Goal: Task Accomplishment & Management: Complete application form

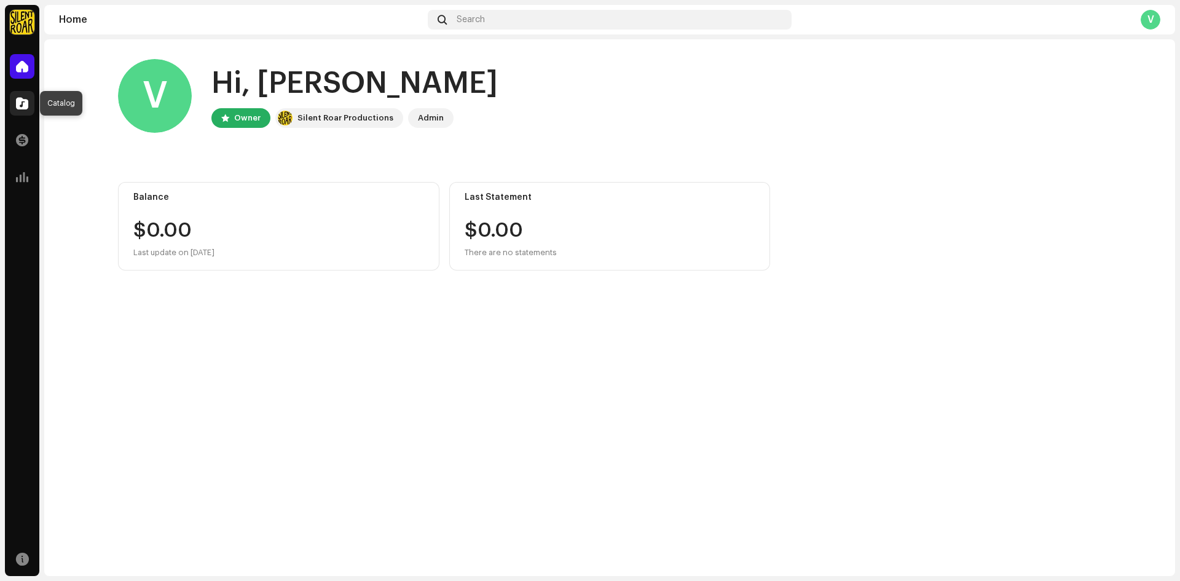
click at [20, 97] on div at bounding box center [22, 103] width 25 height 25
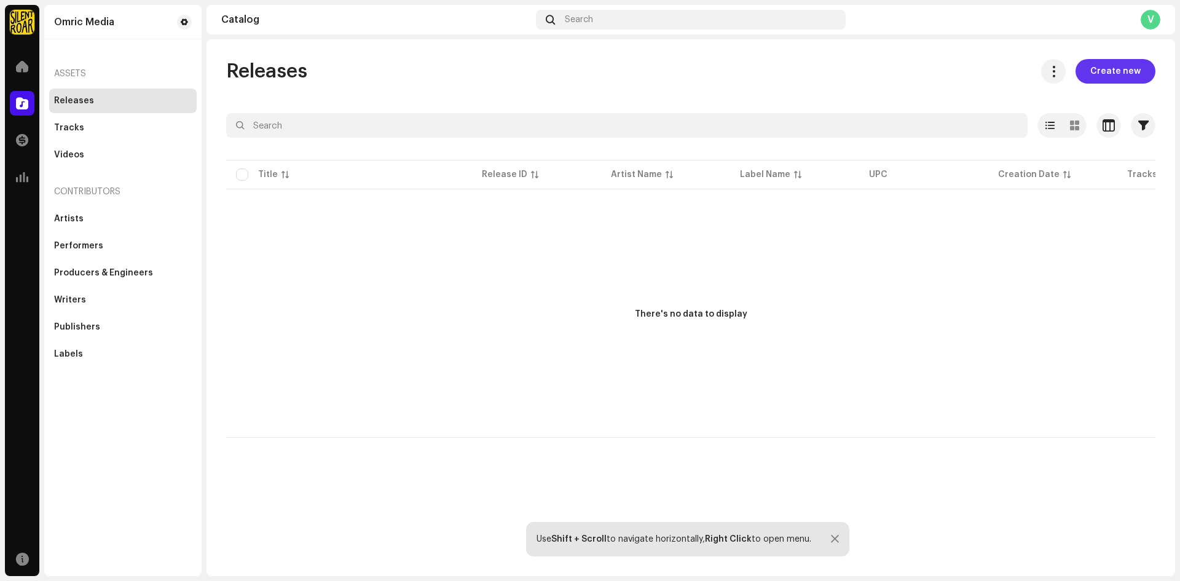
click at [1113, 64] on span "Create new" at bounding box center [1116, 71] width 50 height 25
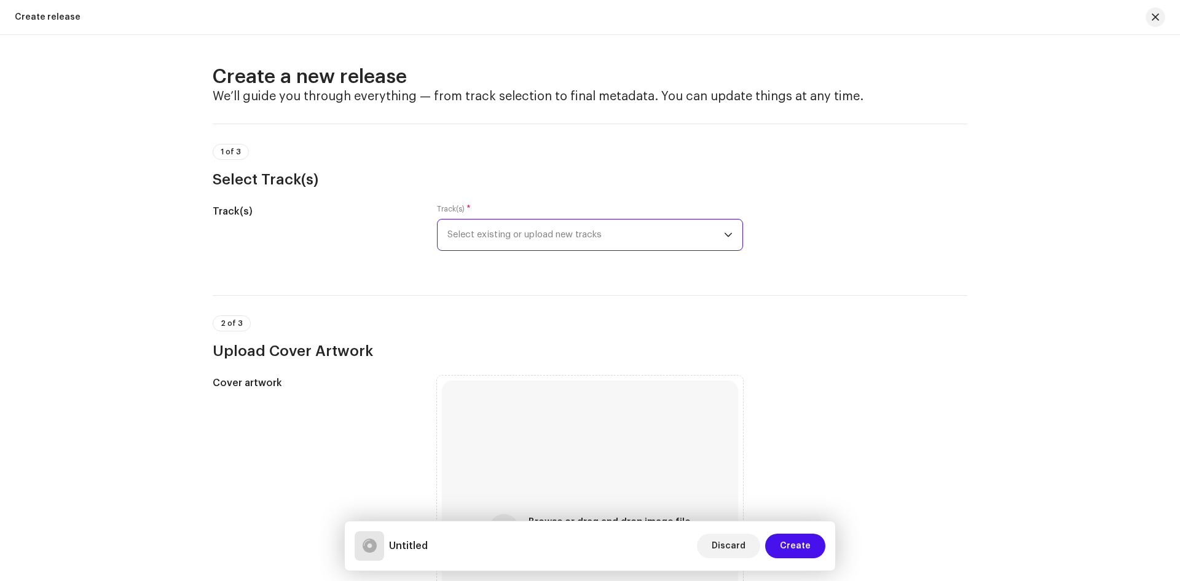
click at [531, 231] on span "Select existing or upload new tracks" at bounding box center [586, 234] width 277 height 31
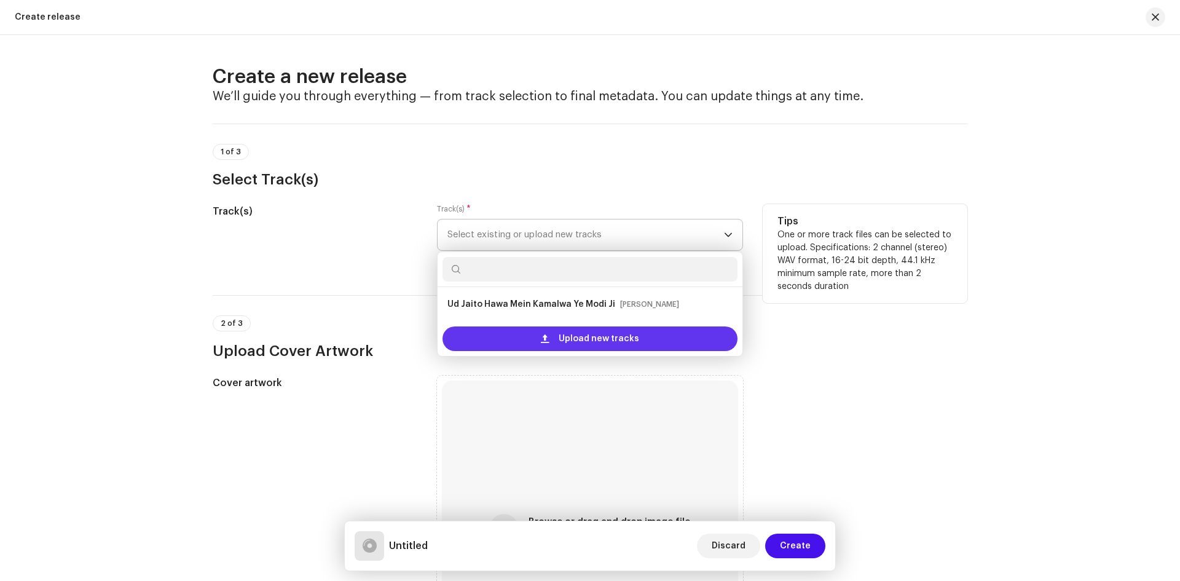
click at [523, 328] on div "Upload new tracks" at bounding box center [590, 338] width 295 height 25
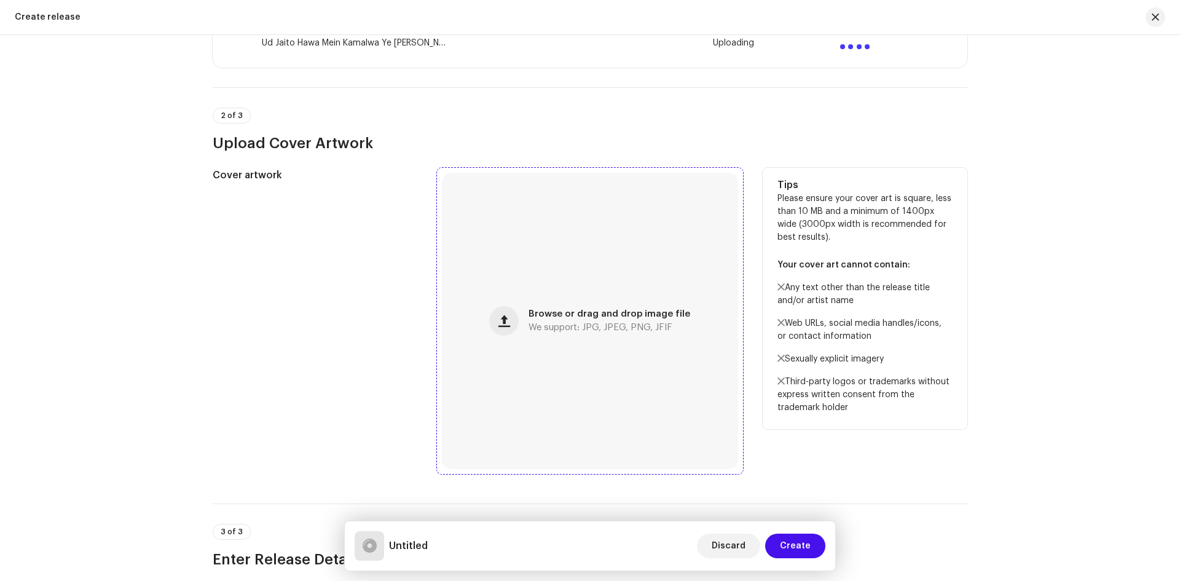
scroll to position [307, 0]
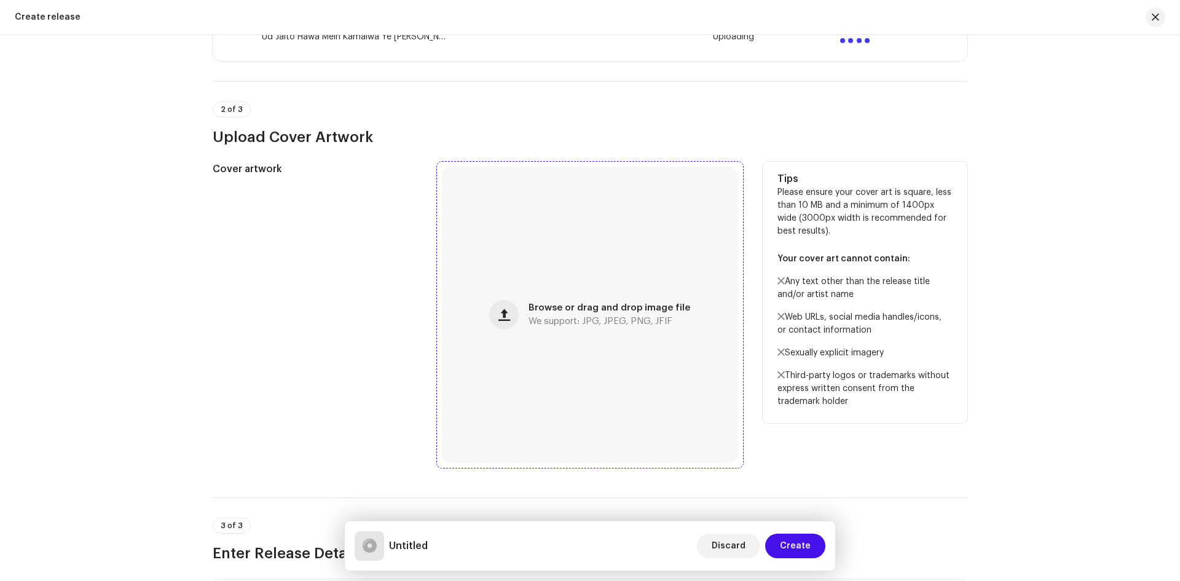
click at [617, 310] on span "Browse or drag and drop image file" at bounding box center [610, 308] width 162 height 9
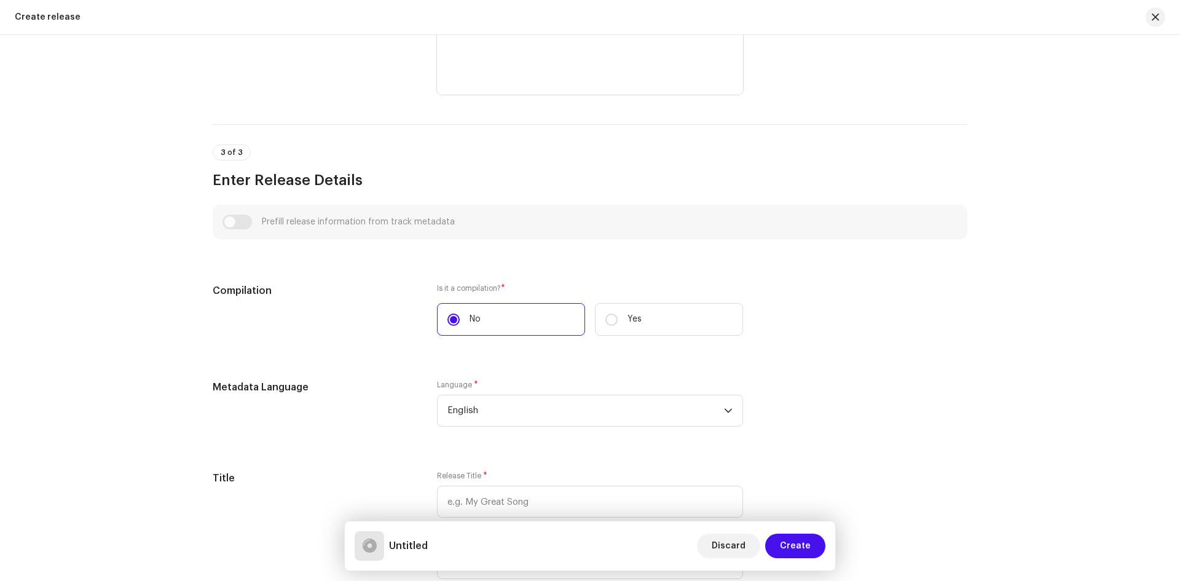
scroll to position [738, 0]
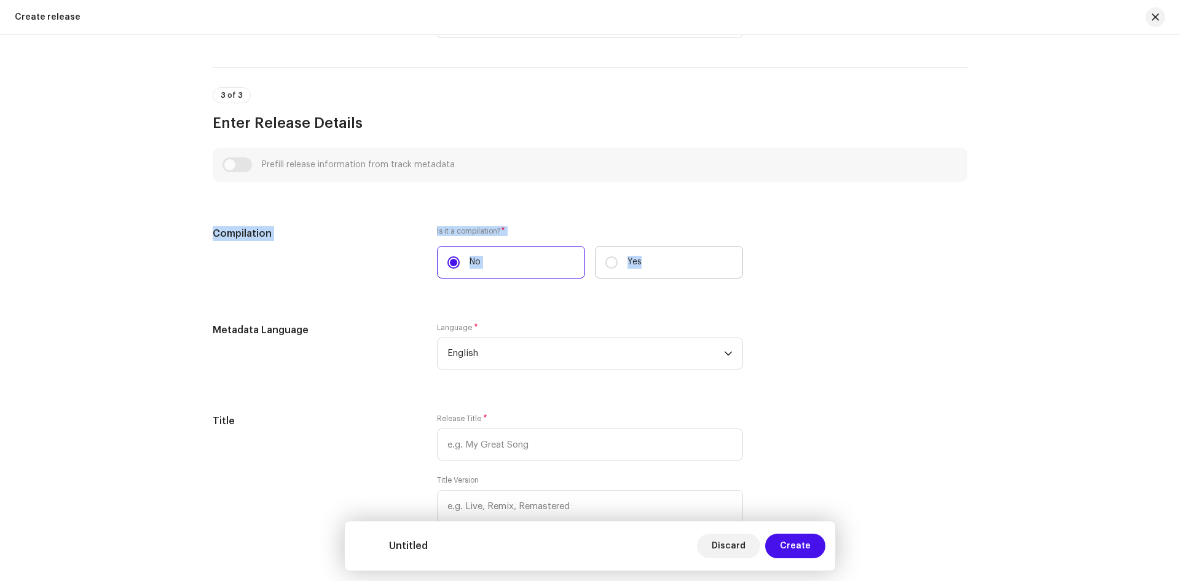
drag, startPoint x: 270, startPoint y: 228, endPoint x: 706, endPoint y: 269, distance: 437.8
click at [706, 269] on div "Create a new release We’ll guide you through everything — from track selection …" at bounding box center [590, 308] width 1180 height 546
copy div "Compilation Is it a compilation? * No Yes"
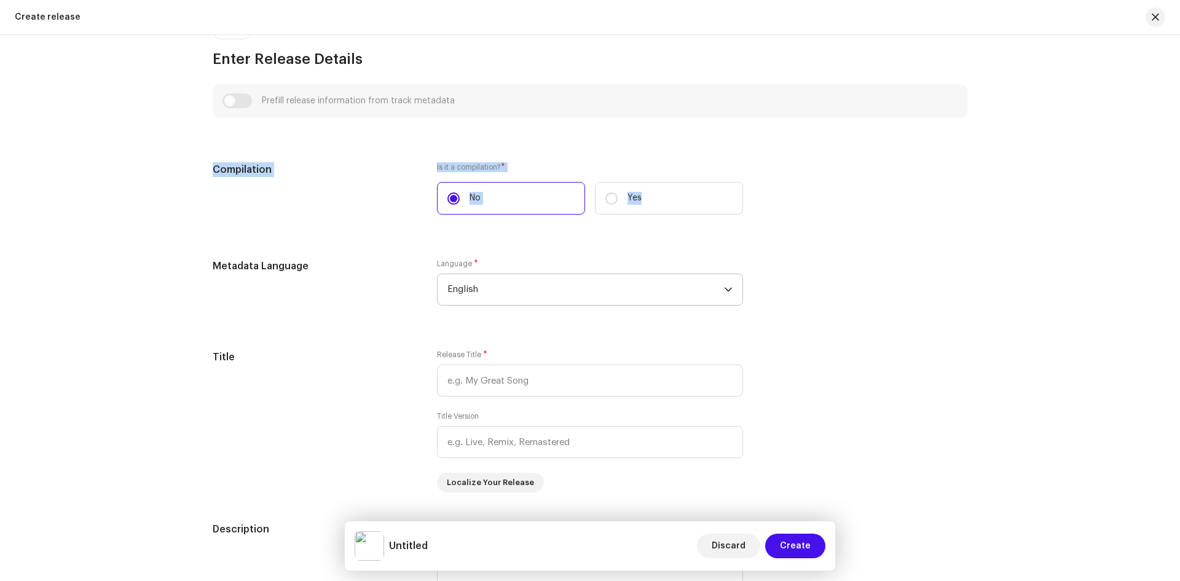
scroll to position [861, 0]
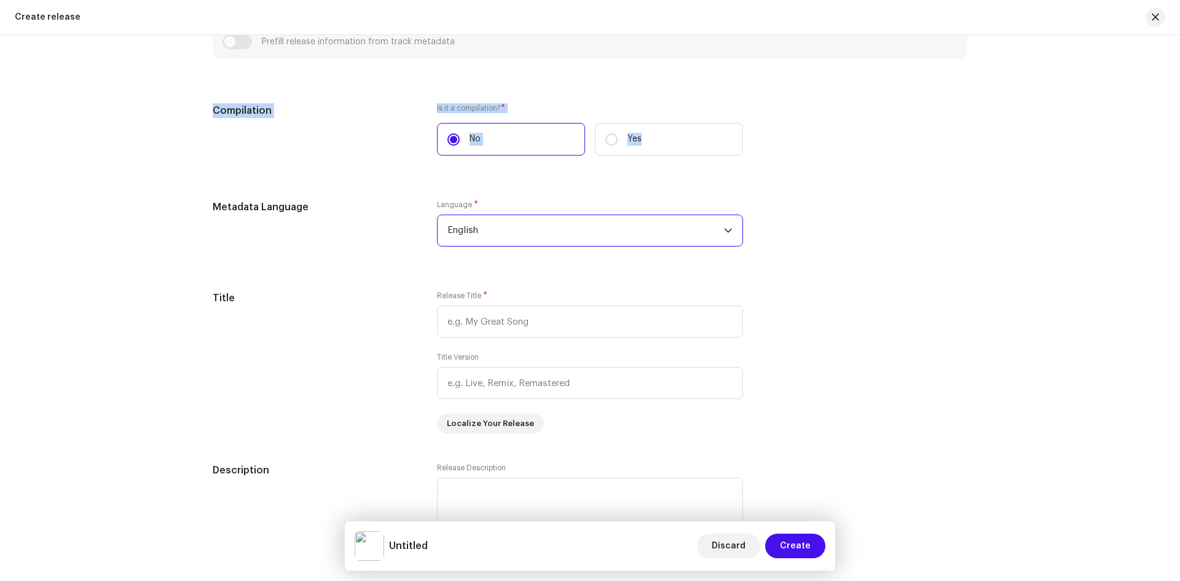
click at [505, 224] on span "English" at bounding box center [586, 230] width 277 height 31
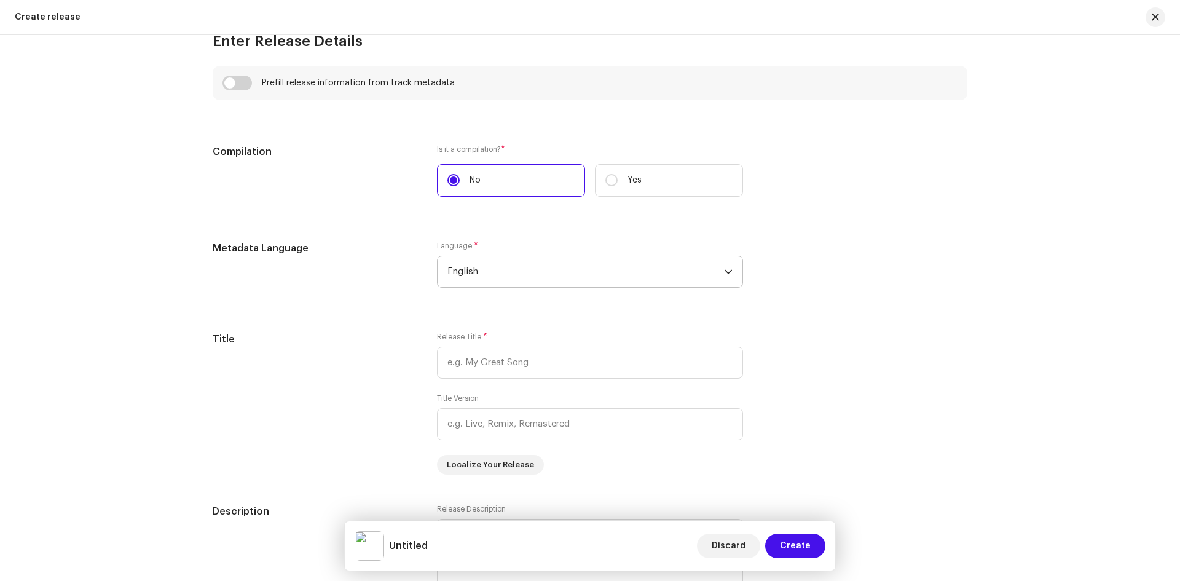
scroll to position [849, 0]
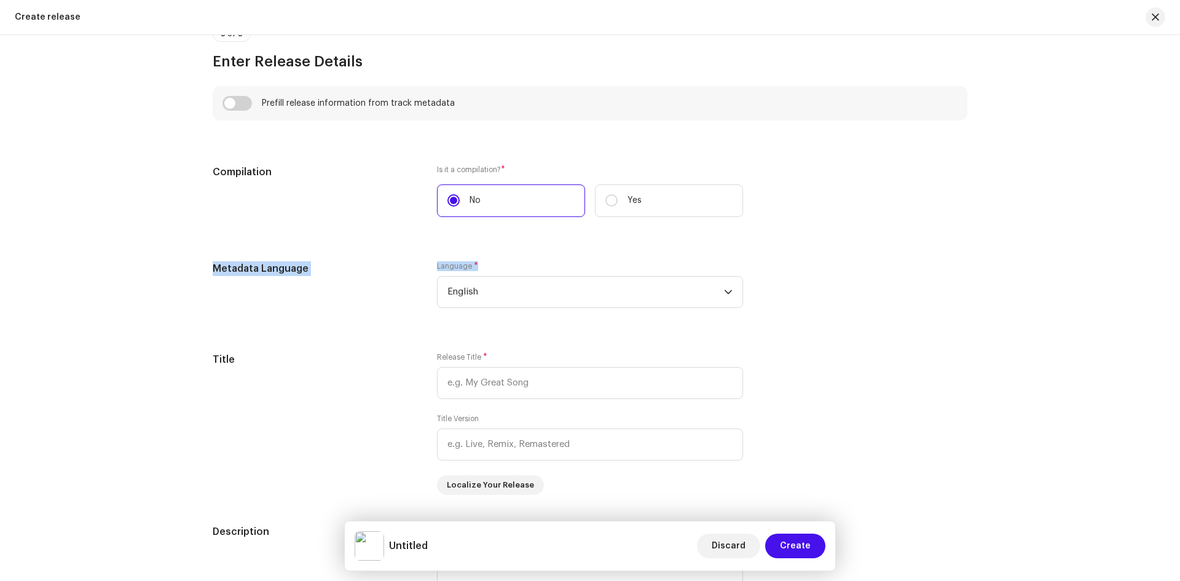
drag, startPoint x: 196, startPoint y: 261, endPoint x: 892, endPoint y: 314, distance: 697.9
click at [892, 314] on div "Create a new release We’ll guide you through everything — from track selection …" at bounding box center [590, 383] width 794 height 2335
copy div "Metadata Language Language * English"
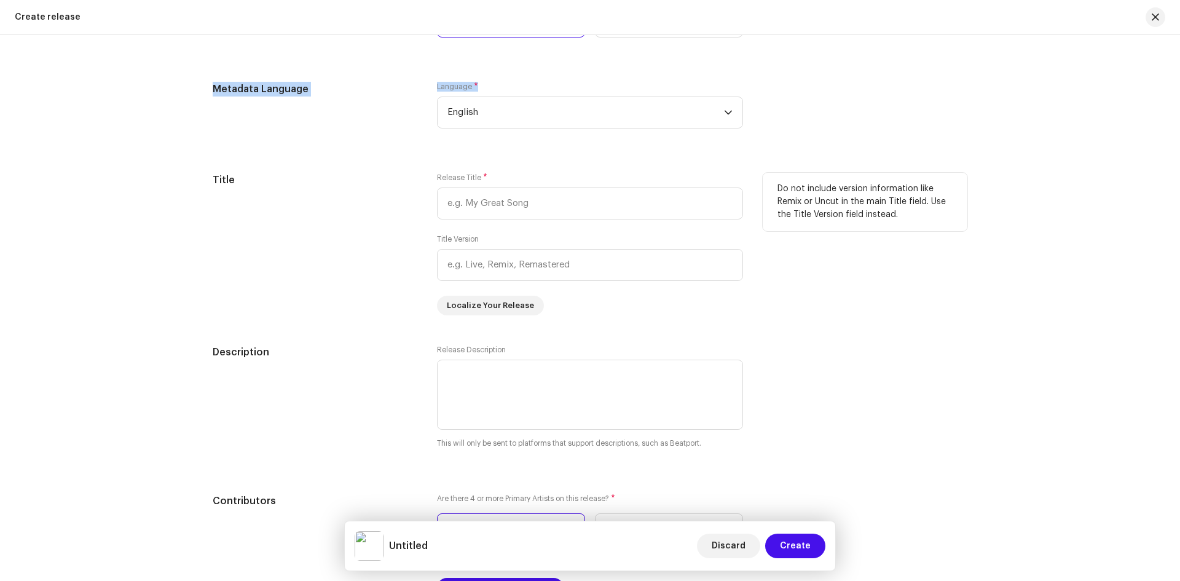
scroll to position [1033, 0]
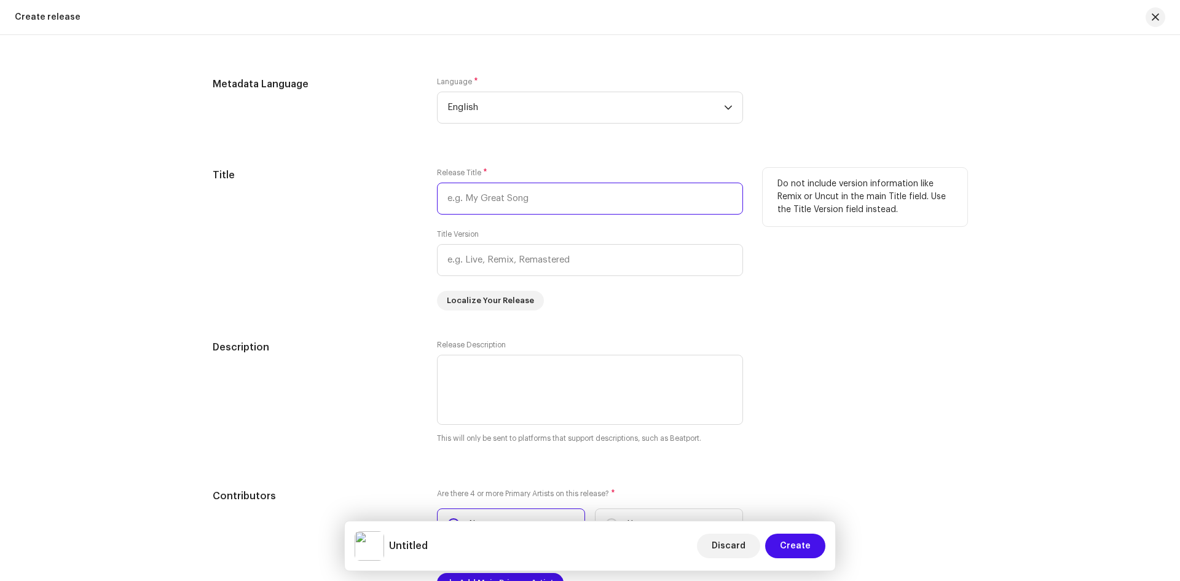
click at [470, 198] on input "text" at bounding box center [590, 199] width 306 height 32
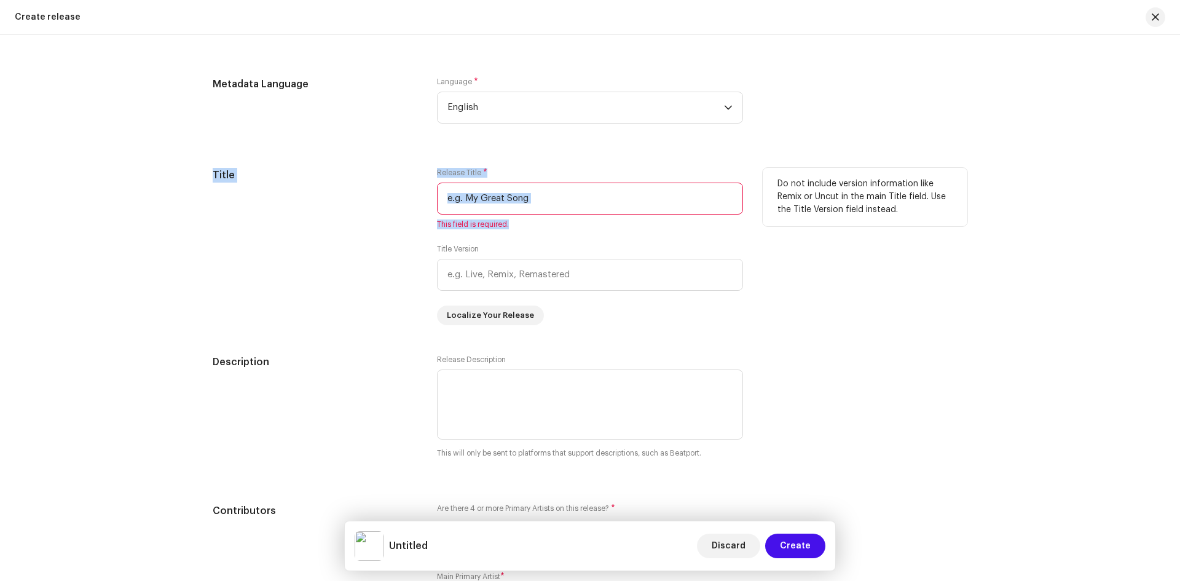
drag, startPoint x: 203, startPoint y: 170, endPoint x: 578, endPoint y: 223, distance: 378.7
click at [578, 223] on div "Create a new release We’ll guide you through everything — from track selection …" at bounding box center [590, 205] width 794 height 2349
copy div "Title Release Title * This field is required."
click at [488, 202] on input "text" at bounding box center [590, 199] width 306 height 32
paste input "Ud Jaito Hawa Mein Kamalwa Ye Modi Ji"
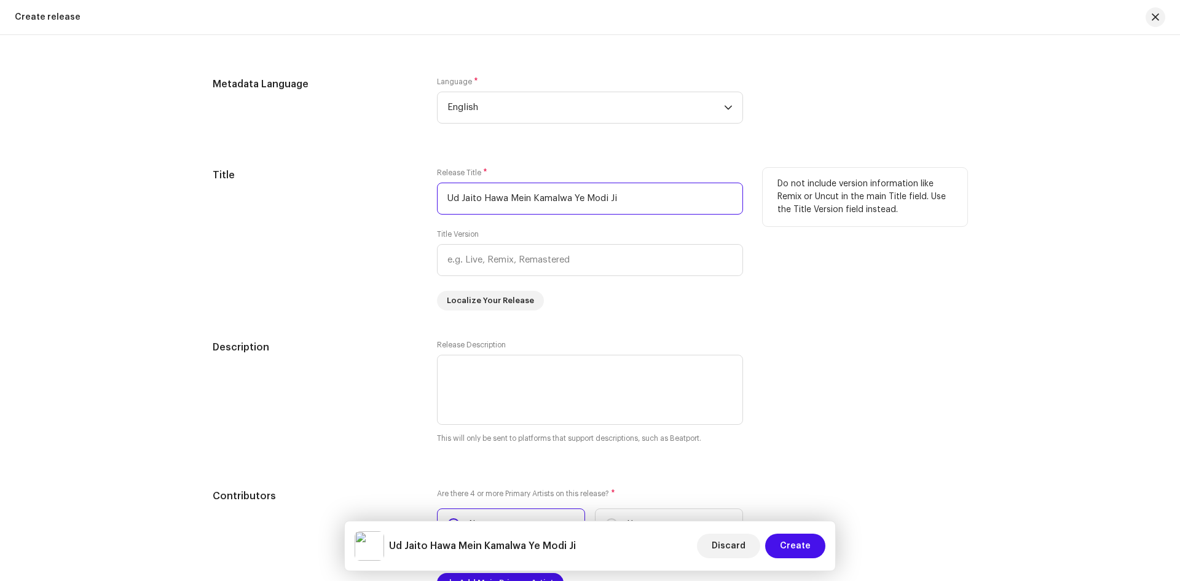
type input "Ud Jaito Hawa Mein Kamalwa Ye Modi Ji"
drag, startPoint x: 432, startPoint y: 234, endPoint x: 508, endPoint y: 235, distance: 76.9
click at [508, 235] on div "Title Release Title * Ud Jaito Hawa Mein Kamalwa Ye [PERSON_NAME] Title Version…" at bounding box center [590, 239] width 755 height 143
copy label "Title Version"
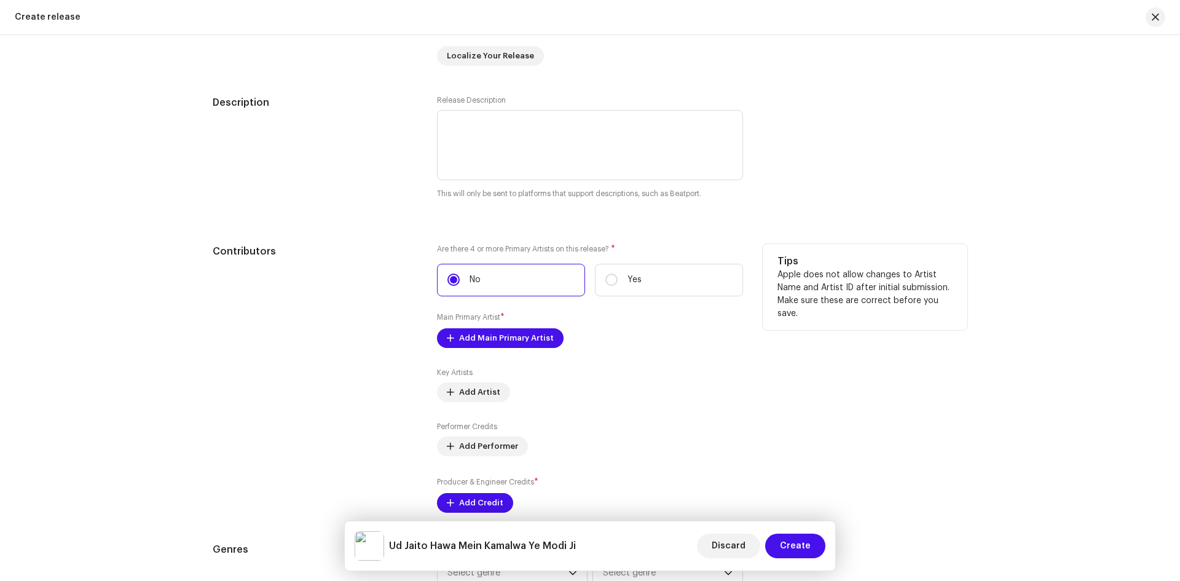
scroll to position [1279, 0]
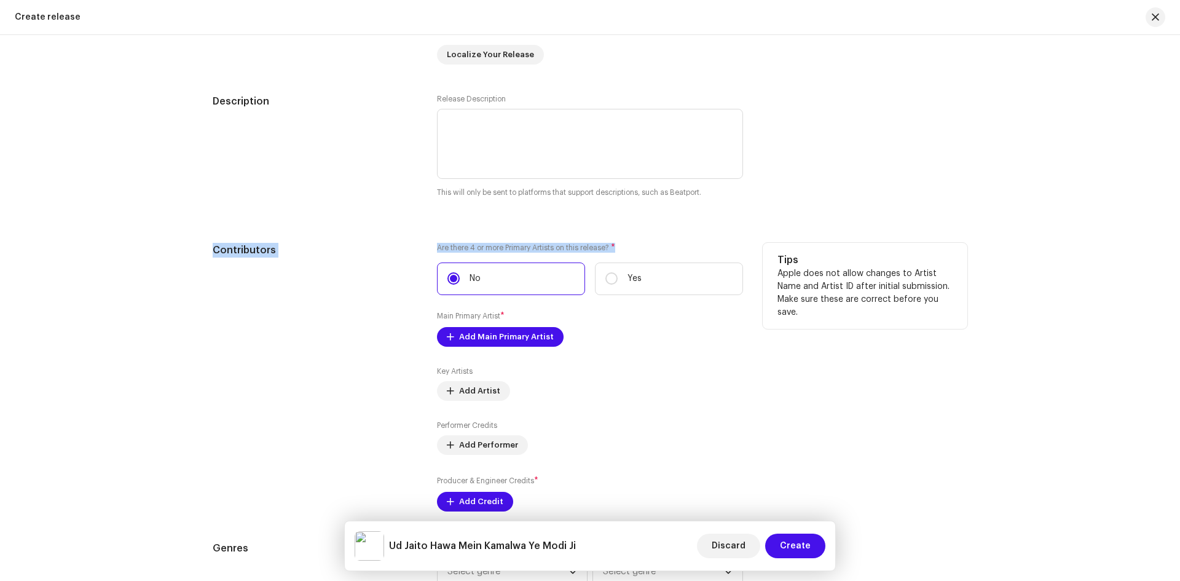
drag, startPoint x: 206, startPoint y: 252, endPoint x: 628, endPoint y: 245, distance: 422.4
copy div "Contributors Are there 4 or more Primary Artists on this release? *"
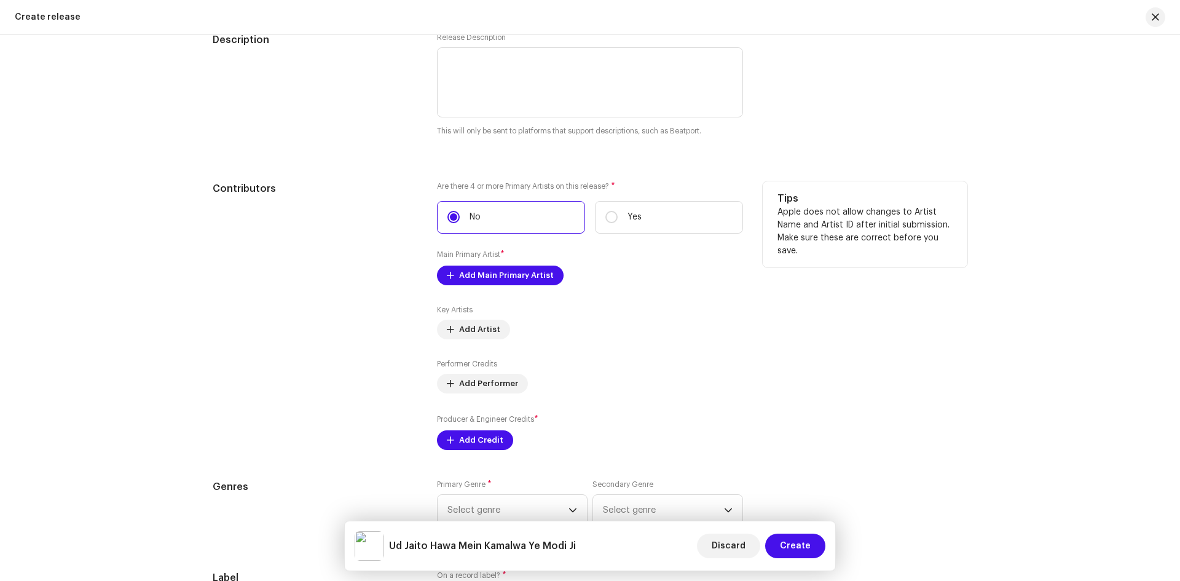
click at [605, 334] on div "Key Artists Add Artist" at bounding box center [590, 322] width 306 height 34
drag, startPoint x: 427, startPoint y: 258, endPoint x: 578, endPoint y: 424, distance: 224.5
click at [578, 424] on div "Contributors Are there 4 or more Primary Artists on this release? * No Yes Main…" at bounding box center [590, 315] width 755 height 269
copy div "Main Primary Artist * Add Main Primary Artist Key Artists Add Artist Performer …"
click at [645, 288] on div "Are there 4 or more Primary Artists on this release? * No Yes Main Primary Arti…" at bounding box center [590, 315] width 306 height 269
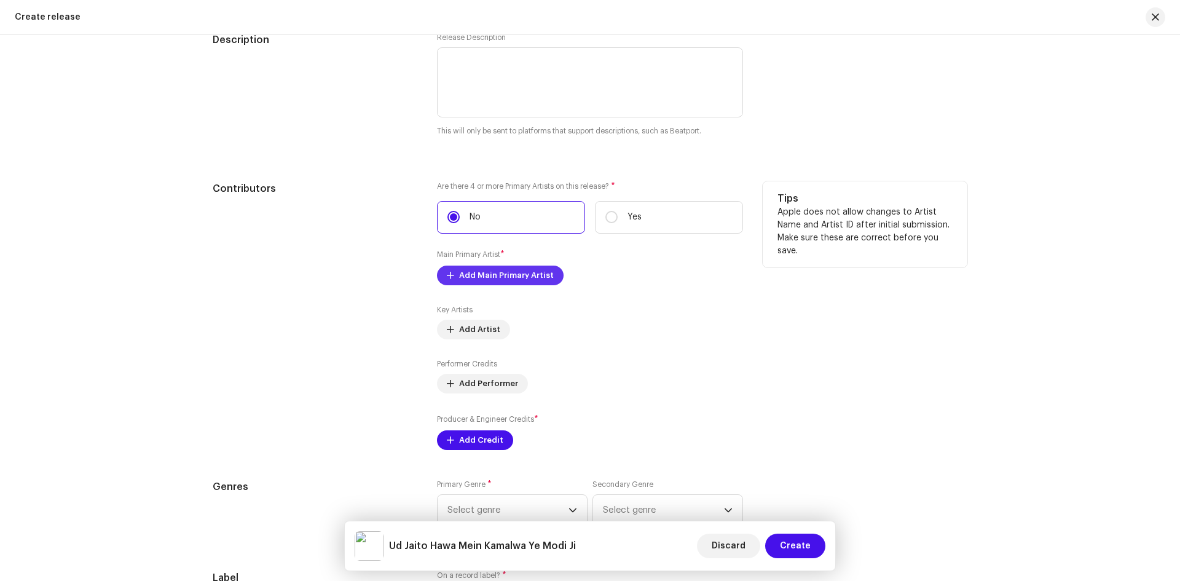
click at [500, 280] on span "Add Main Primary Artist" at bounding box center [506, 275] width 95 height 25
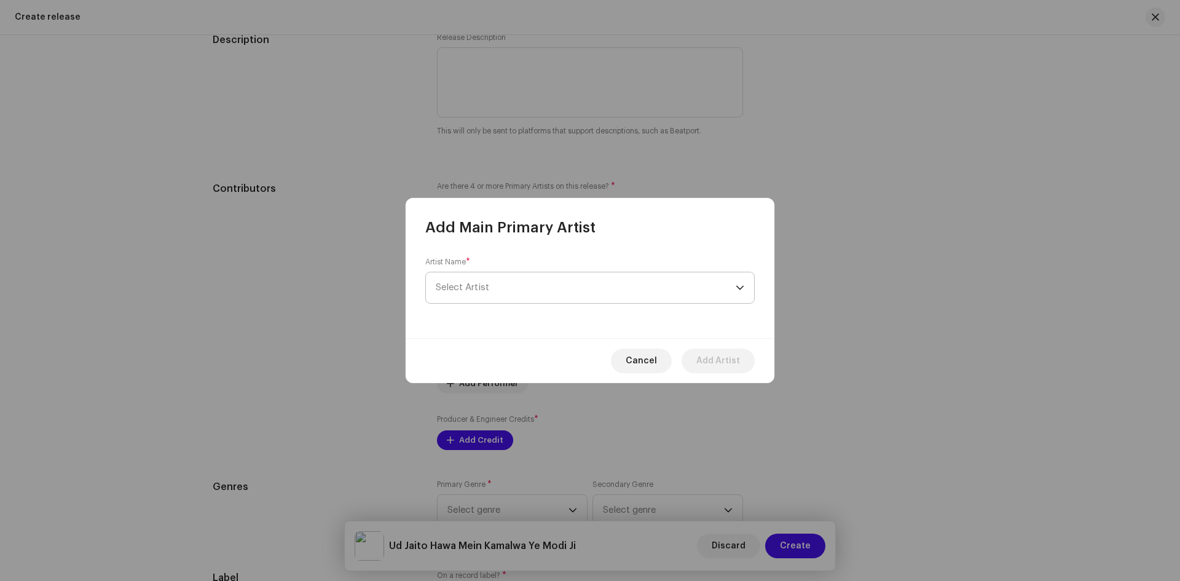
click at [507, 286] on span "Select Artist" at bounding box center [586, 287] width 300 height 31
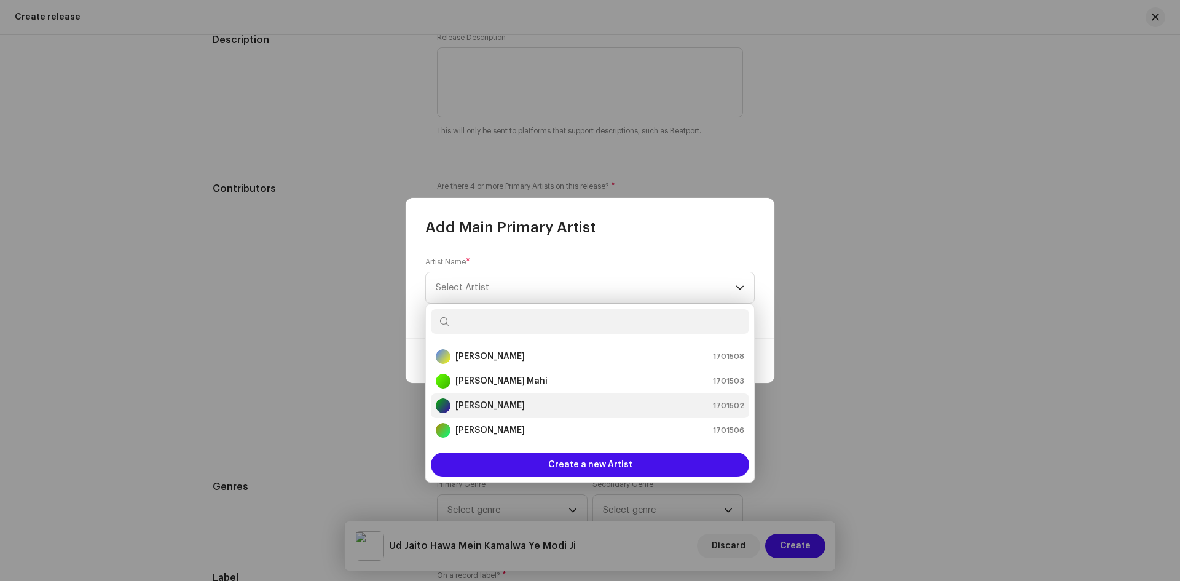
click at [481, 401] on strong "[PERSON_NAME]" at bounding box center [490, 406] width 69 height 12
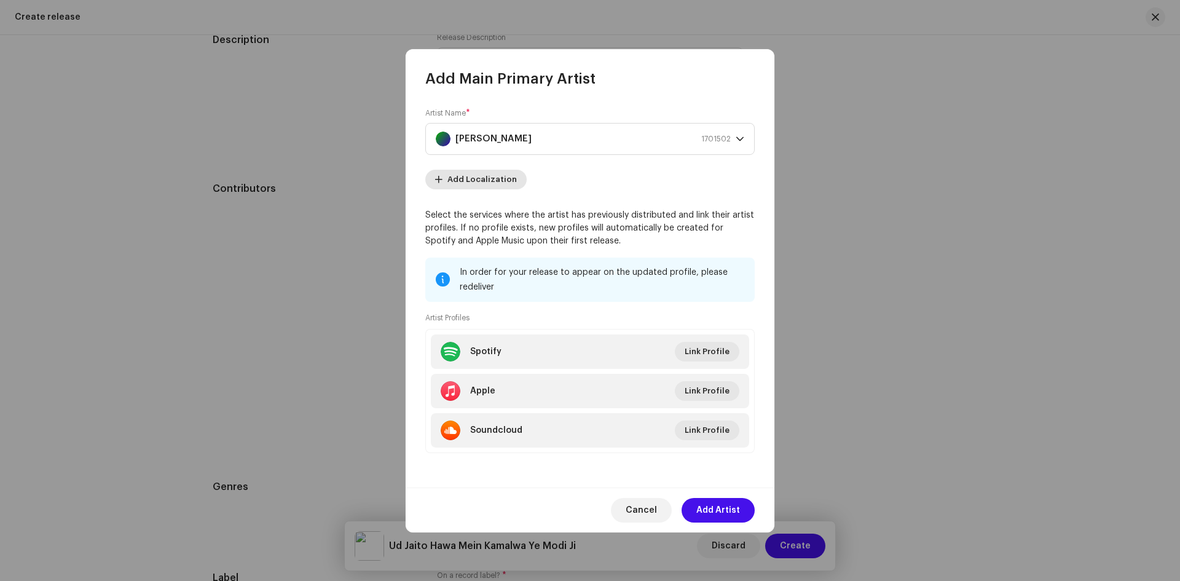
click at [467, 186] on span "Add Localization" at bounding box center [482, 179] width 69 height 25
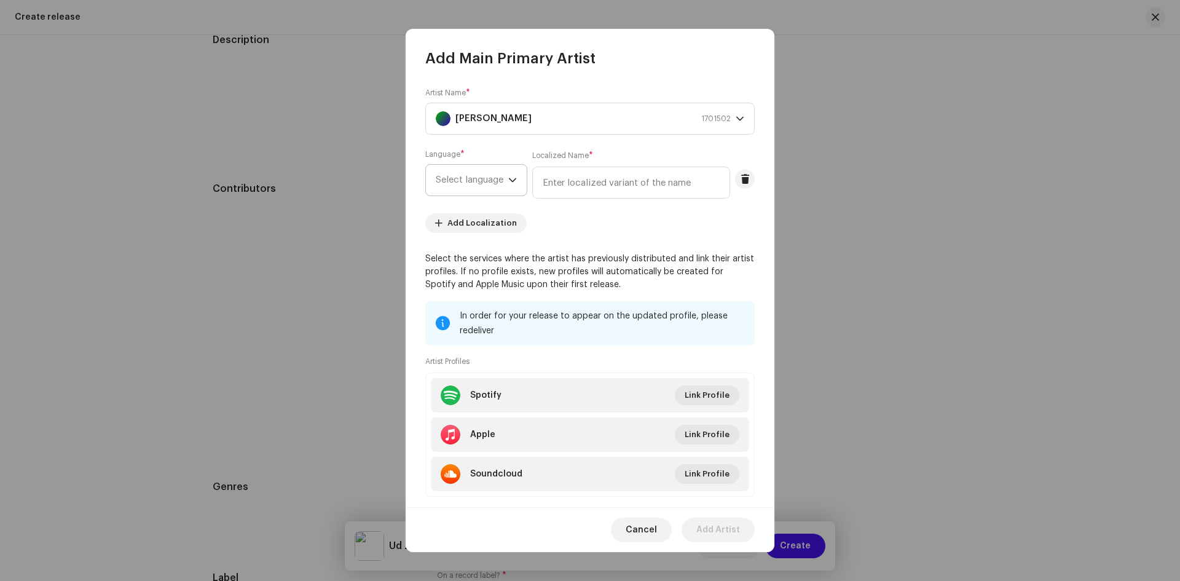
click at [480, 176] on span "Select language" at bounding box center [472, 180] width 73 height 31
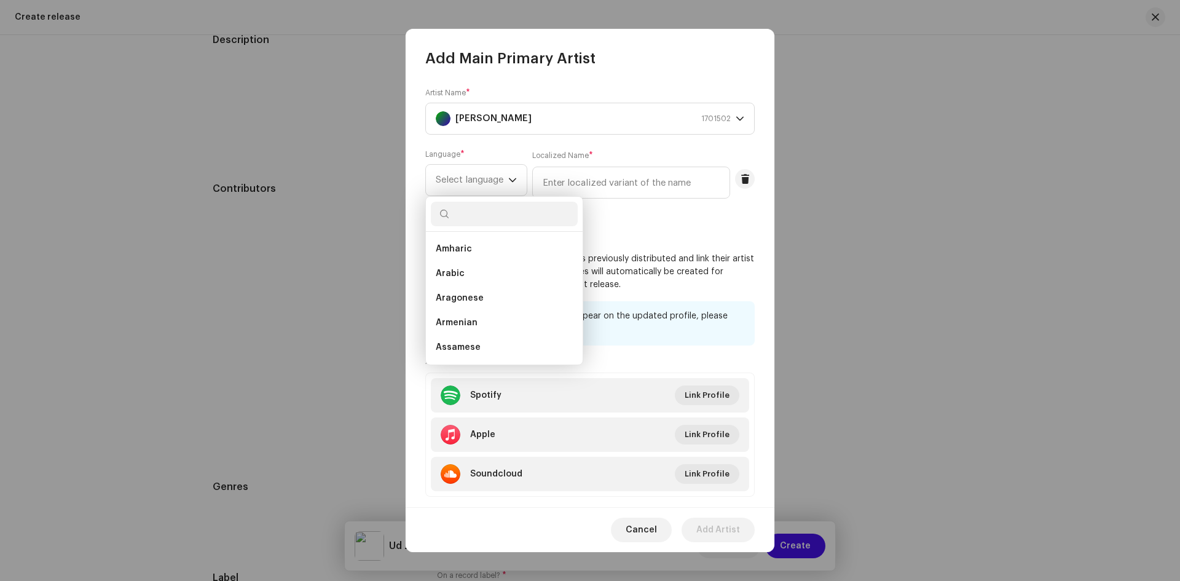
scroll to position [0, 0]
click at [668, 207] on re-m-artist-locales-form "Language * Select language Localized Name * Add Localization" at bounding box center [589, 191] width 329 height 84
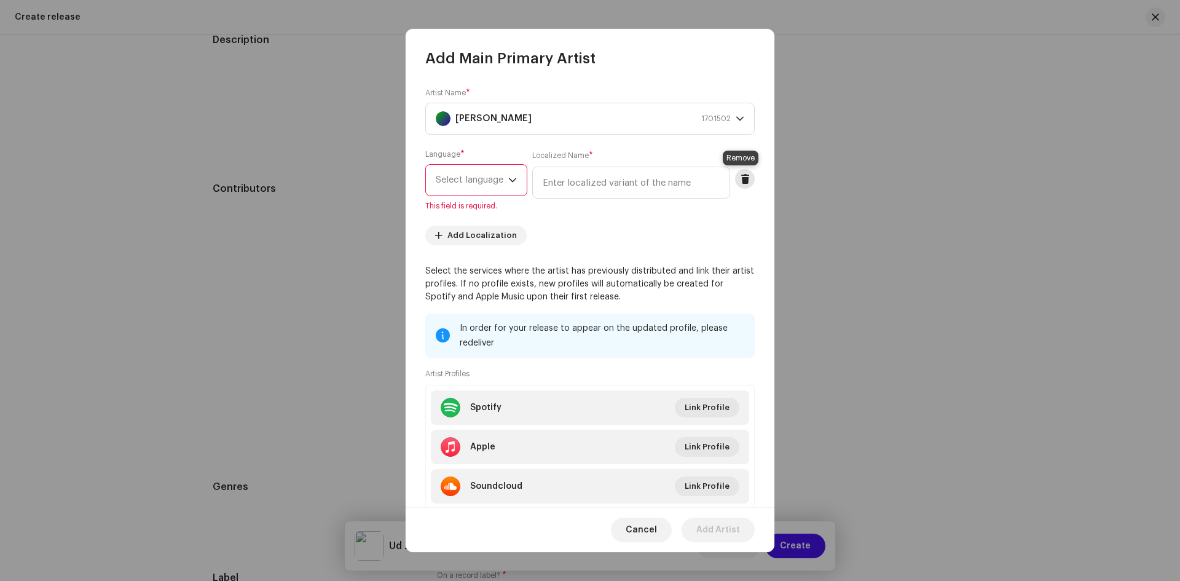
click at [738, 184] on button at bounding box center [745, 179] width 20 height 20
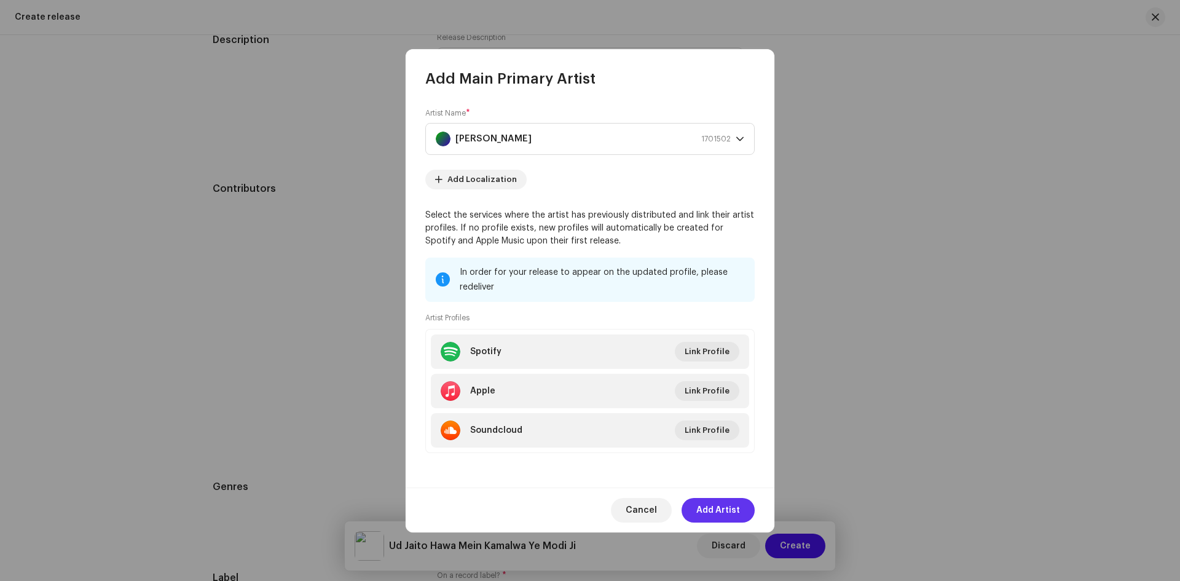
click at [711, 508] on span "Add Artist" at bounding box center [718, 510] width 44 height 25
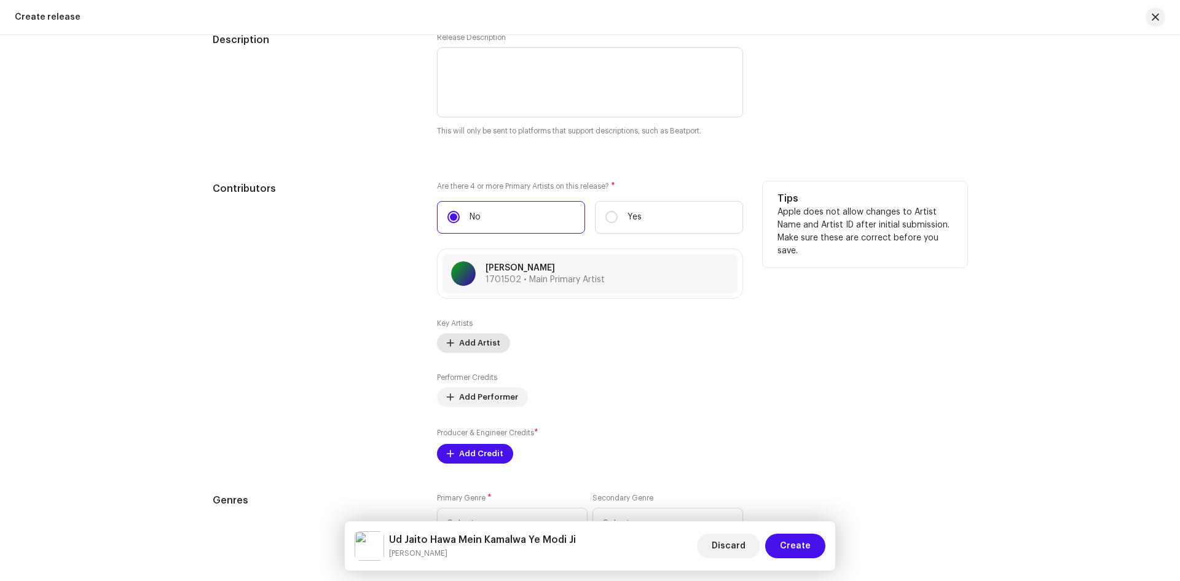
click at [478, 343] on span "Add Artist" at bounding box center [479, 343] width 41 height 25
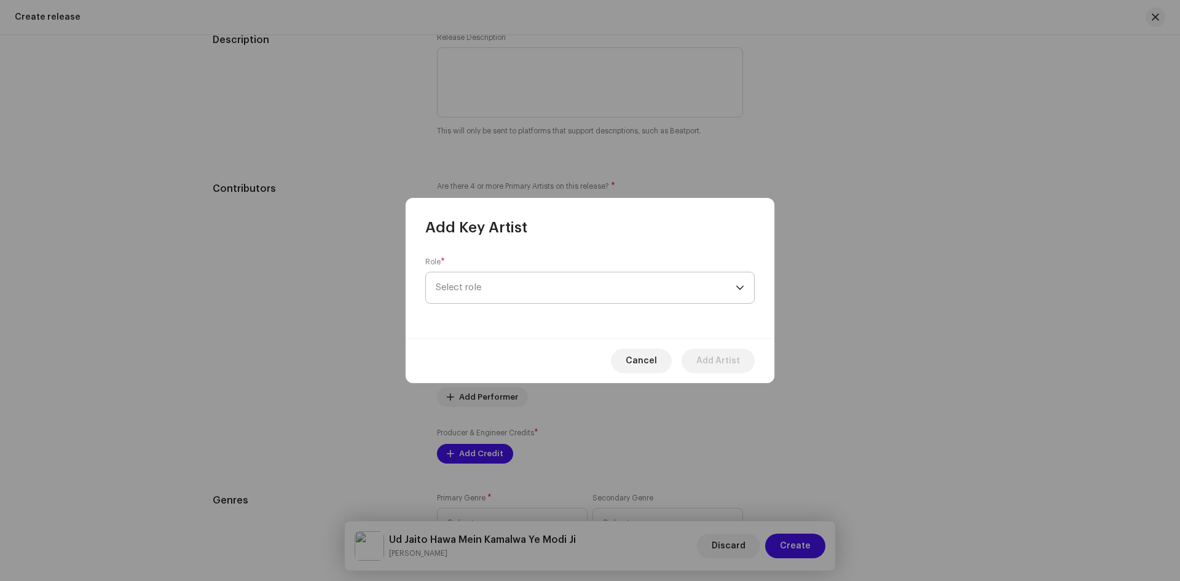
click at [568, 286] on span "Select role" at bounding box center [586, 287] width 300 height 31
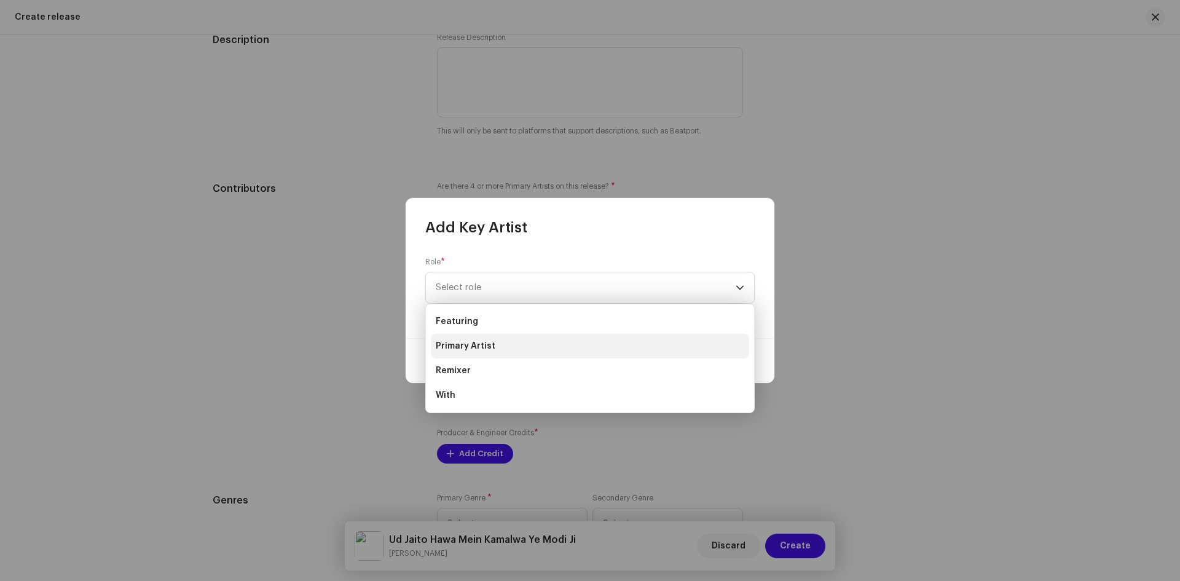
click at [483, 342] on span "Primary Artist" at bounding box center [466, 346] width 60 height 12
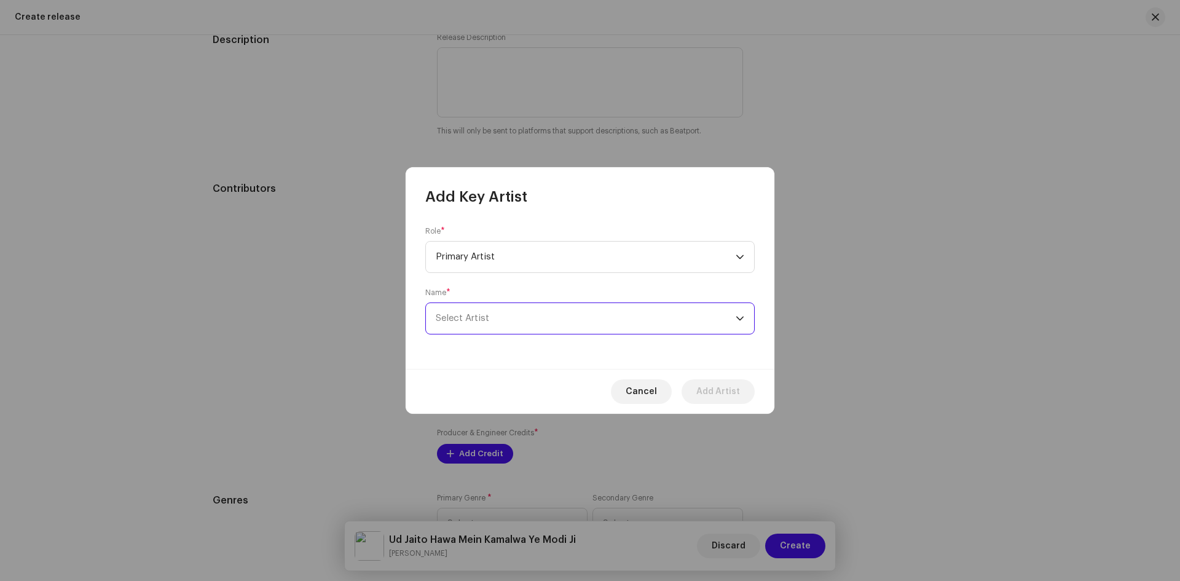
click at [564, 317] on span "Select Artist" at bounding box center [586, 318] width 300 height 31
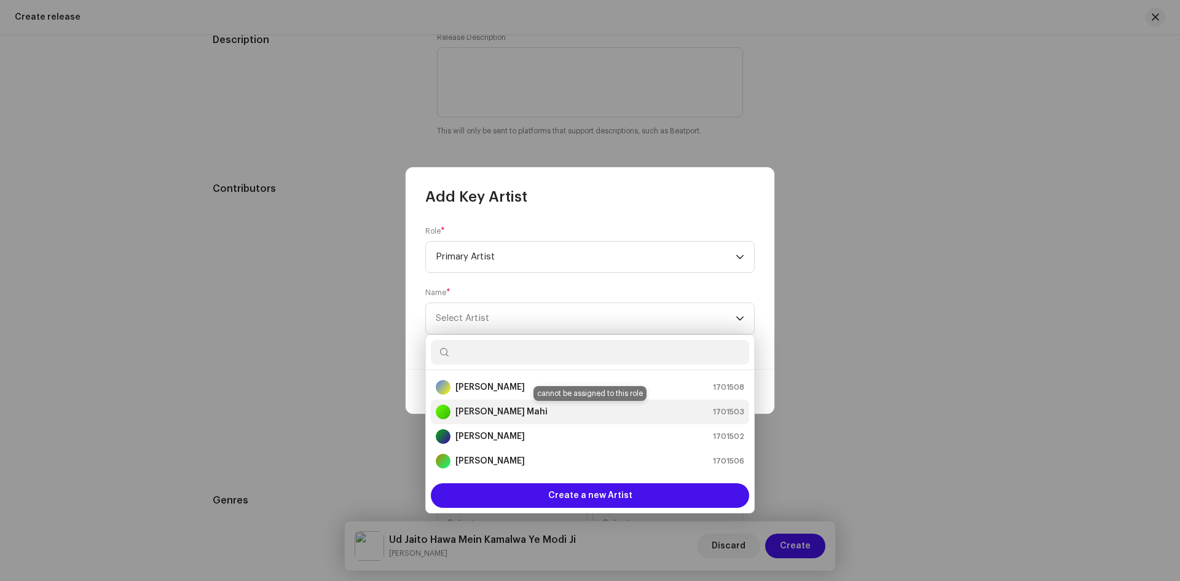
click at [488, 415] on strong "[PERSON_NAME] Mahi" at bounding box center [502, 412] width 92 height 12
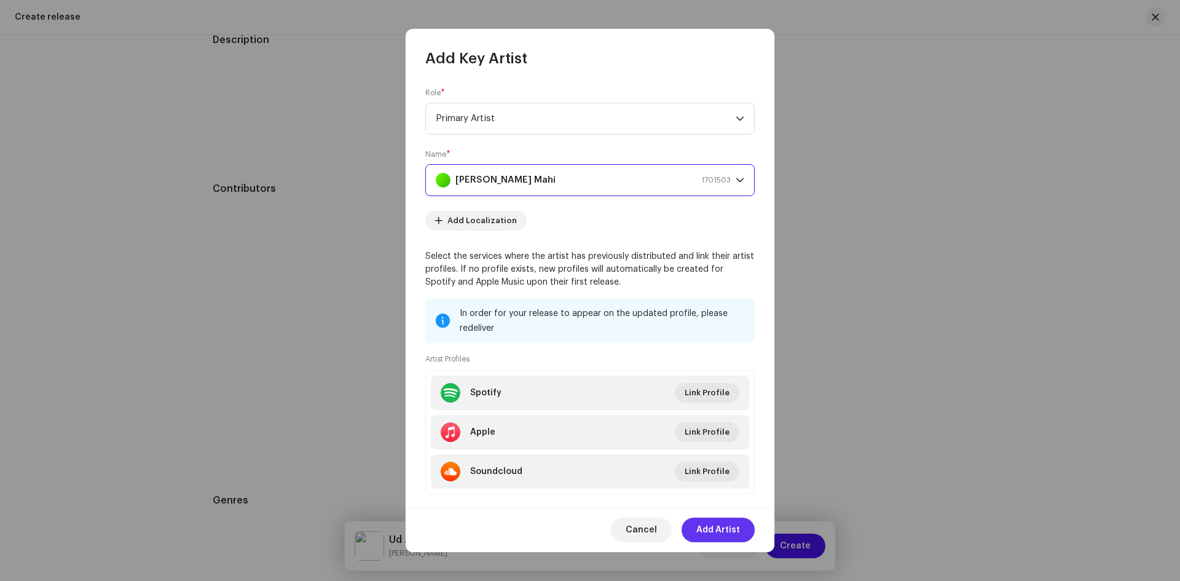
click at [704, 521] on span "Add Artist" at bounding box center [718, 530] width 44 height 25
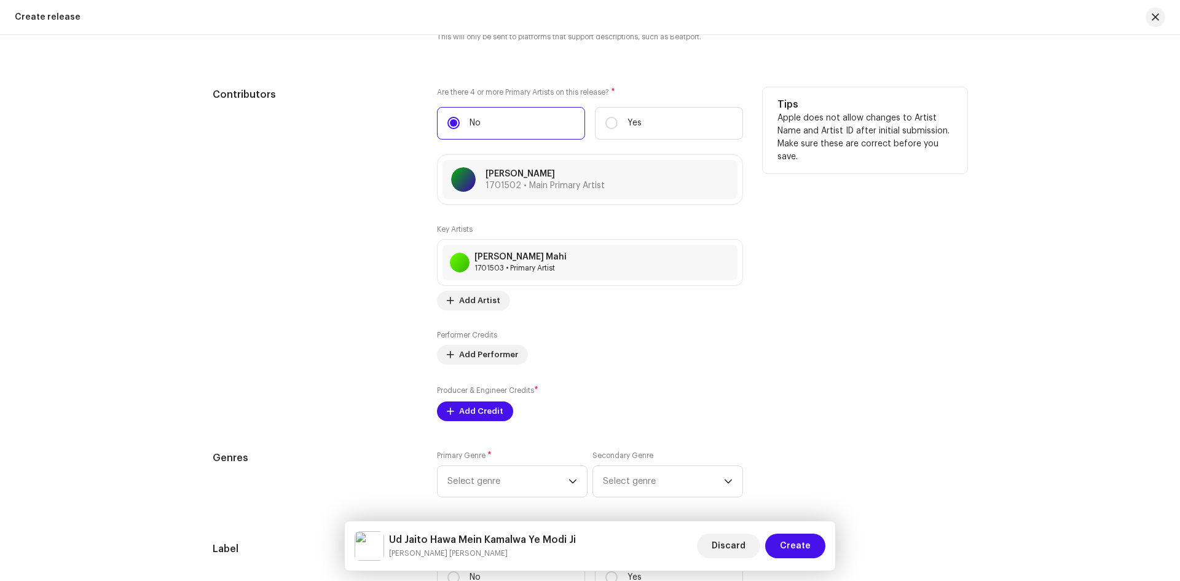
scroll to position [1464, 0]
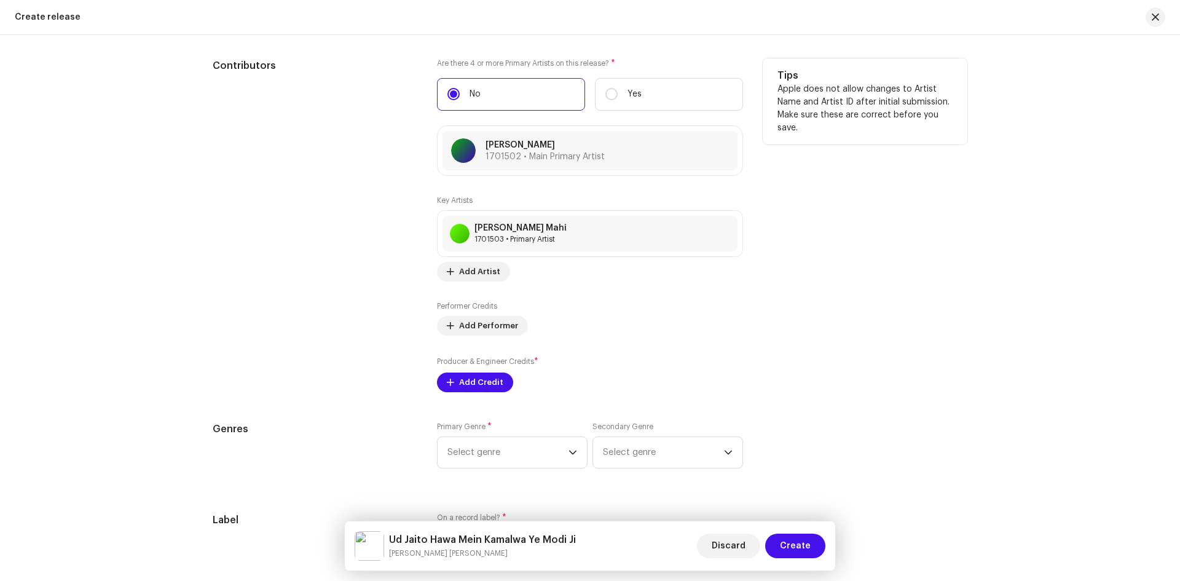
drag, startPoint x: 426, startPoint y: 356, endPoint x: 584, endPoint y: 360, distance: 158.0
click at [584, 360] on div "Contributors Are there 4 or more Primary Artists on this release? * No Yes [PER…" at bounding box center [590, 225] width 755 height 334
copy label "Producer & Engineer Credits *"
click at [456, 316] on button "Add Performer" at bounding box center [482, 326] width 91 height 20
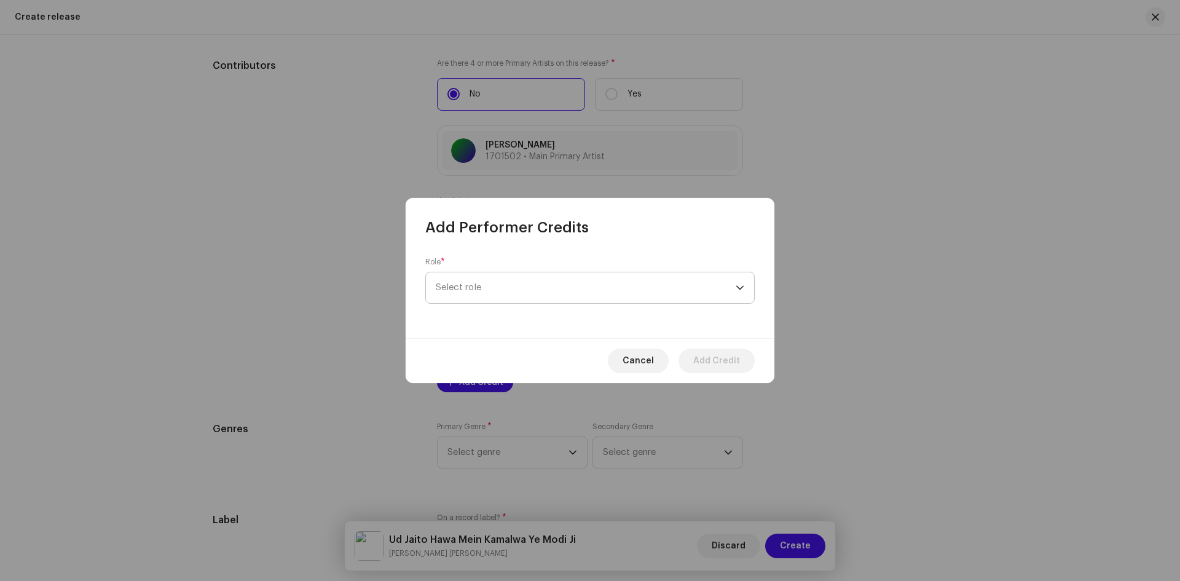
click at [510, 292] on span "Select role" at bounding box center [586, 287] width 300 height 31
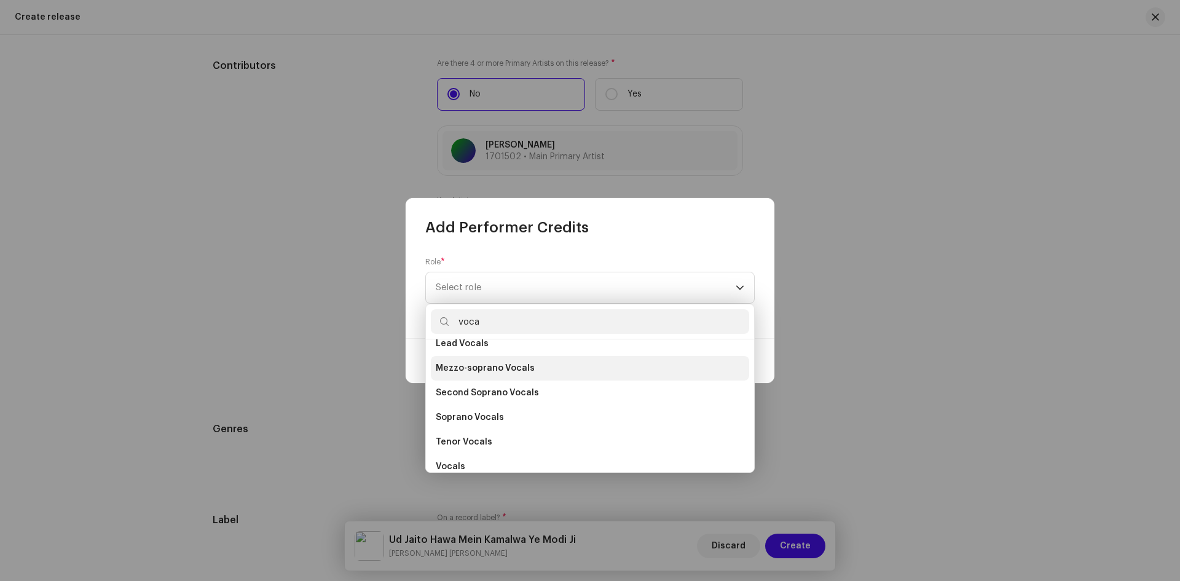
scroll to position [221, 0]
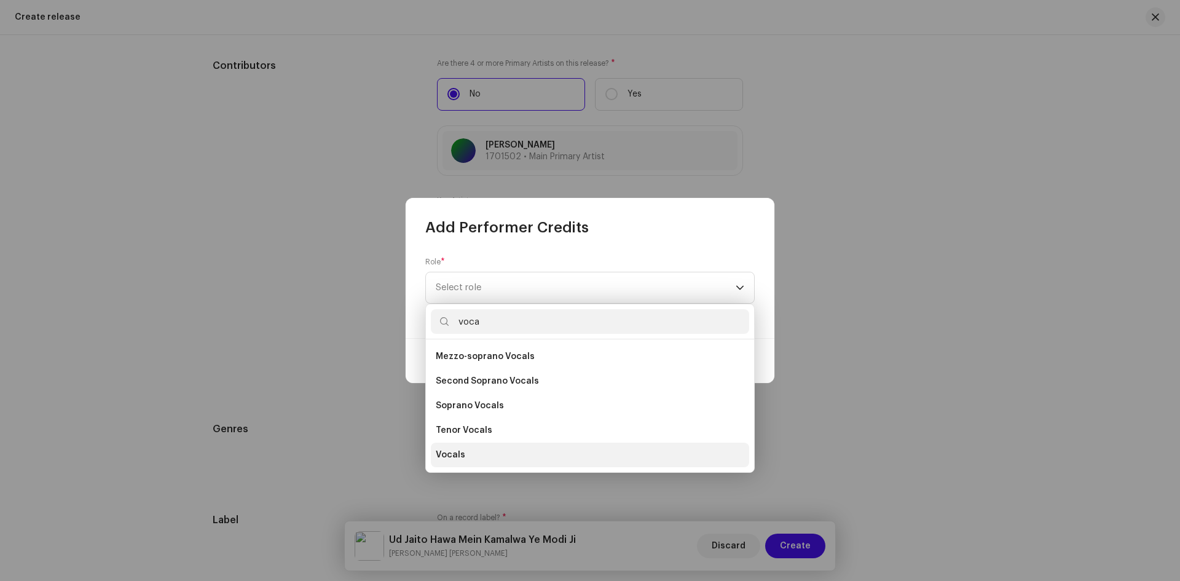
type input "voca"
click at [492, 459] on li "Vocals" at bounding box center [590, 455] width 318 height 25
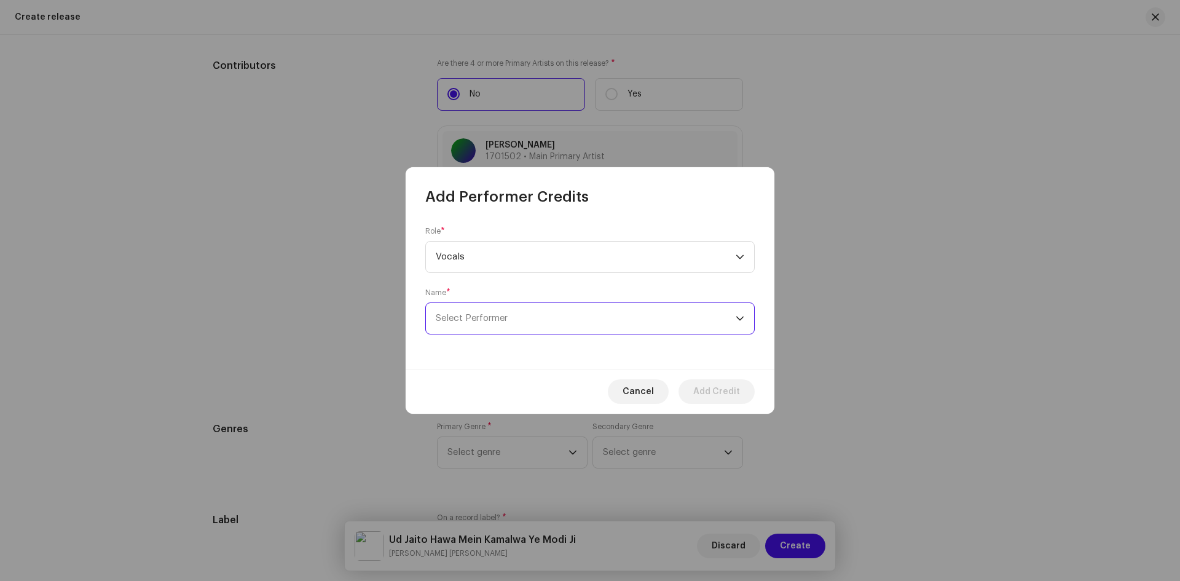
click at [560, 326] on span "Select Performer" at bounding box center [586, 318] width 300 height 31
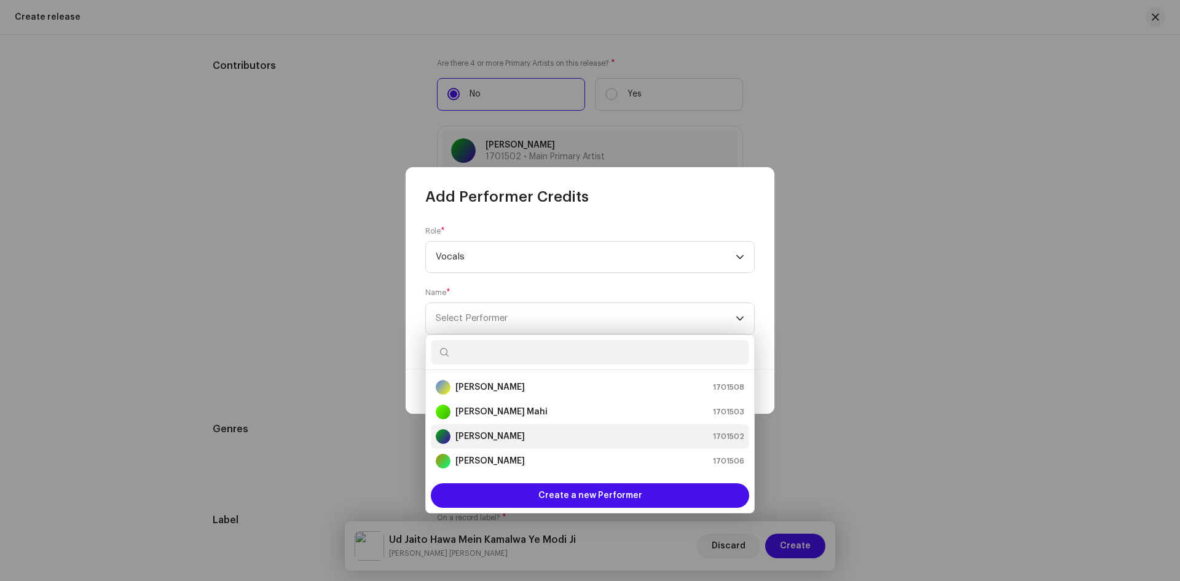
click at [489, 443] on div "[PERSON_NAME]" at bounding box center [480, 436] width 89 height 15
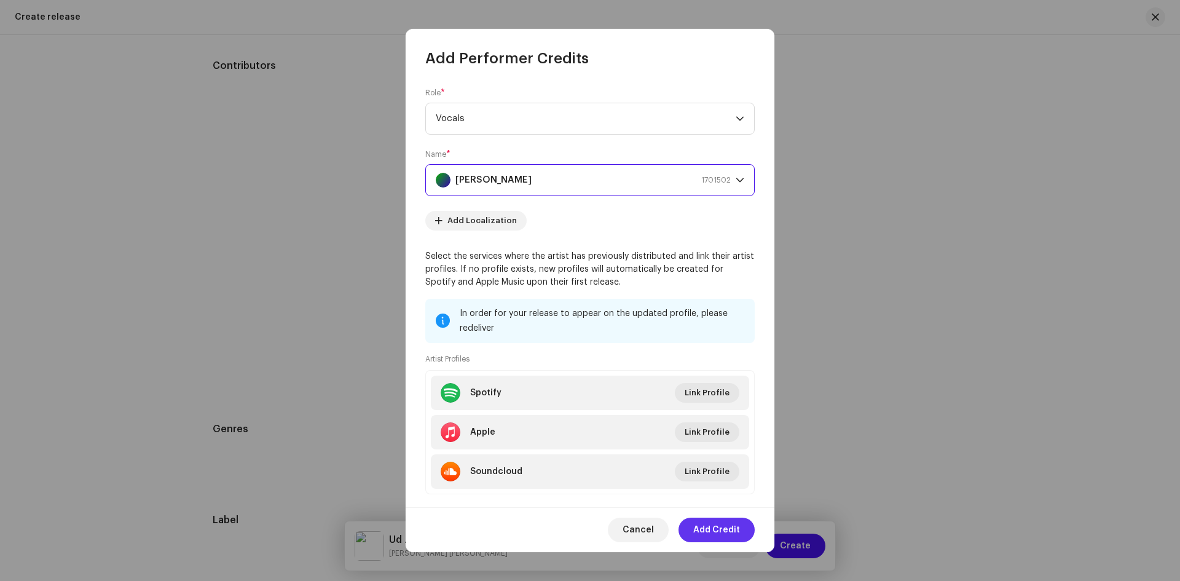
click at [709, 527] on span "Add Credit" at bounding box center [716, 530] width 47 height 25
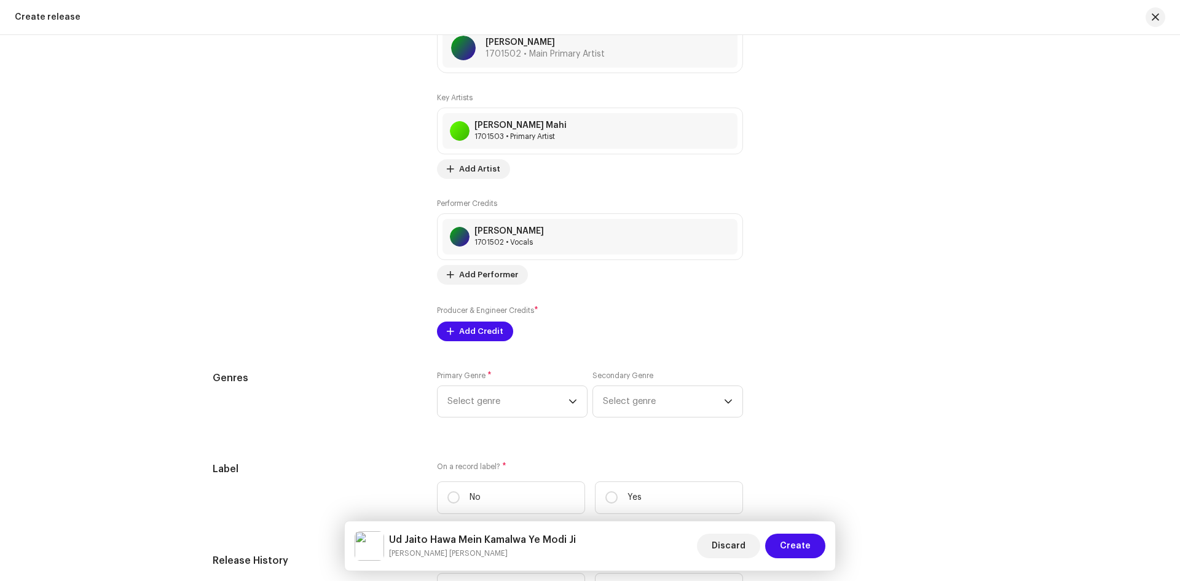
scroll to position [1587, 0]
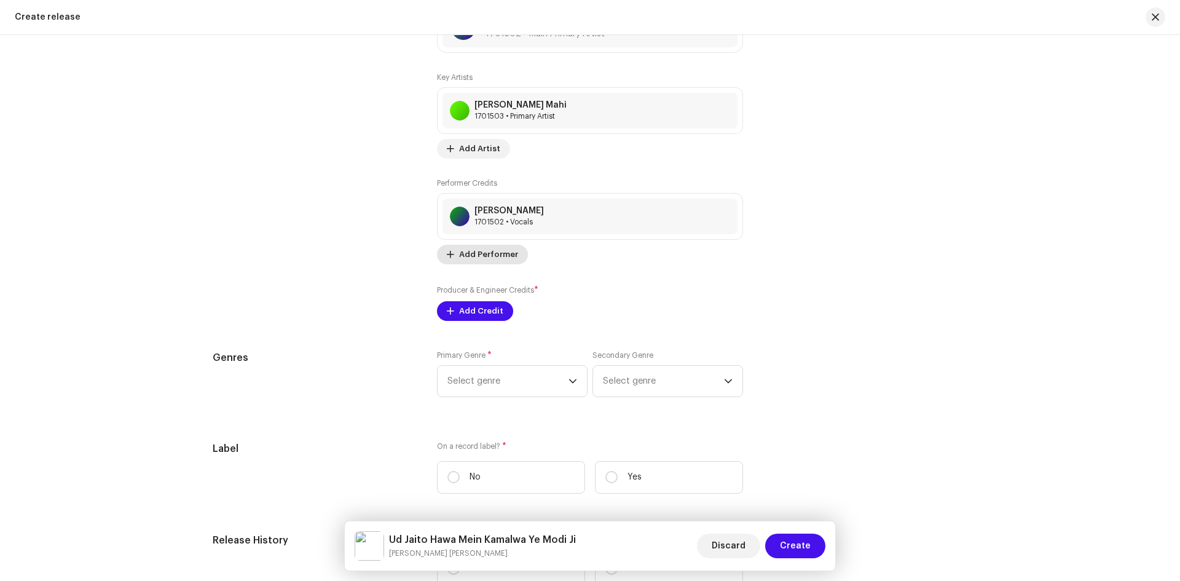
click at [475, 251] on span "Add Performer" at bounding box center [488, 254] width 59 height 25
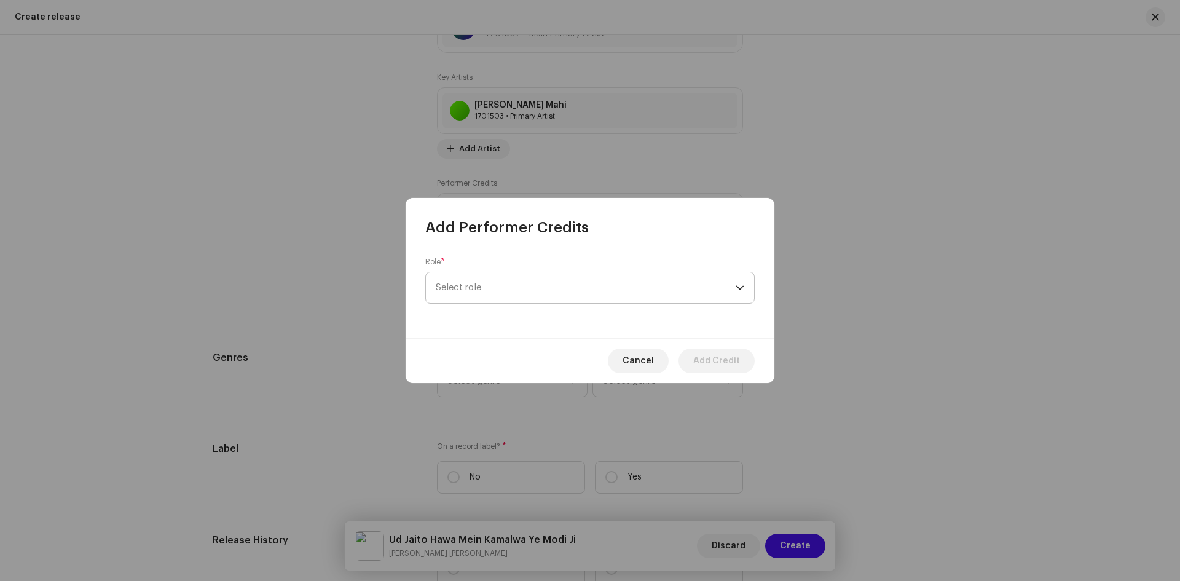
click at [503, 282] on span "Select role" at bounding box center [586, 287] width 300 height 31
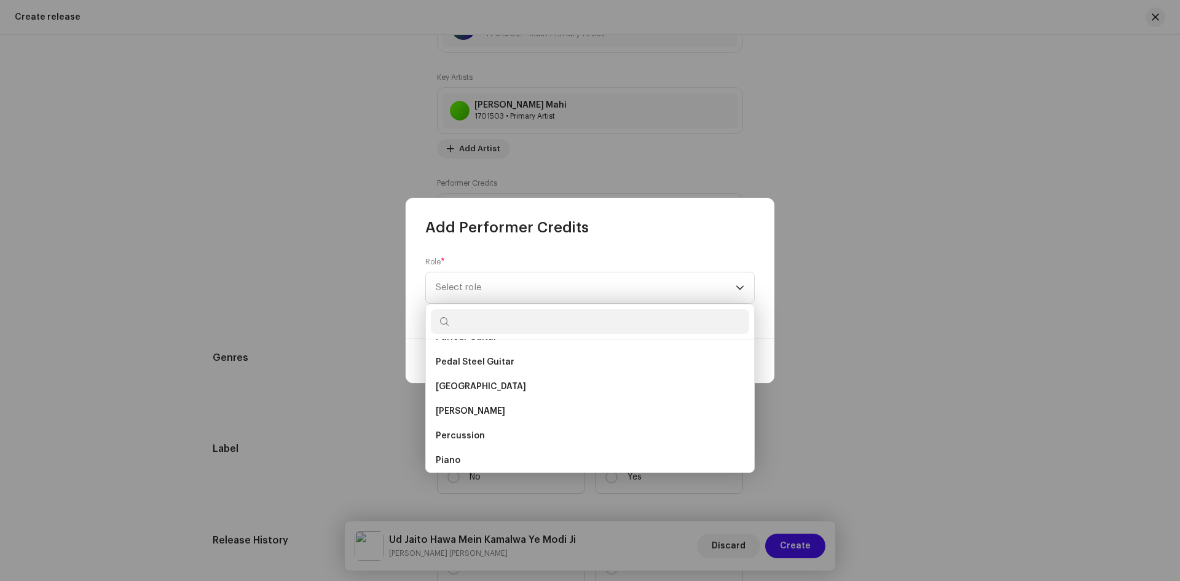
scroll to position [5660, 0]
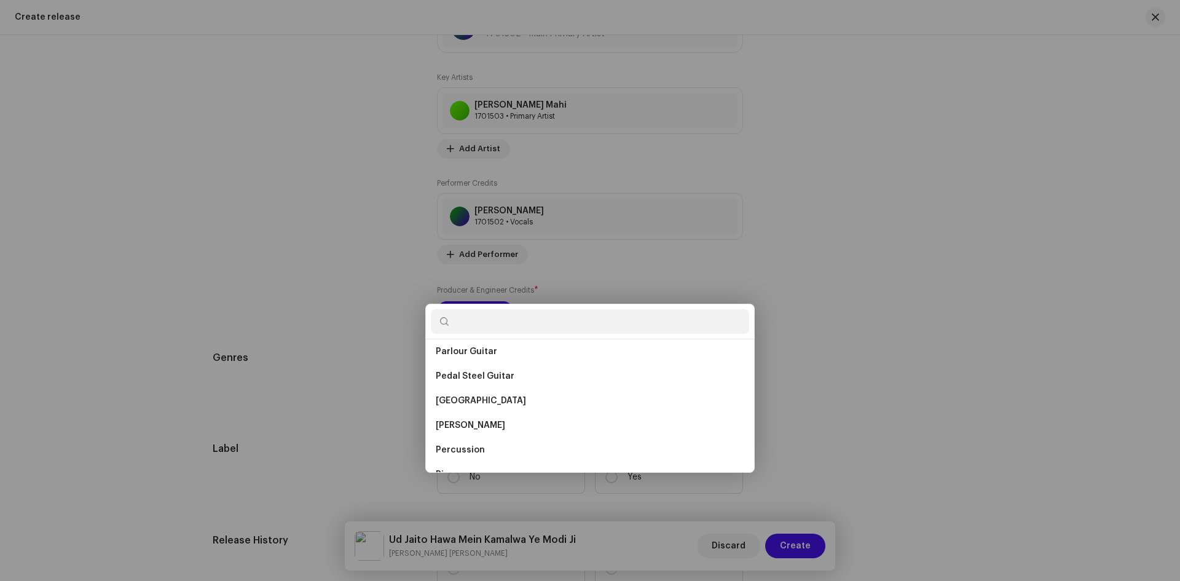
click at [848, 440] on div "Add Performer Credits Role * Select role Cancel Add Credit" at bounding box center [590, 290] width 1180 height 581
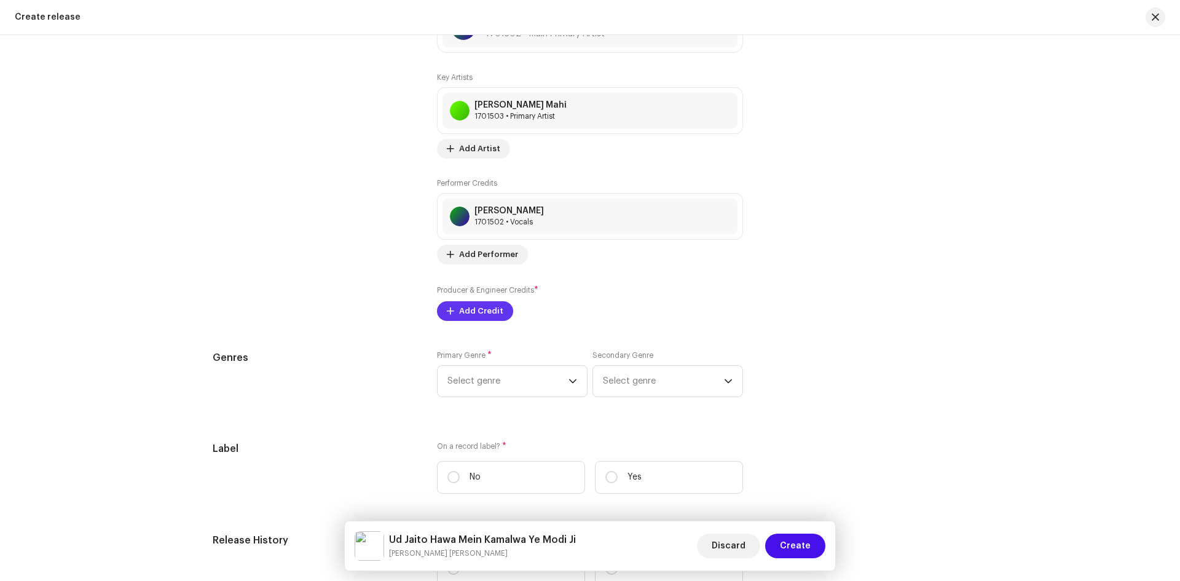
click at [465, 307] on span "Add Credit" at bounding box center [481, 311] width 44 height 25
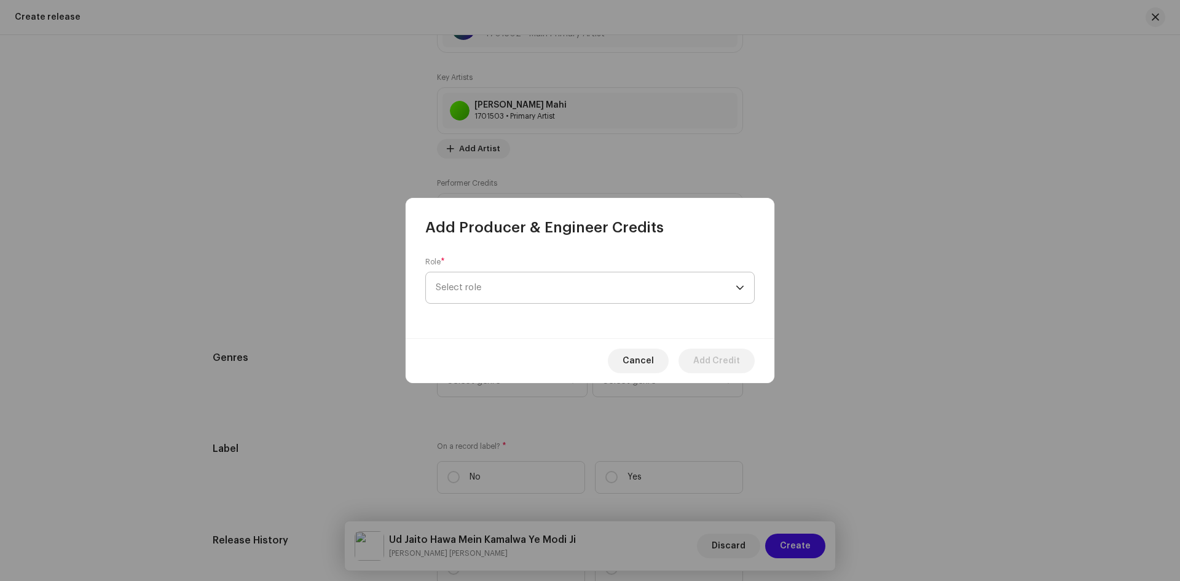
click at [524, 298] on span "Select role" at bounding box center [586, 287] width 300 height 31
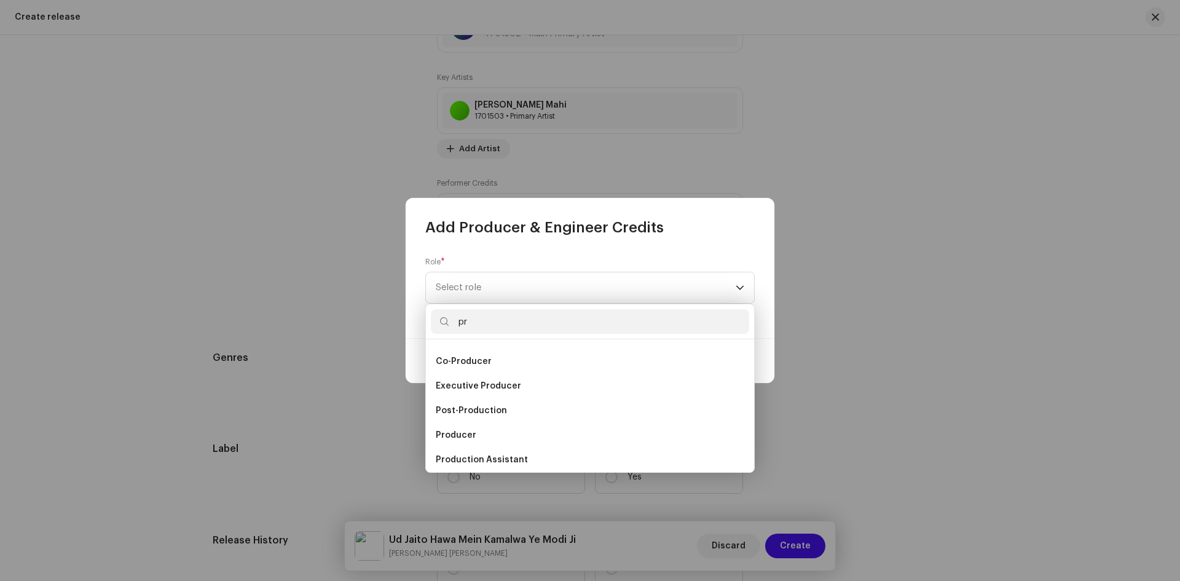
scroll to position [5, 0]
drag, startPoint x: 479, startPoint y: 325, endPoint x: 430, endPoint y: 323, distance: 49.2
click at [430, 323] on div "pr" at bounding box center [590, 321] width 328 height 35
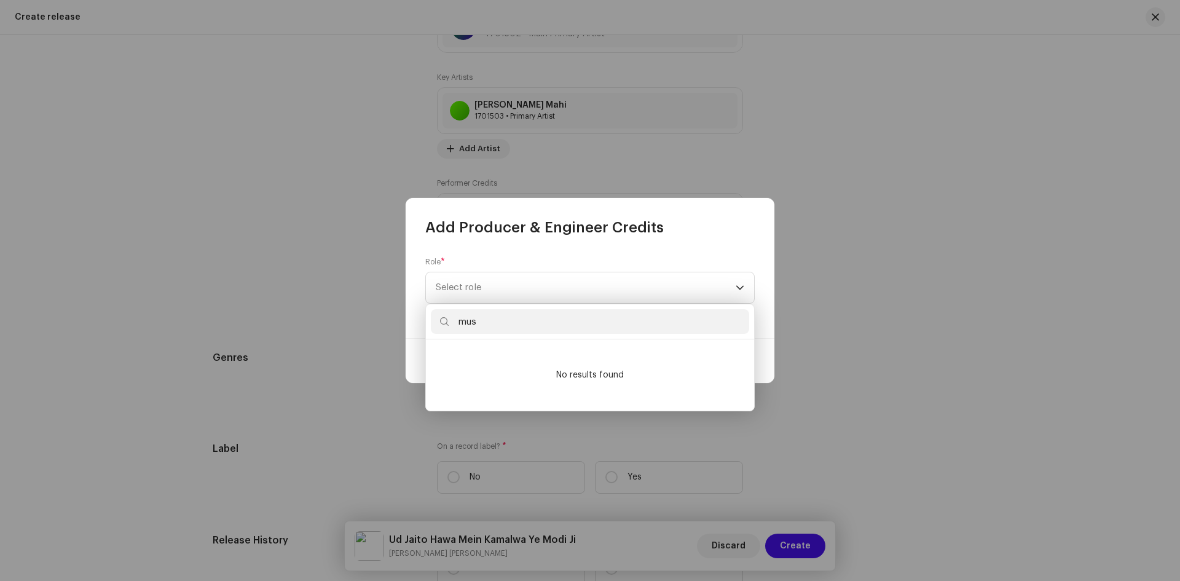
scroll to position [0, 0]
type input "m"
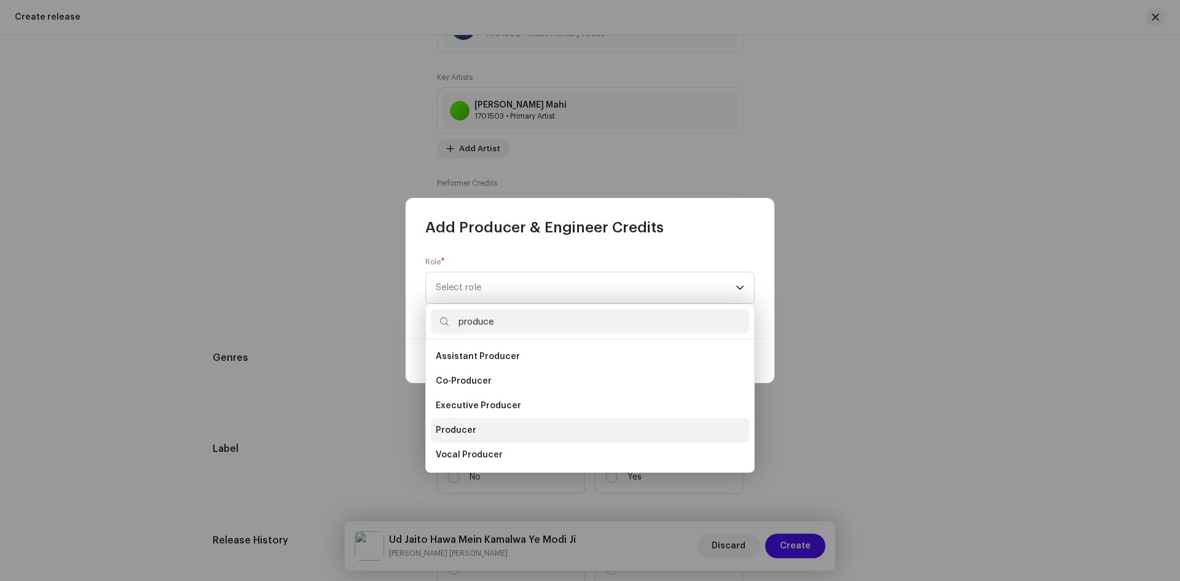
type input "produce"
click at [471, 430] on span "Producer" at bounding box center [456, 430] width 41 height 12
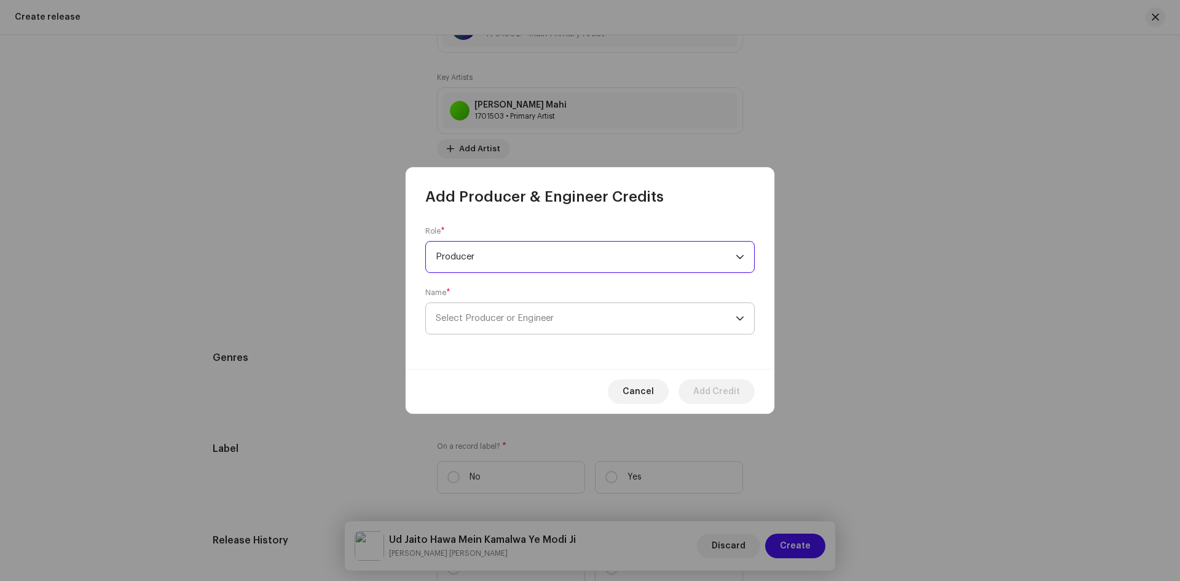
click at [497, 302] on p-select "Select Producer or Engineer" at bounding box center [589, 318] width 329 height 32
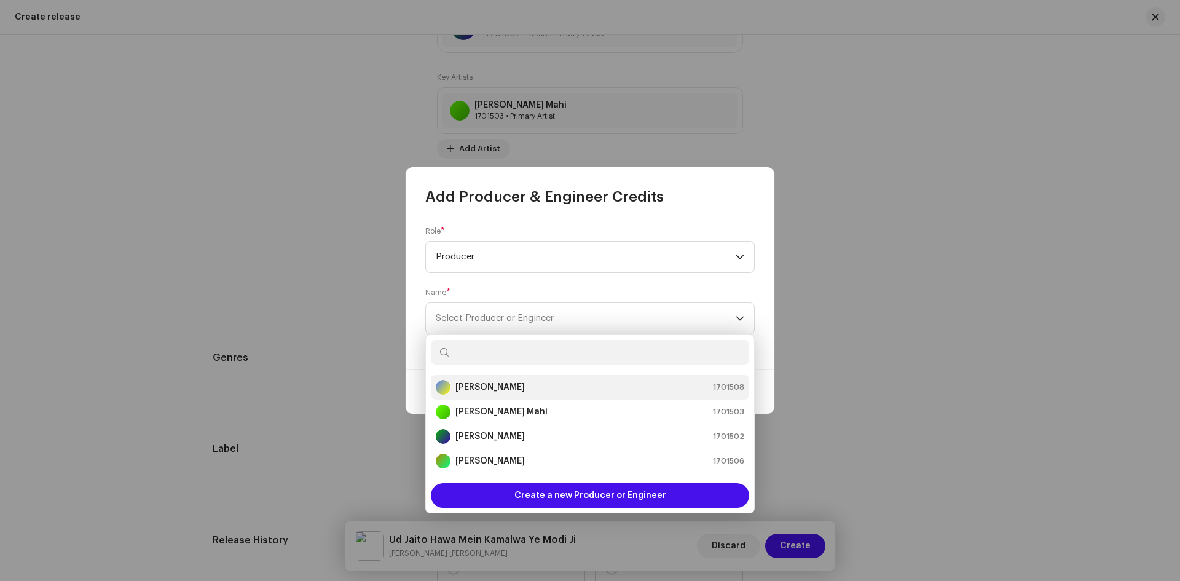
click at [483, 388] on strong "[PERSON_NAME]" at bounding box center [490, 387] width 69 height 12
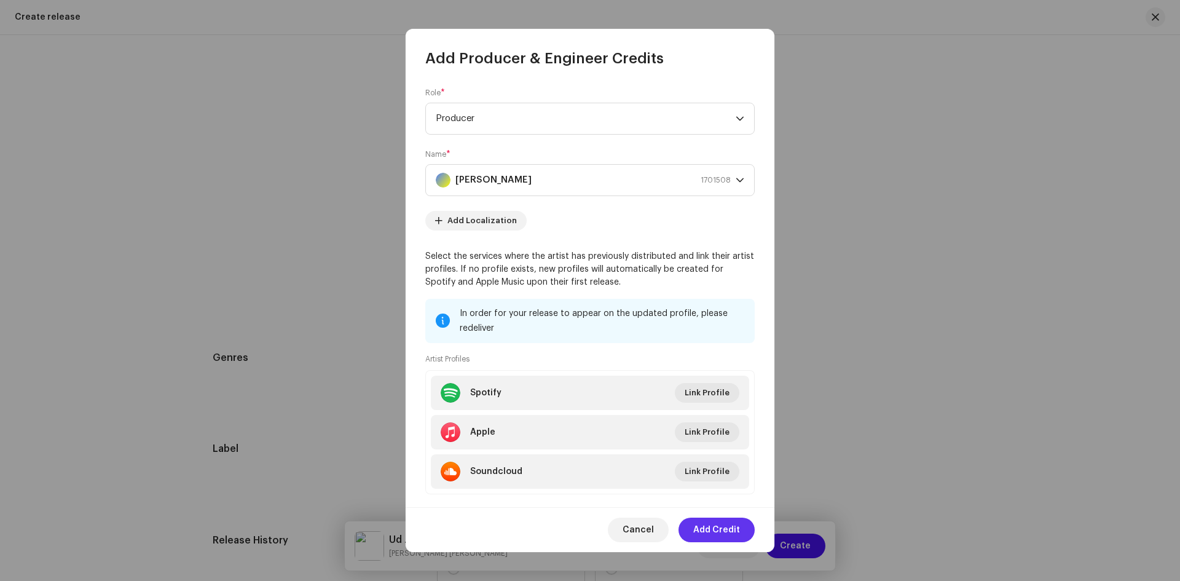
click at [719, 534] on span "Add Credit" at bounding box center [716, 530] width 47 height 25
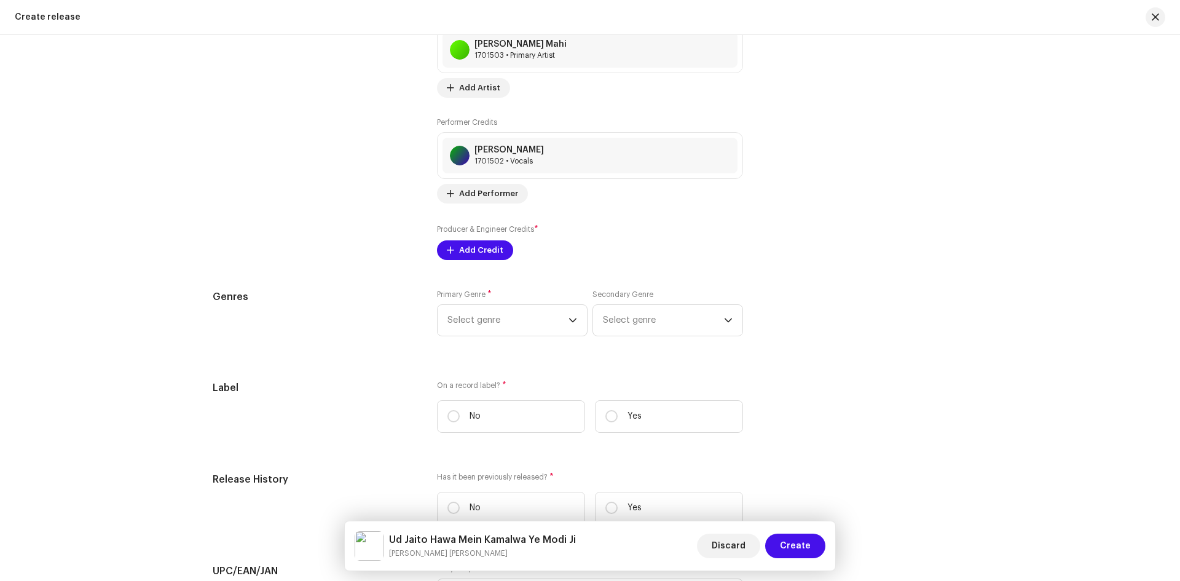
scroll to position [1648, 0]
click at [537, 332] on span "Select genre" at bounding box center [508, 319] width 121 height 31
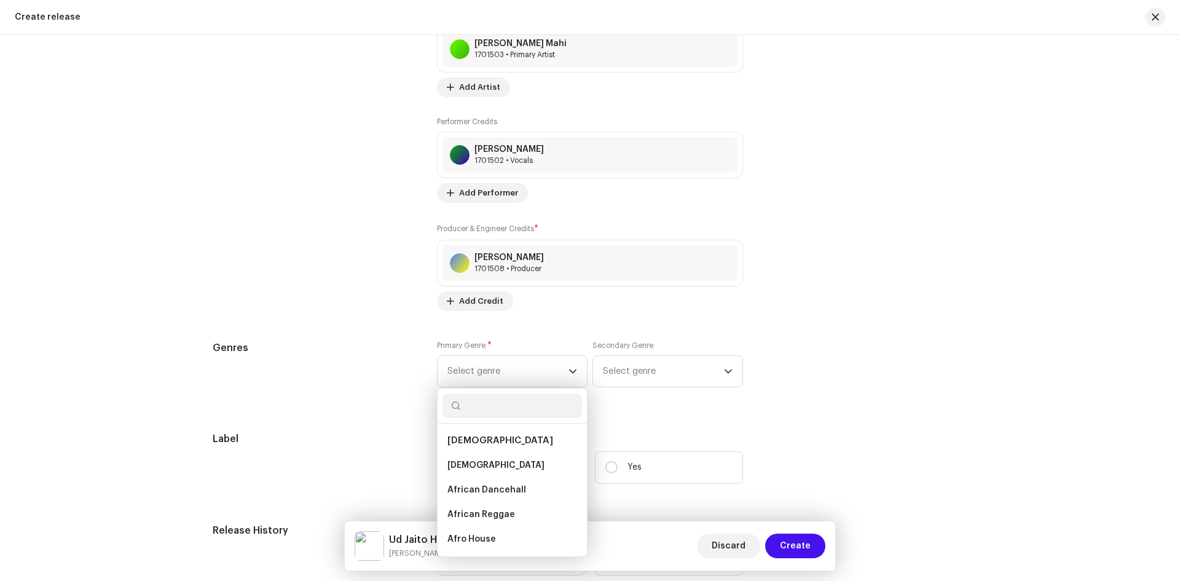
click at [333, 336] on div "Prefill release information from track metadata Compilation Is it a compilation…" at bounding box center [590, 103] width 755 height 1633
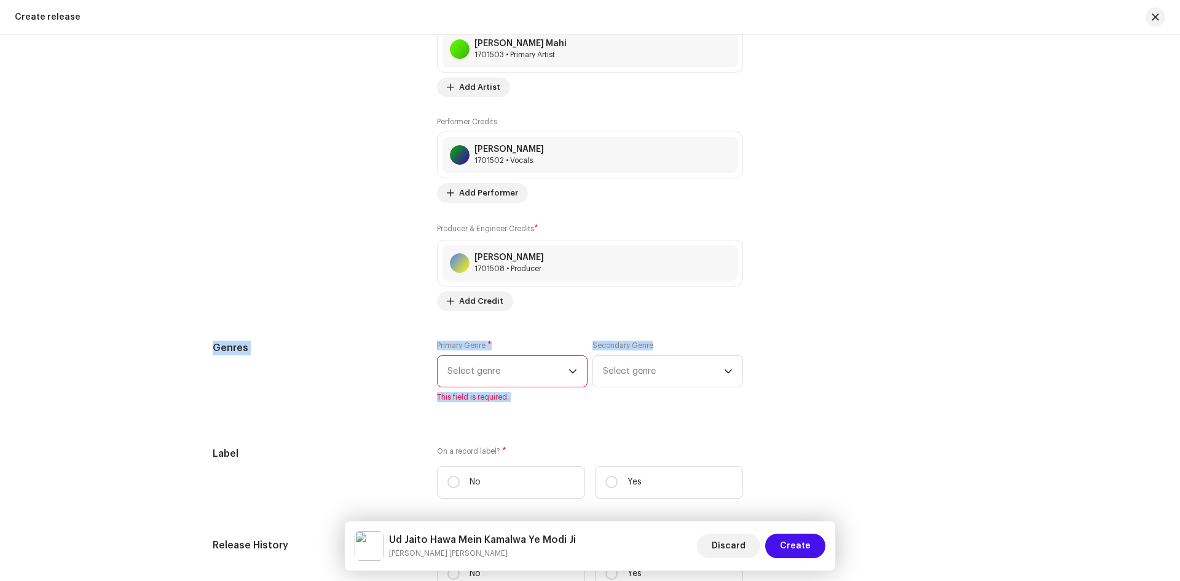
drag, startPoint x: 202, startPoint y: 345, endPoint x: 674, endPoint y: 342, distance: 472.1
copy div "Genres Primary Genre * Select genre This field is required. Secondary Genre"
click at [486, 370] on span "Select genre" at bounding box center [508, 371] width 121 height 31
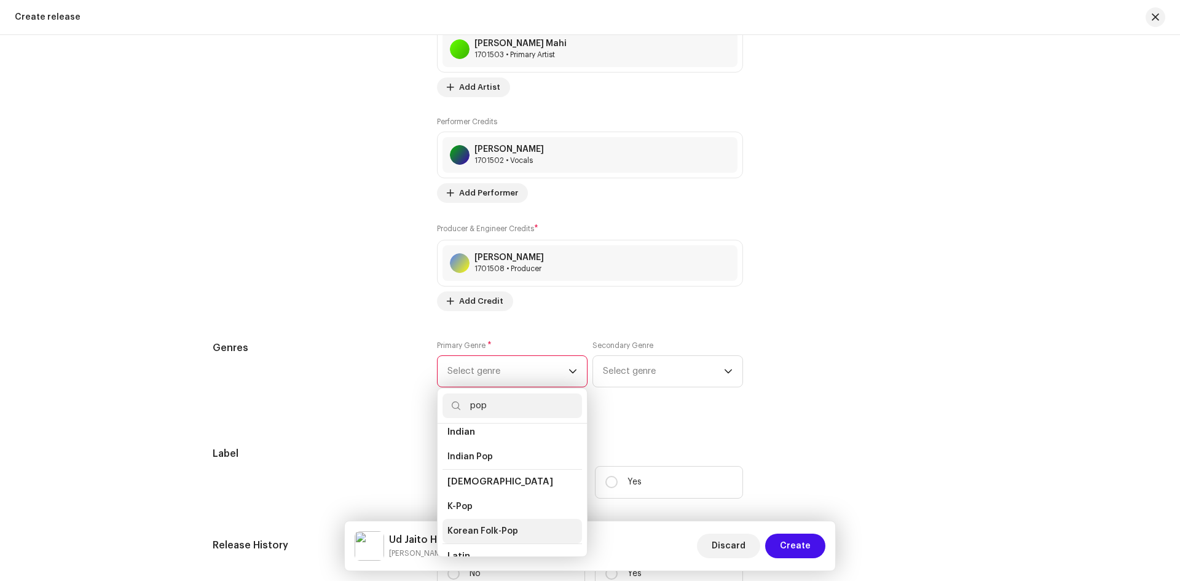
scroll to position [246, 0]
type input "pop"
click at [499, 496] on li "Indian Pop" at bounding box center [513, 503] width 140 height 25
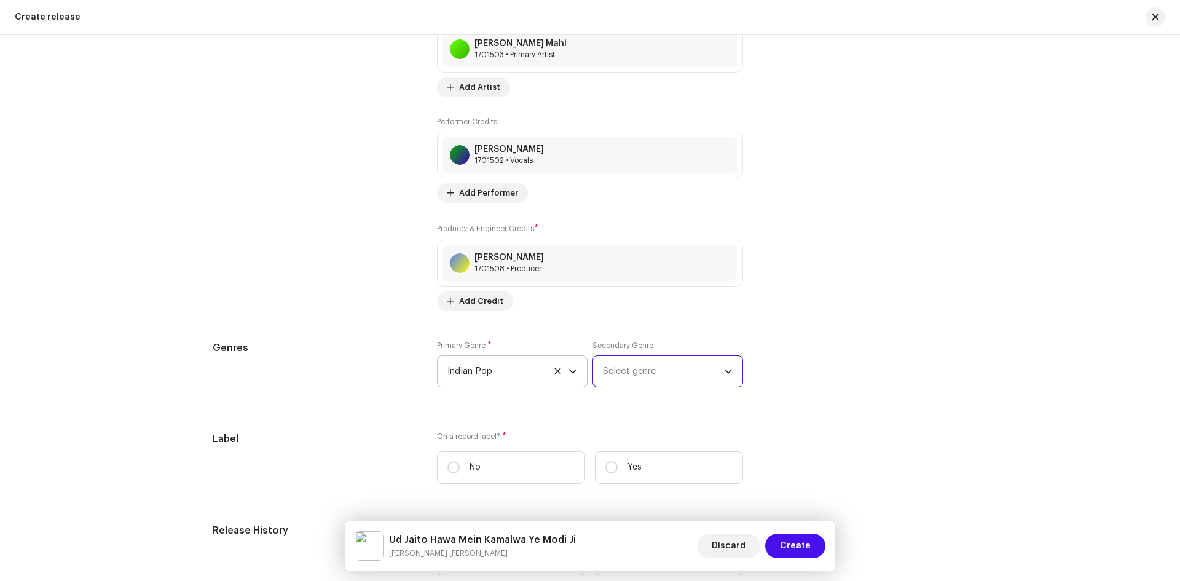
click at [656, 371] on span "Select genre" at bounding box center [663, 371] width 121 height 31
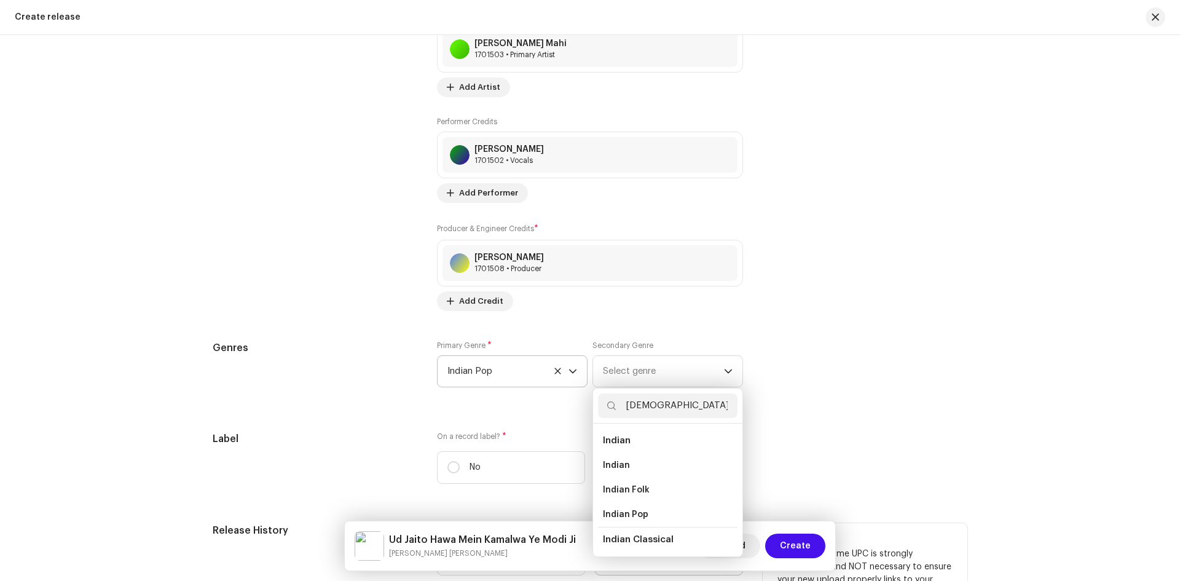
scroll to position [20, 0]
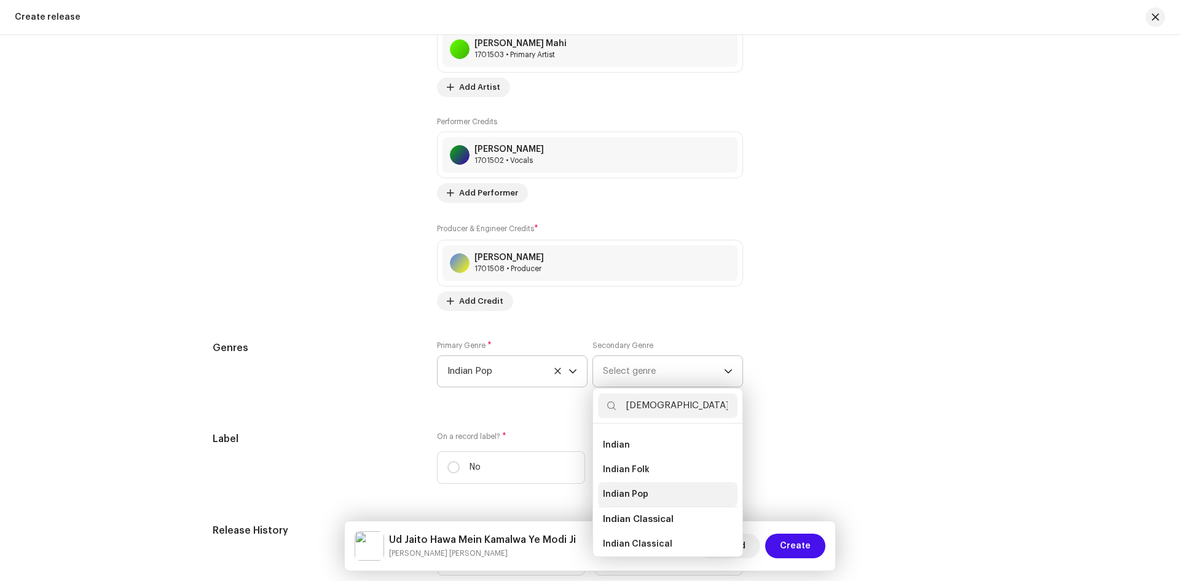
type input "[DEMOGRAPHIC_DATA]"
click at [630, 488] on span "Indian Pop" at bounding box center [625, 494] width 45 height 12
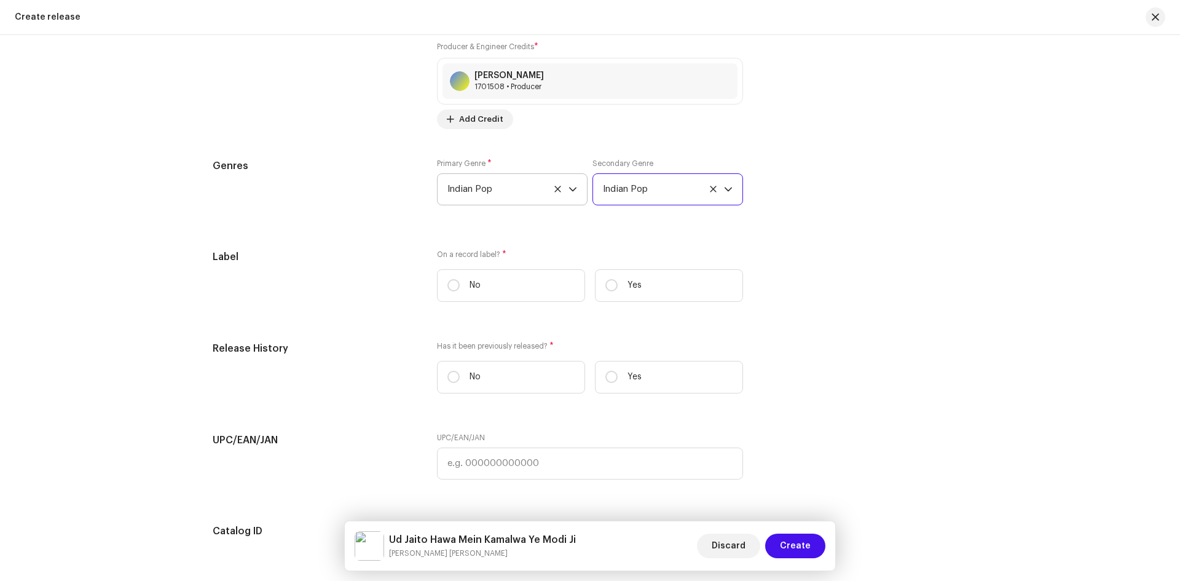
scroll to position [1832, 0]
click at [615, 283] on input "Yes" at bounding box center [611, 283] width 12 height 12
radio input "true"
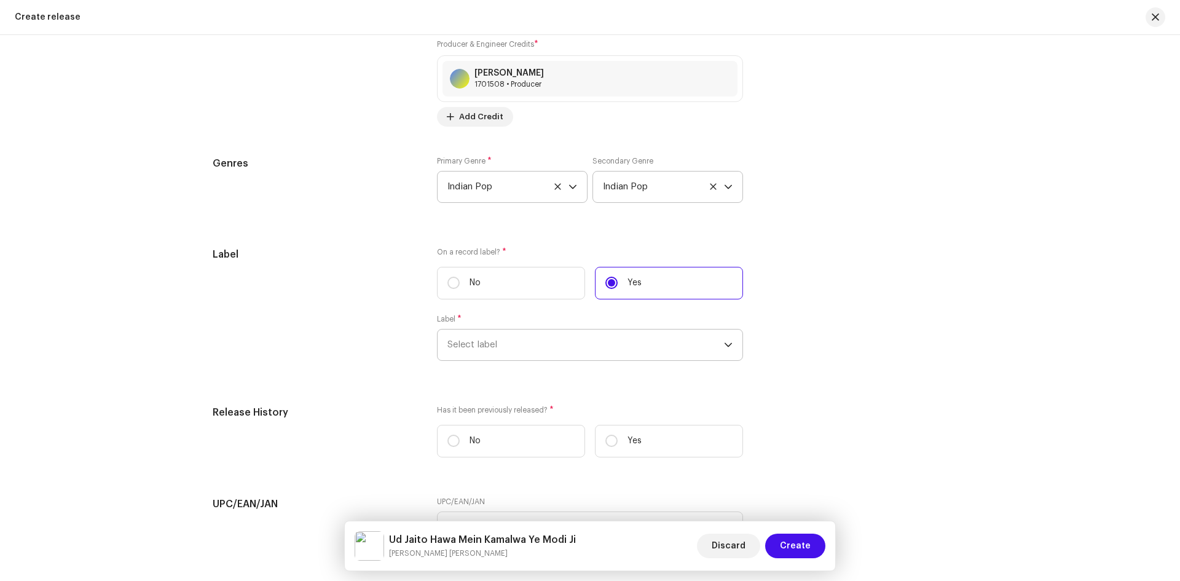
click at [520, 331] on span "Select label" at bounding box center [586, 344] width 277 height 31
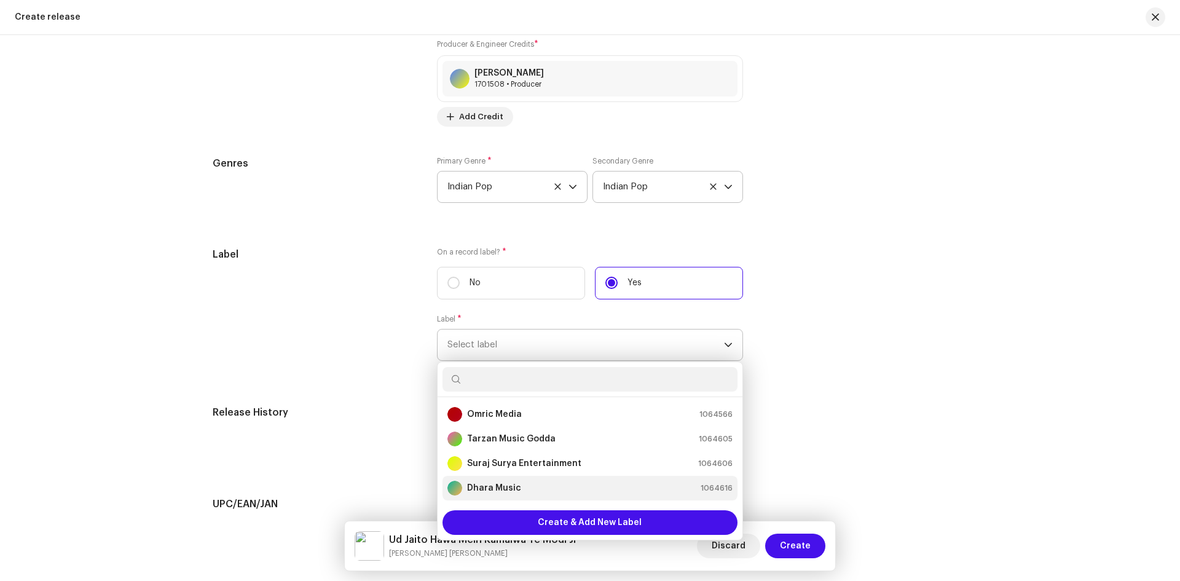
click at [482, 495] on li "Dhara Music 1064616" at bounding box center [590, 488] width 295 height 25
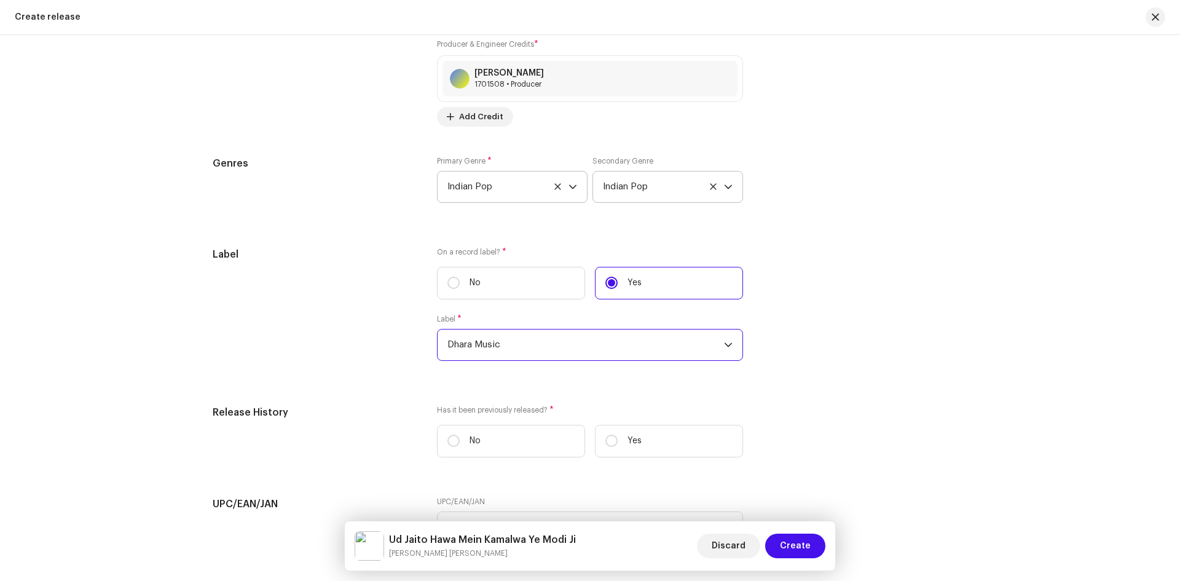
scroll to position [1955, 0]
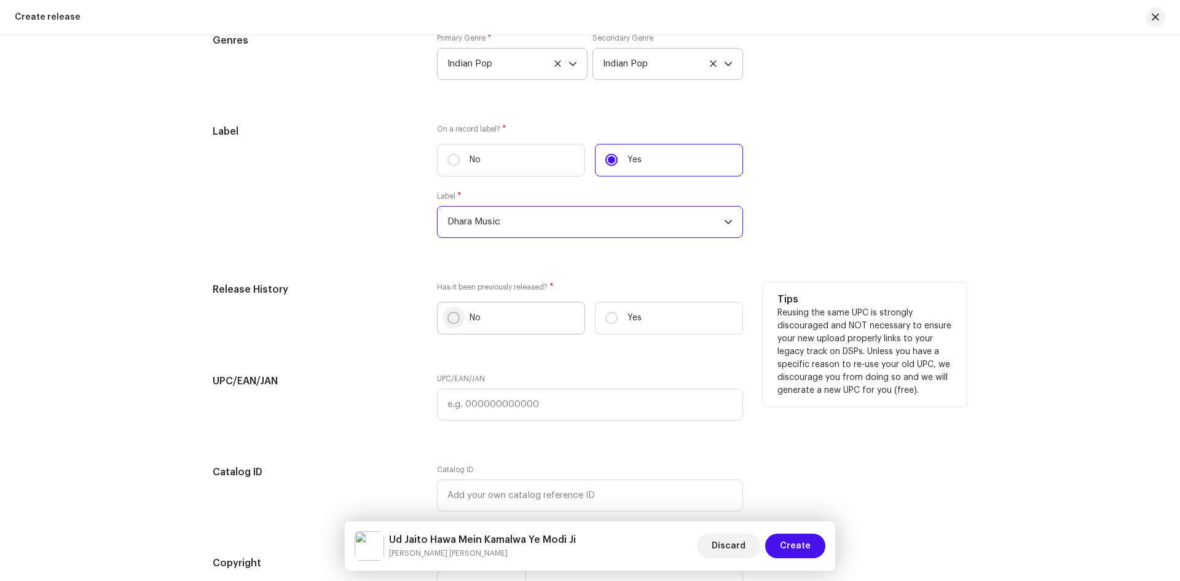
click at [448, 314] on input "No" at bounding box center [454, 318] width 12 height 12
radio input "true"
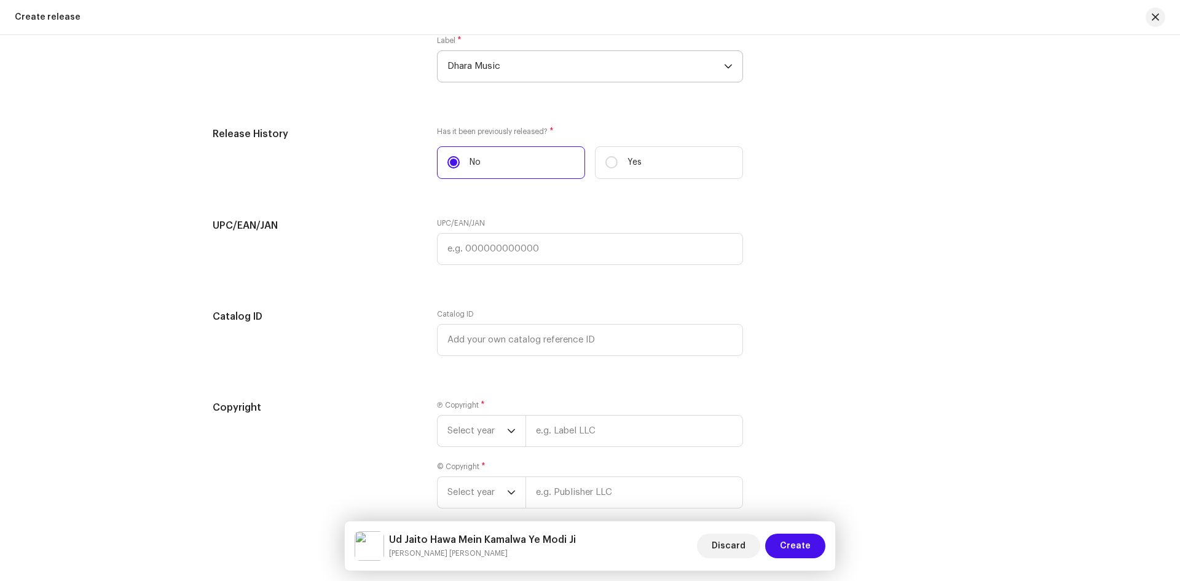
scroll to position [2171, 0]
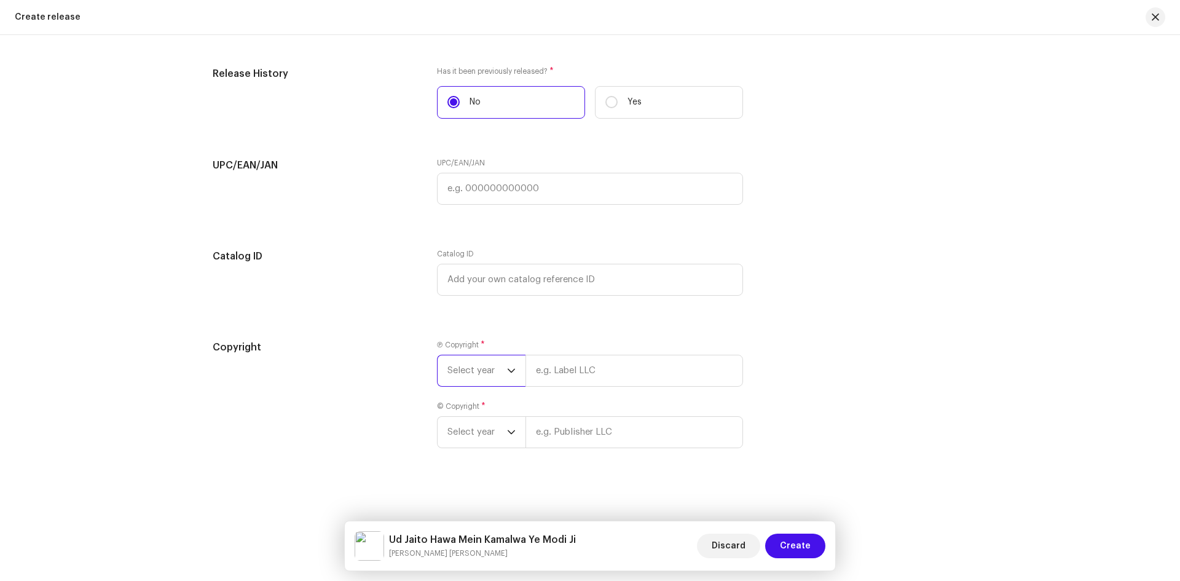
click at [486, 374] on span "Select year" at bounding box center [478, 370] width 60 height 31
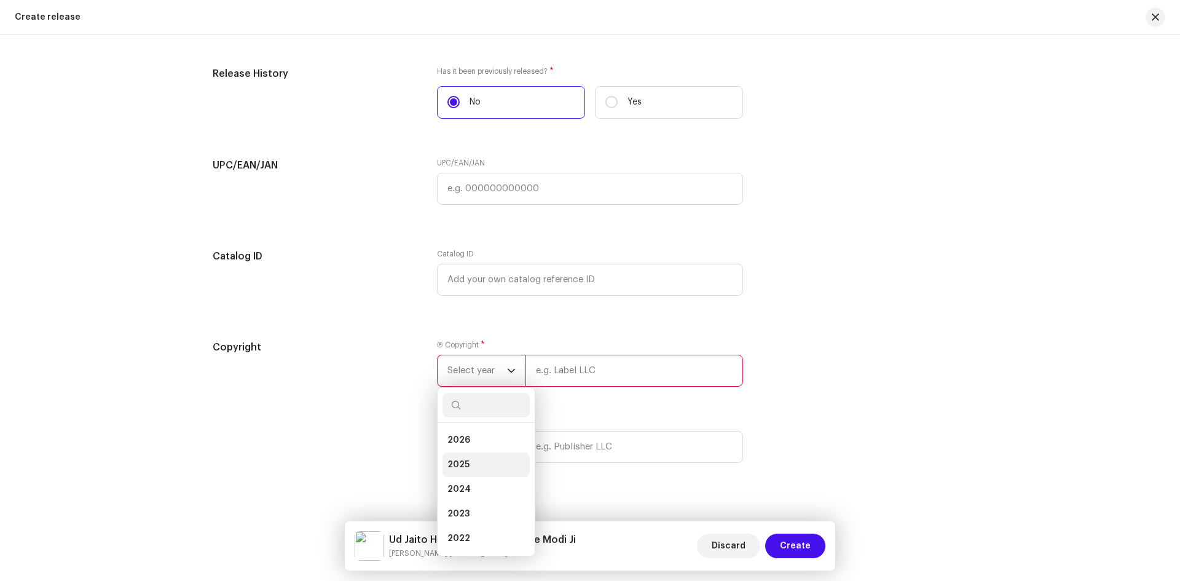
click at [467, 462] on li "2025" at bounding box center [486, 464] width 87 height 25
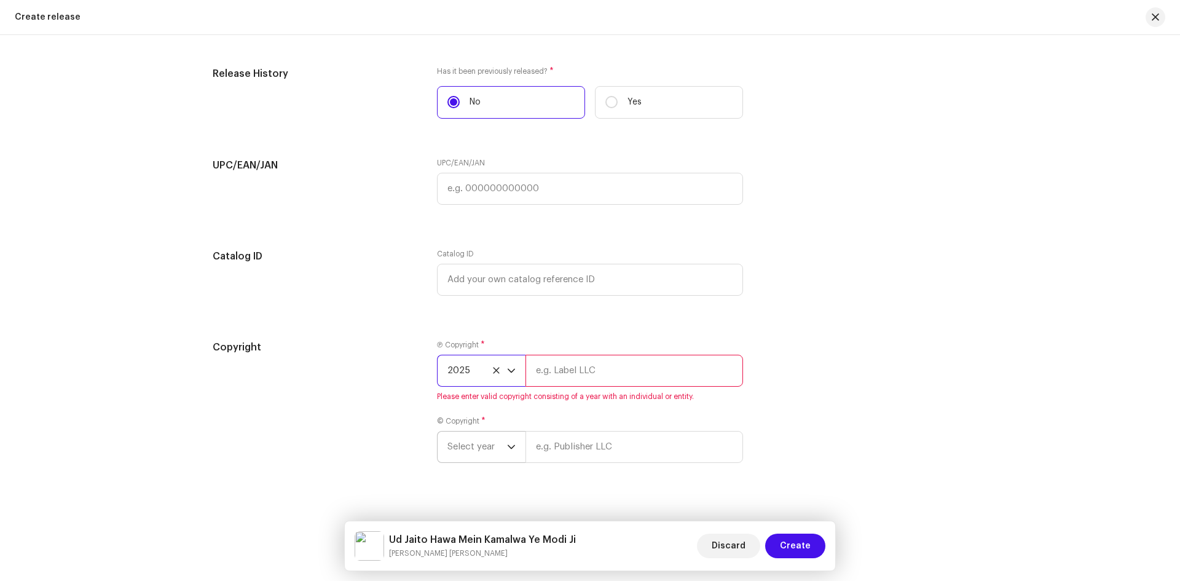
click at [482, 446] on span "Select year" at bounding box center [478, 447] width 60 height 31
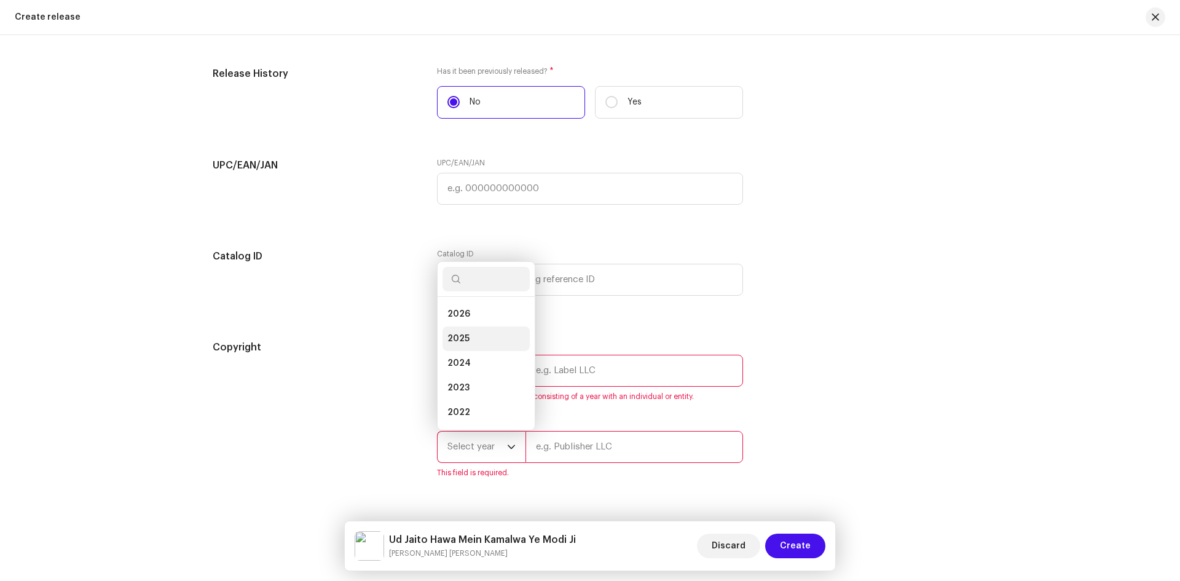
click at [460, 334] on span "2025" at bounding box center [459, 339] width 22 height 12
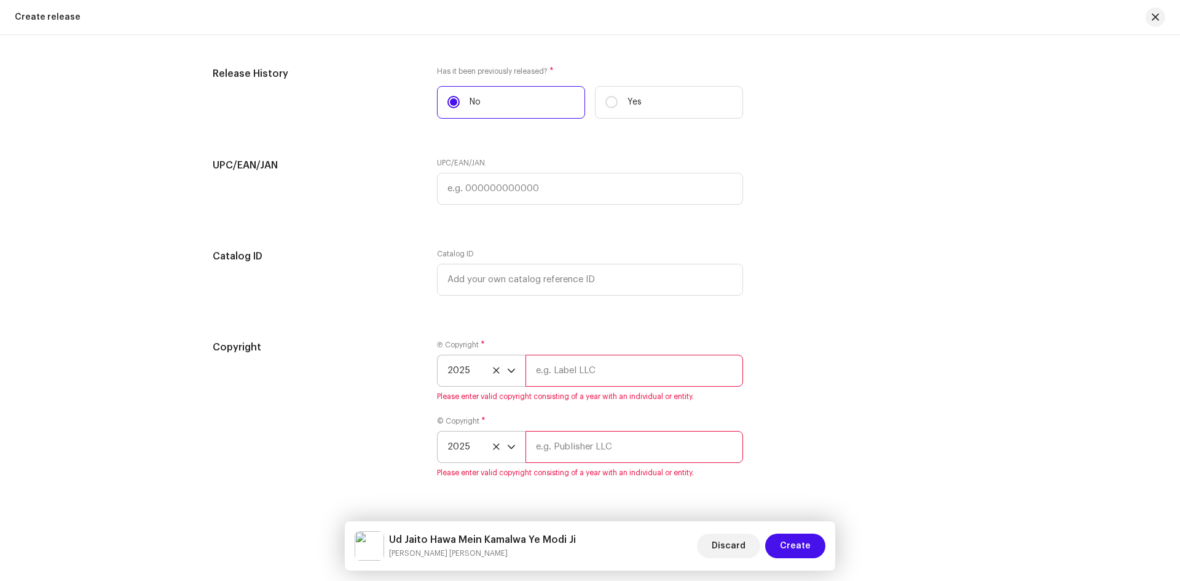
click at [620, 369] on input "text" at bounding box center [635, 371] width 218 height 32
type input "Dhara Music"
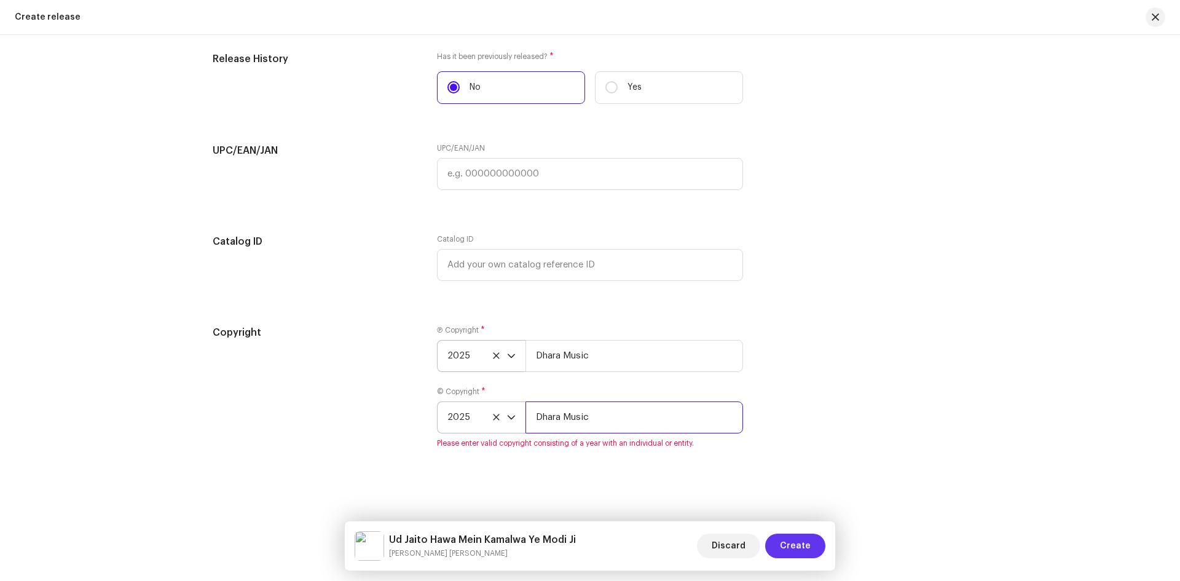
type input "Dhara Music"
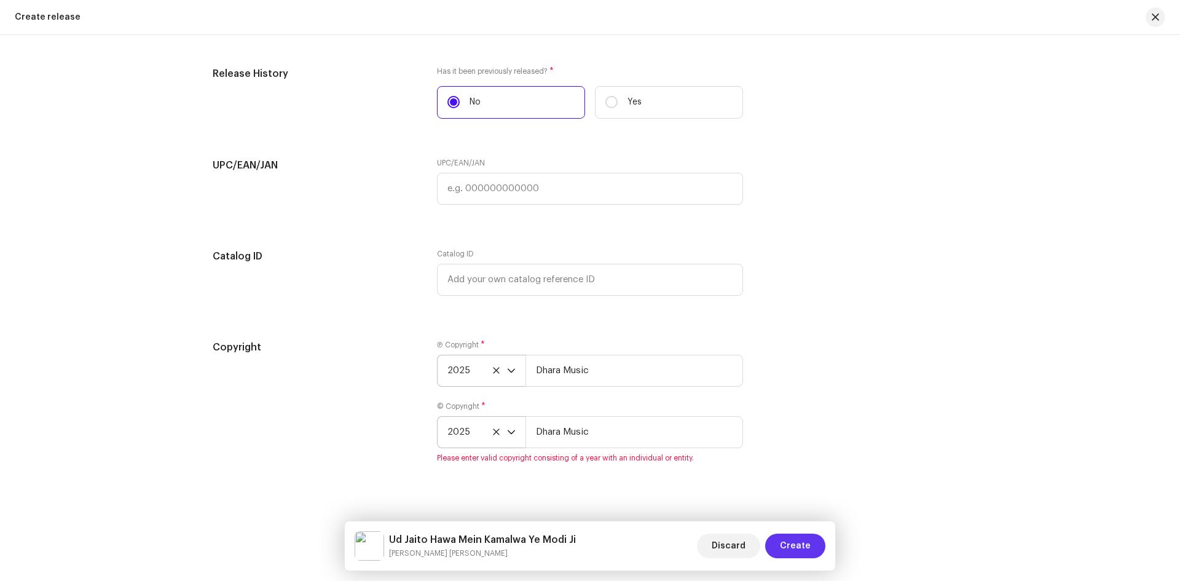
click at [787, 546] on span "Create" at bounding box center [795, 546] width 31 height 25
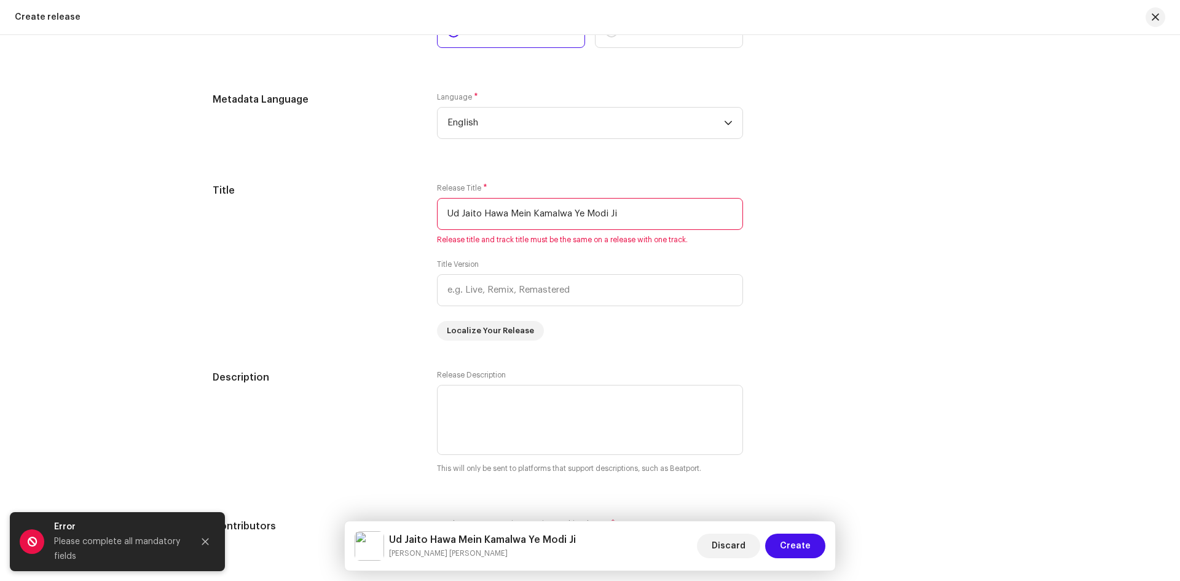
scroll to position [956, 0]
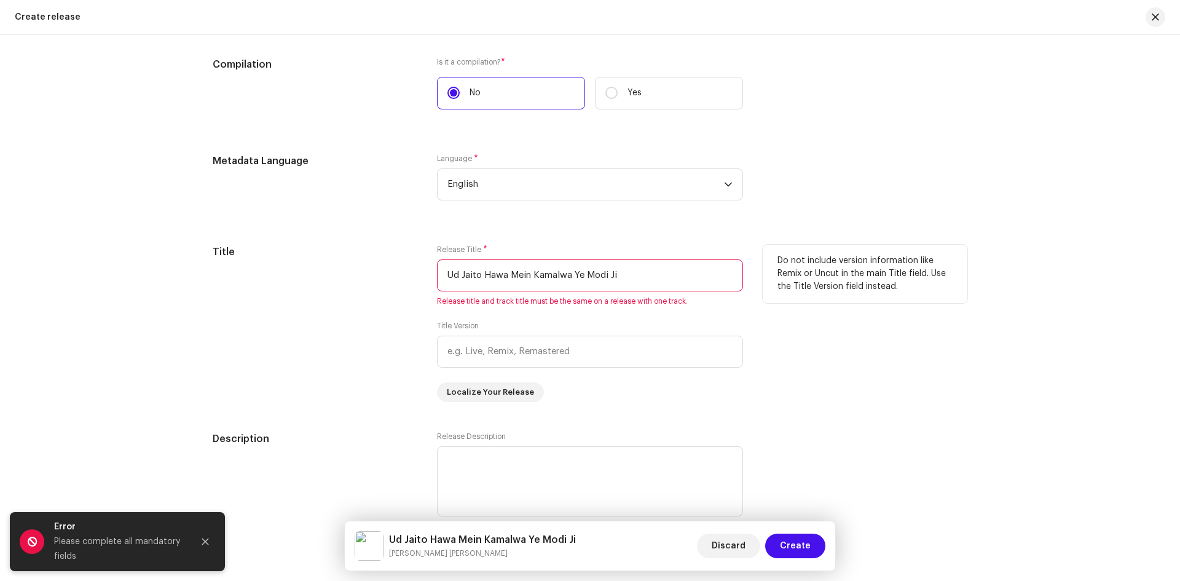
click at [535, 281] on input "Ud Jaito Hawa Mein Kamalwa Ye Modi Ji" at bounding box center [590, 275] width 306 height 32
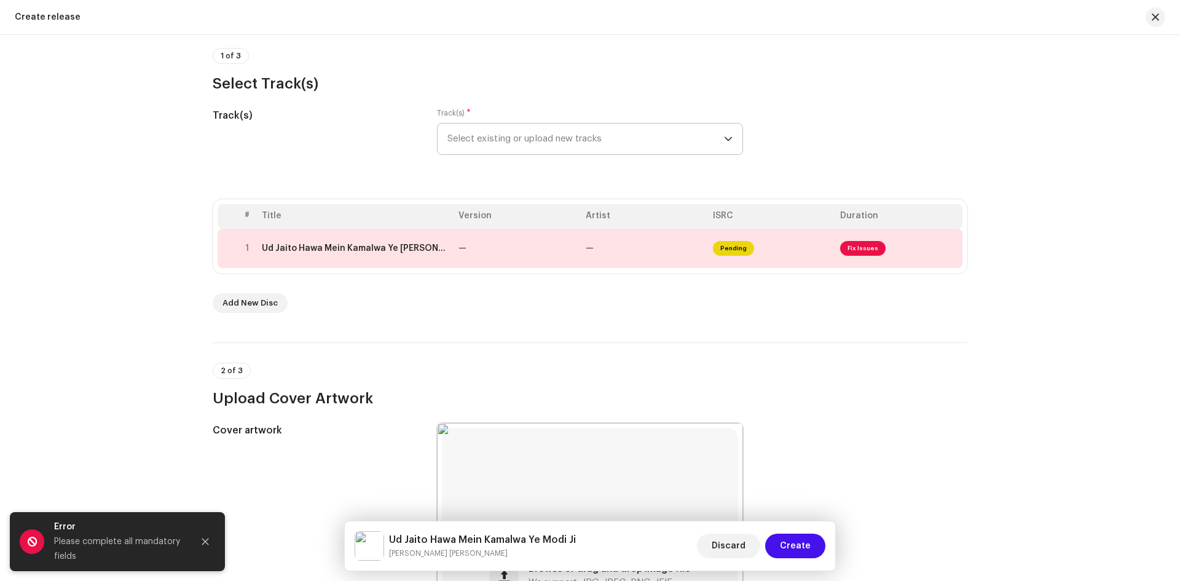
scroll to position [0, 0]
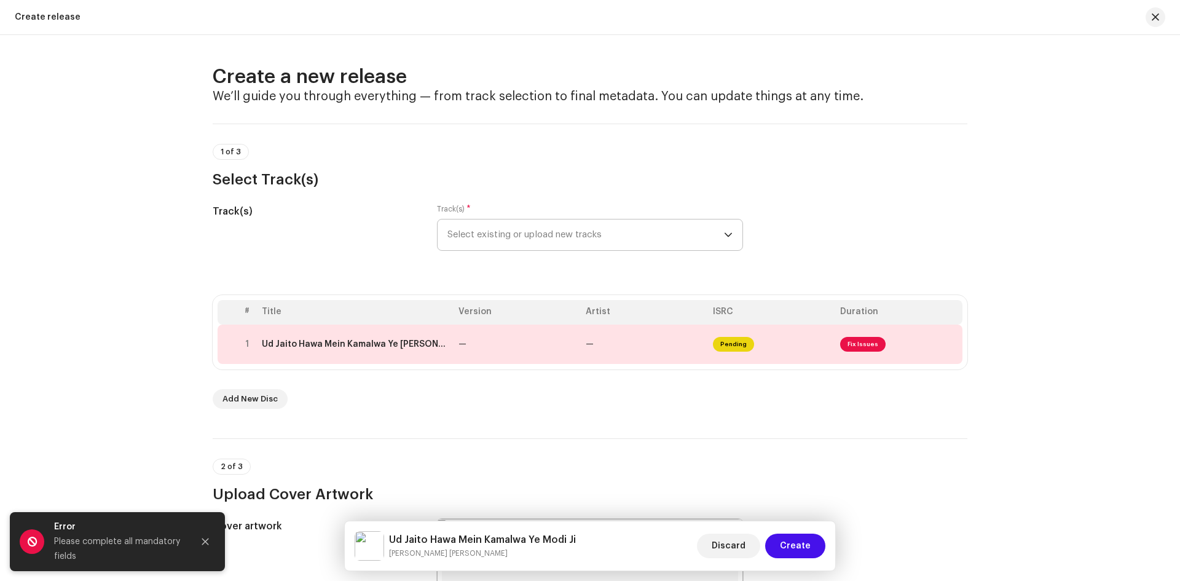
click at [618, 229] on span "Select existing or upload new tracks" at bounding box center [586, 234] width 277 height 31
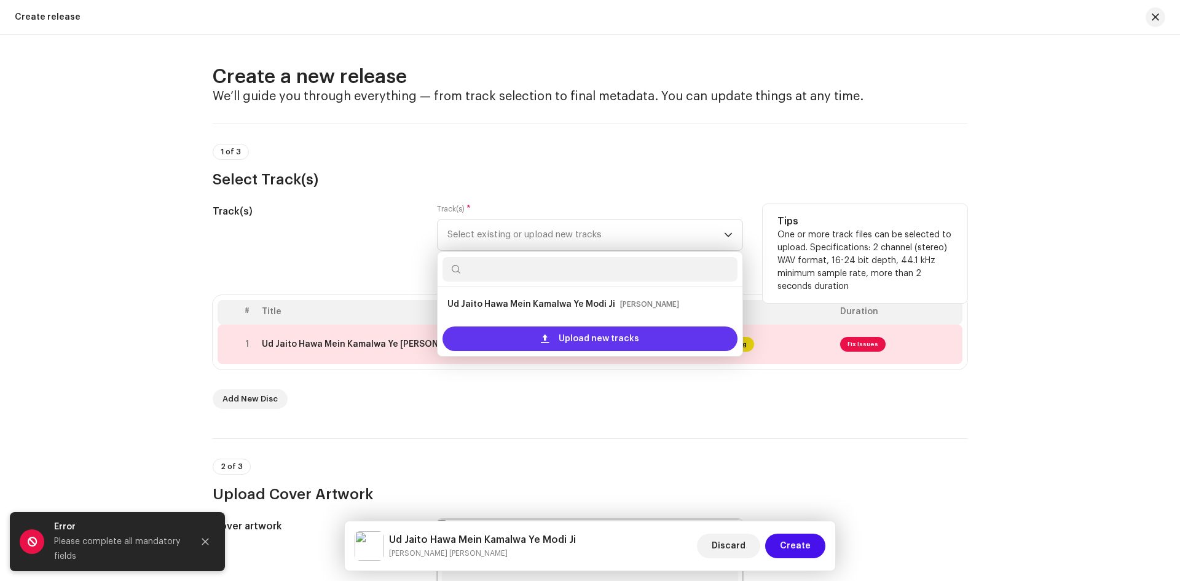
click at [539, 339] on div "Upload new tracks" at bounding box center [590, 338] width 295 height 25
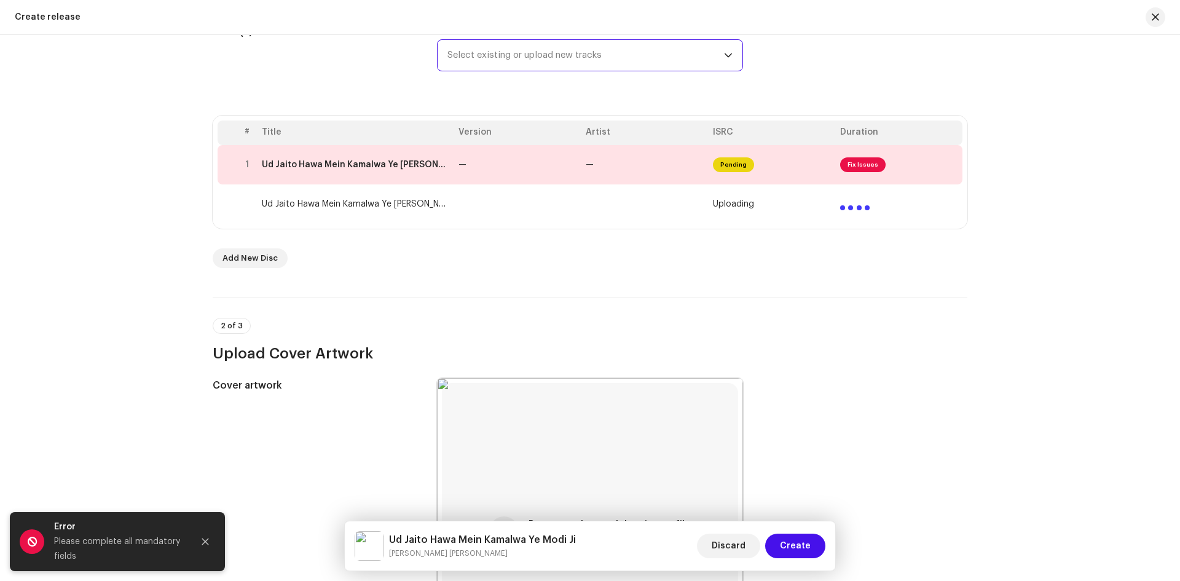
scroll to position [184, 0]
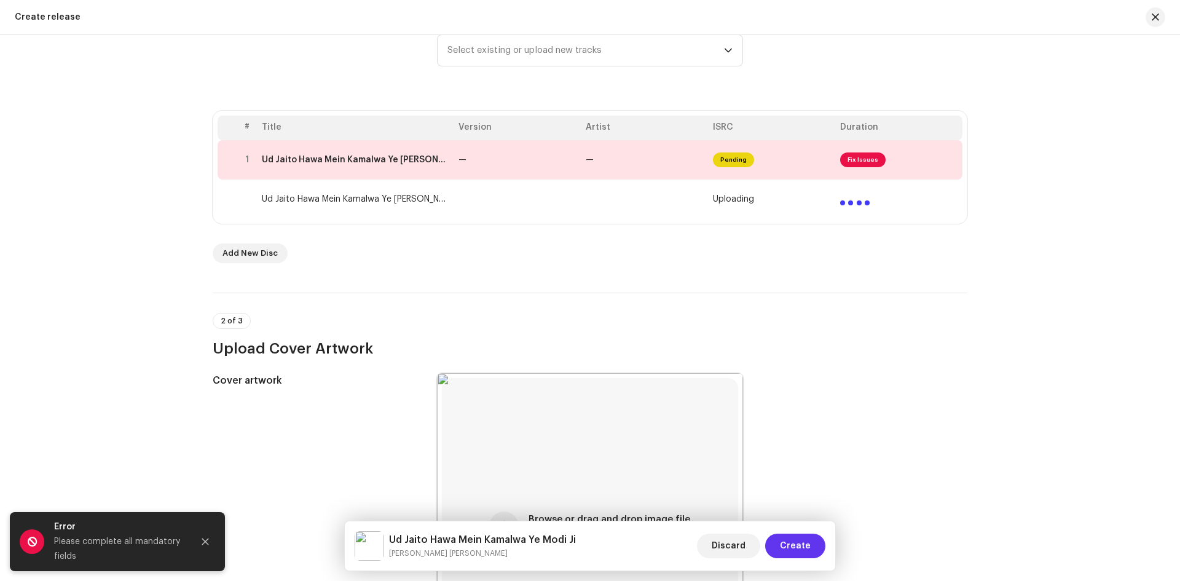
click at [795, 545] on span "Create" at bounding box center [795, 546] width 31 height 25
click at [795, 542] on span "Create" at bounding box center [795, 546] width 31 height 25
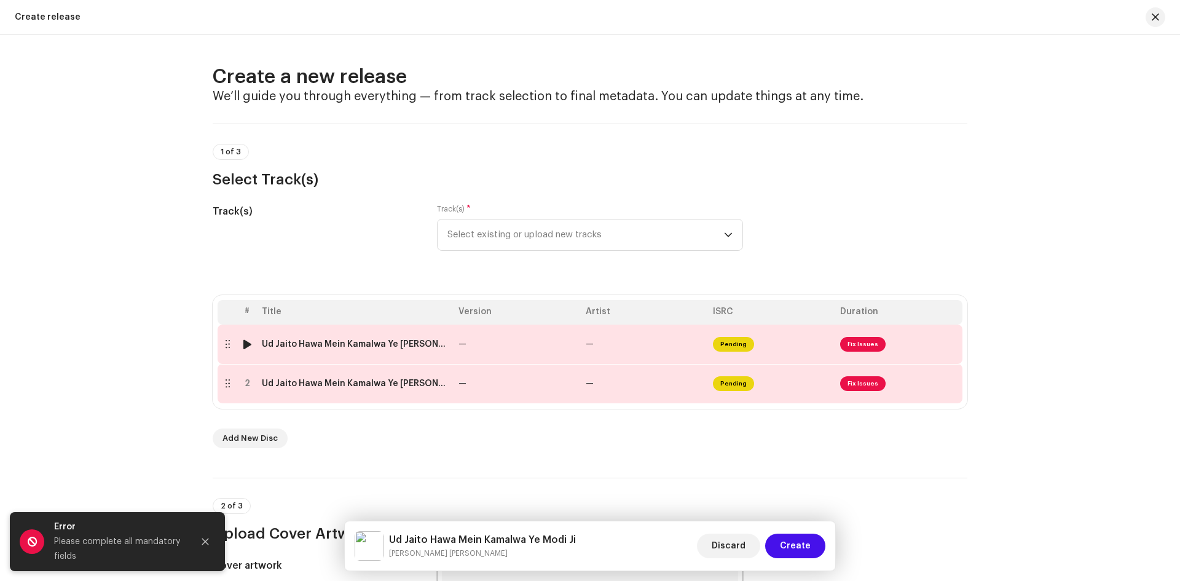
scroll to position [61, 0]
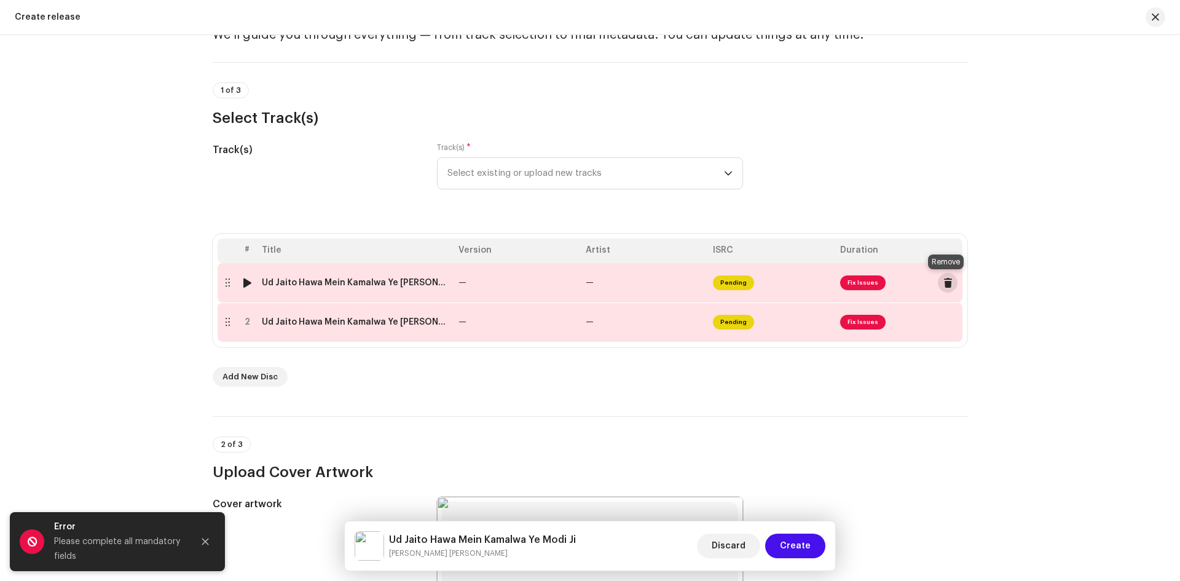
click at [944, 274] on button at bounding box center [948, 283] width 20 height 20
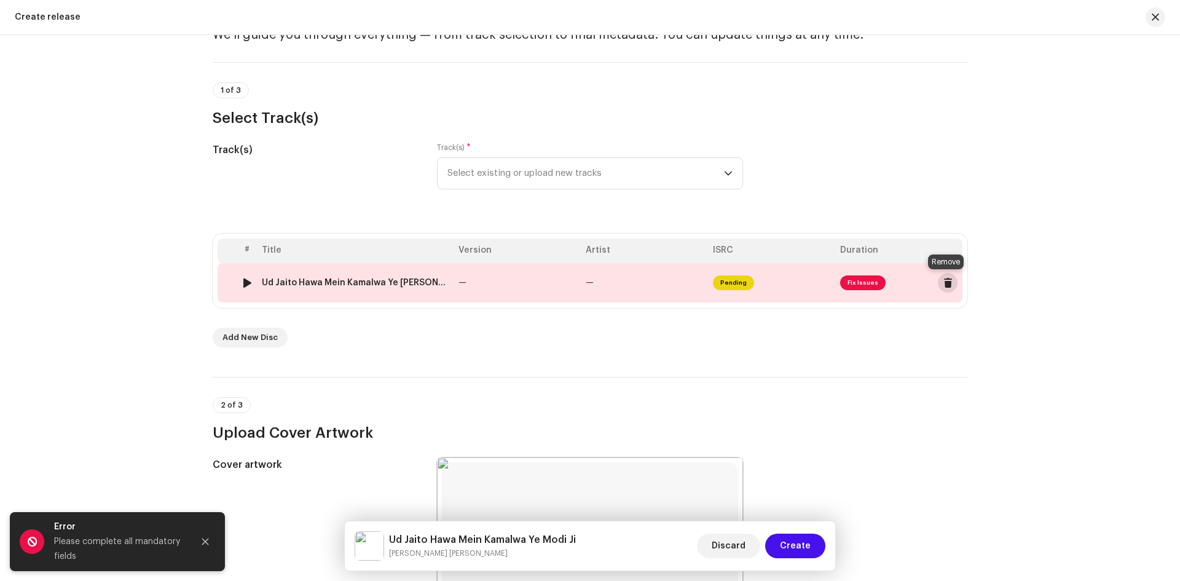
click at [944, 281] on span at bounding box center [948, 283] width 9 height 10
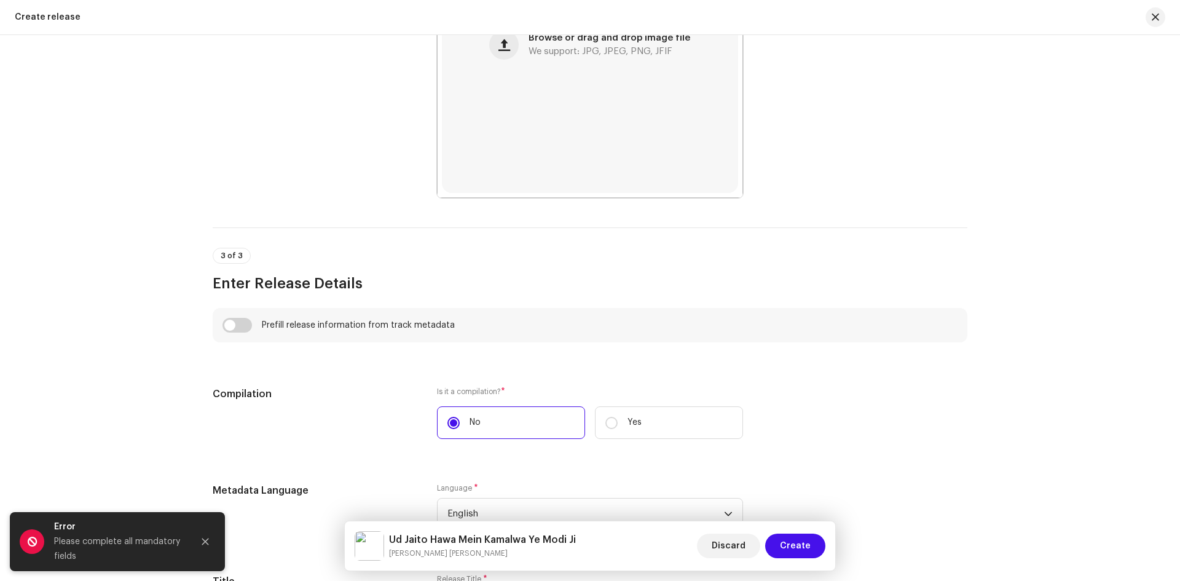
scroll to position [615, 0]
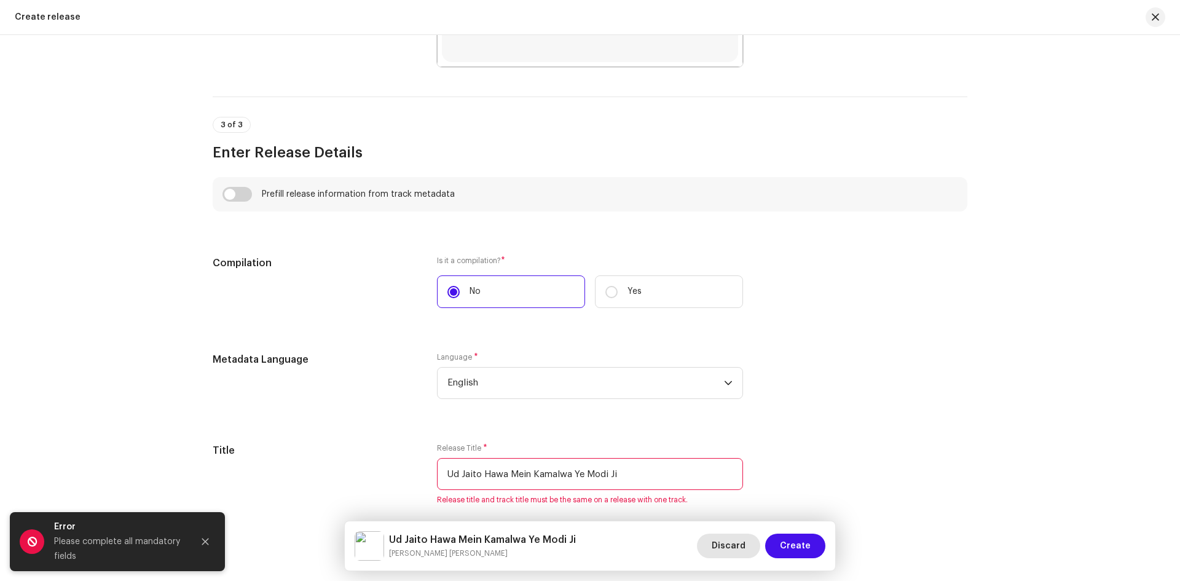
click at [727, 544] on span "Discard" at bounding box center [729, 546] width 34 height 25
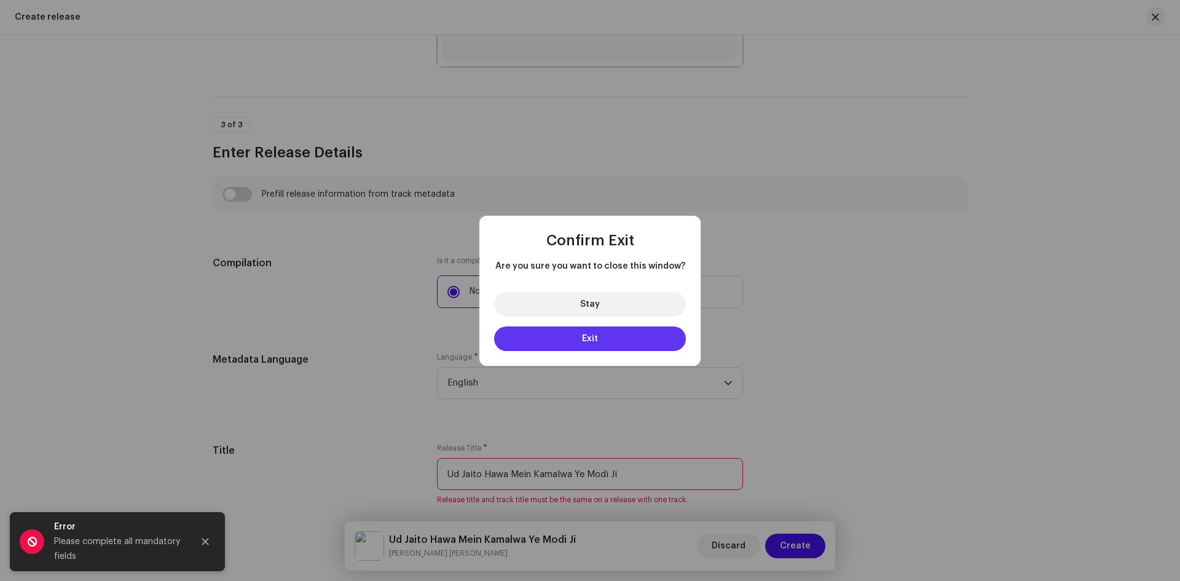
click at [607, 334] on button "Exit" at bounding box center [590, 338] width 192 height 25
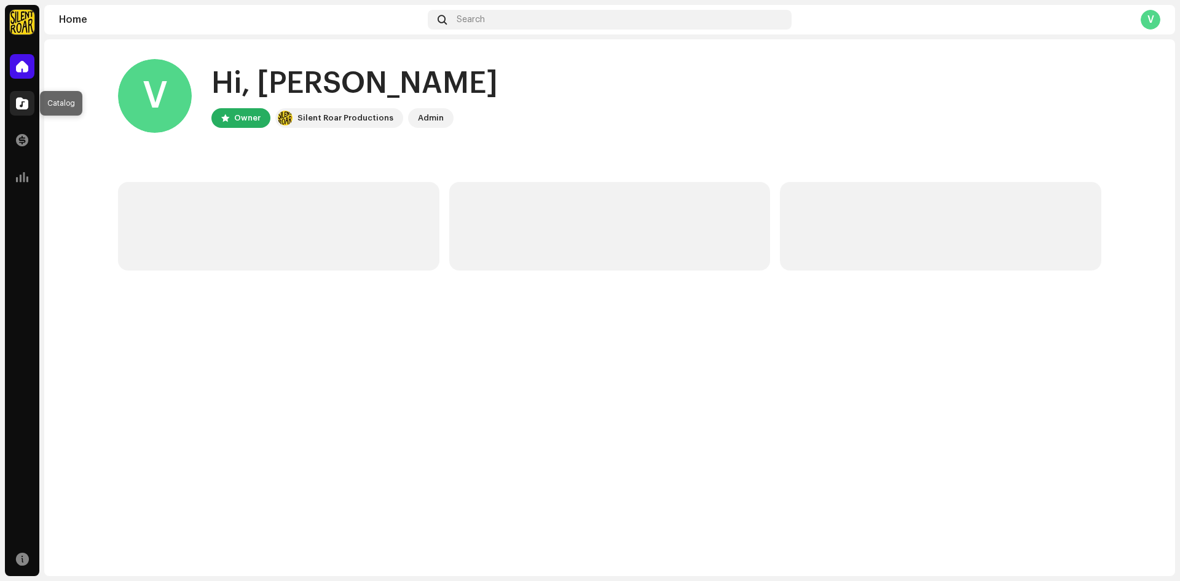
click at [23, 98] on span at bounding box center [22, 103] width 12 height 10
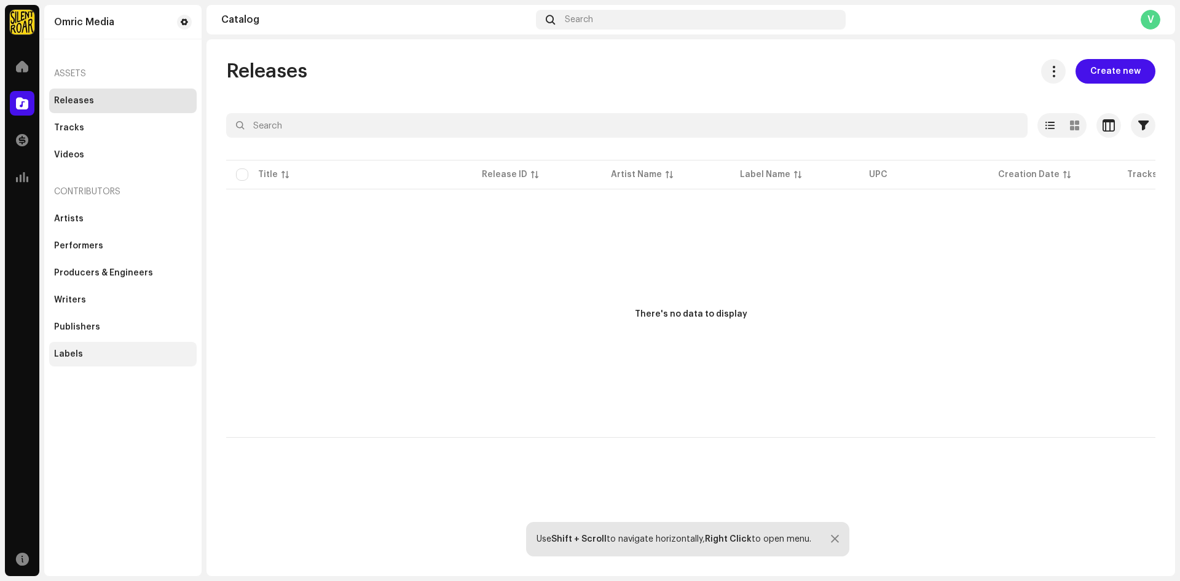
click at [97, 350] on div "Labels" at bounding box center [123, 354] width 138 height 10
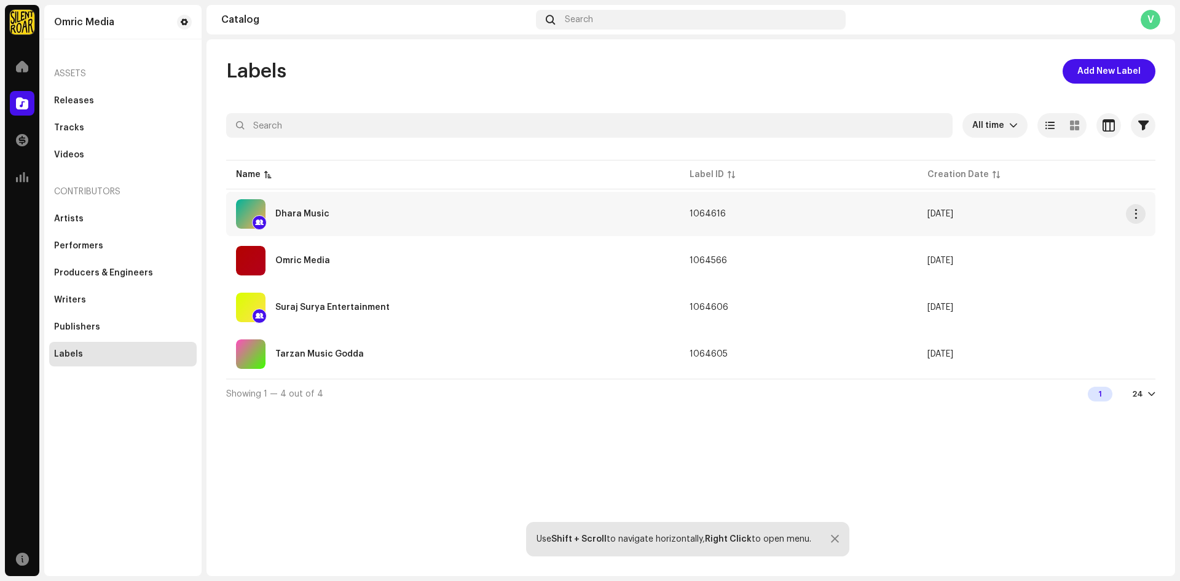
click at [288, 211] on div "Dhara Music" at bounding box center [302, 214] width 54 height 9
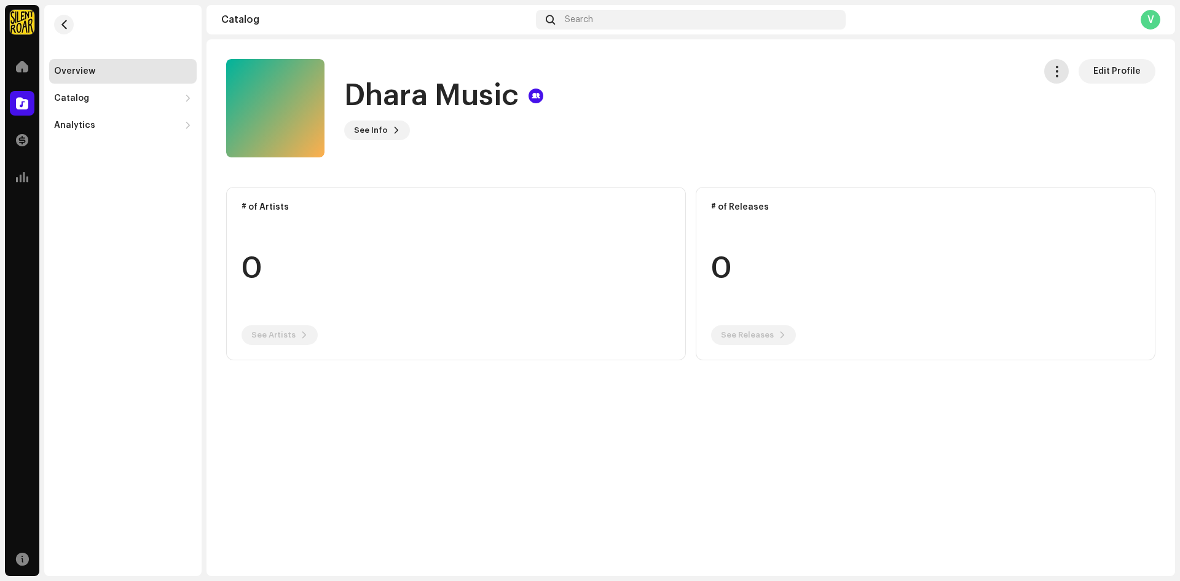
click at [1059, 73] on span "button" at bounding box center [1057, 71] width 12 height 10
click at [875, 89] on div "Dhara Music See Info Edit Profile" at bounding box center [625, 108] width 799 height 98
click at [122, 106] on div "Catalog" at bounding box center [123, 98] width 148 height 25
click at [82, 149] on div "Tracks" at bounding box center [74, 153] width 30 height 10
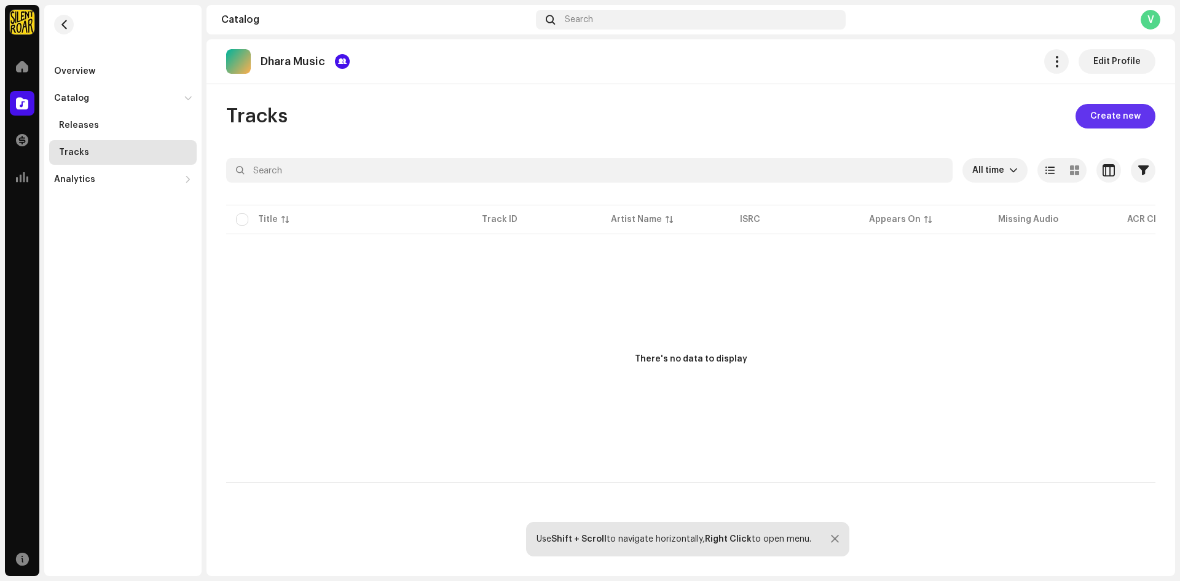
click at [1122, 114] on span "Create new" at bounding box center [1116, 116] width 50 height 25
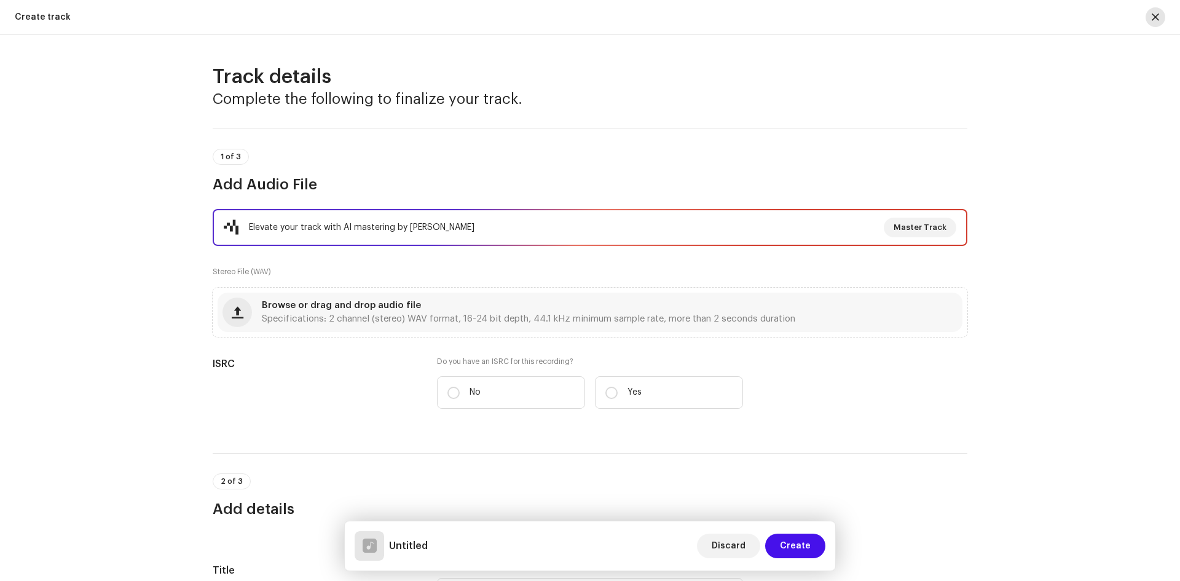
click at [1159, 14] on button "button" at bounding box center [1156, 17] width 20 height 20
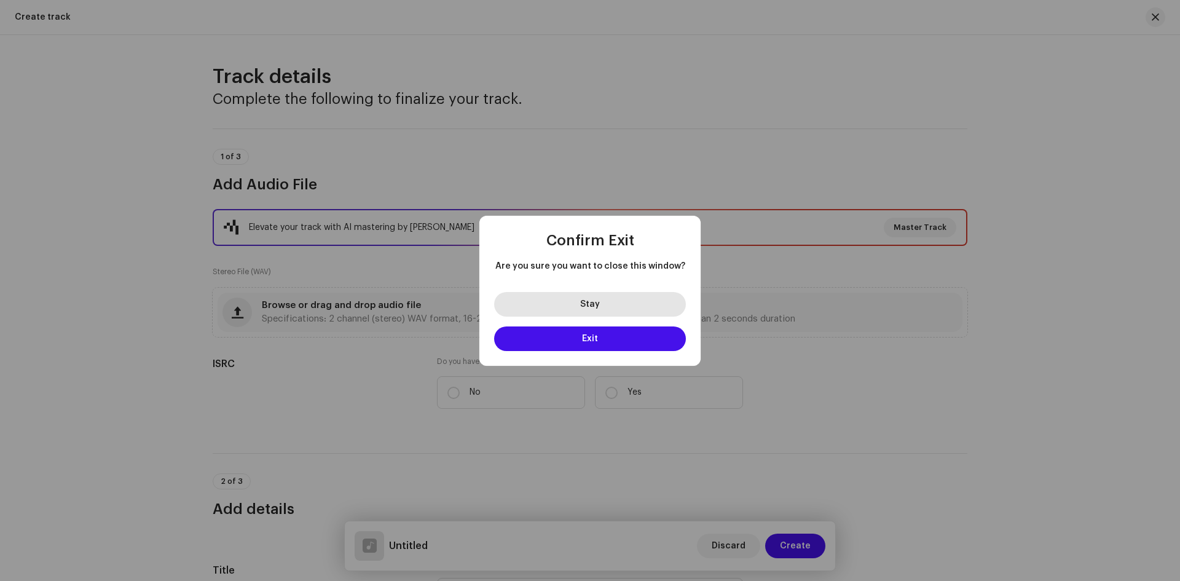
click at [576, 293] on button "Stay" at bounding box center [590, 304] width 192 height 25
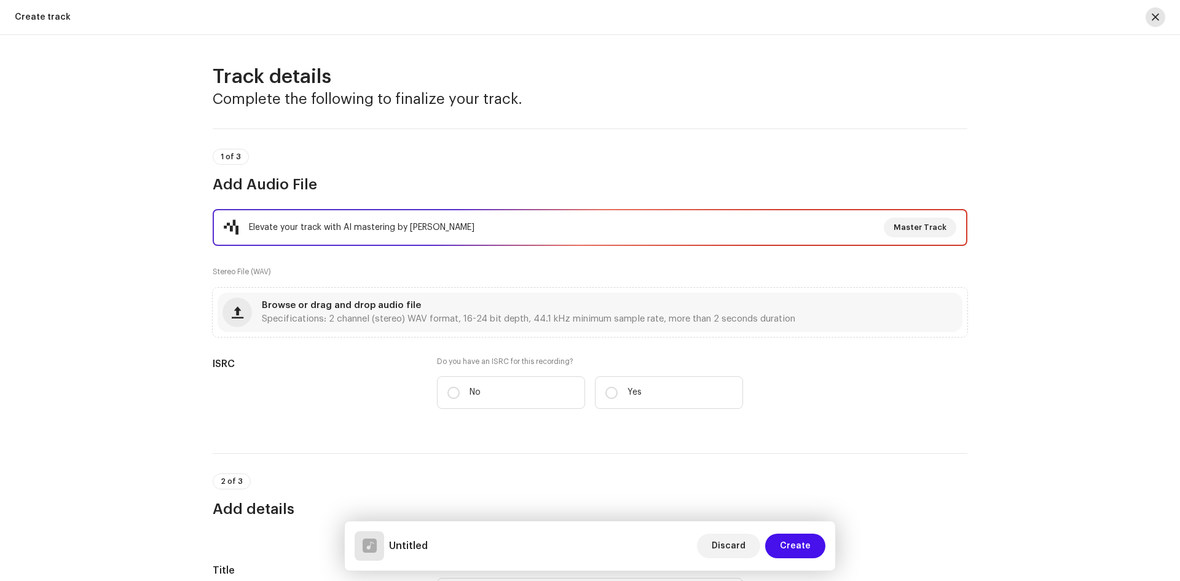
click at [1154, 20] on span "button" at bounding box center [1155, 17] width 7 height 10
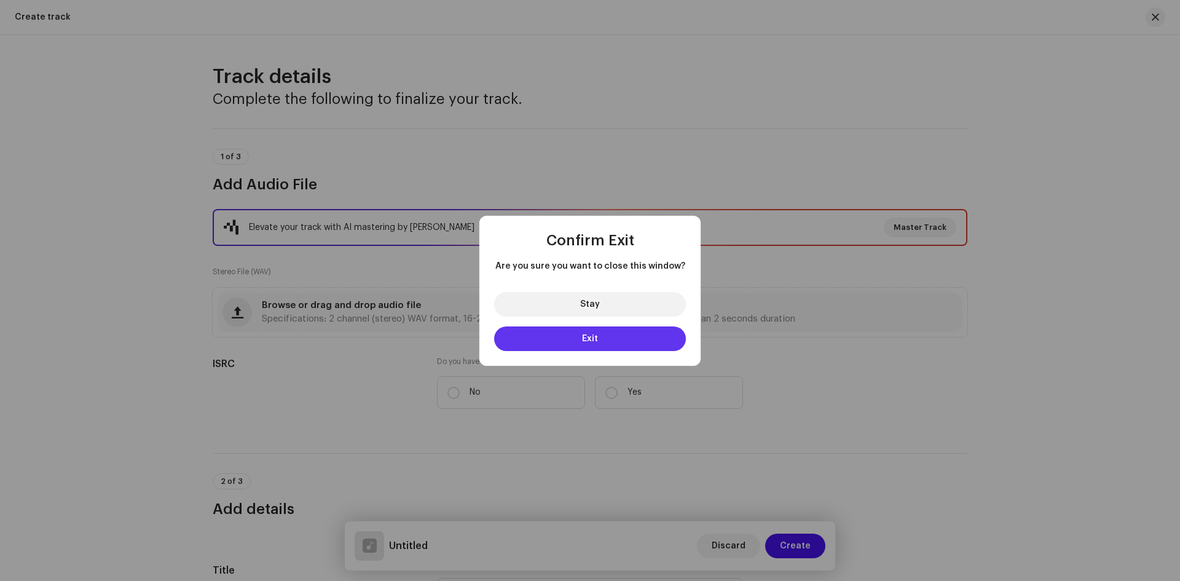
click at [565, 339] on button "Exit" at bounding box center [590, 338] width 192 height 25
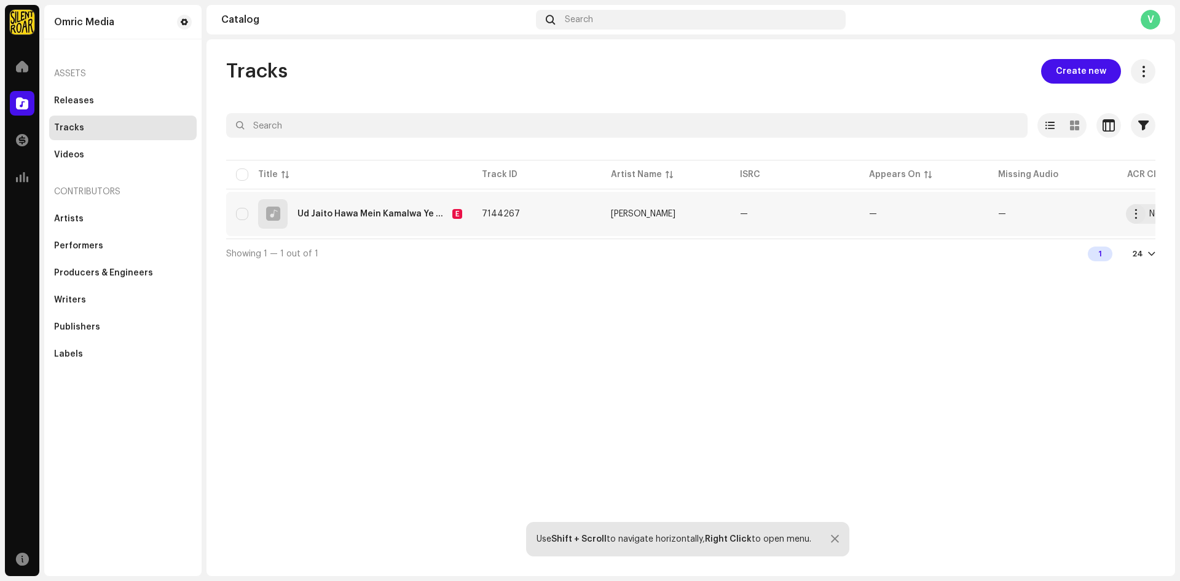
click at [352, 215] on div "Ud Jaito Hawa Mein Kamalwa Ye Modi Ji" at bounding box center [373, 214] width 150 height 9
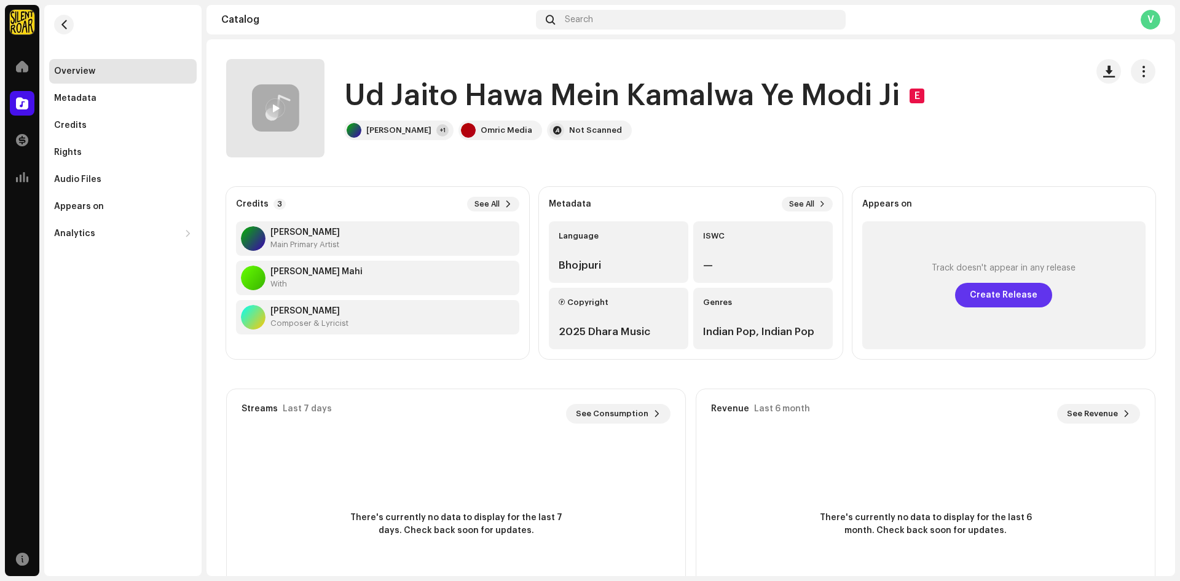
click at [1007, 300] on span "Create Release" at bounding box center [1004, 295] width 68 height 25
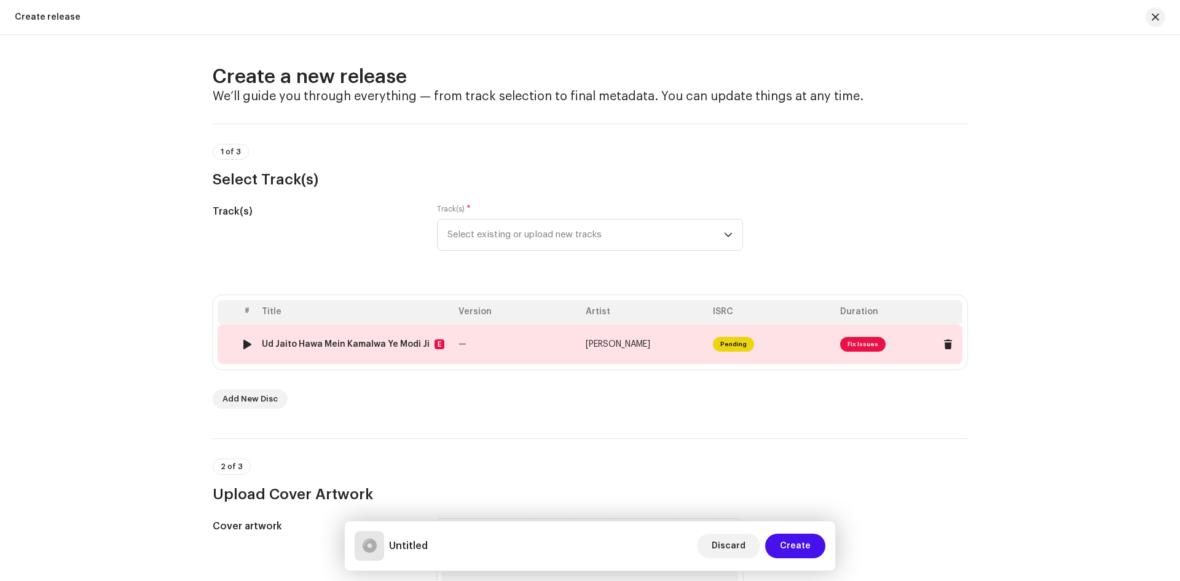
click at [855, 341] on span "Fix Issues" at bounding box center [862, 344] width 45 height 15
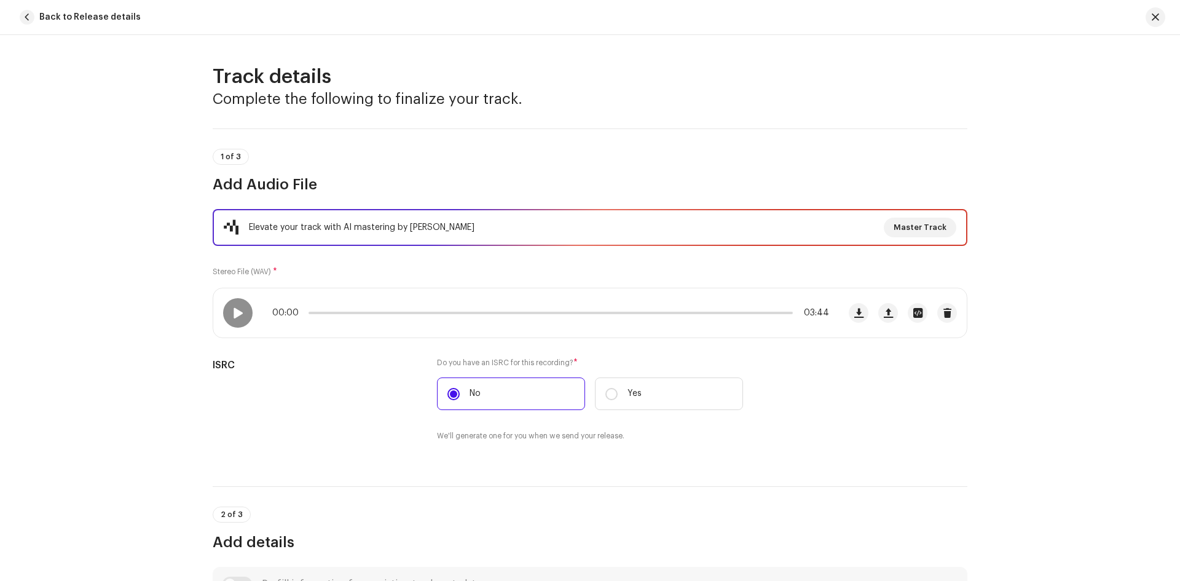
drag, startPoint x: 851, startPoint y: 223, endPoint x: 1070, endPoint y: 152, distance: 230.0
click at [1070, 152] on div "Track details Complete the following to finalize your track. 1 of 3 Add Audio F…" at bounding box center [590, 308] width 1180 height 546
click at [943, 320] on button "button" at bounding box center [947, 313] width 20 height 20
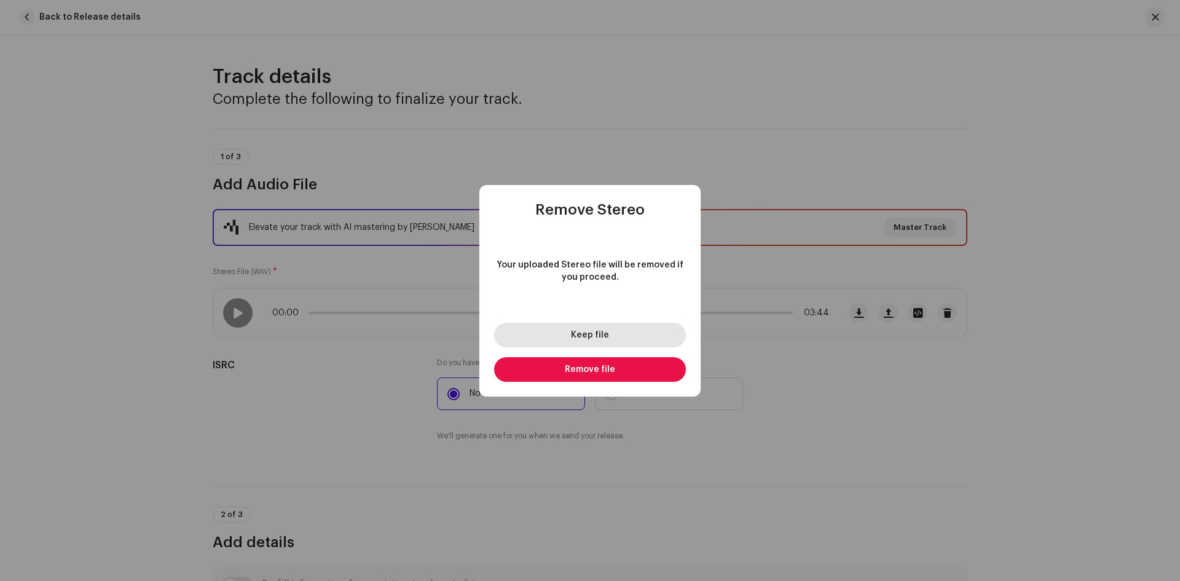
click at [583, 333] on span "Keep file" at bounding box center [590, 335] width 38 height 9
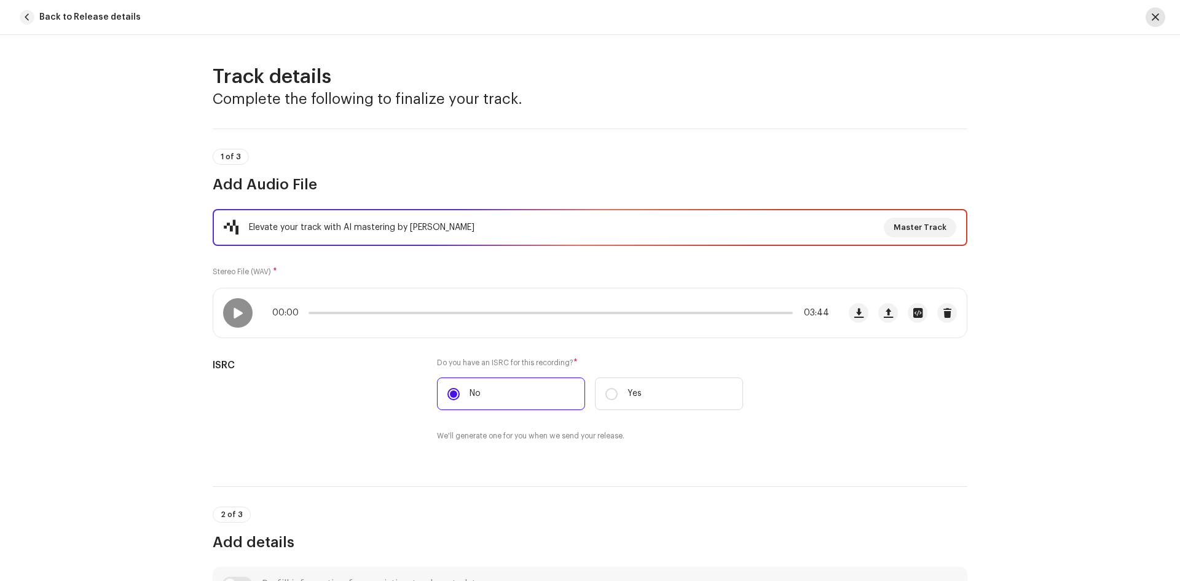
click at [1156, 16] on span "button" at bounding box center [1155, 17] width 7 height 10
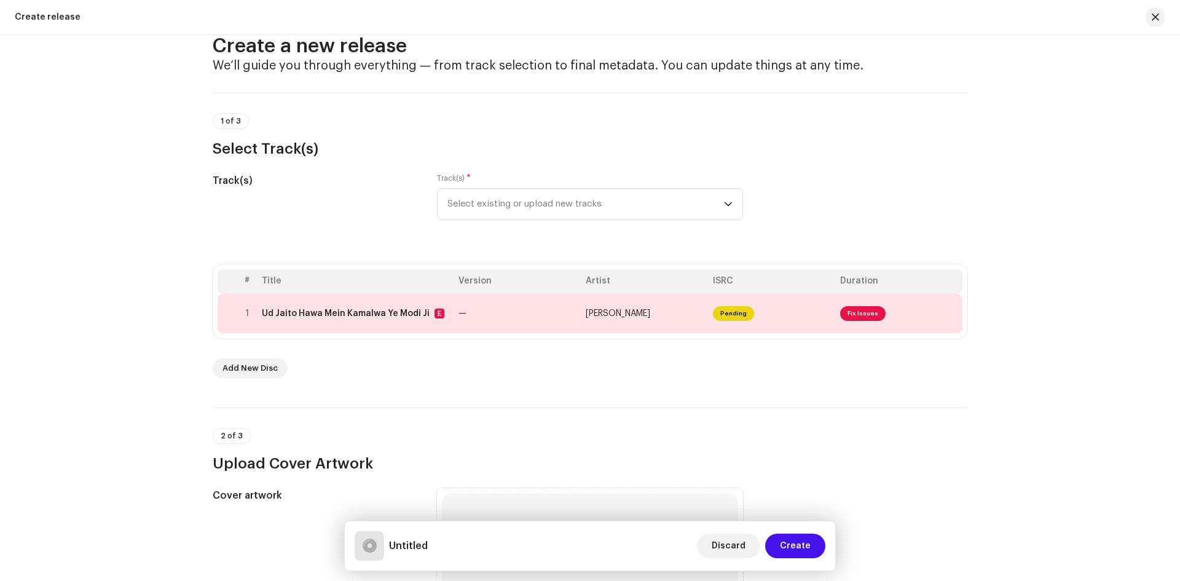
scroll to position [61, 0]
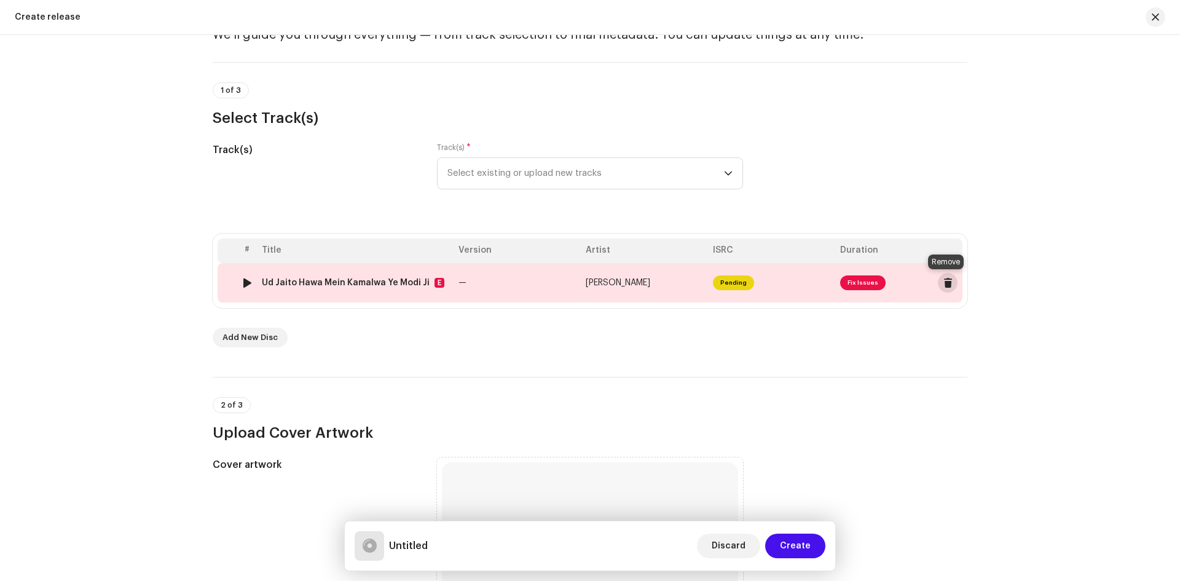
click at [948, 280] on span at bounding box center [948, 283] width 9 height 10
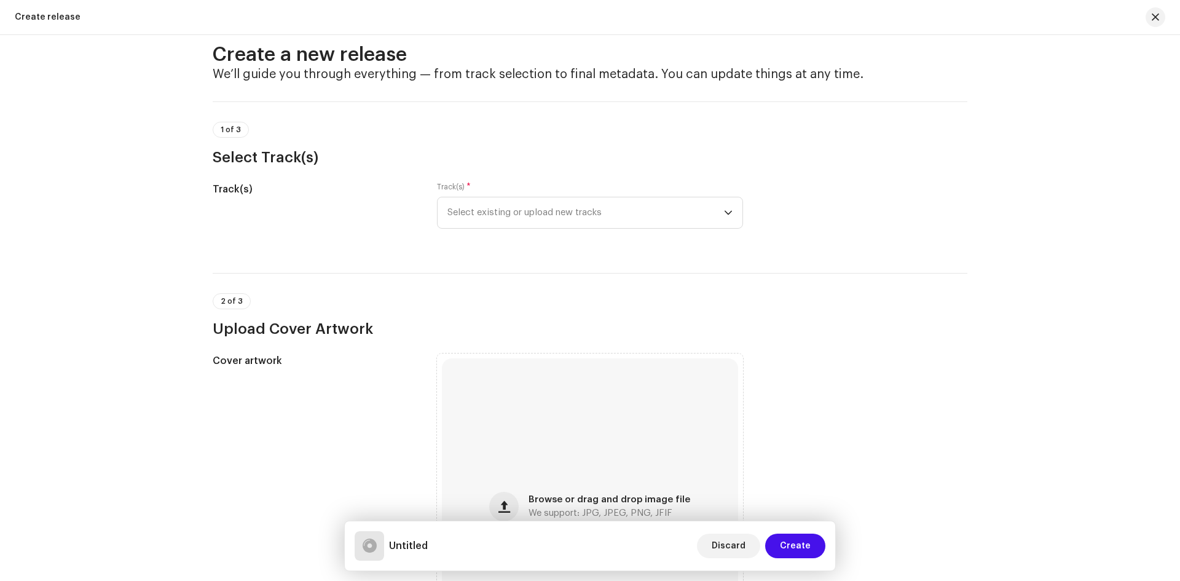
scroll to position [0, 0]
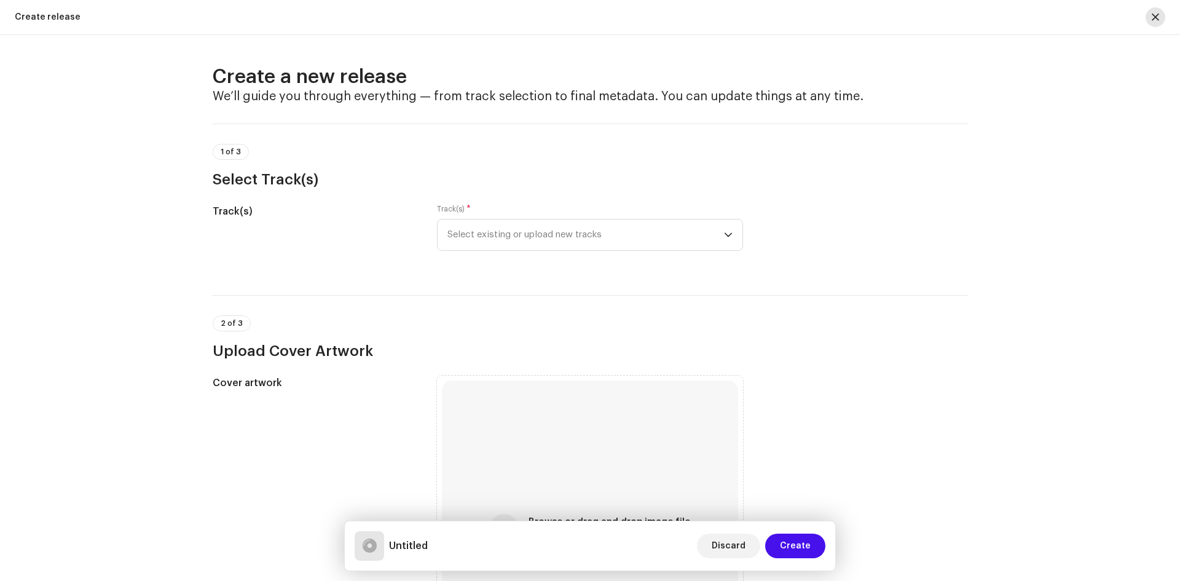
click at [1154, 17] on span "button" at bounding box center [1155, 17] width 7 height 10
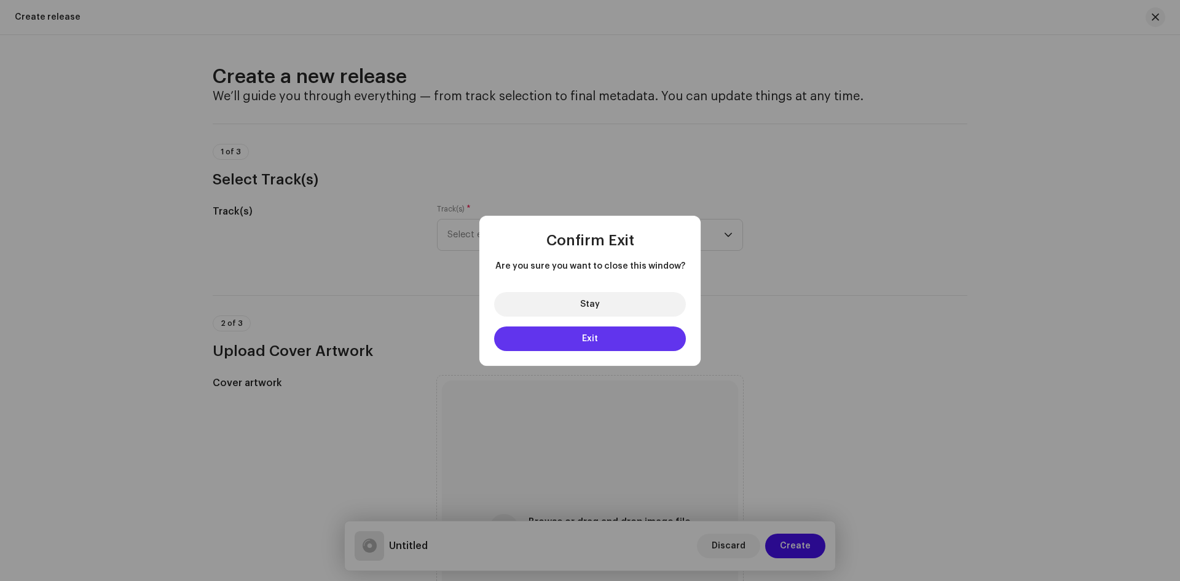
click at [610, 338] on button "Exit" at bounding box center [590, 338] width 192 height 25
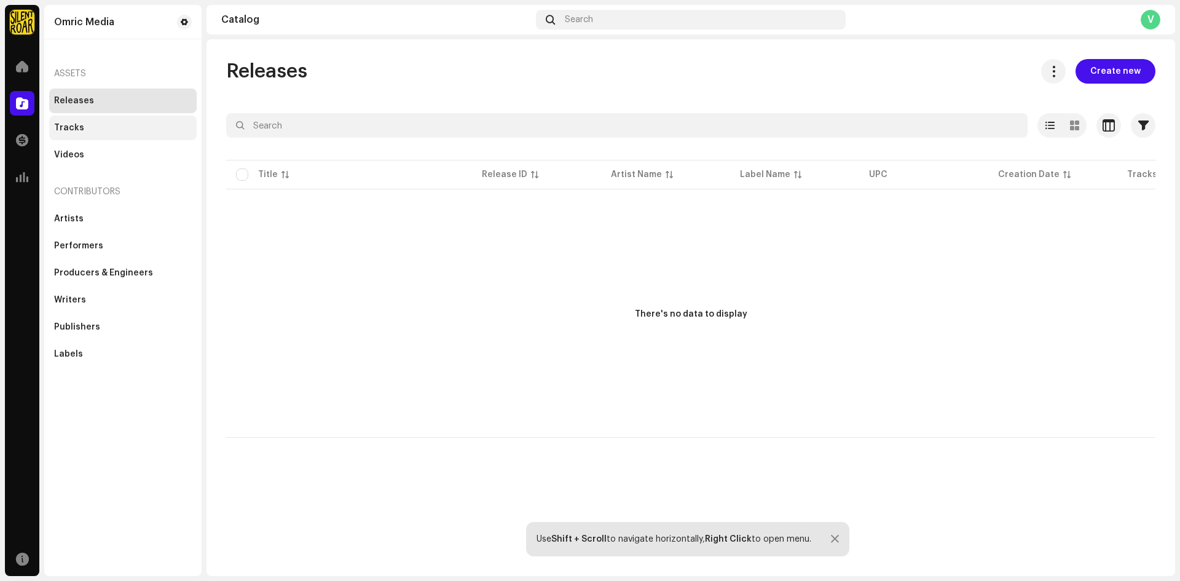
click at [92, 130] on div "Tracks" at bounding box center [123, 128] width 138 height 10
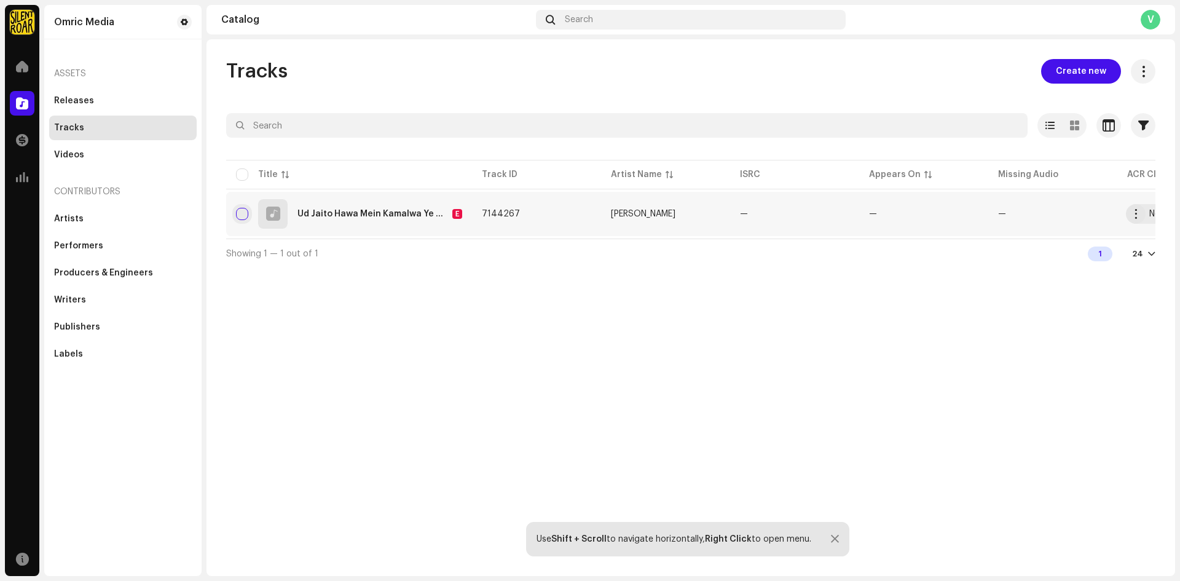
click at [240, 215] on input "checkbox" at bounding box center [242, 214] width 12 height 12
checkbox input "true"
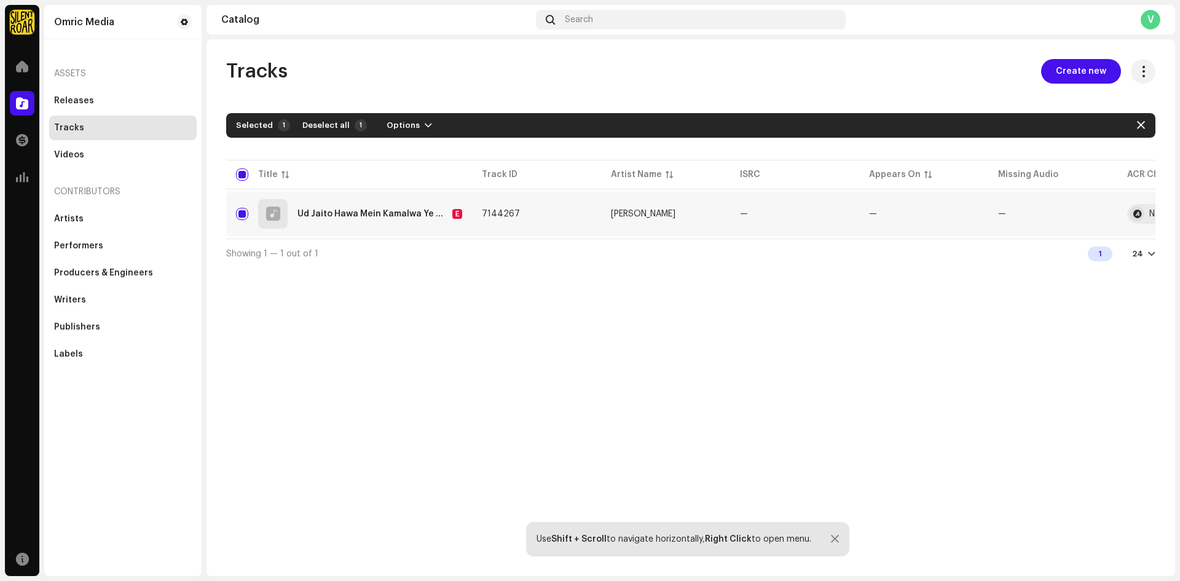
click at [279, 124] on div "1" at bounding box center [284, 125] width 12 height 12
click at [266, 125] on div "Selected" at bounding box center [254, 125] width 37 height 10
click at [398, 127] on span "Options" at bounding box center [403, 125] width 33 height 25
click at [398, 154] on span "Archive" at bounding box center [398, 153] width 34 height 10
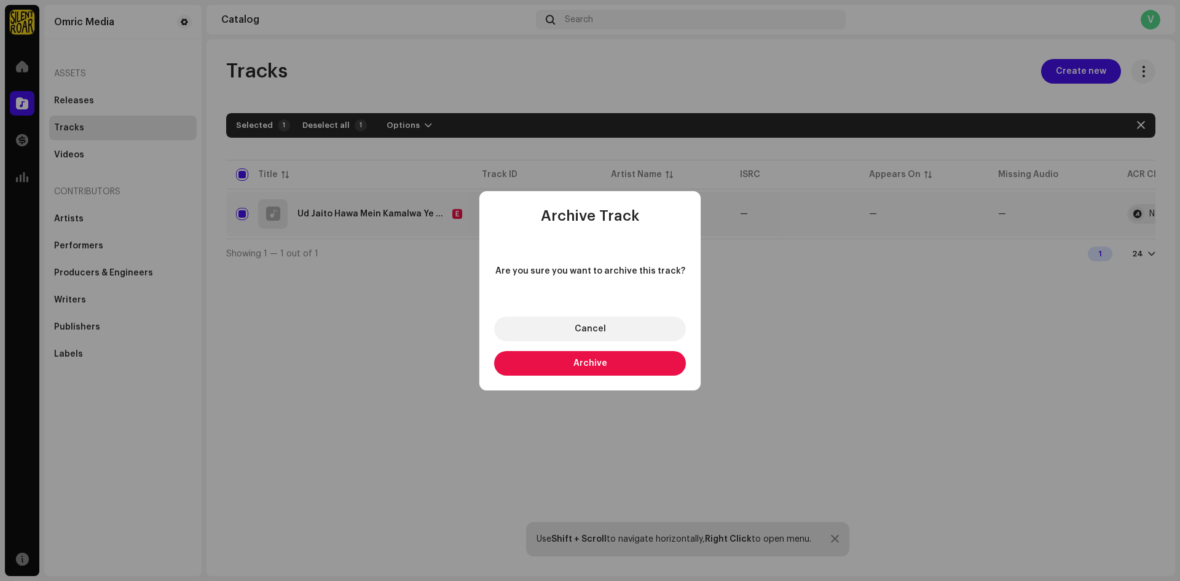
click at [569, 365] on button "Archive" at bounding box center [590, 363] width 192 height 25
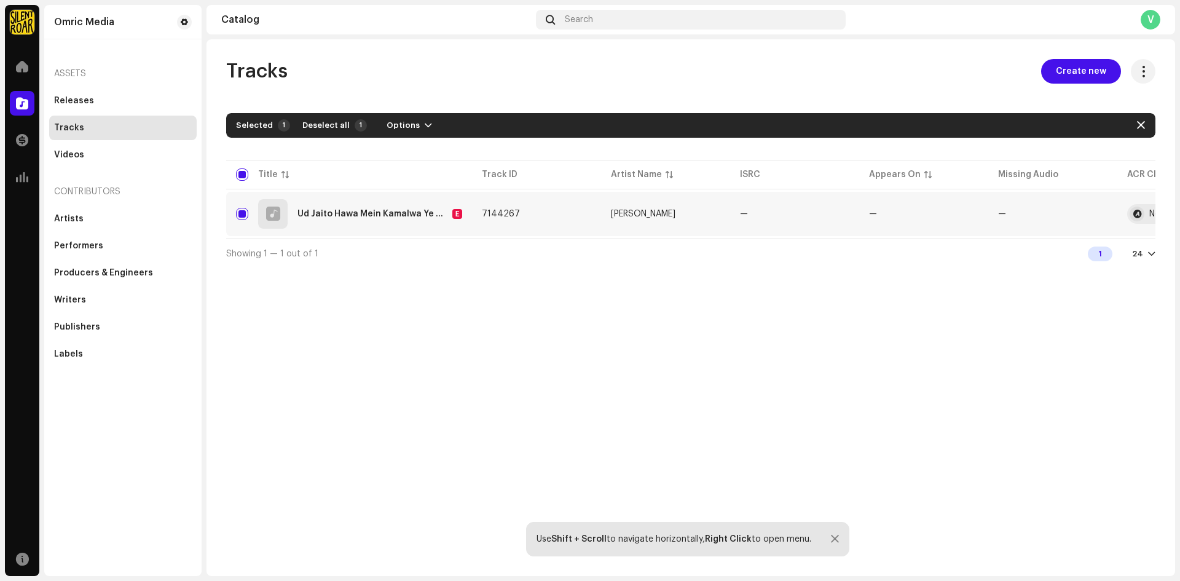
checkbox input "false"
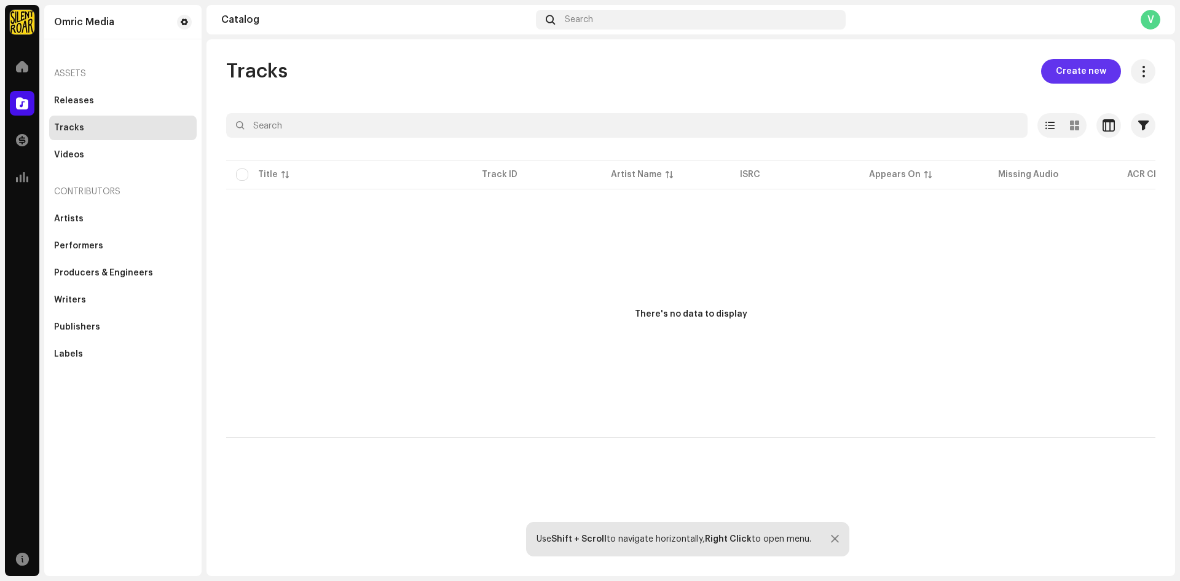
click at [1085, 68] on span "Create new" at bounding box center [1081, 71] width 50 height 25
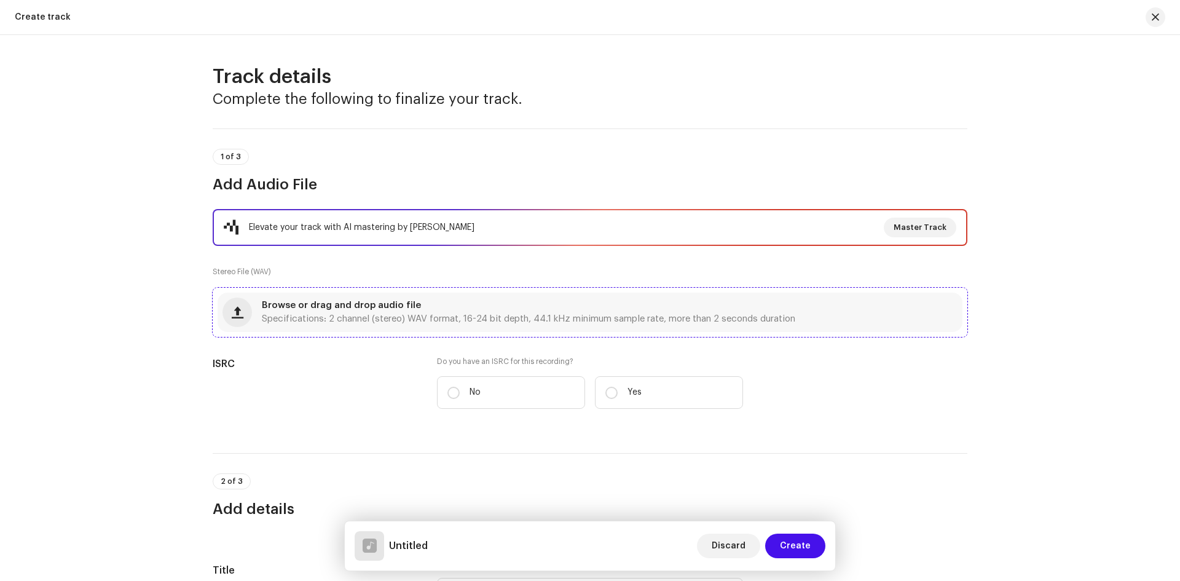
click at [524, 322] on span "Specifications: 2 channel (stereo) WAV format, 16-24 bit depth, 44.1 kHz minimu…" at bounding box center [529, 319] width 534 height 9
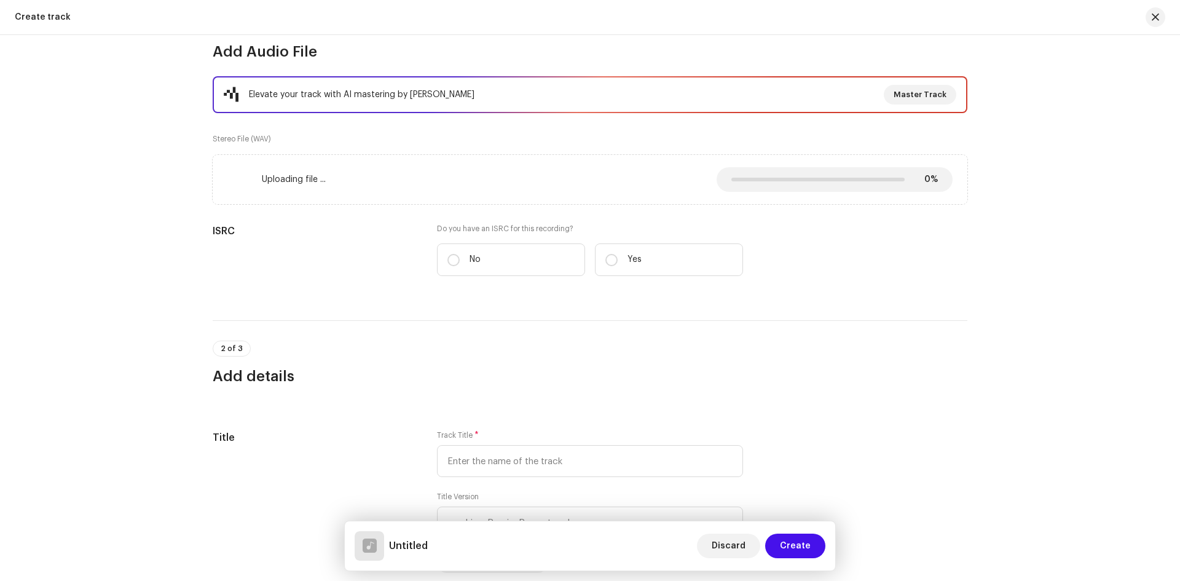
scroll to position [184, 0]
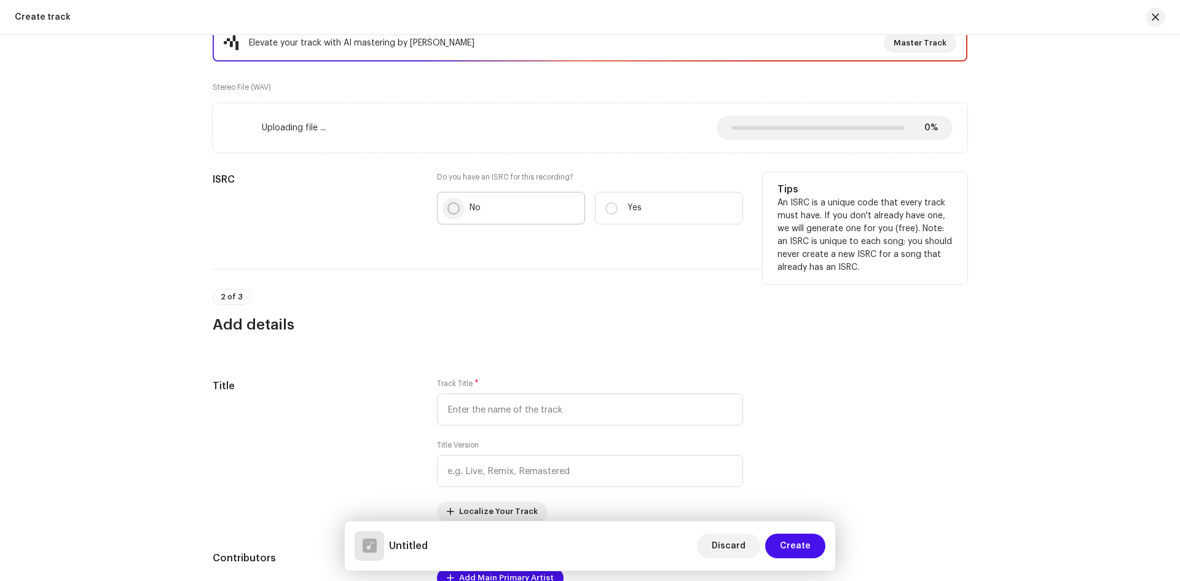
click at [448, 207] on input "No" at bounding box center [454, 208] width 12 height 12
radio input "true"
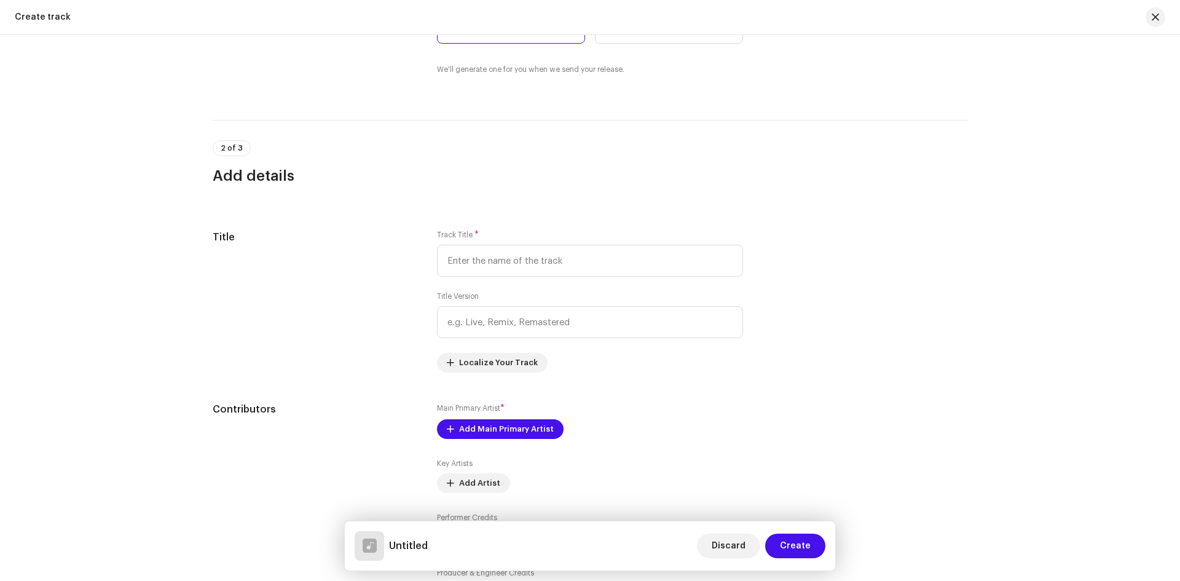
scroll to position [430, 0]
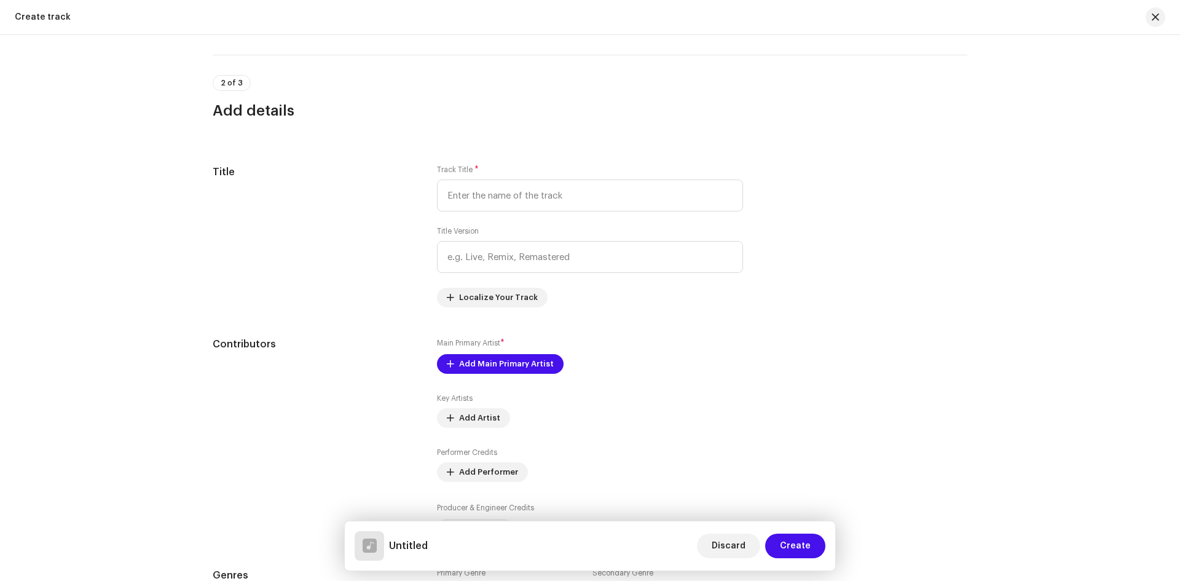
click at [521, 189] on input "text" at bounding box center [590, 195] width 306 height 32
paste input "Ud Jaito Hawa Mein Kamalwa Ye Modi Ji"
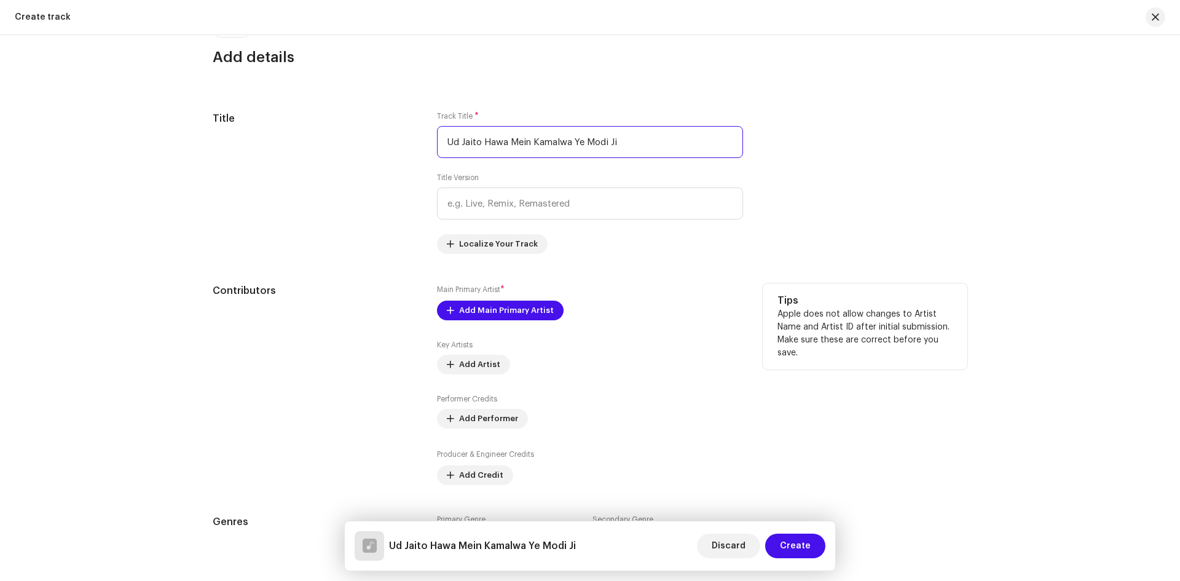
scroll to position [553, 0]
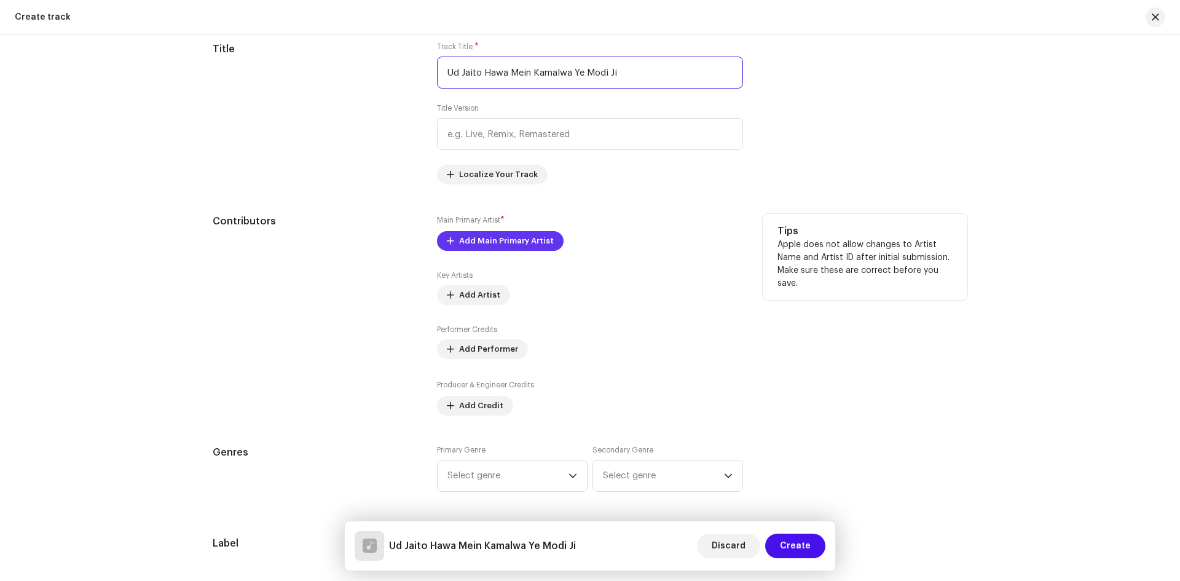
type input "Ud Jaito Hawa Mein Kamalwa Ye Modi Ji"
click at [532, 243] on span "Add Main Primary Artist" at bounding box center [506, 241] width 95 height 25
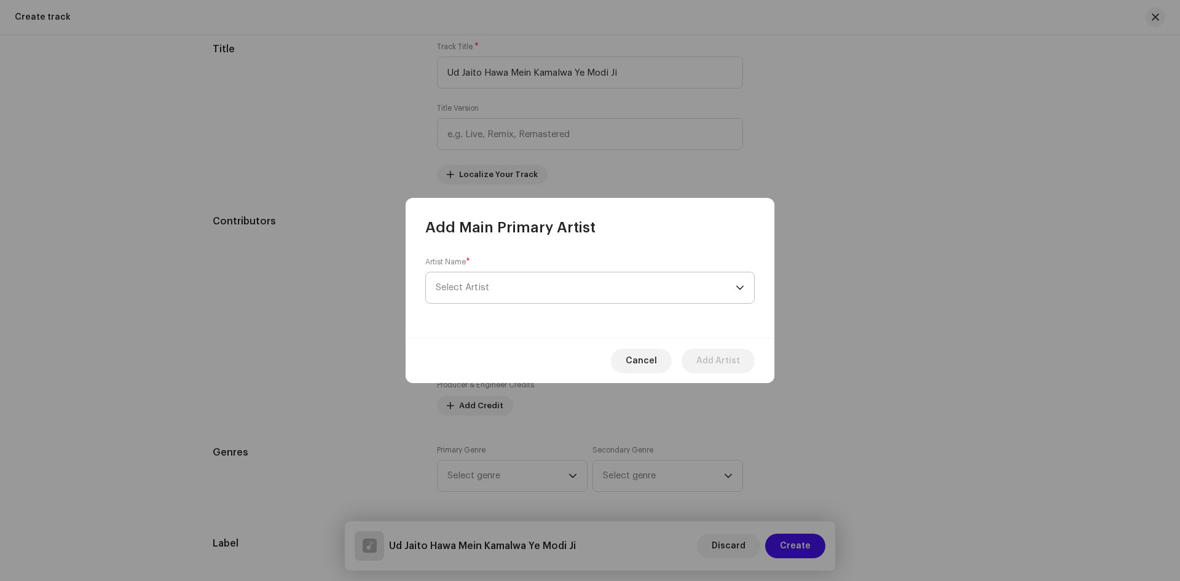
click at [516, 298] on span "Select Artist" at bounding box center [586, 287] width 300 height 31
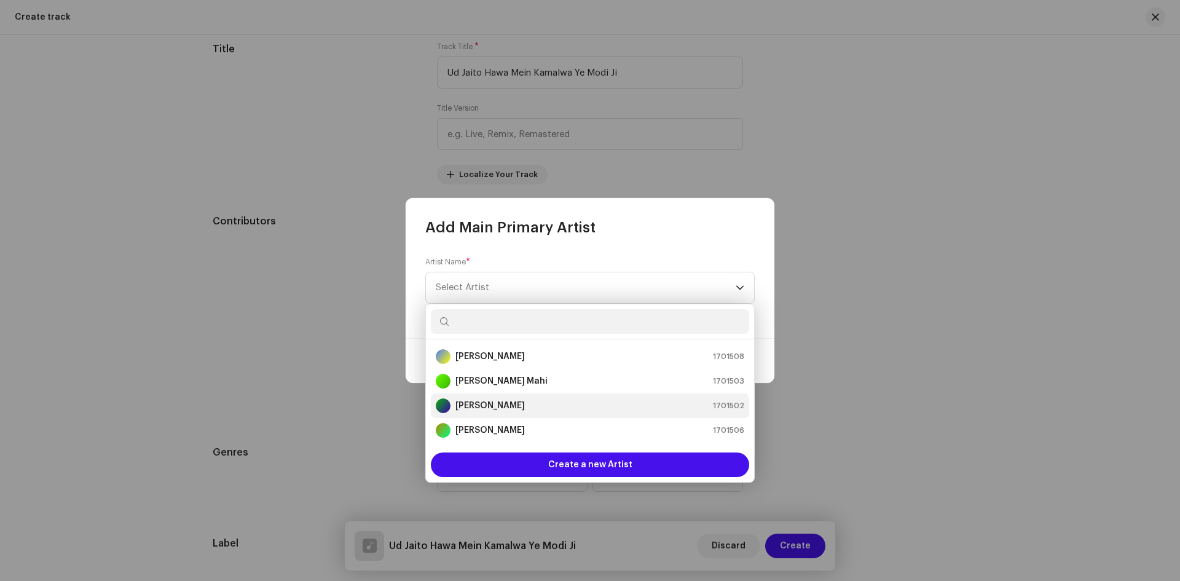
click at [491, 408] on strong "[PERSON_NAME]" at bounding box center [490, 406] width 69 height 12
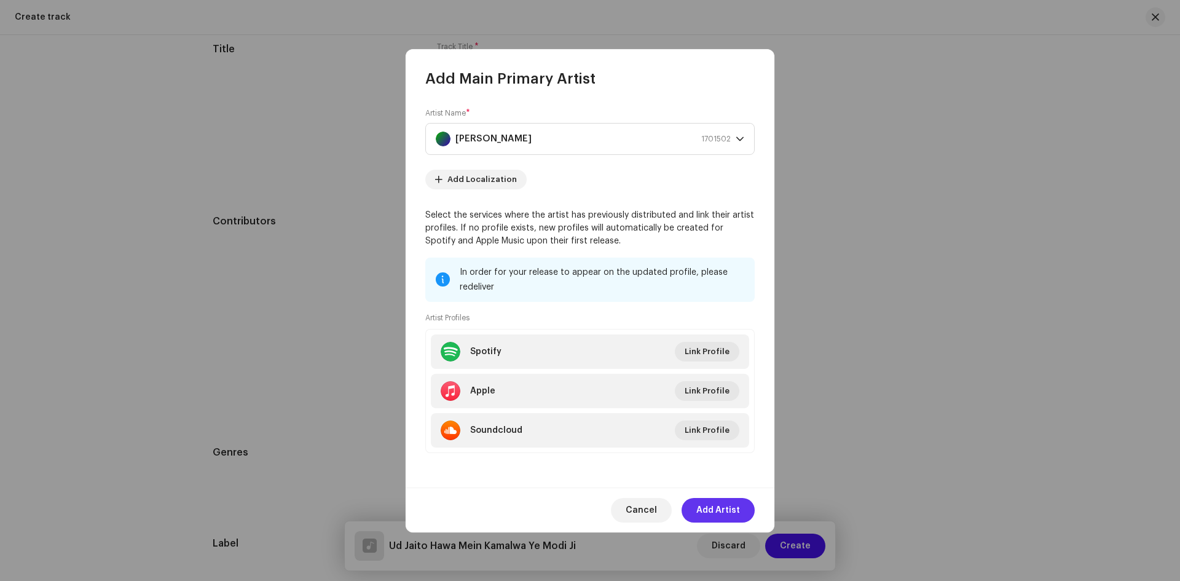
click at [716, 502] on span "Add Artist" at bounding box center [718, 510] width 44 height 25
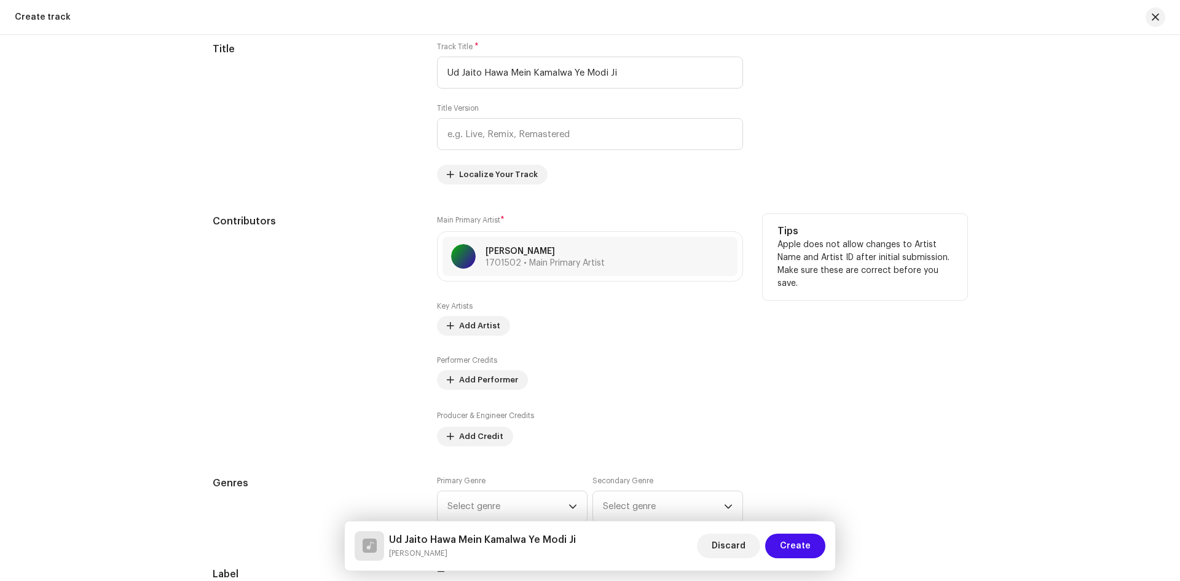
scroll to position [615, 0]
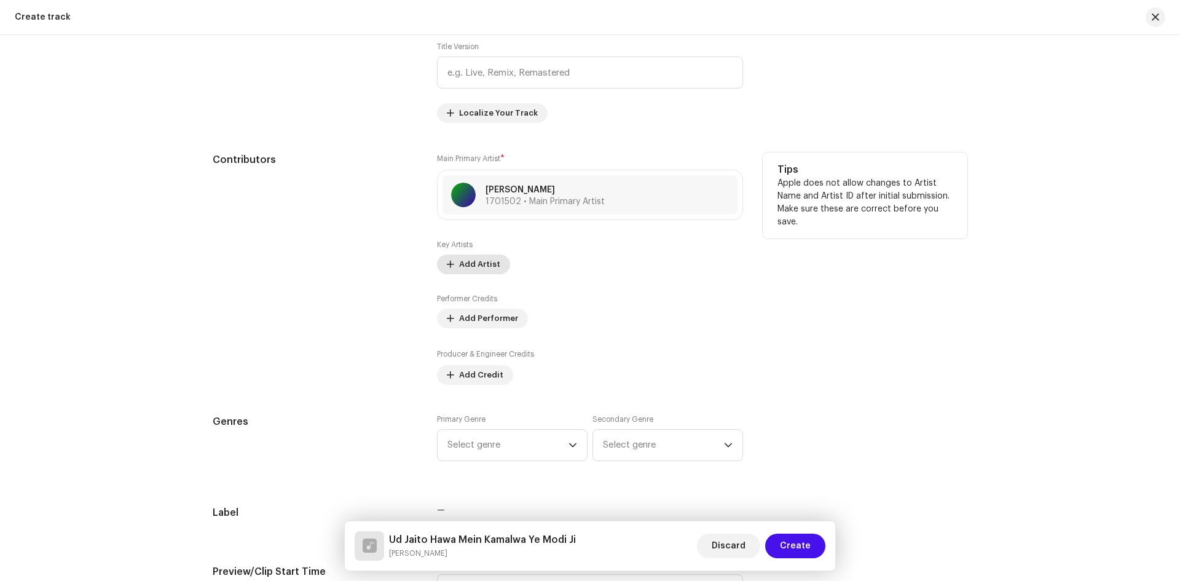
click at [474, 264] on span "Add Artist" at bounding box center [479, 264] width 41 height 25
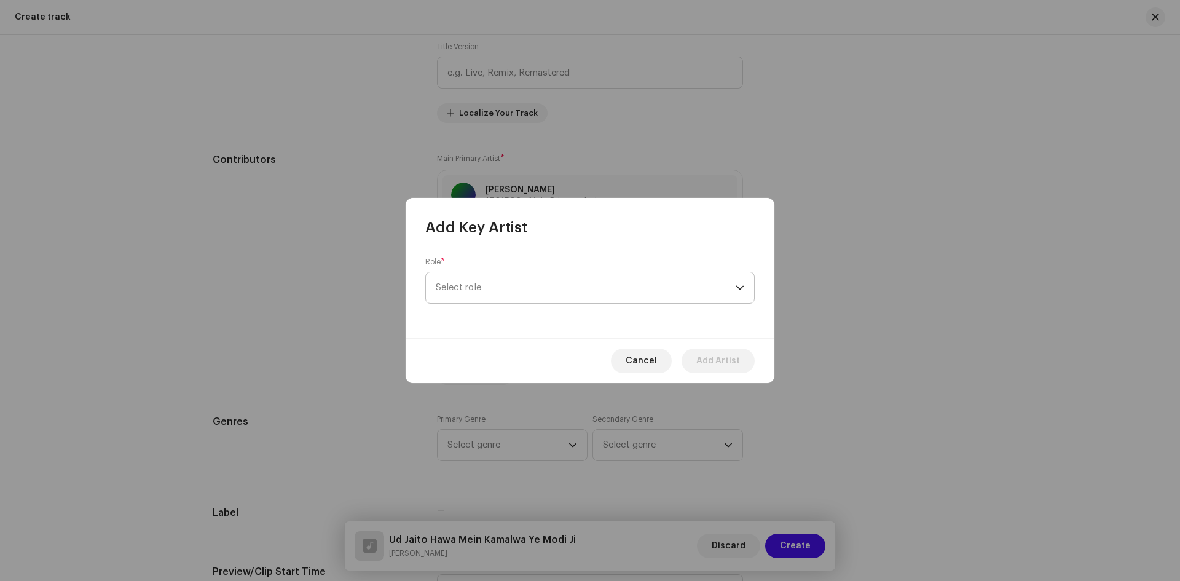
click at [472, 286] on span "Select role" at bounding box center [586, 287] width 300 height 31
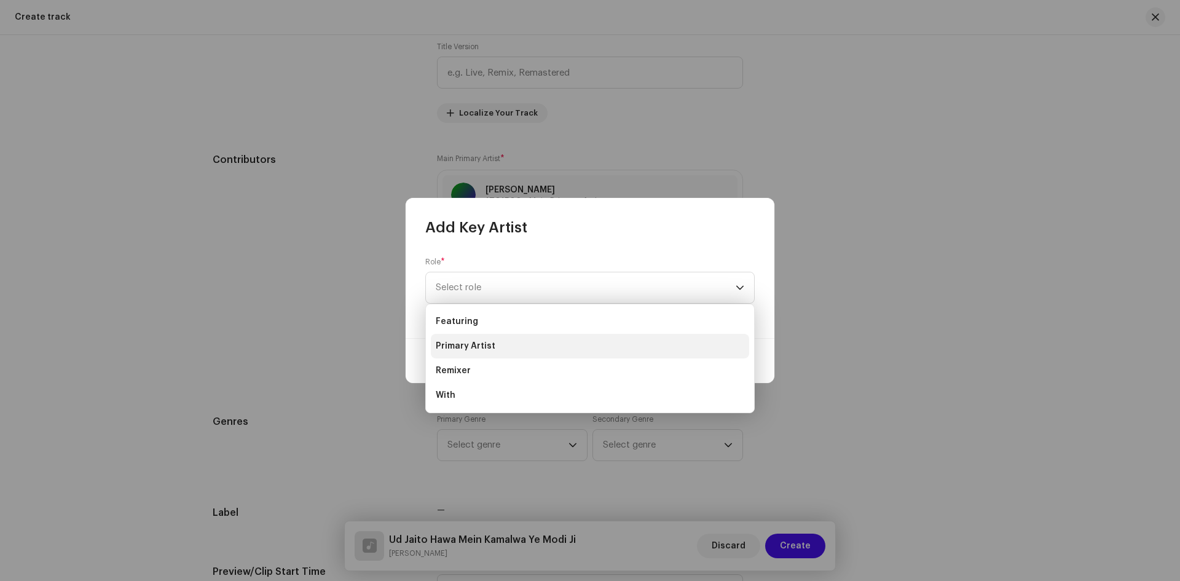
click at [468, 345] on span "Primary Artist" at bounding box center [466, 346] width 60 height 12
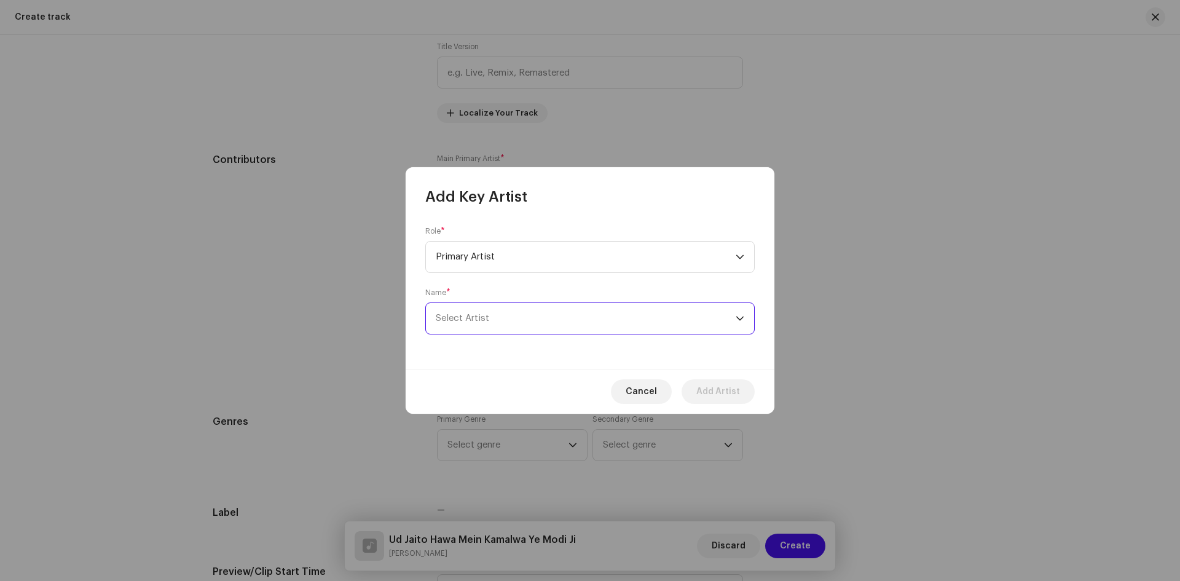
click at [656, 327] on span "Select Artist" at bounding box center [586, 318] width 300 height 31
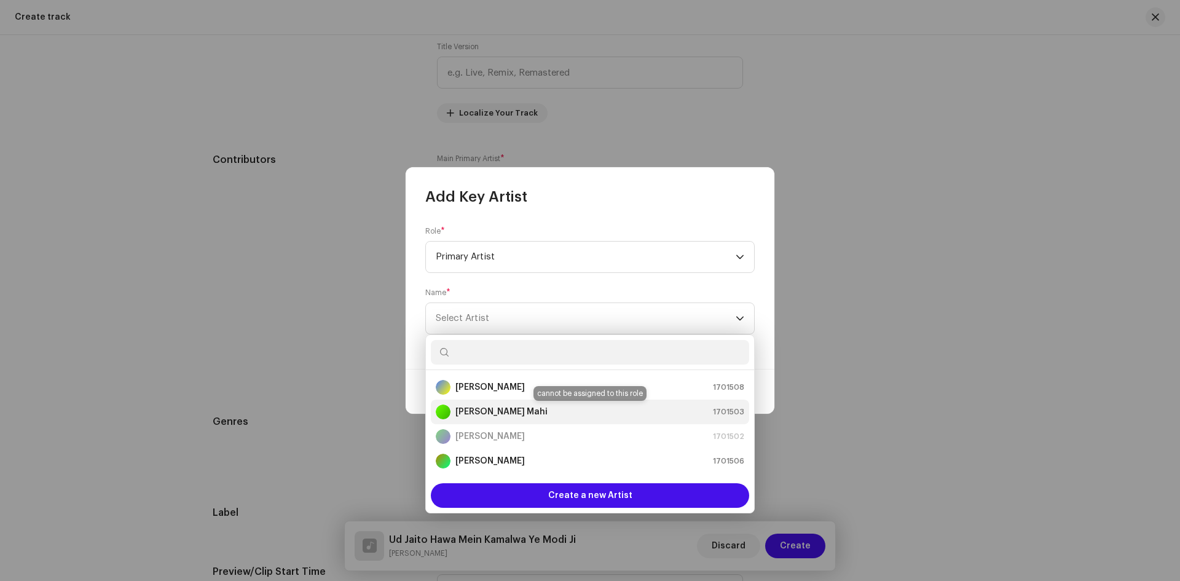
click at [496, 411] on strong "[PERSON_NAME] Mahi" at bounding box center [502, 412] width 92 height 12
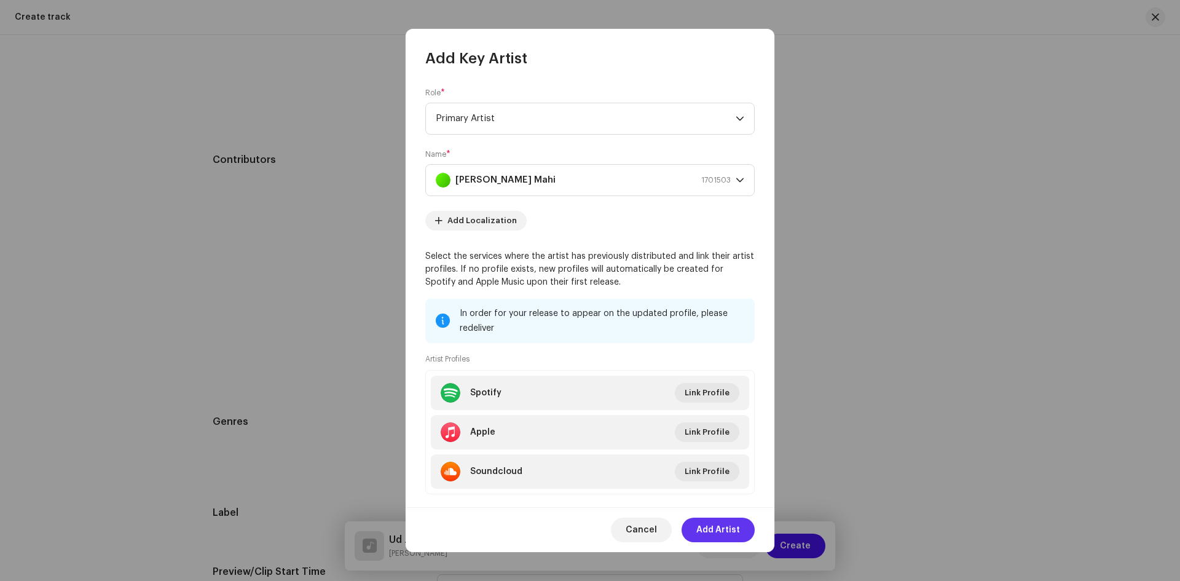
click at [724, 529] on span "Add Artist" at bounding box center [718, 530] width 44 height 25
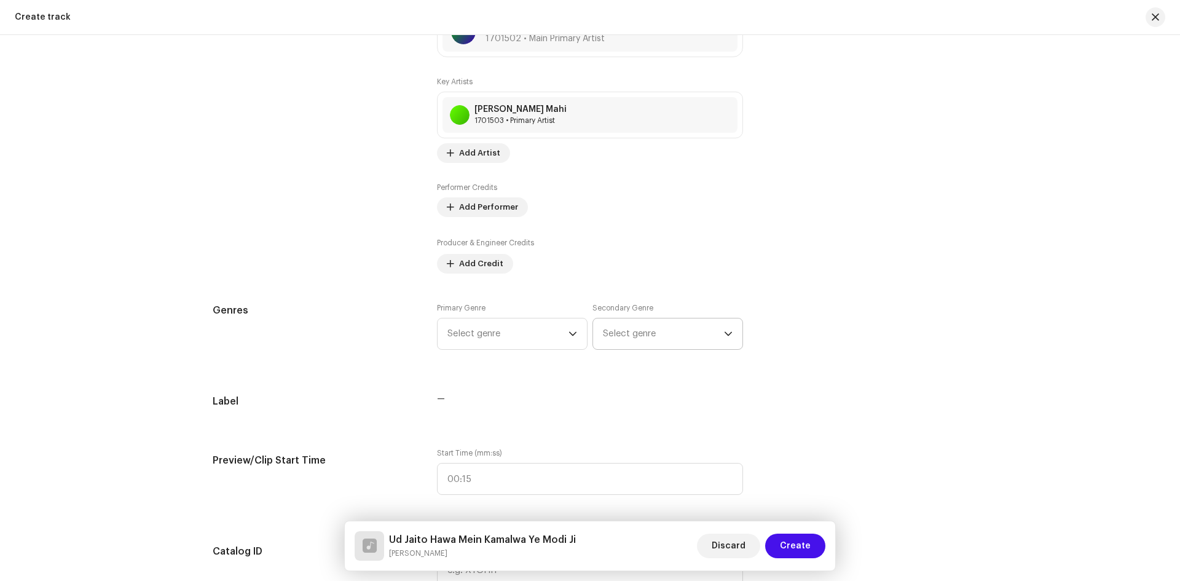
scroll to position [799, 0]
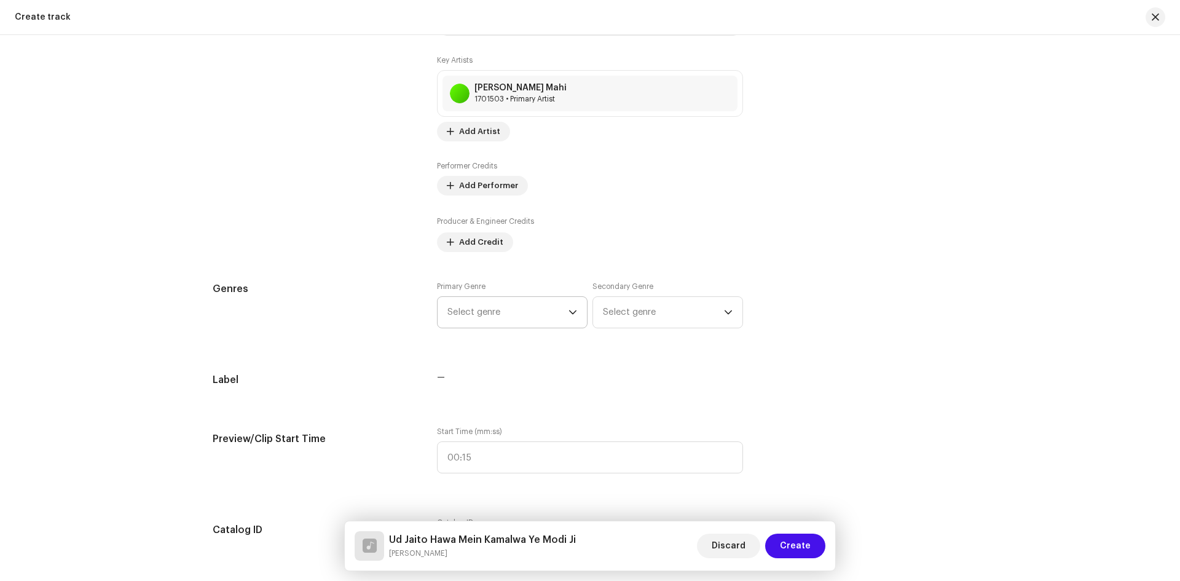
click at [519, 299] on span "Select genre" at bounding box center [508, 312] width 121 height 31
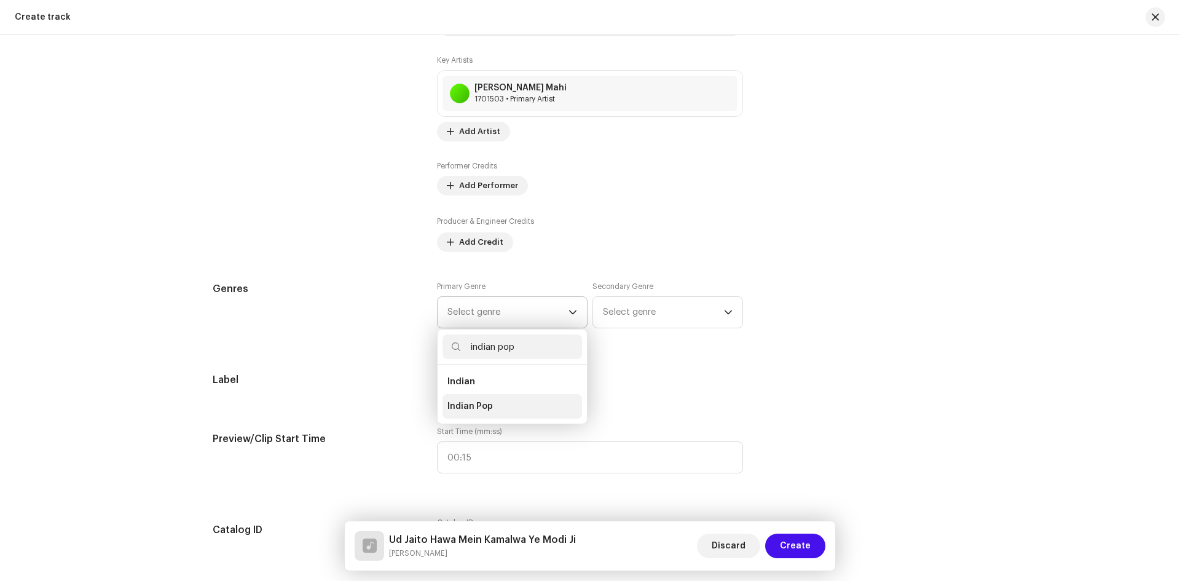
type input "indian pop"
click at [508, 402] on li "Indian Pop" at bounding box center [513, 406] width 140 height 25
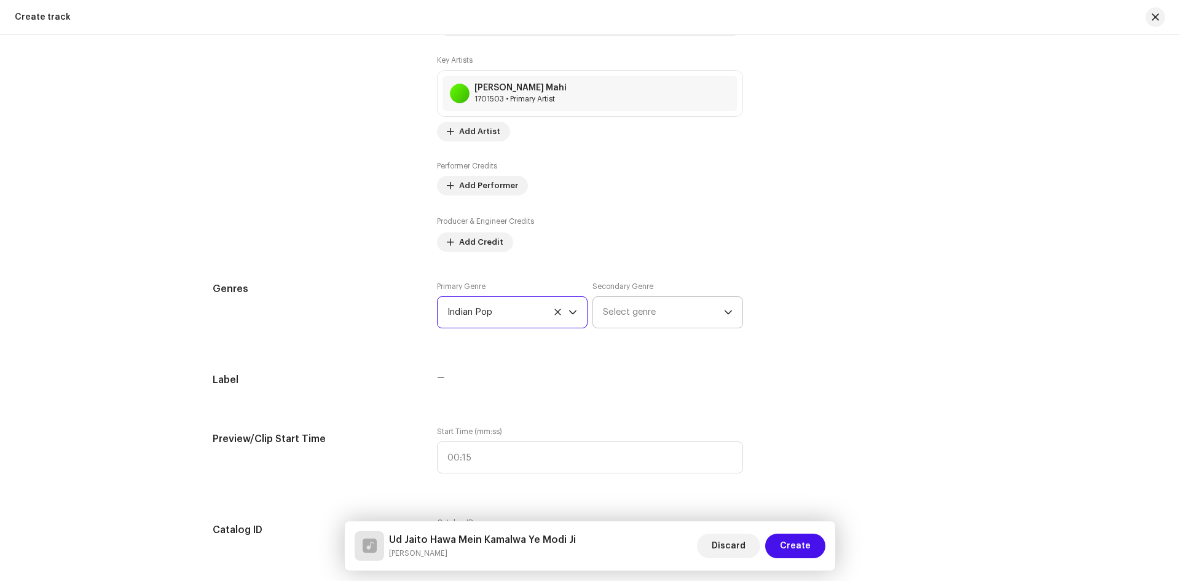
click at [639, 312] on span "Select genre" at bounding box center [663, 312] width 121 height 31
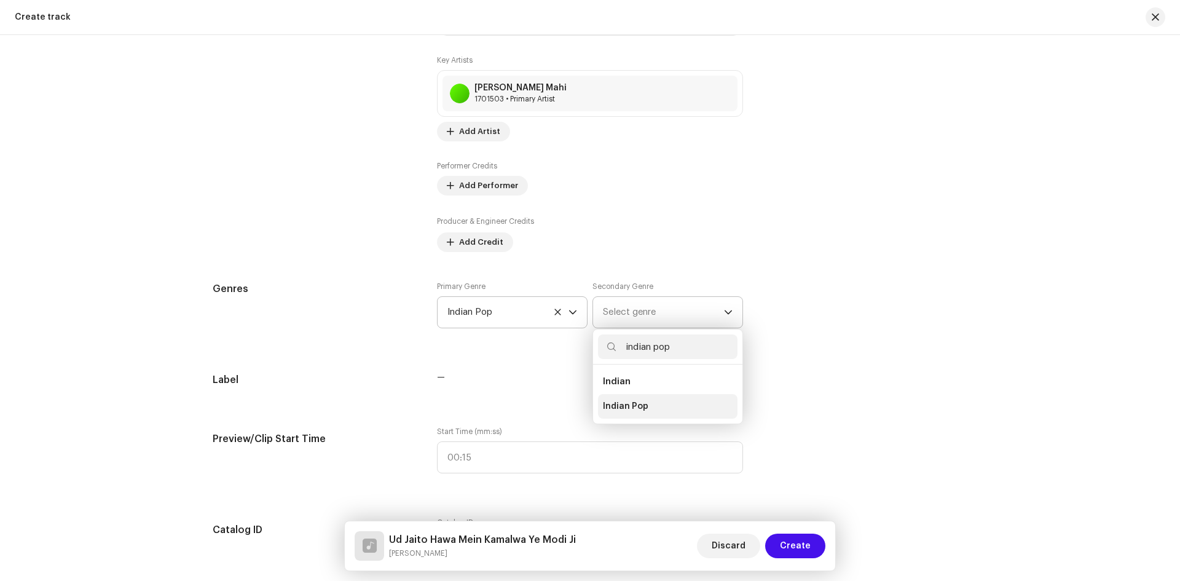
type input "indian pop"
click at [633, 411] on span "Indian Pop" at bounding box center [625, 406] width 45 height 12
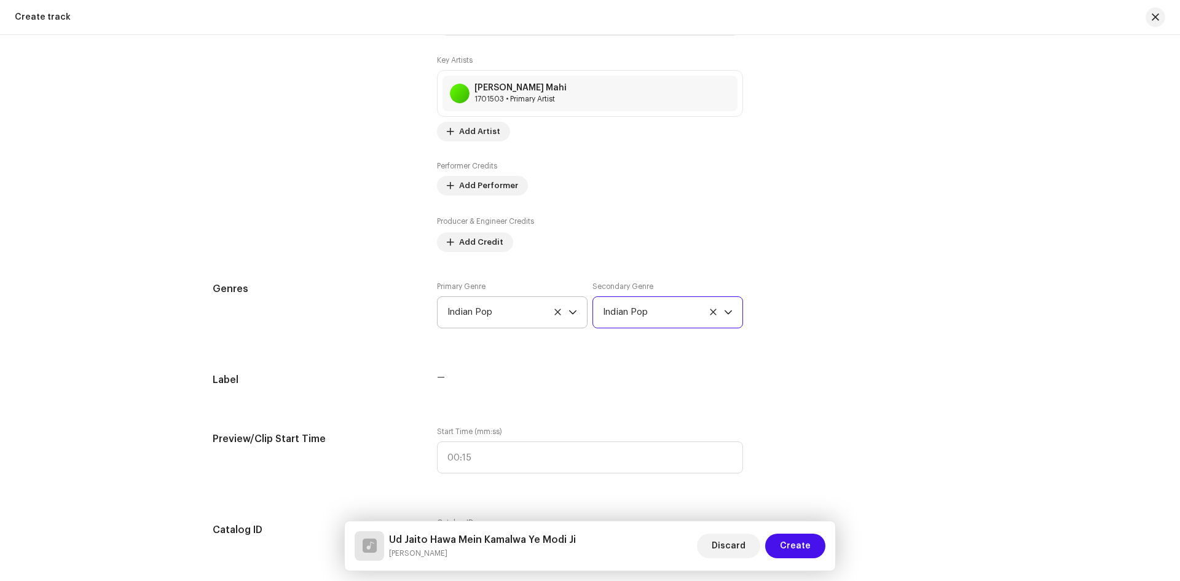
click at [489, 299] on span "Indian Pop" at bounding box center [508, 312] width 121 height 31
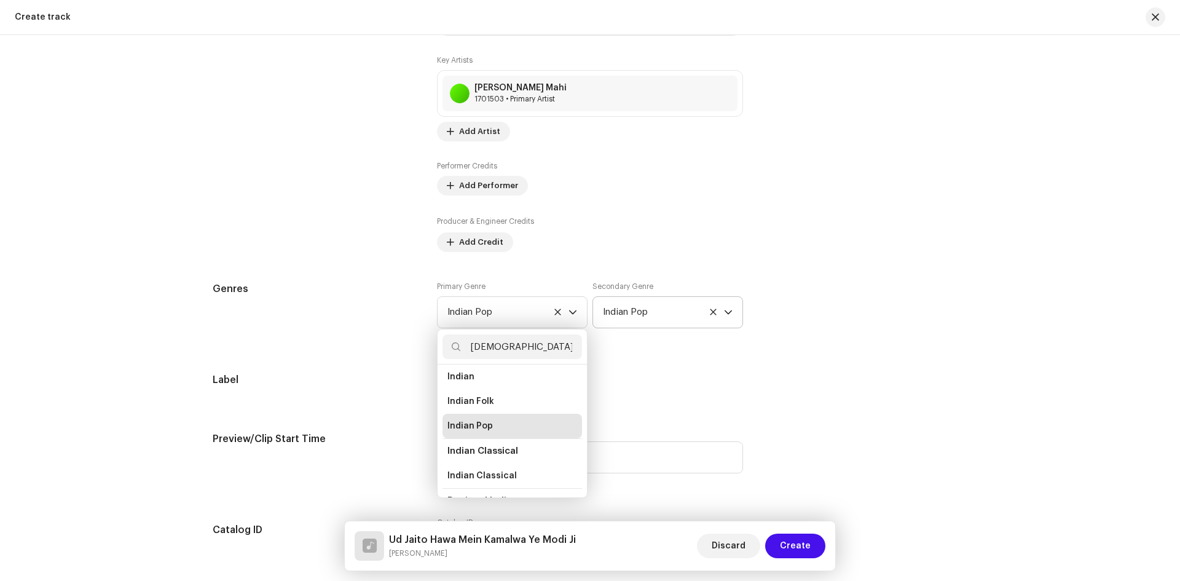
scroll to position [0, 0]
type input "[DEMOGRAPHIC_DATA]"
click at [467, 384] on span "Indian" at bounding box center [462, 381] width 28 height 9
click at [747, 387] on div "Label —" at bounding box center [590, 385] width 755 height 25
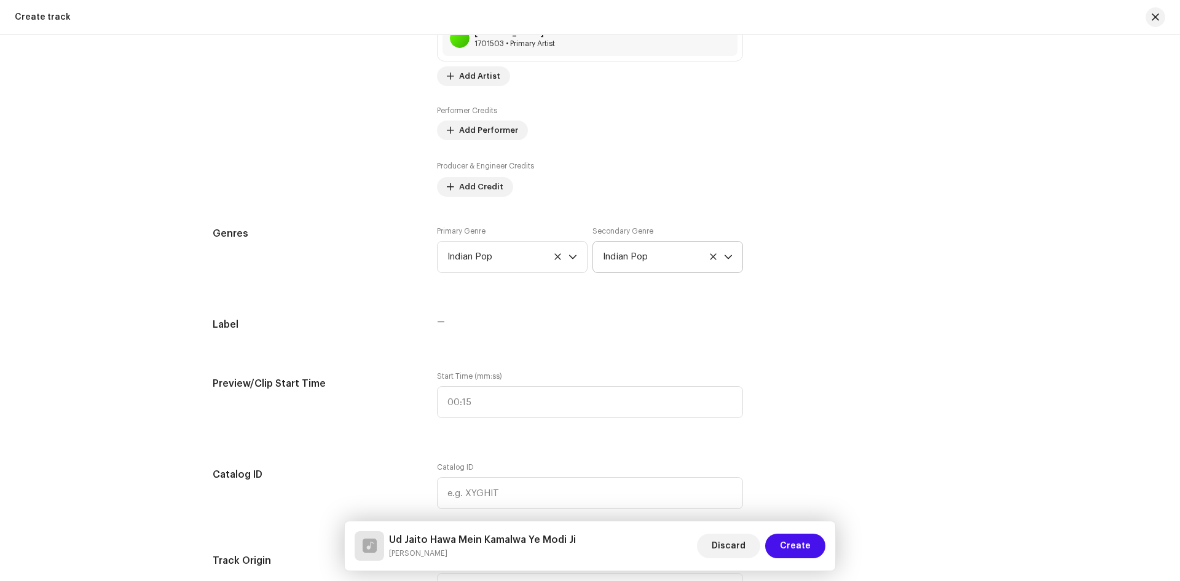
scroll to position [922, 0]
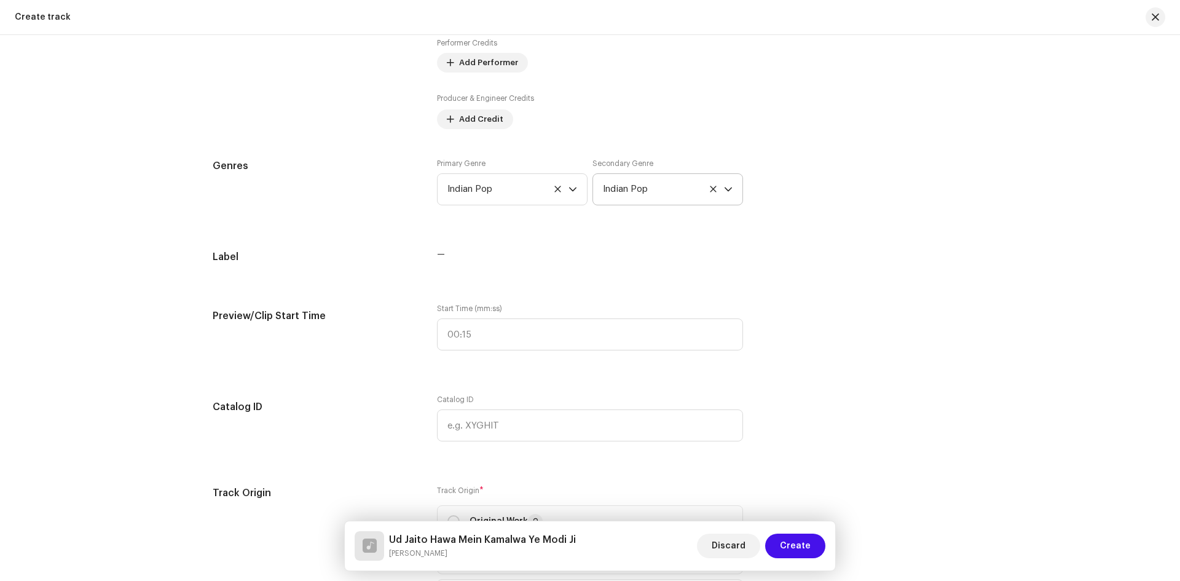
click at [438, 251] on span "—" at bounding box center [441, 254] width 8 height 9
click at [858, 353] on p "Indicate where your clip should start when people preview your track. If no val…" at bounding box center [865, 354] width 175 height 52
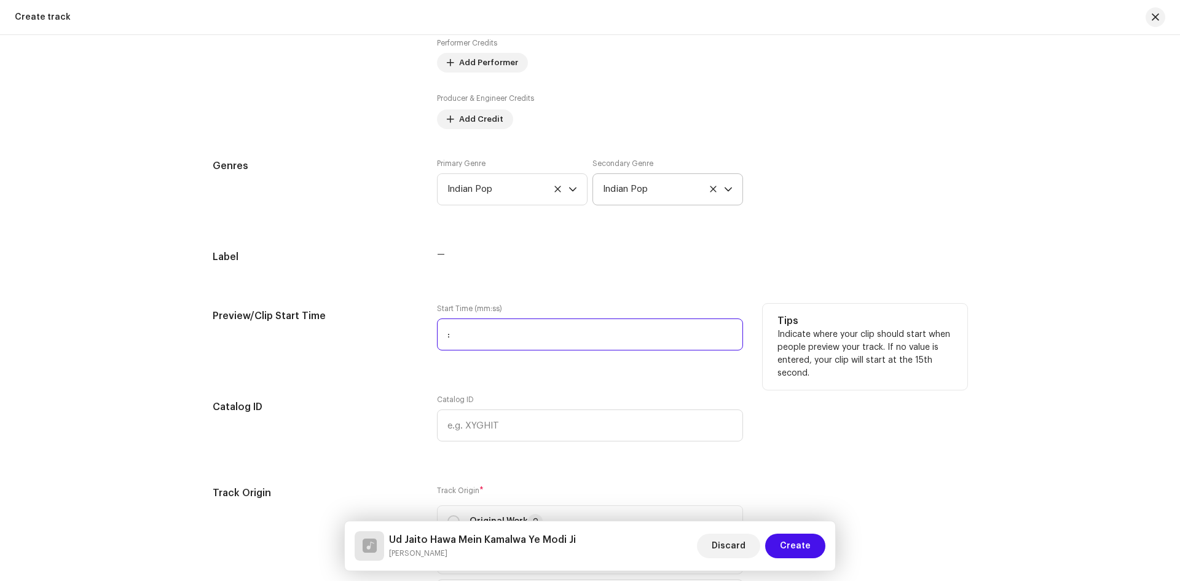
click at [457, 328] on input ":" at bounding box center [590, 334] width 306 height 32
click at [471, 329] on input ":" at bounding box center [590, 334] width 306 height 32
type input "00:18"
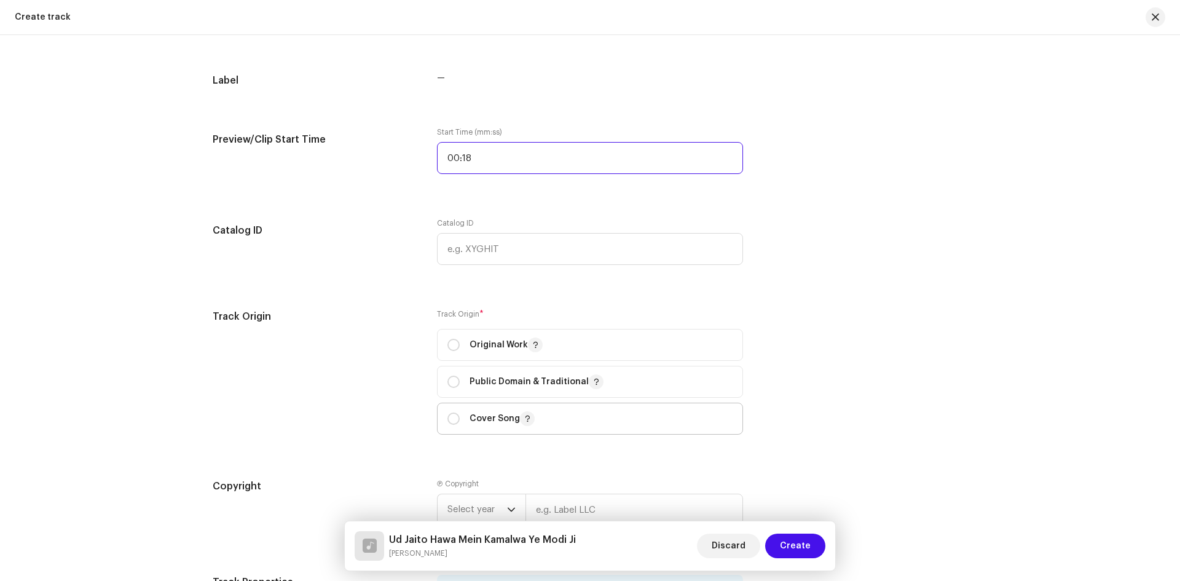
scroll to position [1168, 0]
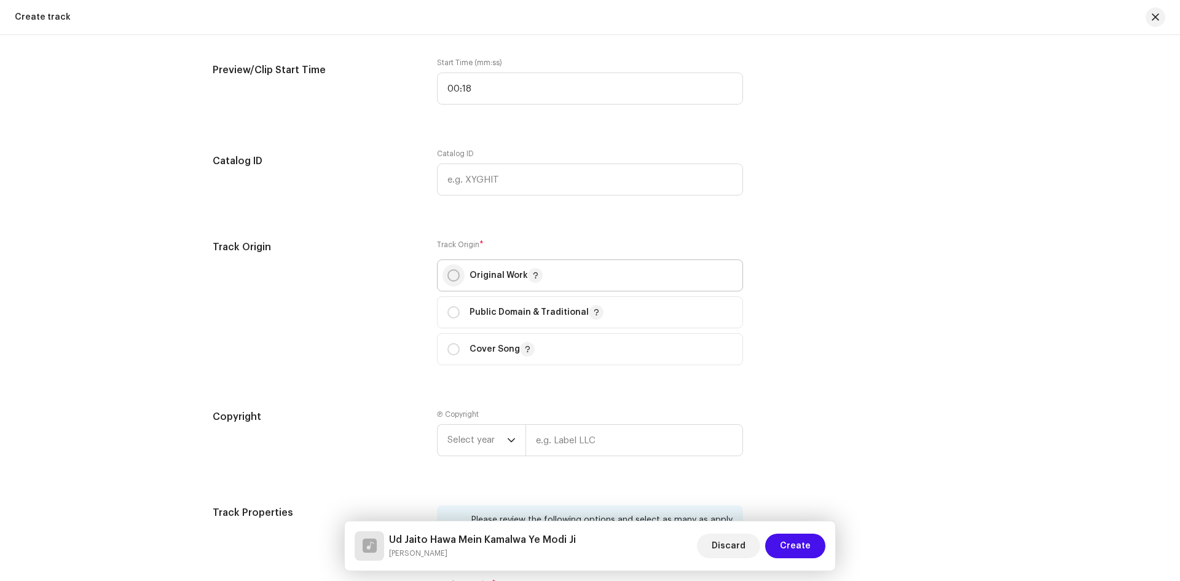
click at [450, 275] on input "radio" at bounding box center [454, 275] width 12 height 12
radio input "true"
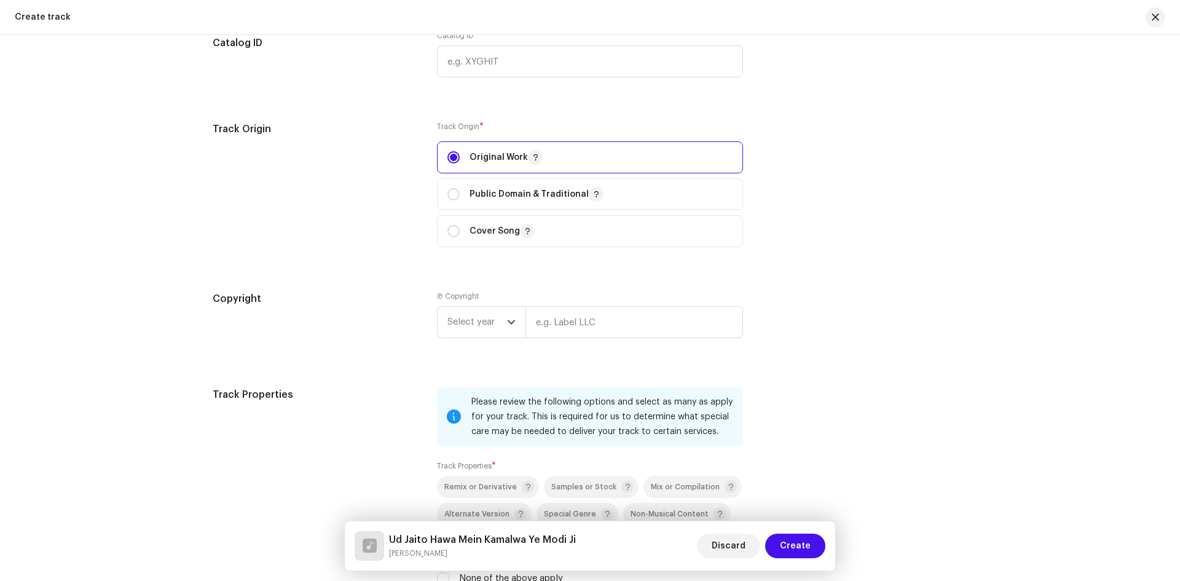
scroll to position [1291, 0]
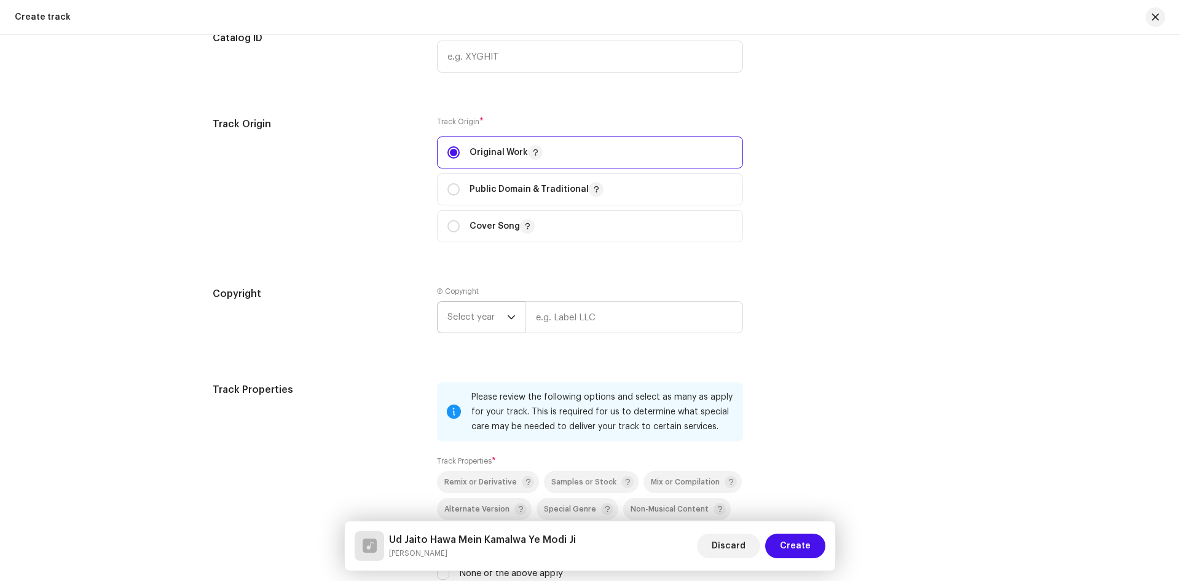
click at [471, 310] on span "Select year" at bounding box center [478, 317] width 60 height 31
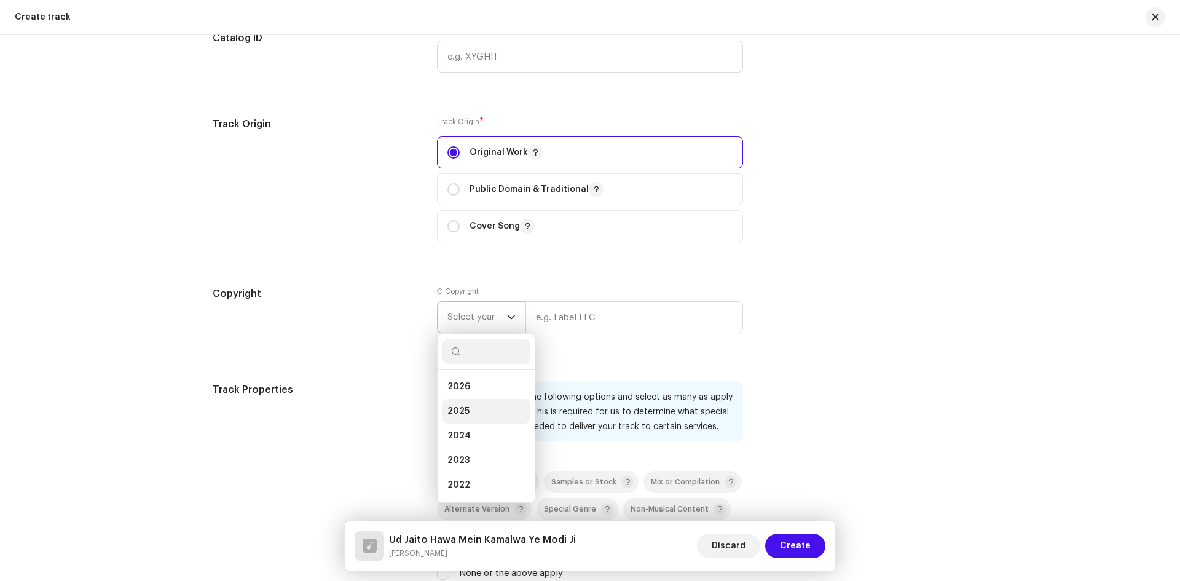
click at [468, 409] on li "2025" at bounding box center [486, 411] width 87 height 25
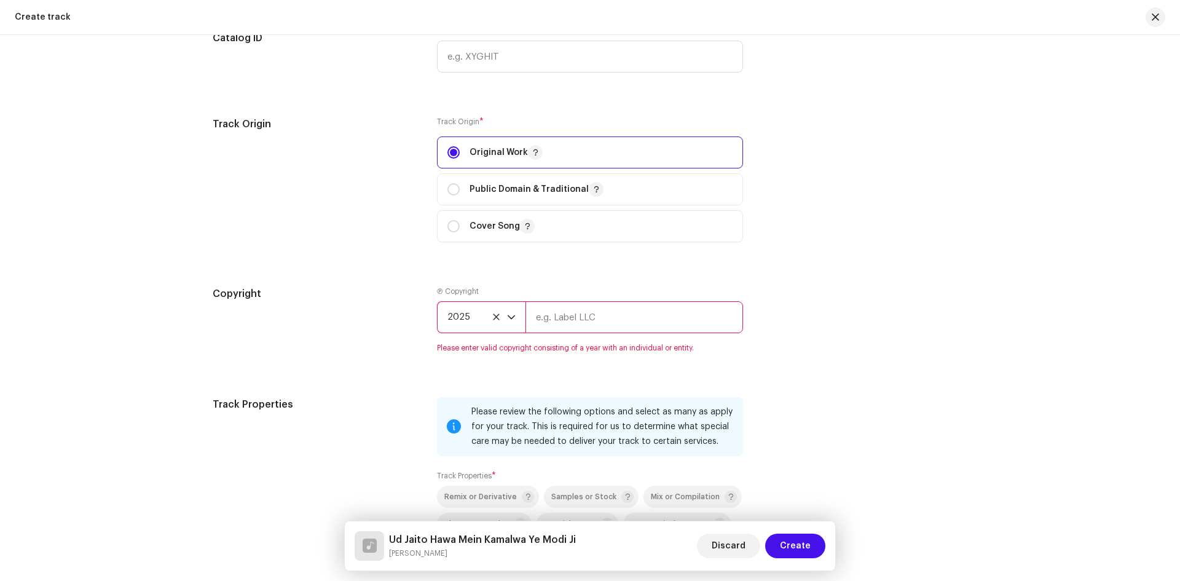
click at [607, 322] on input "text" at bounding box center [635, 317] width 218 height 32
type input "Dhara Music"
click at [459, 320] on span "2025" at bounding box center [478, 317] width 60 height 31
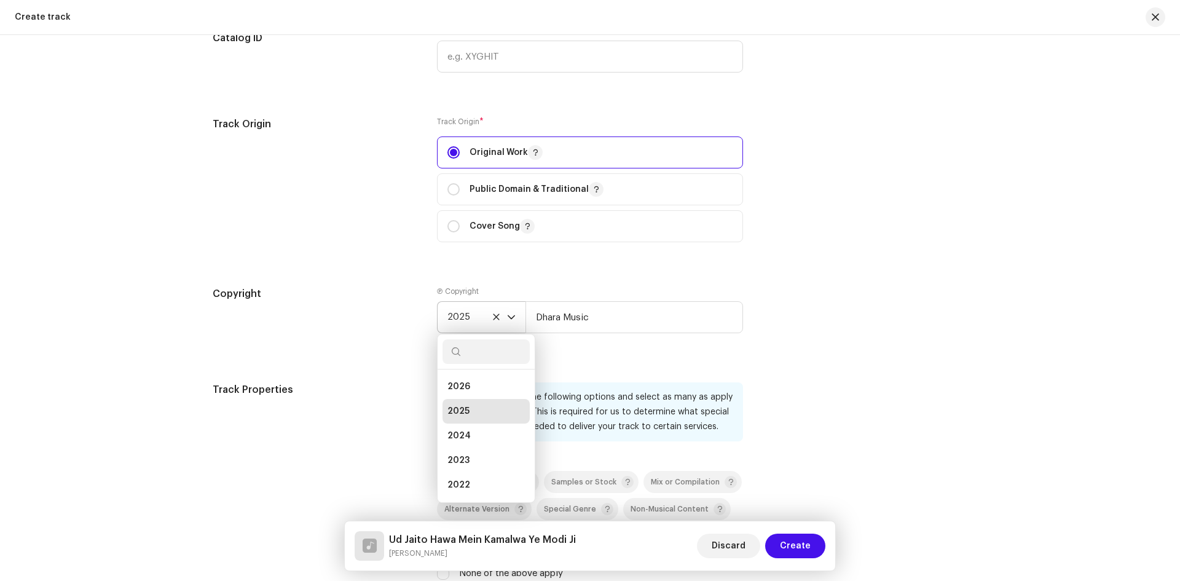
scroll to position [5, 0]
click at [457, 380] on span "2026" at bounding box center [459, 382] width 23 height 12
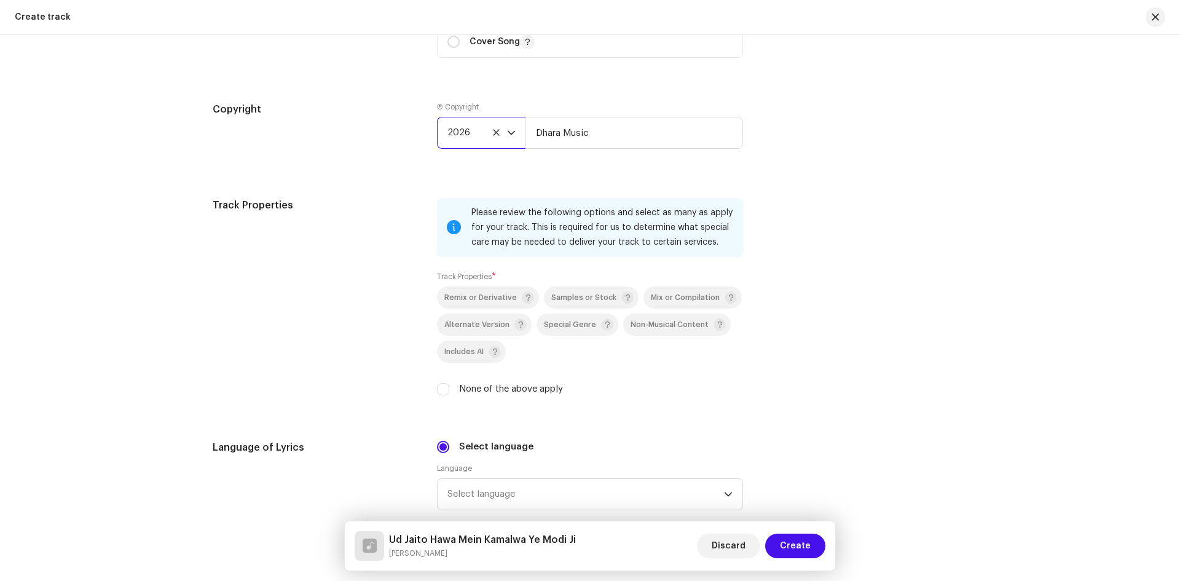
scroll to position [1661, 0]
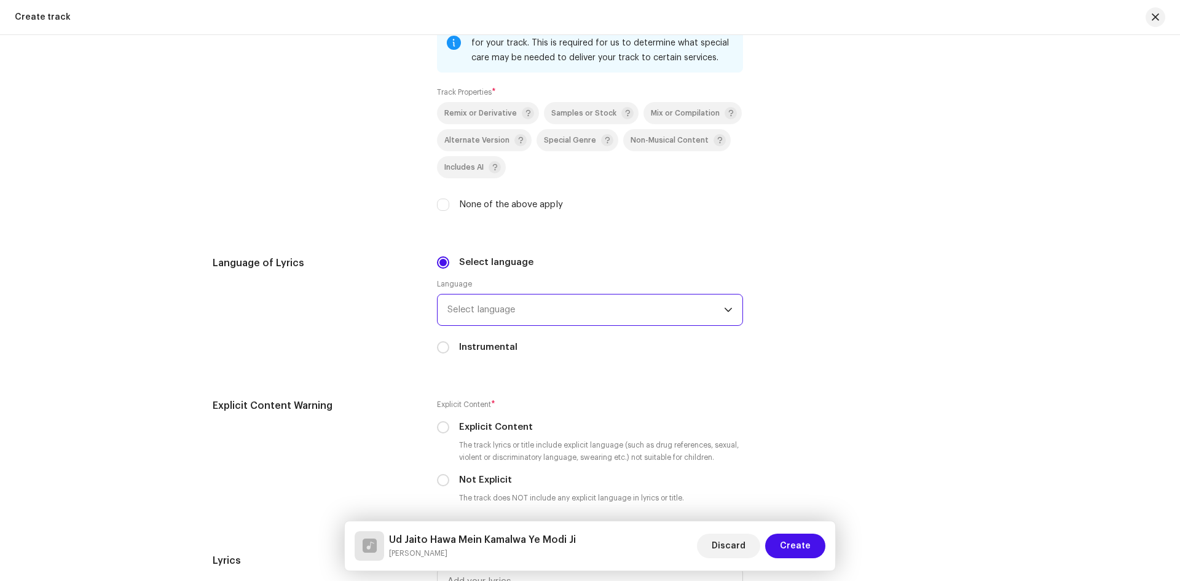
click at [491, 314] on span "Select language" at bounding box center [586, 309] width 277 height 31
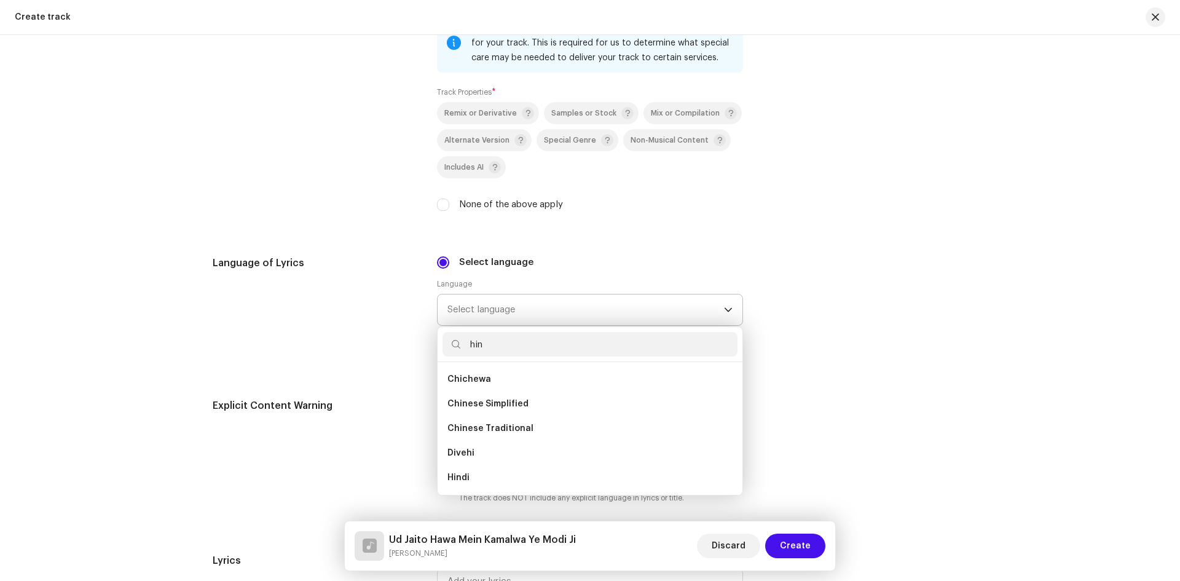
scroll to position [0, 0]
type input "hind"
drag, startPoint x: 524, startPoint y: 382, endPoint x: 518, endPoint y: 382, distance: 6.8
click at [523, 382] on li "Hindi" at bounding box center [590, 379] width 295 height 25
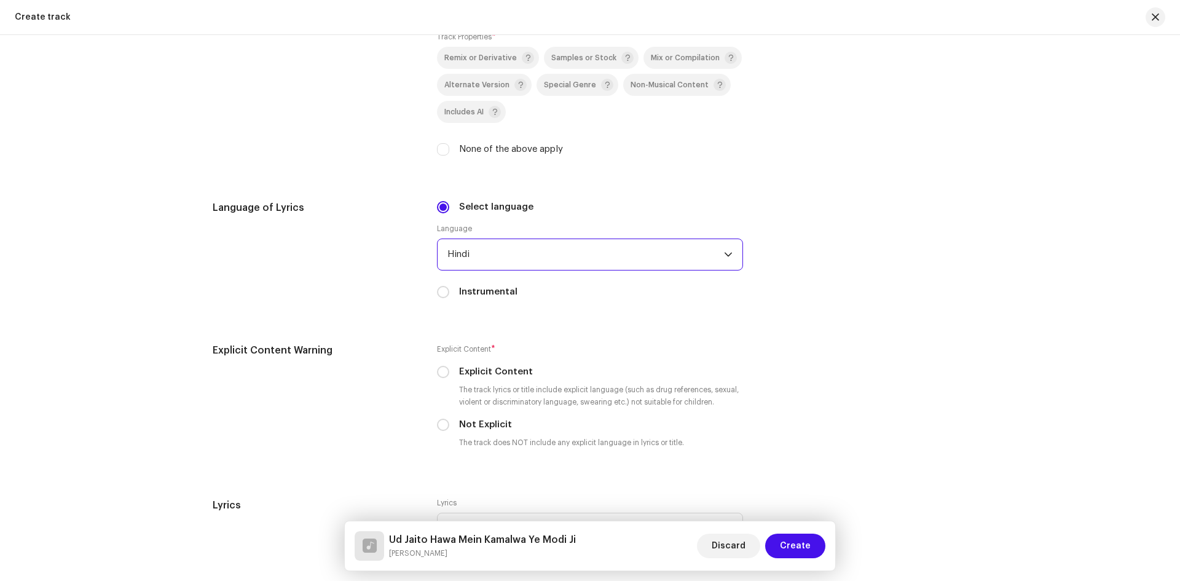
scroll to position [1784, 0]
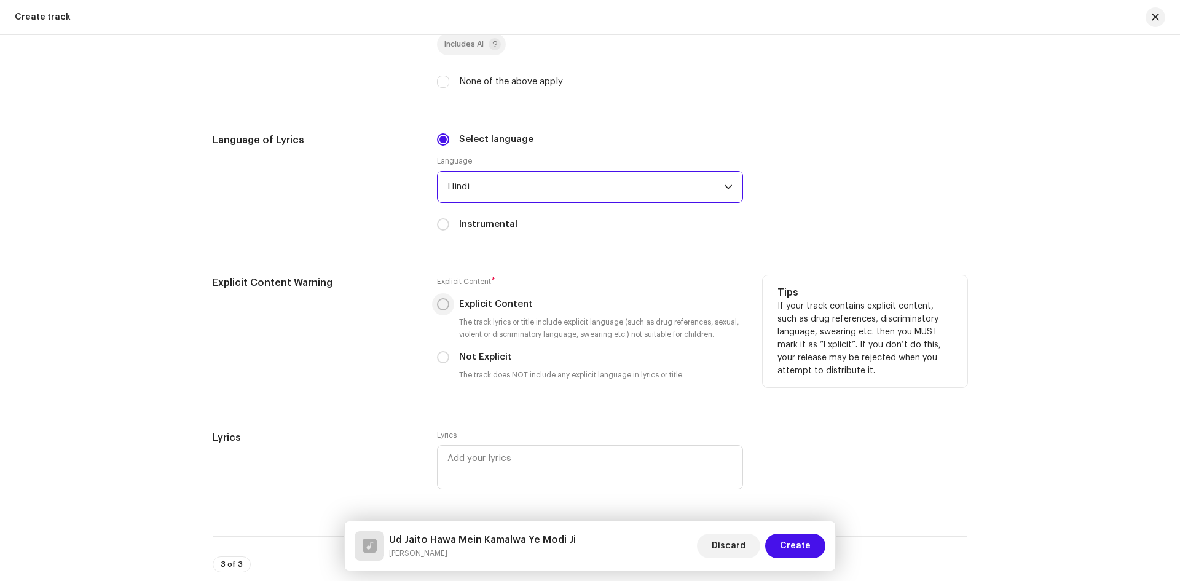
click at [437, 304] on input "Explicit Content" at bounding box center [443, 304] width 12 height 12
radio input "true"
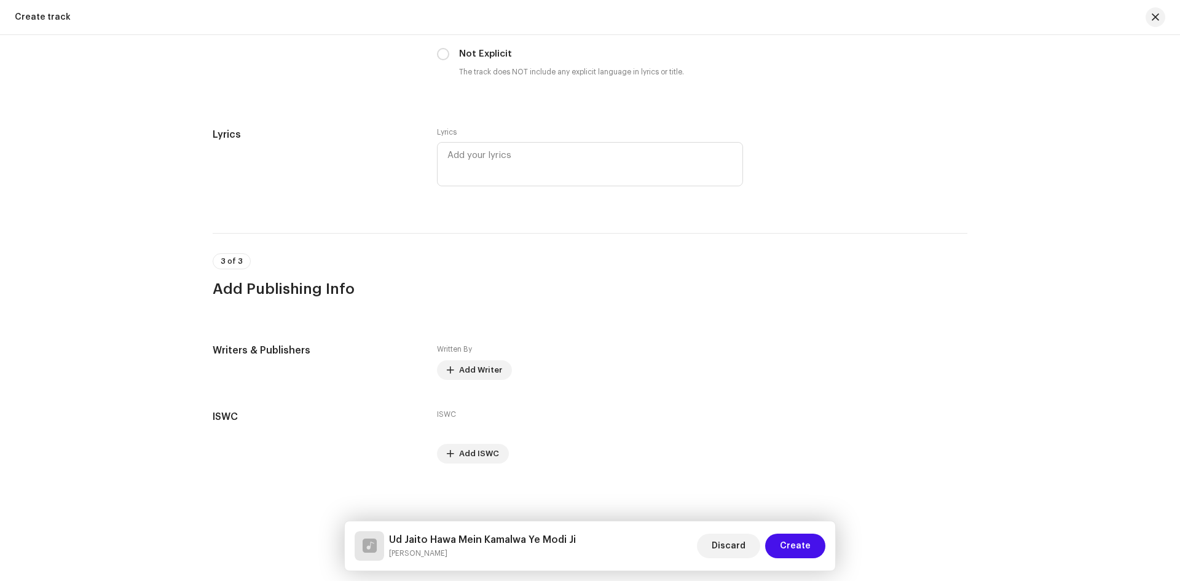
scroll to position [2088, 0]
click at [476, 360] on span "Add Writer" at bounding box center [480, 369] width 43 height 25
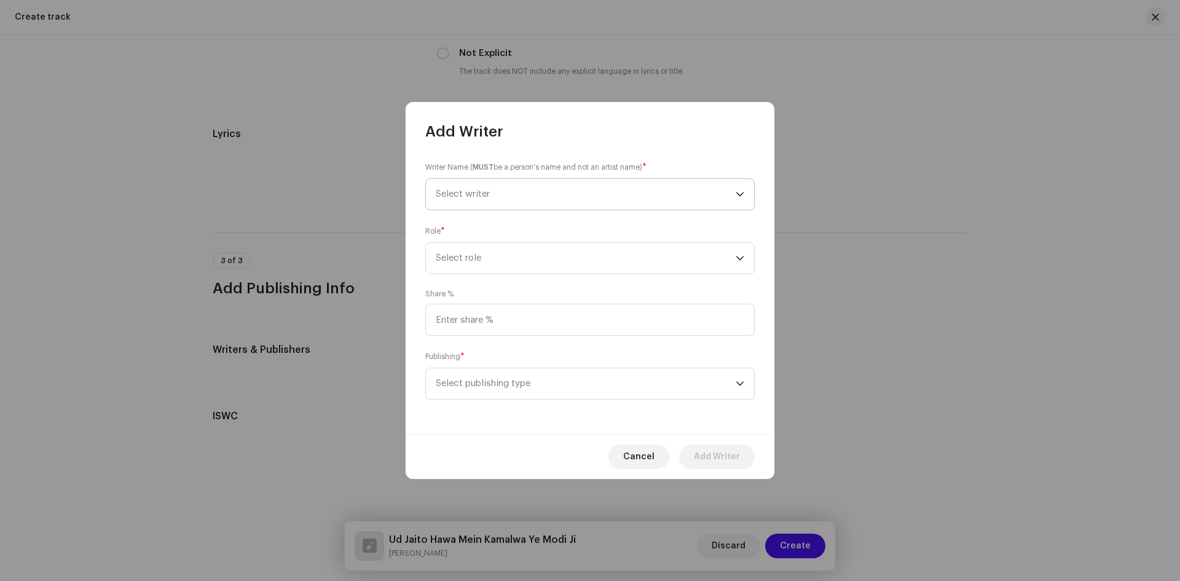
click at [528, 200] on span "Select writer" at bounding box center [586, 194] width 300 height 31
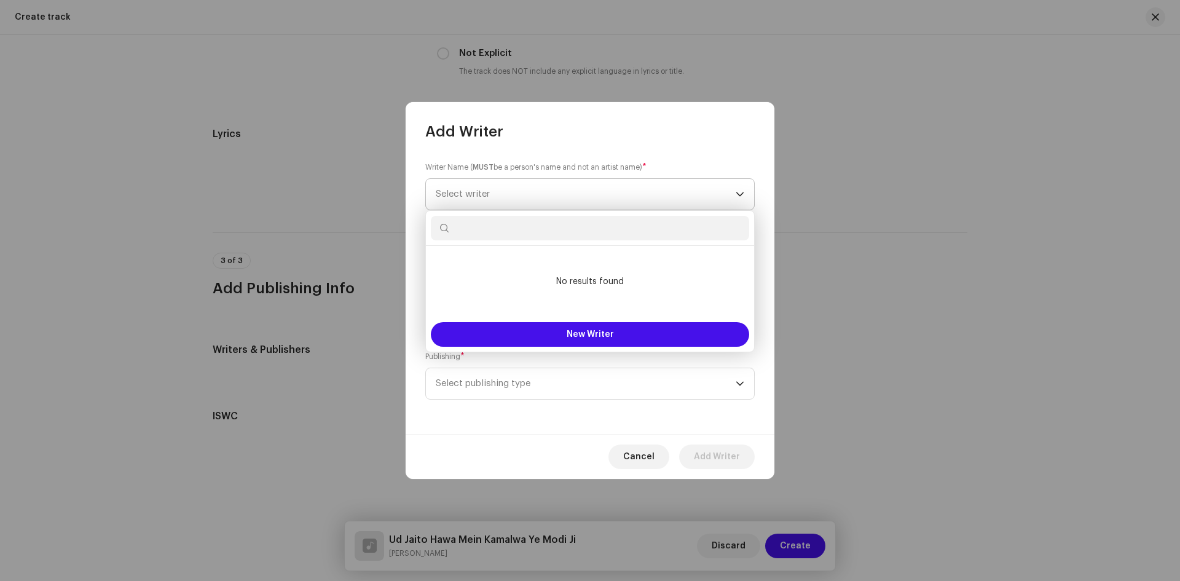
click at [495, 191] on span "Select writer" at bounding box center [586, 194] width 300 height 31
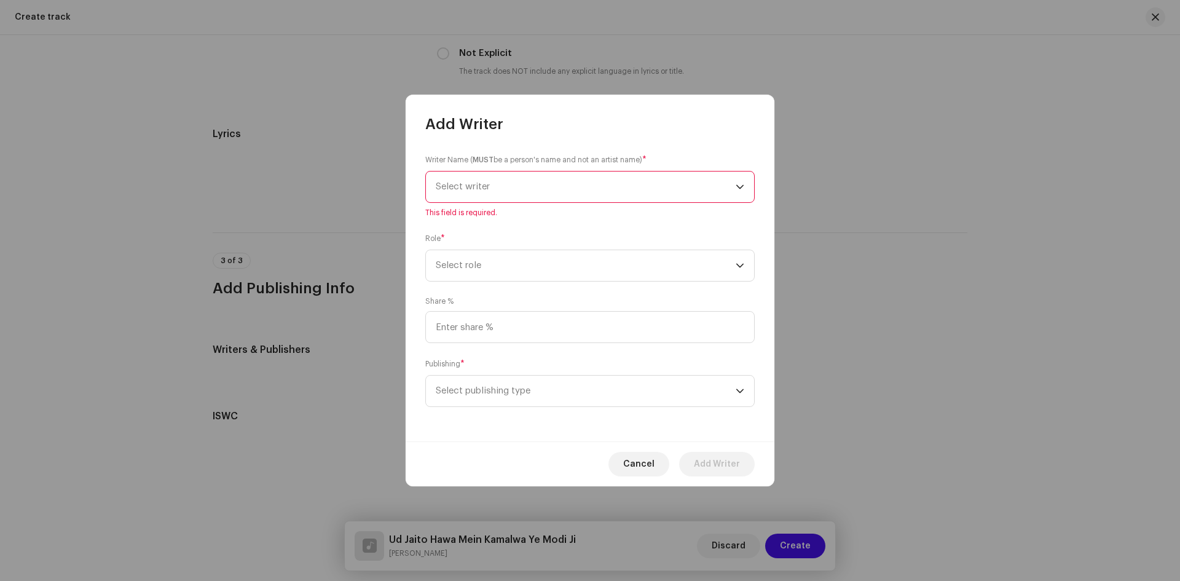
click at [495, 191] on span "Select writer" at bounding box center [586, 187] width 300 height 31
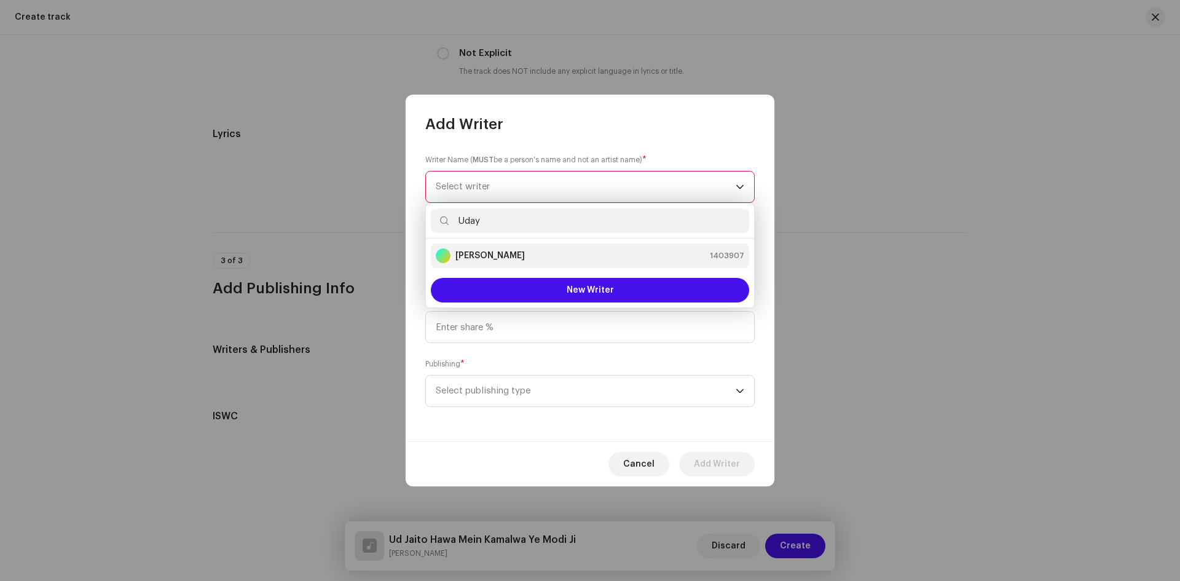
type input "Uday"
click at [512, 248] on li "Uday Urebi 1403907" at bounding box center [590, 255] width 318 height 25
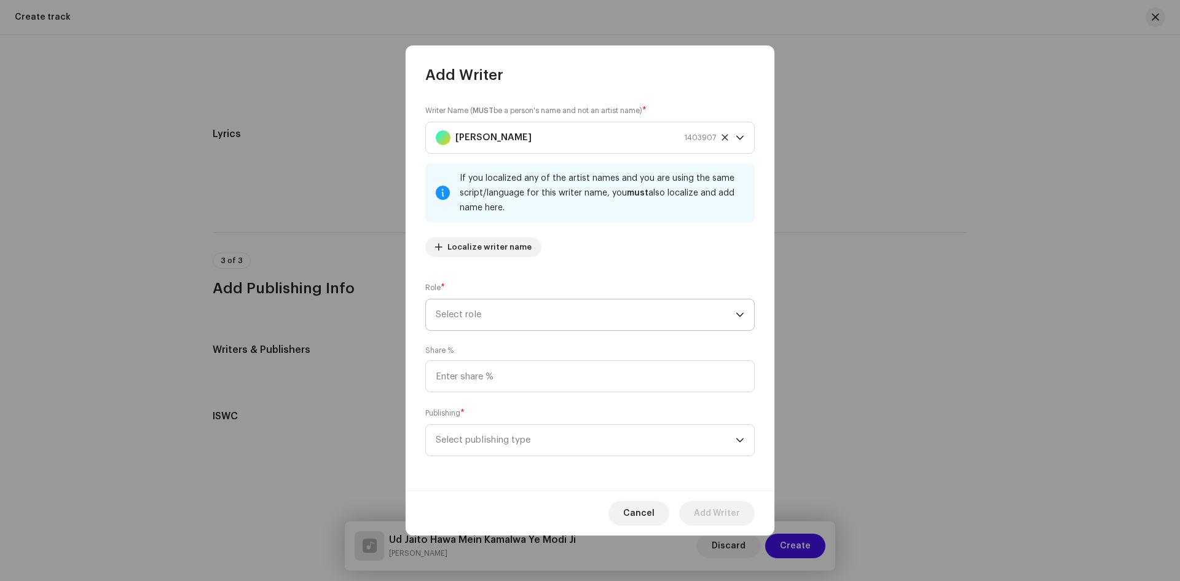
click at [520, 315] on span "Select role" at bounding box center [586, 314] width 300 height 31
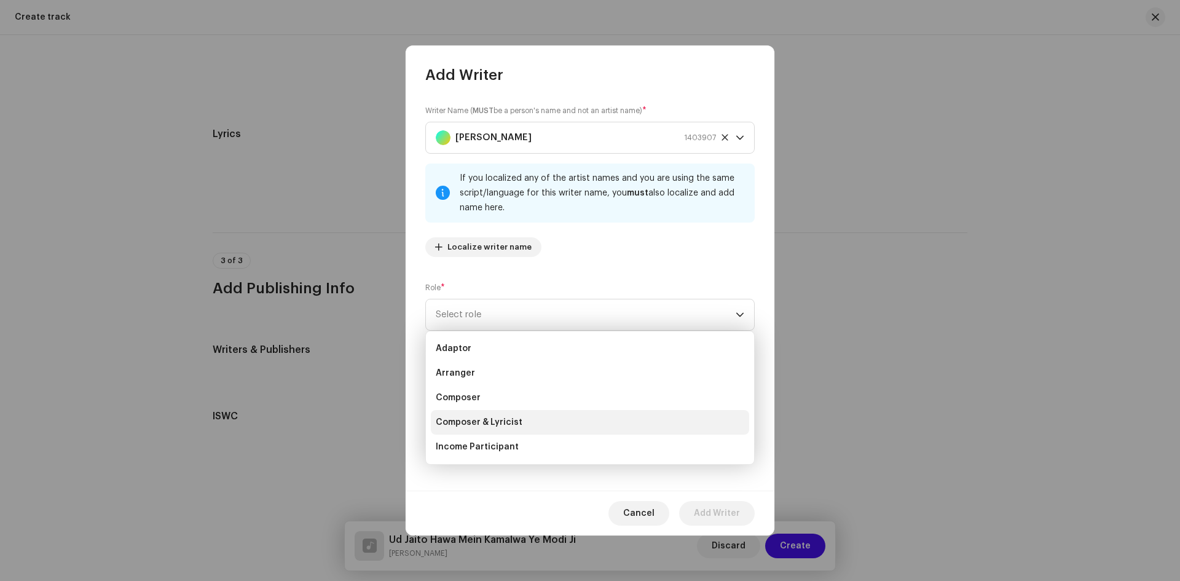
click at [506, 425] on span "Composer & Lyricist" at bounding box center [479, 422] width 87 height 12
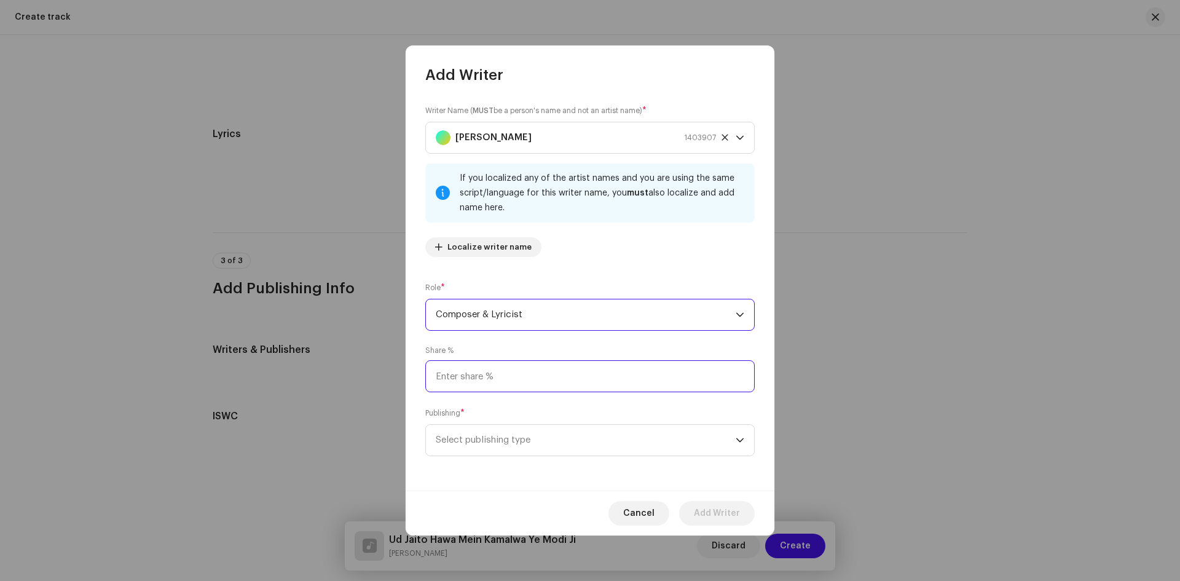
click at [500, 369] on input at bounding box center [589, 376] width 329 height 32
type input "100.00"
click at [495, 440] on span "Select publishing type" at bounding box center [586, 440] width 300 height 31
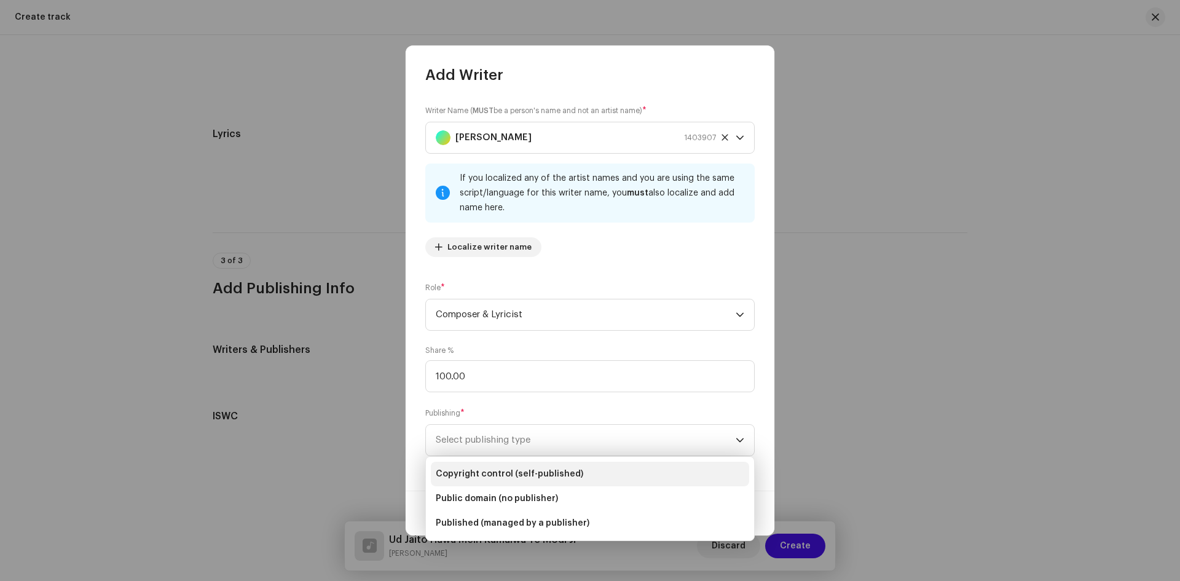
click at [529, 475] on span "Copyright control (self-published)" at bounding box center [510, 474] width 148 height 12
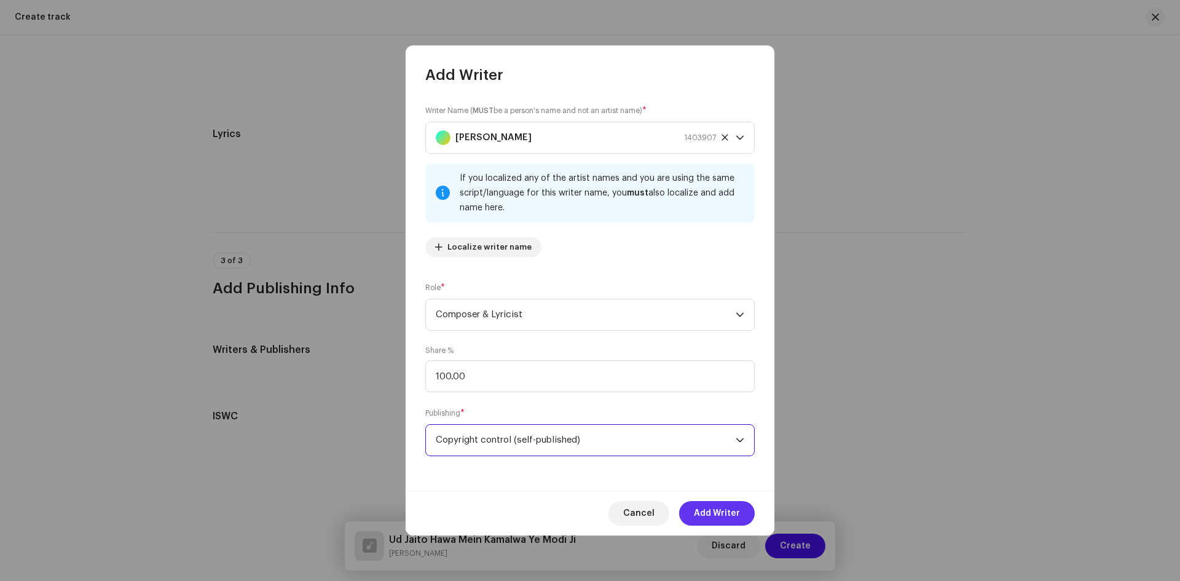
click at [717, 508] on span "Add Writer" at bounding box center [717, 513] width 46 height 25
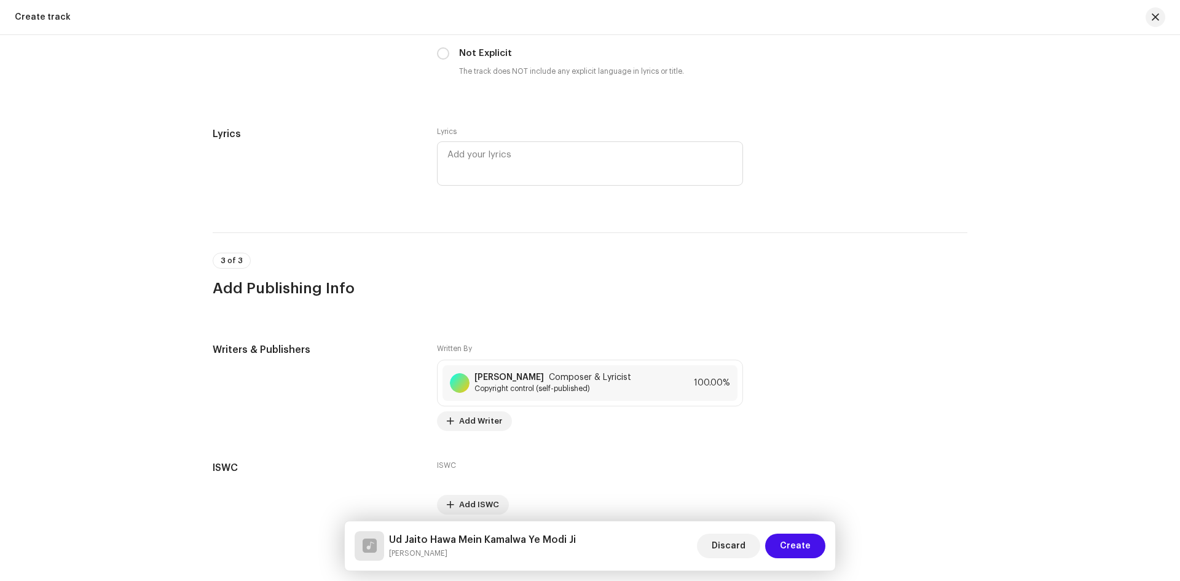
scroll to position [2139, 0]
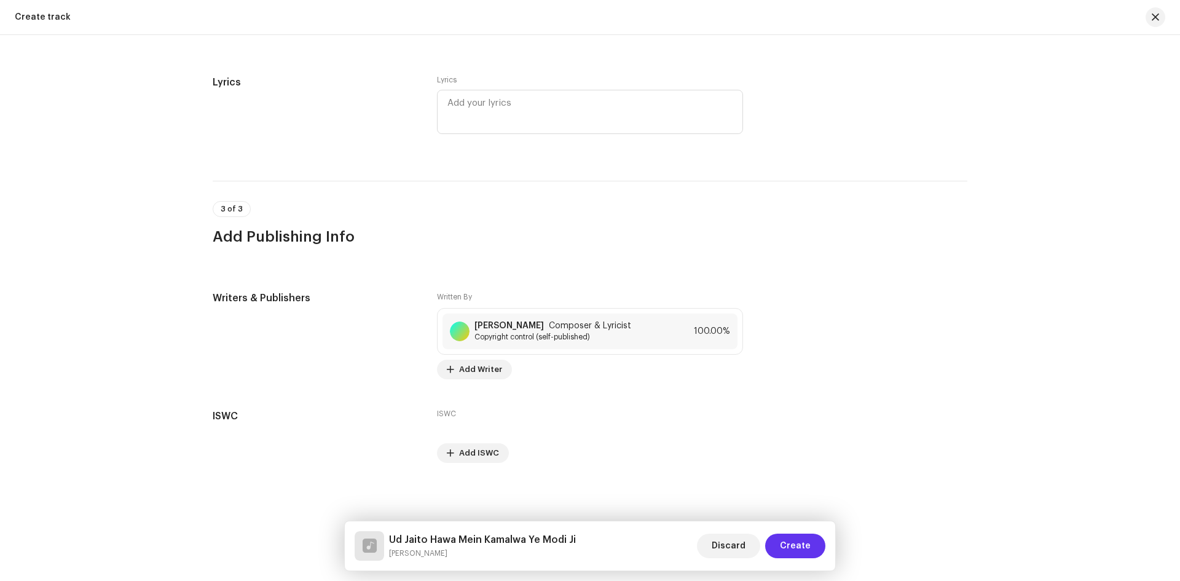
click at [794, 538] on span "Create" at bounding box center [795, 546] width 31 height 25
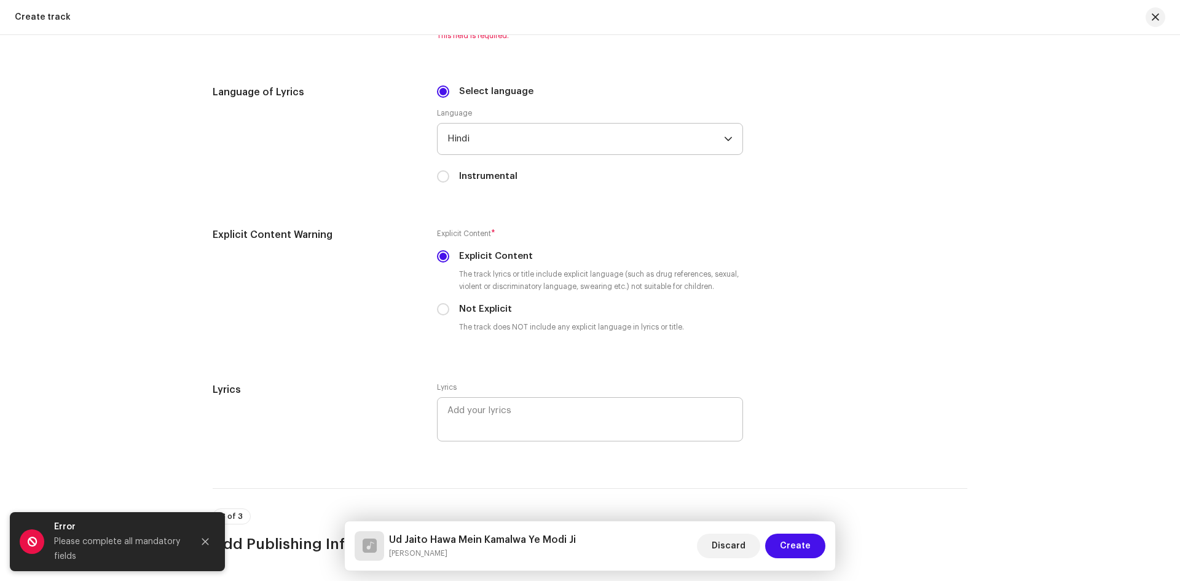
scroll to position [1539, 0]
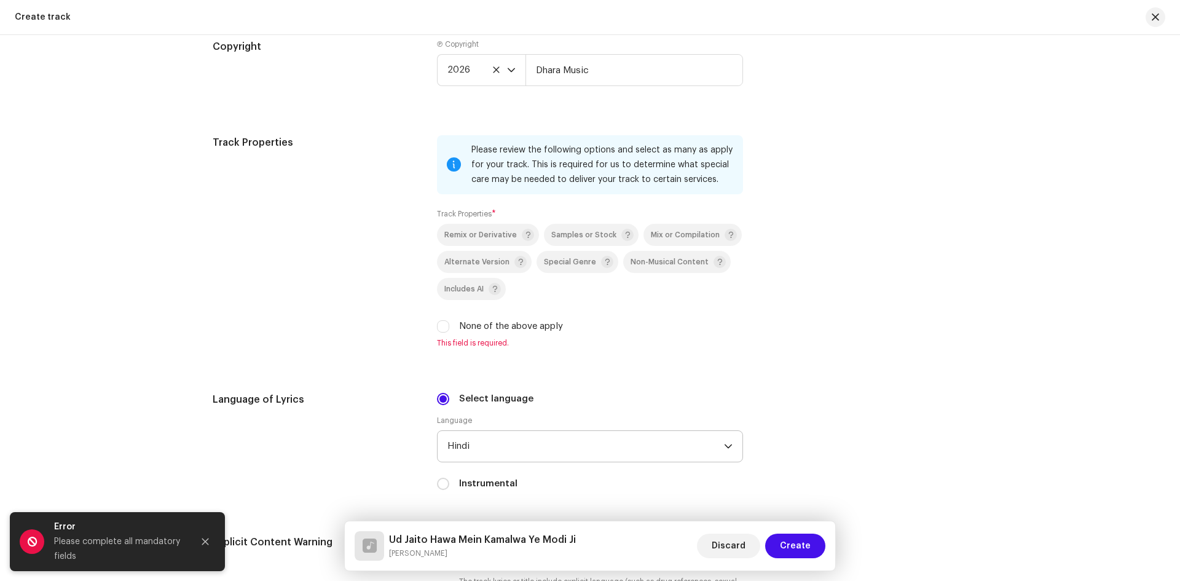
click at [432, 320] on div "Track Properties Please review the following options and select as many as appl…" at bounding box center [590, 248] width 755 height 227
click at [438, 323] on input "None of the above apply" at bounding box center [443, 326] width 12 height 12
checkbox input "true"
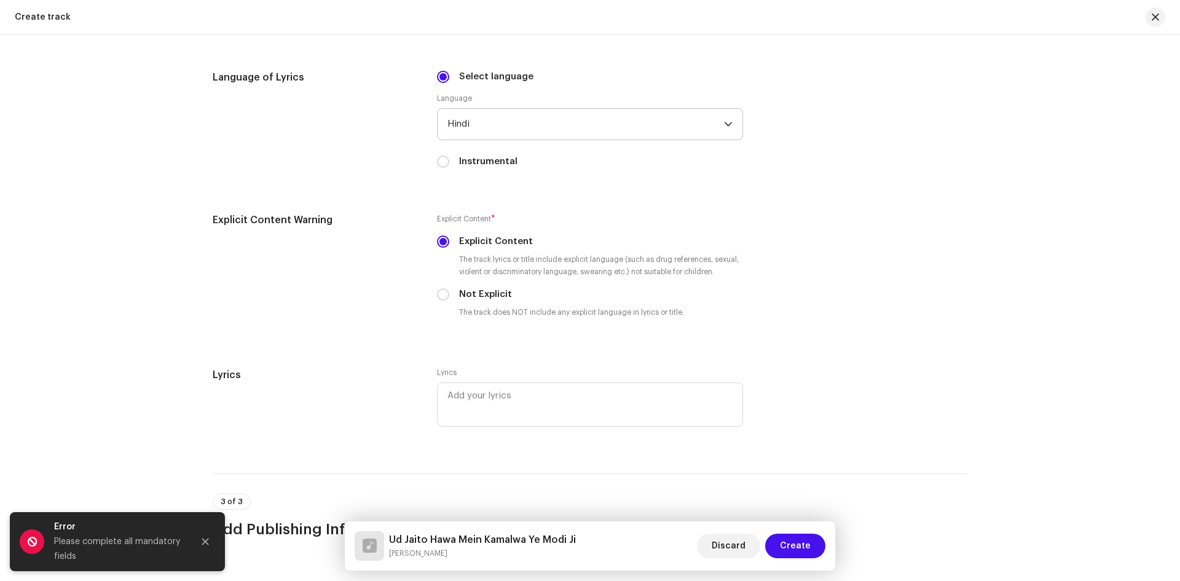
scroll to position [2139, 0]
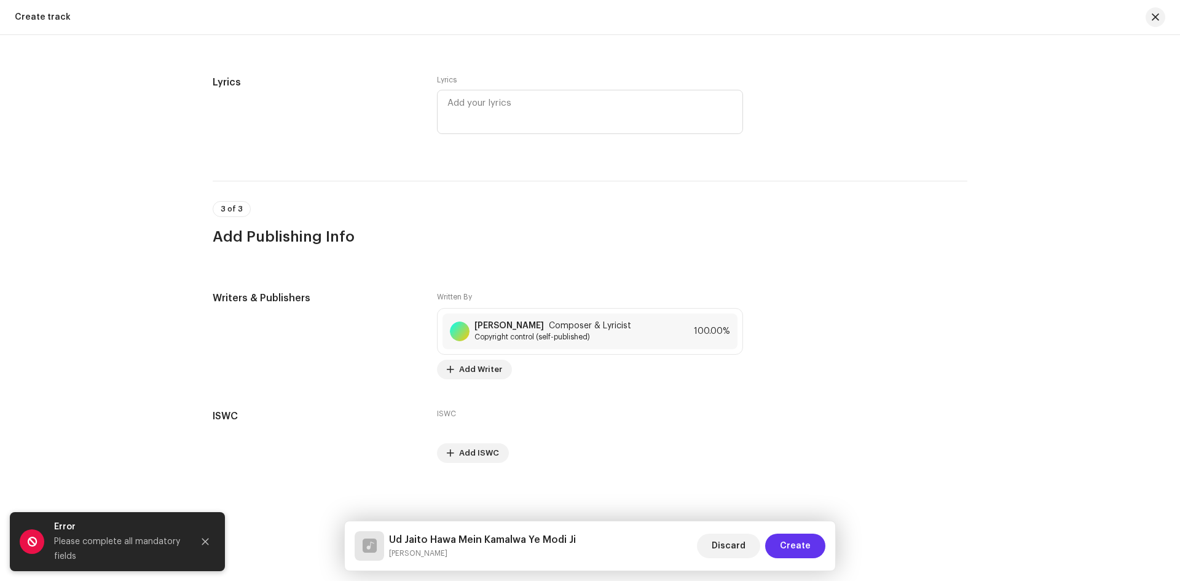
click at [805, 545] on span "Create" at bounding box center [795, 546] width 31 height 25
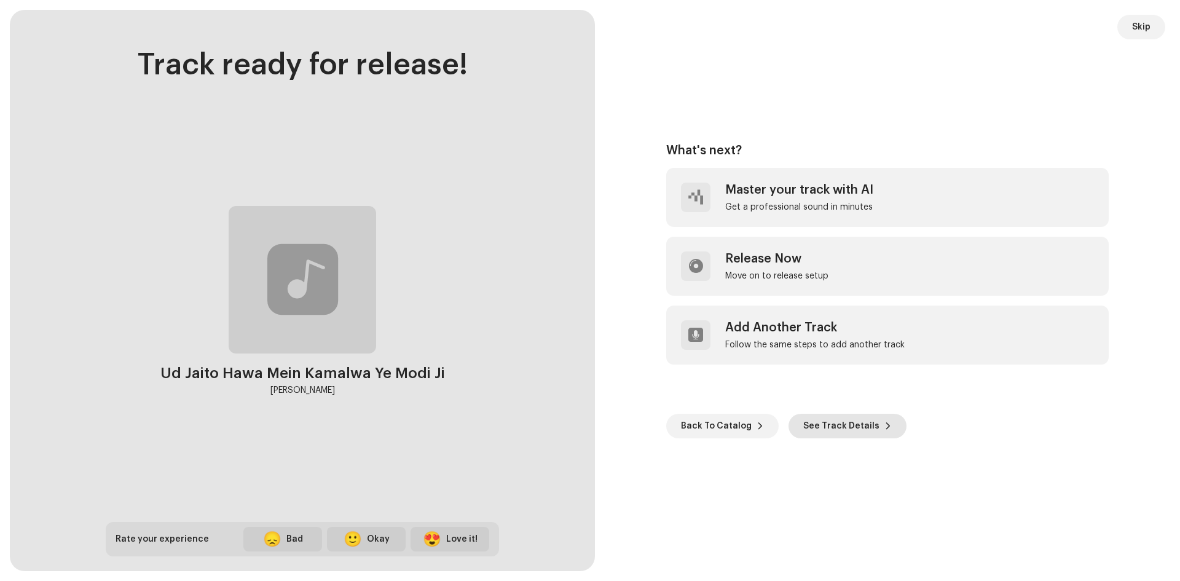
click at [827, 427] on span "See Track Details" at bounding box center [841, 426] width 76 height 25
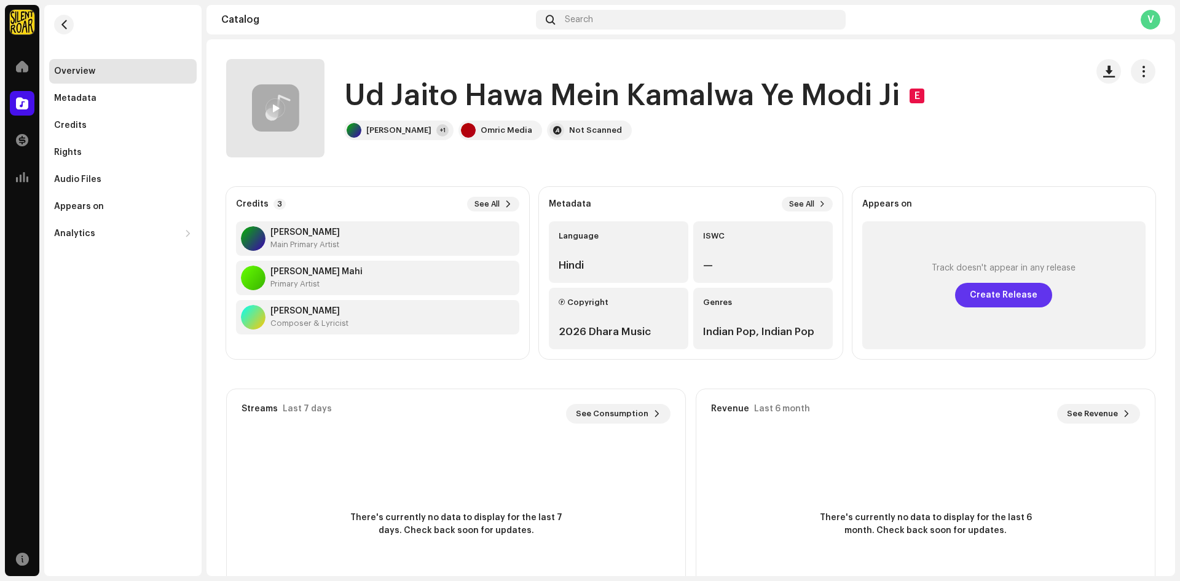
click at [974, 297] on span "Create Release" at bounding box center [1004, 295] width 68 height 25
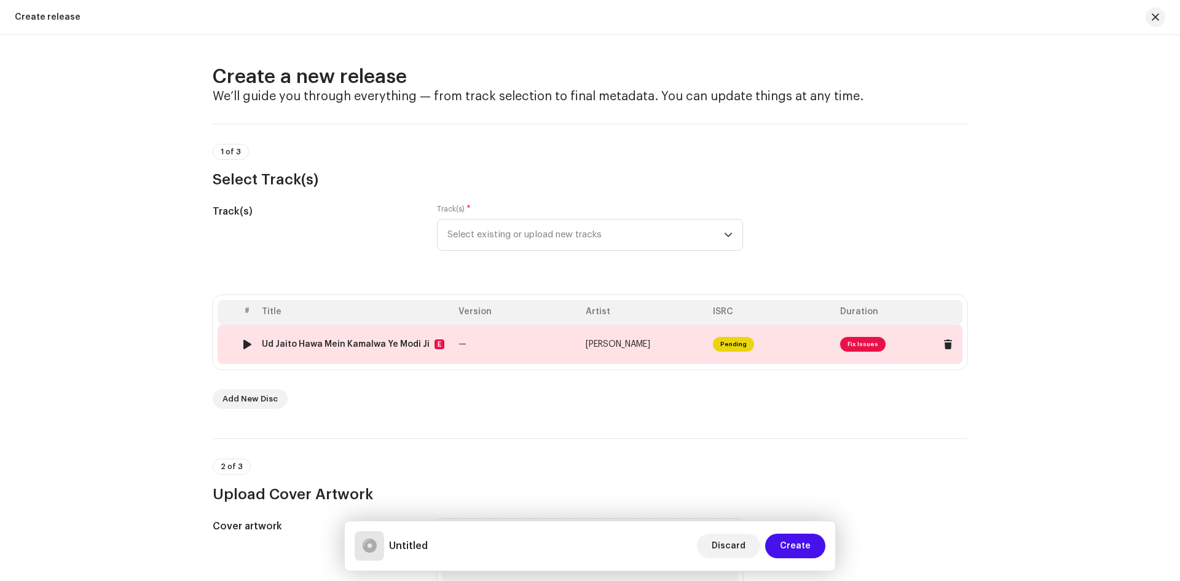
click at [859, 348] on span "Fix Issues" at bounding box center [862, 344] width 45 height 15
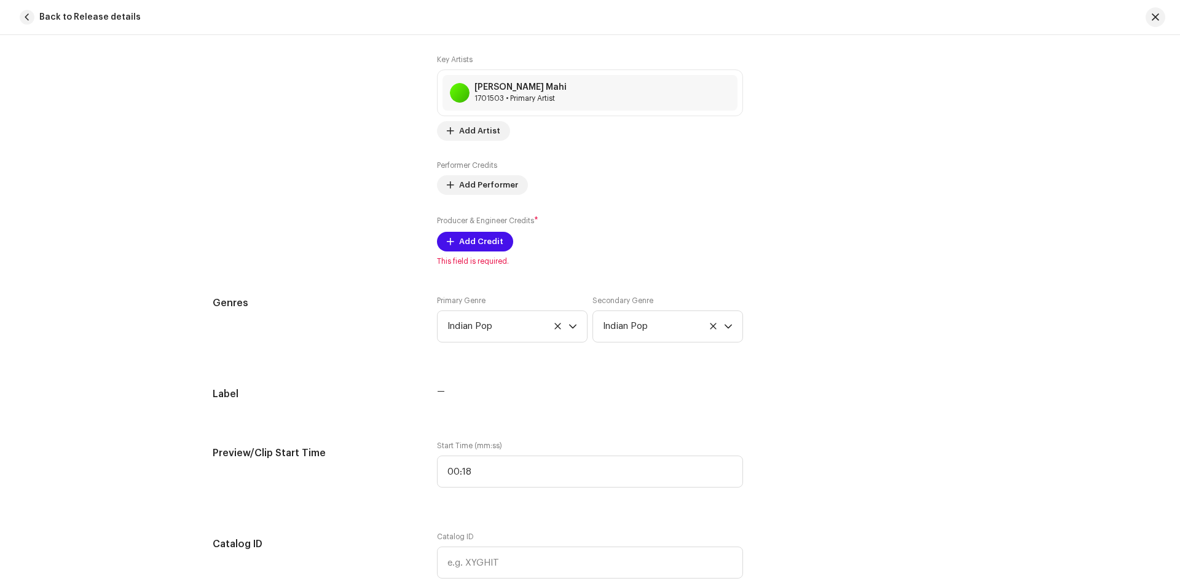
scroll to position [861, 0]
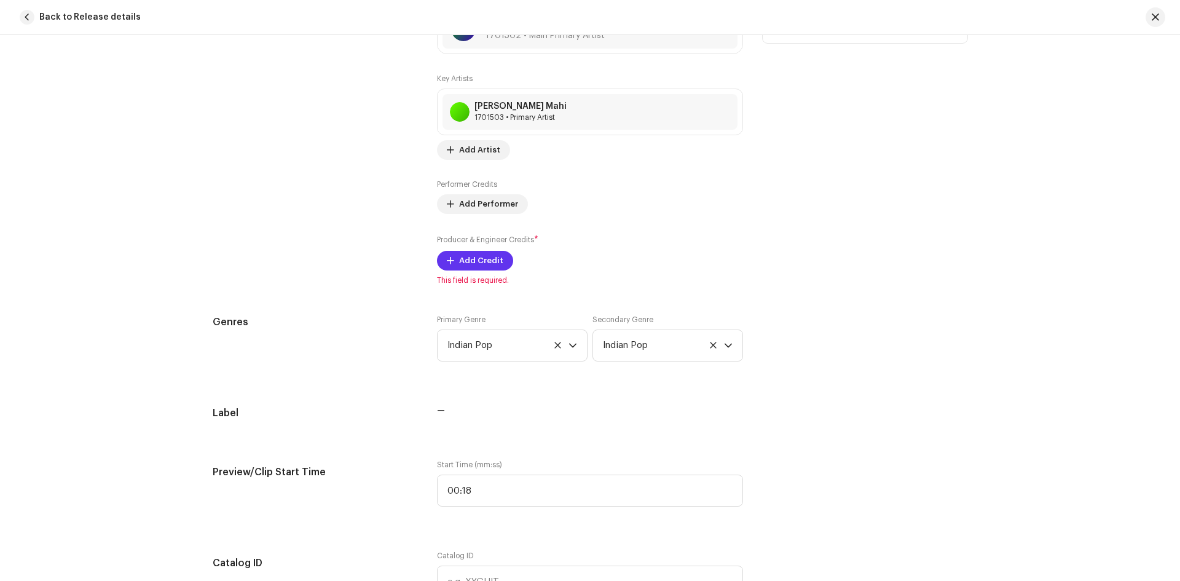
click at [473, 262] on span "Add Credit" at bounding box center [481, 260] width 44 height 25
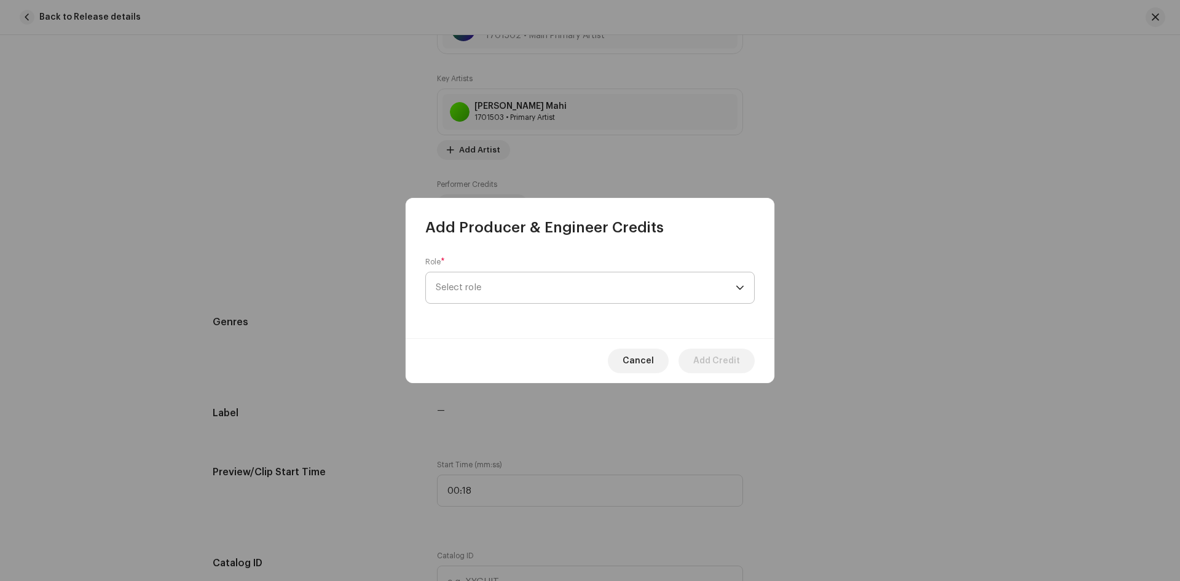
click at [487, 289] on span "Select role" at bounding box center [586, 287] width 300 height 31
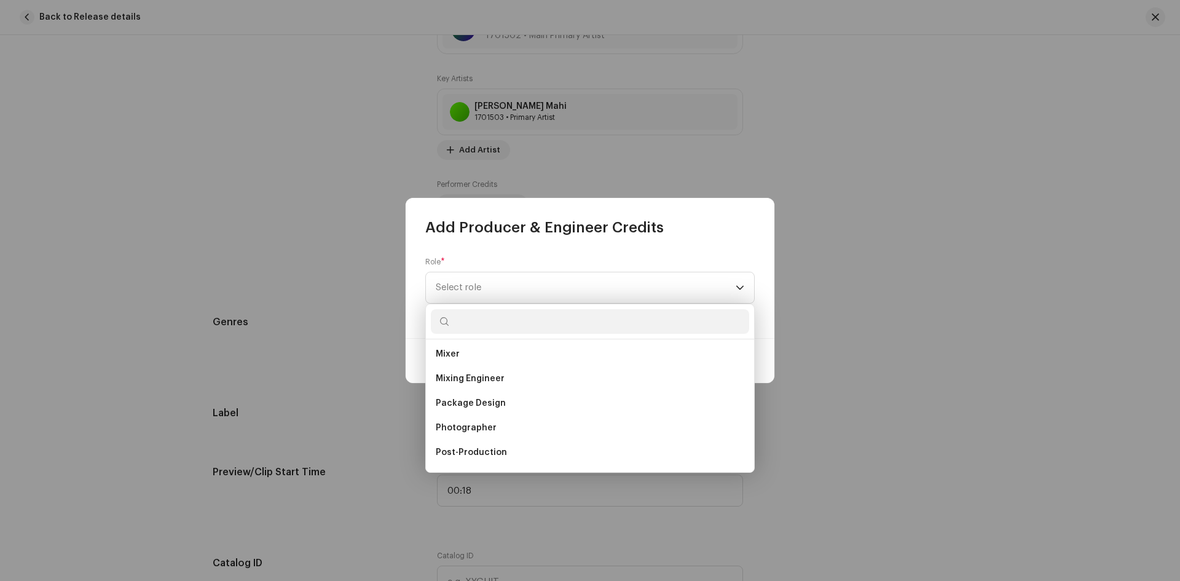
scroll to position [541, 0]
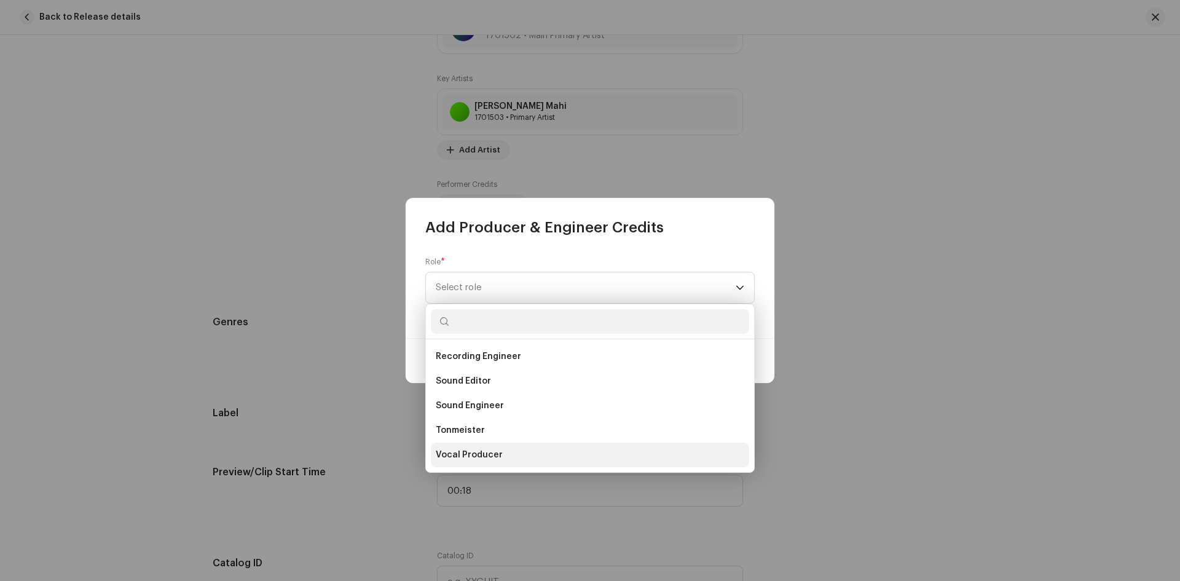
click at [519, 456] on li "Vocal Producer" at bounding box center [590, 455] width 318 height 25
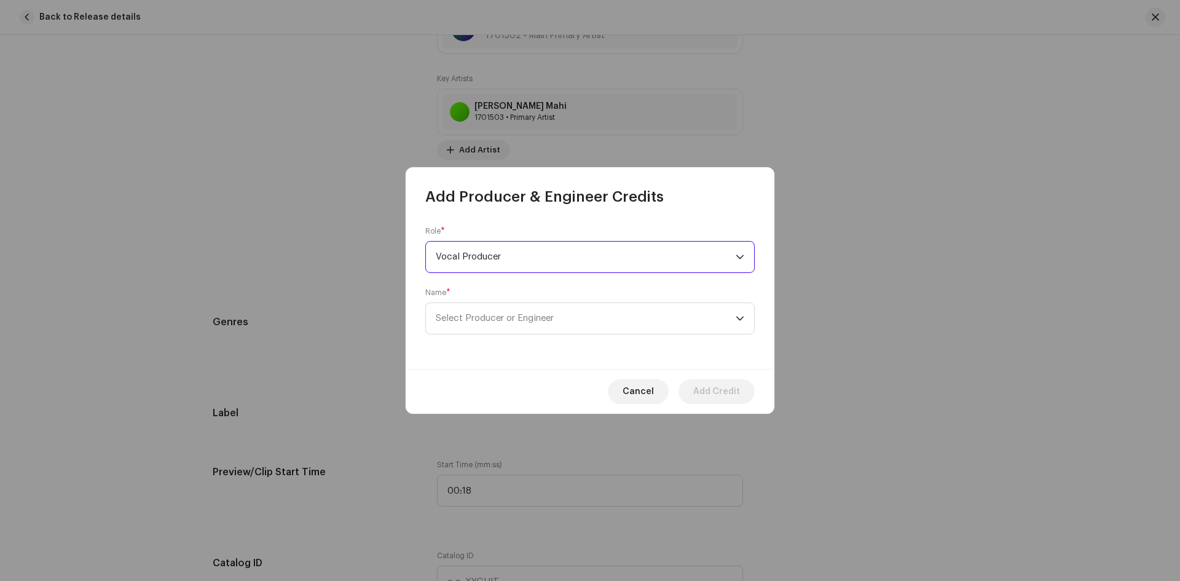
click at [518, 291] on div "Name * Select Producer or Engineer" at bounding box center [589, 311] width 329 height 47
click at [498, 323] on span "Select Producer or Engineer" at bounding box center [586, 318] width 300 height 31
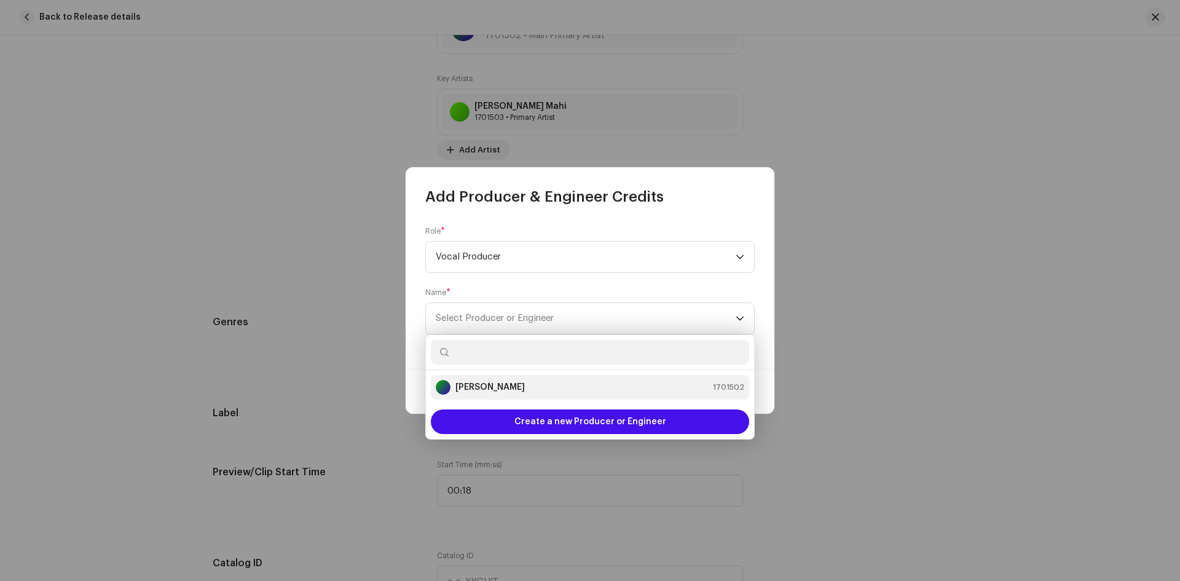
click at [494, 387] on strong "[PERSON_NAME]" at bounding box center [490, 387] width 69 height 12
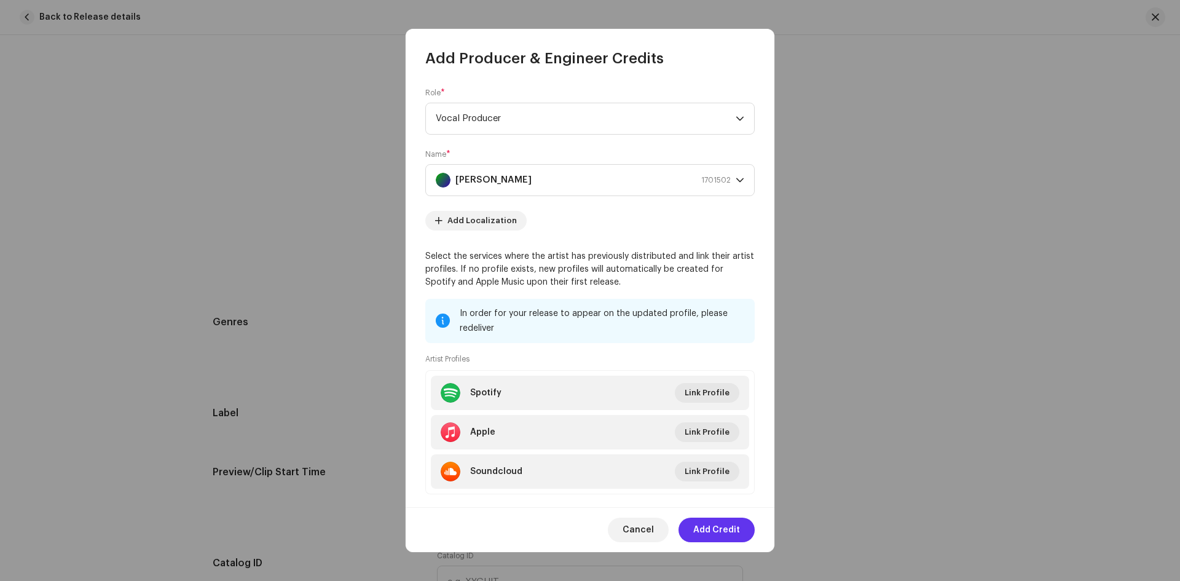
click at [720, 534] on span "Add Credit" at bounding box center [716, 530] width 47 height 25
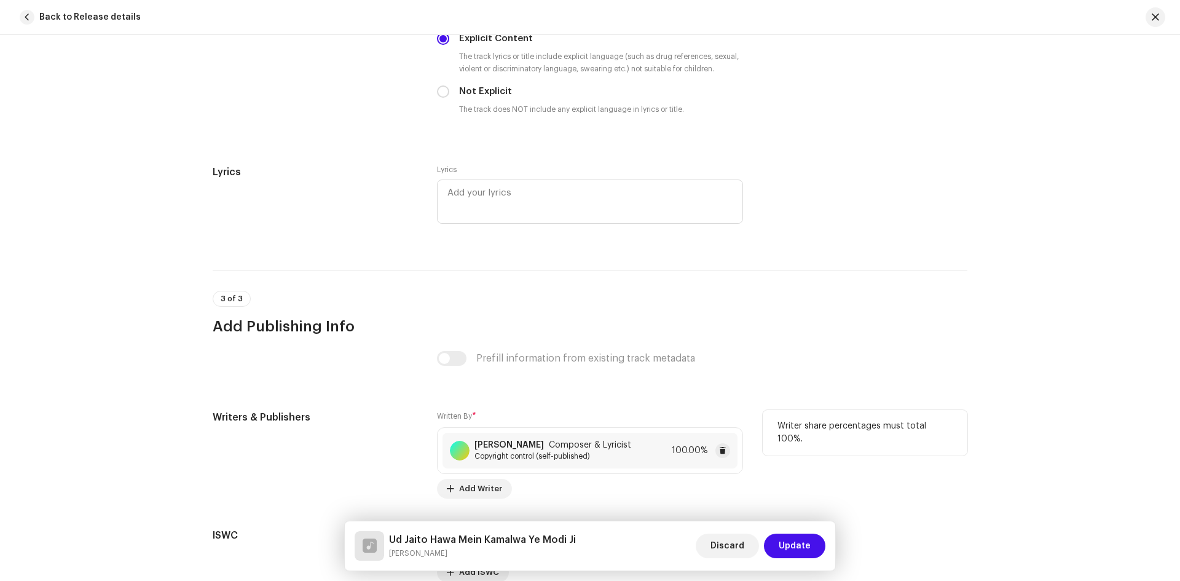
scroll to position [2299, 0]
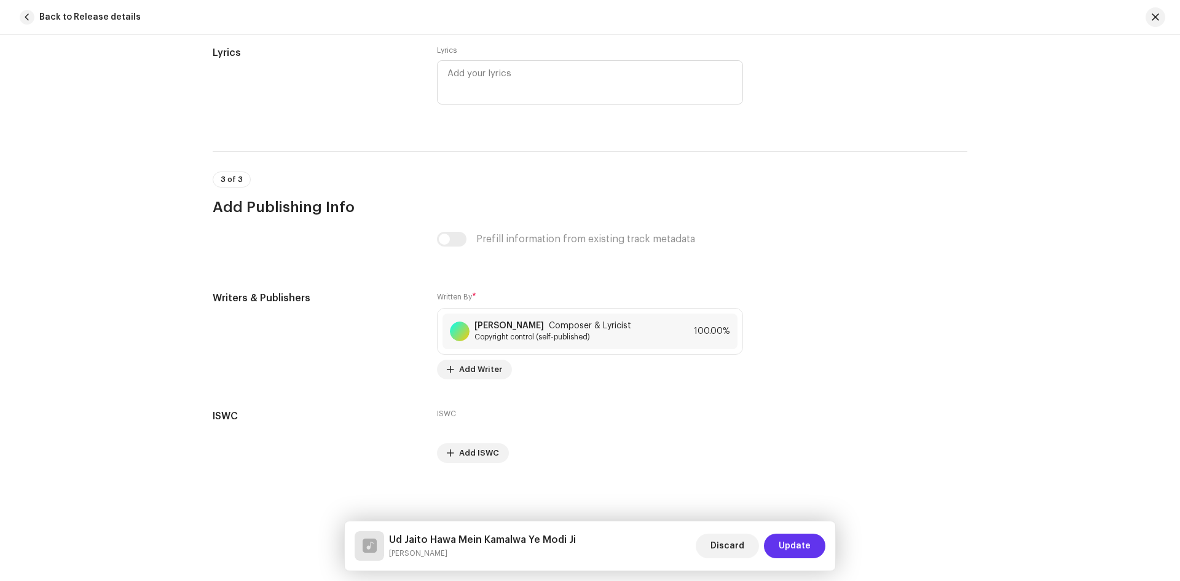
click at [794, 545] on span "Update" at bounding box center [795, 546] width 32 height 25
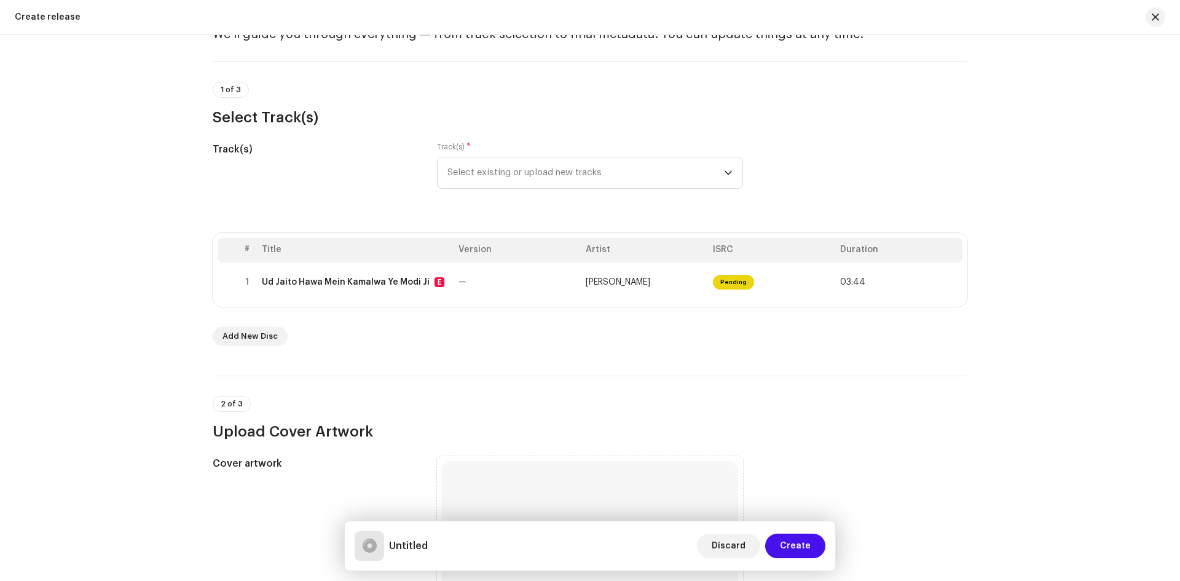
scroll to position [61, 0]
click at [794, 545] on span "Create" at bounding box center [795, 546] width 31 height 25
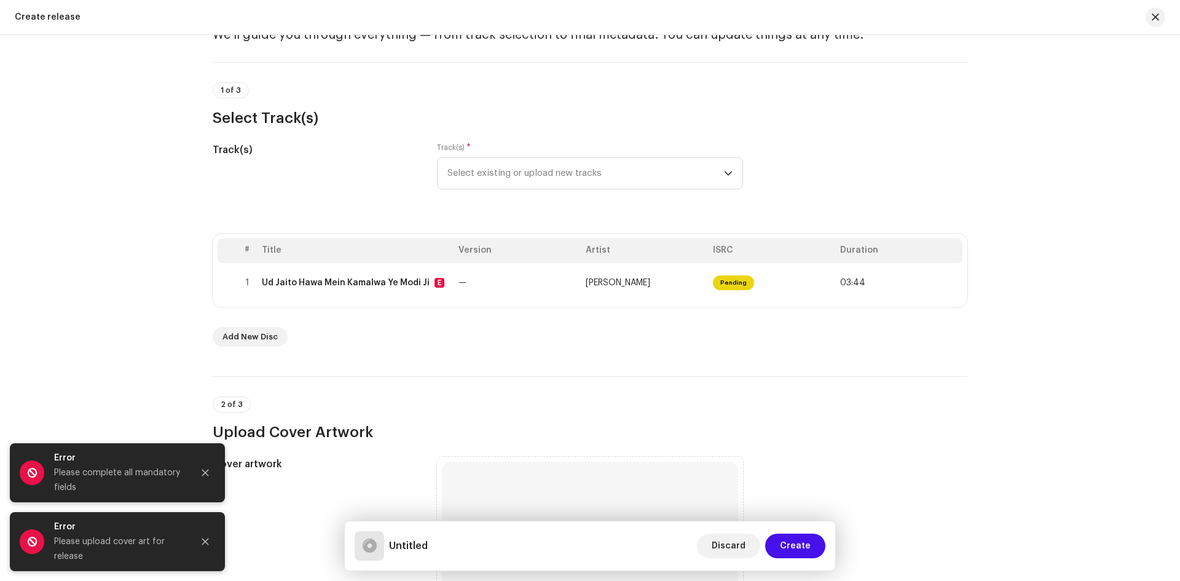
scroll to position [0, 0]
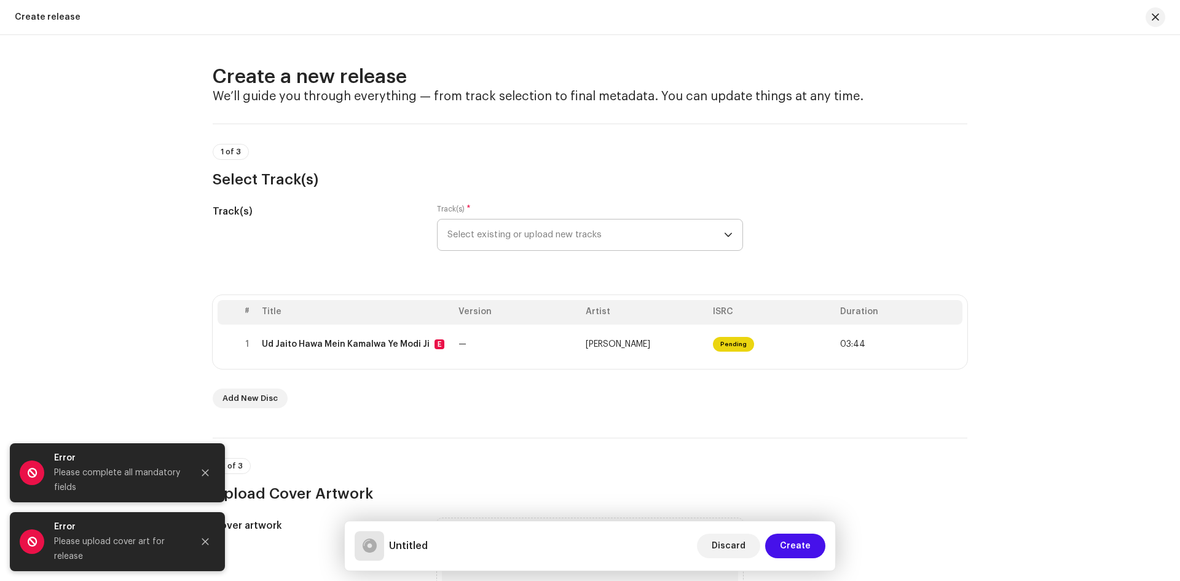
click at [558, 238] on span "Select existing or upload new tracks" at bounding box center [586, 234] width 277 height 31
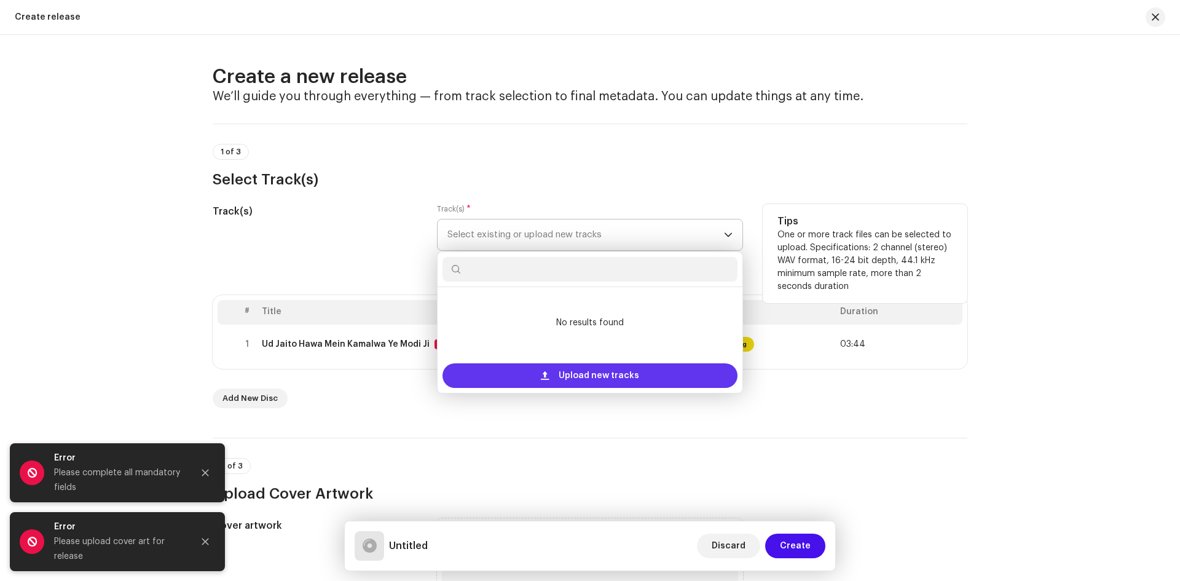
click at [587, 377] on span "Upload new tracks" at bounding box center [599, 375] width 81 height 25
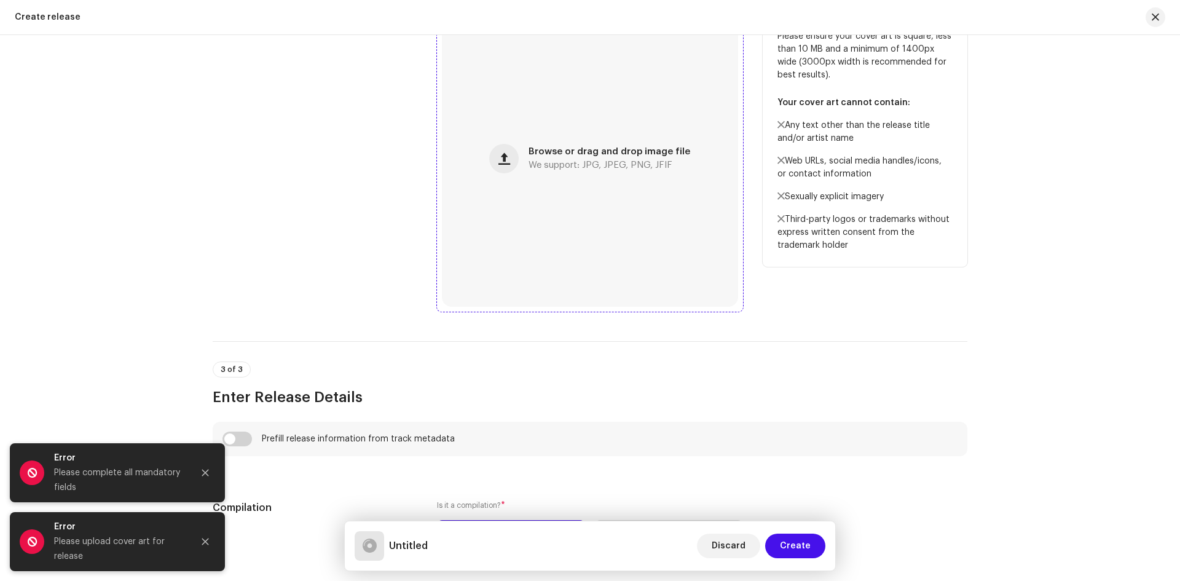
scroll to position [492, 0]
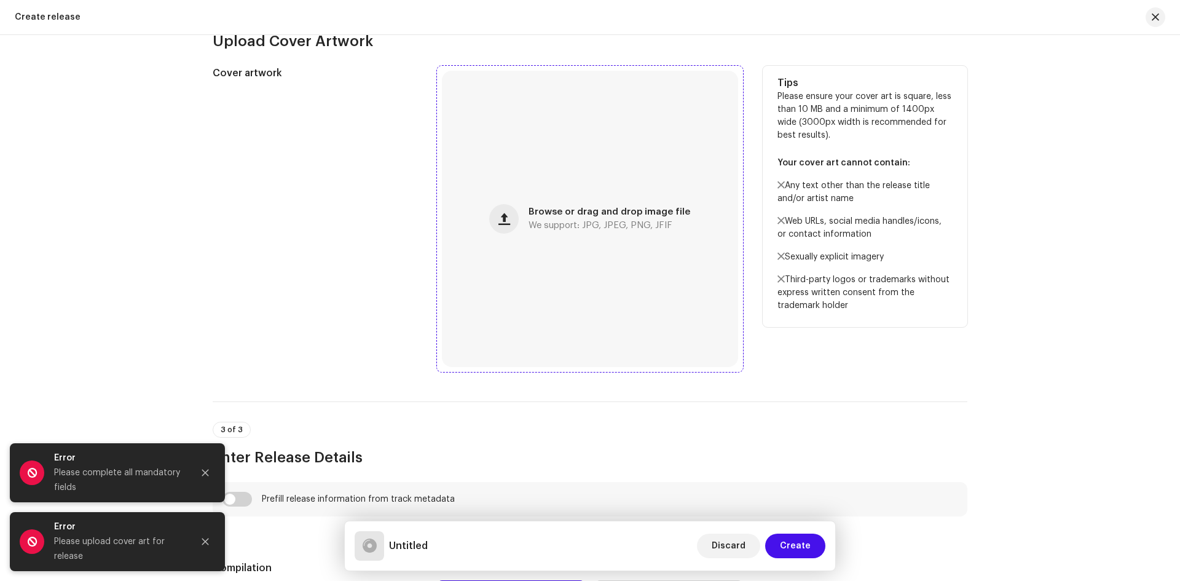
click at [602, 202] on div "Browse or drag and drop image file We support: JPG, JPEG, PNG, JFIF" at bounding box center [590, 219] width 296 height 296
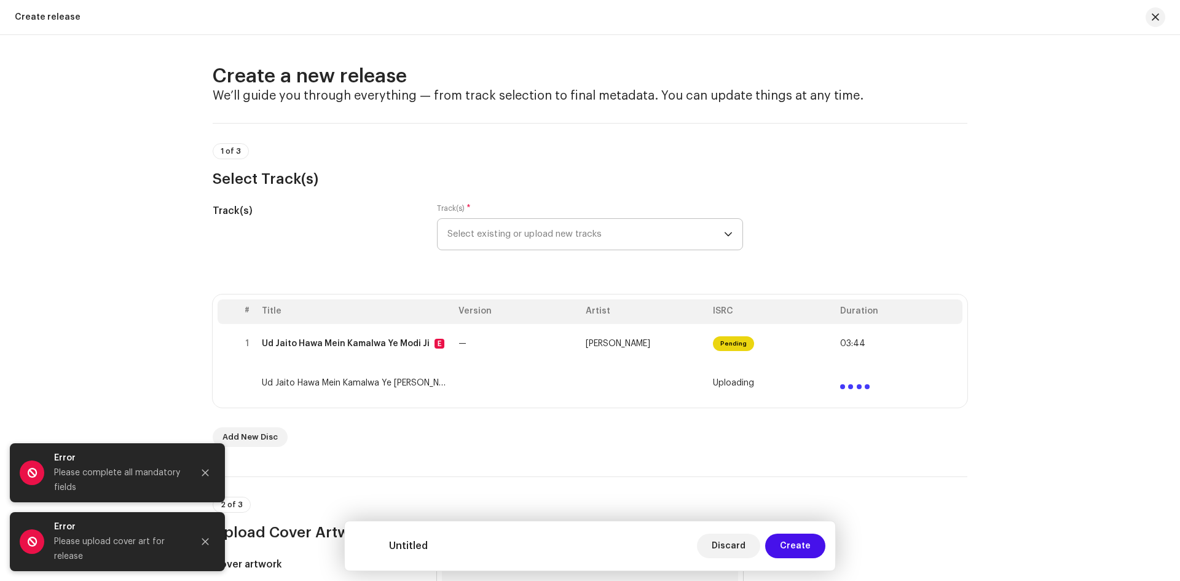
scroll to position [0, 0]
click at [735, 545] on span "Discard" at bounding box center [729, 546] width 34 height 25
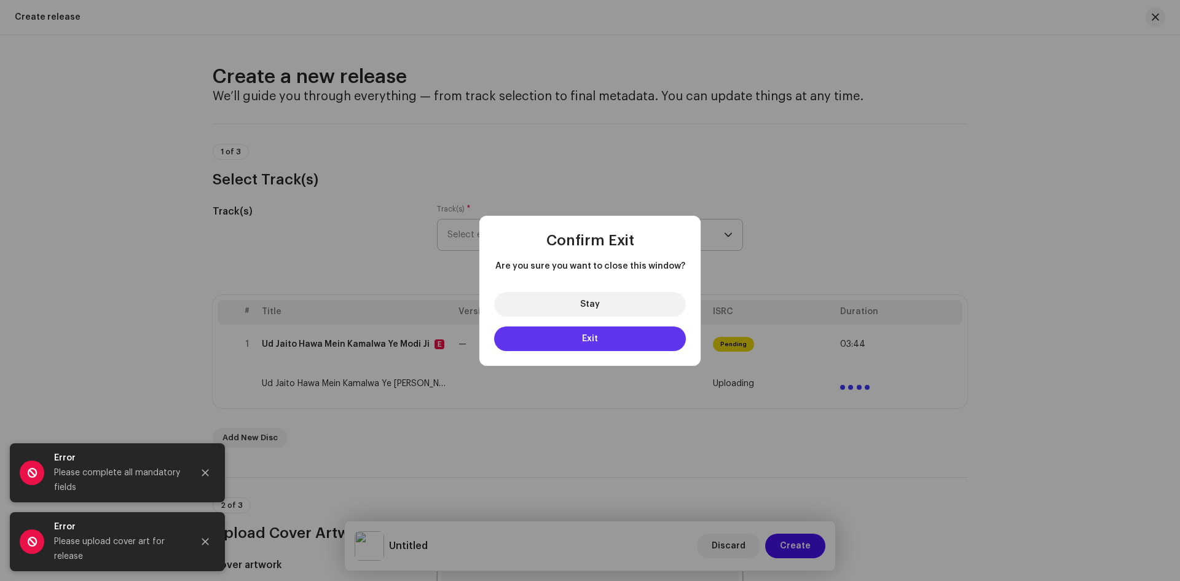
click at [602, 341] on button "Exit" at bounding box center [590, 338] width 192 height 25
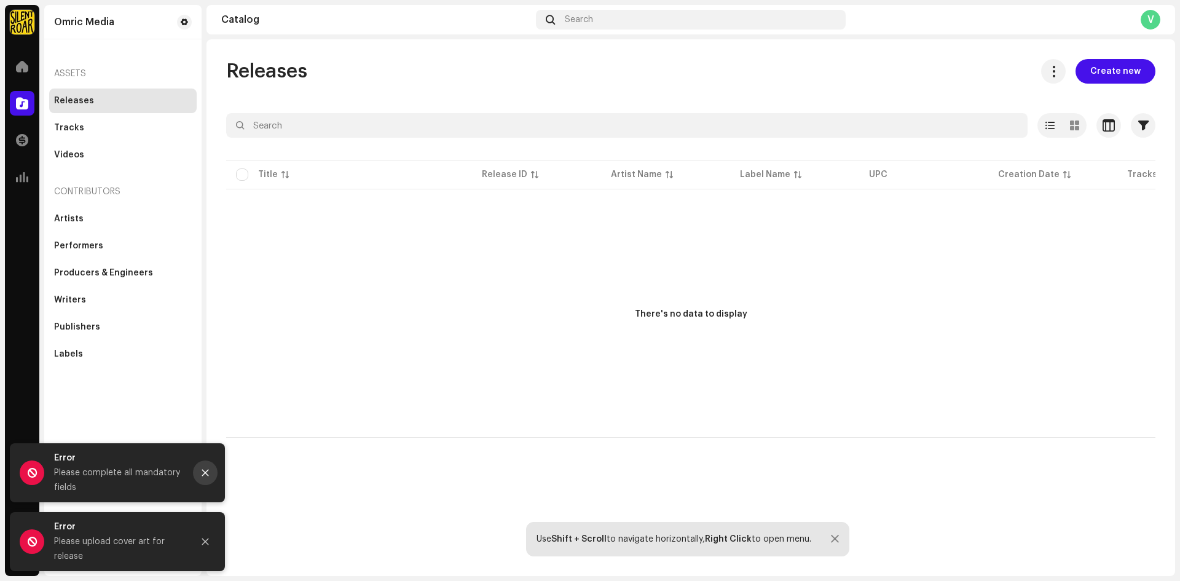
click at [202, 472] on icon "Close" at bounding box center [205, 472] width 9 height 9
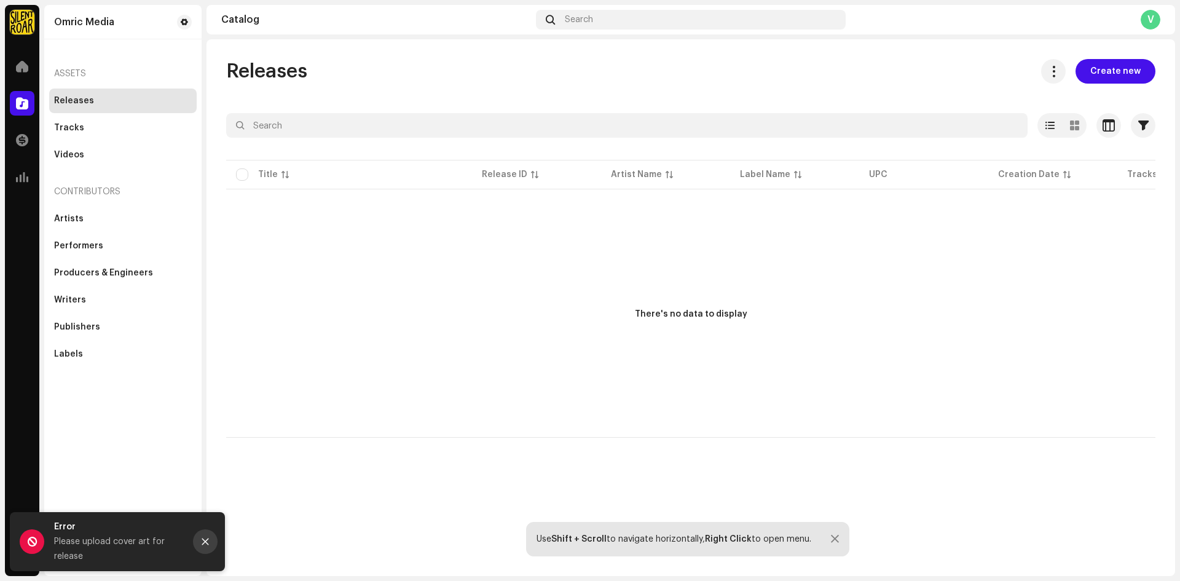
click at [205, 545] on icon "Close" at bounding box center [205, 541] width 9 height 9
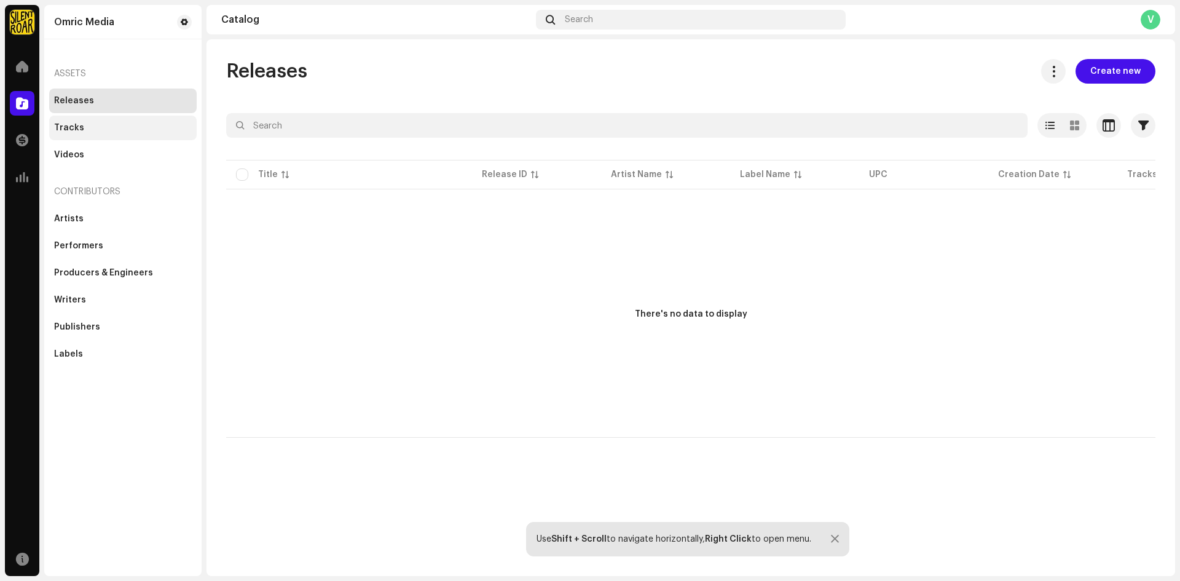
click at [78, 123] on div "Tracks" at bounding box center [69, 128] width 30 height 10
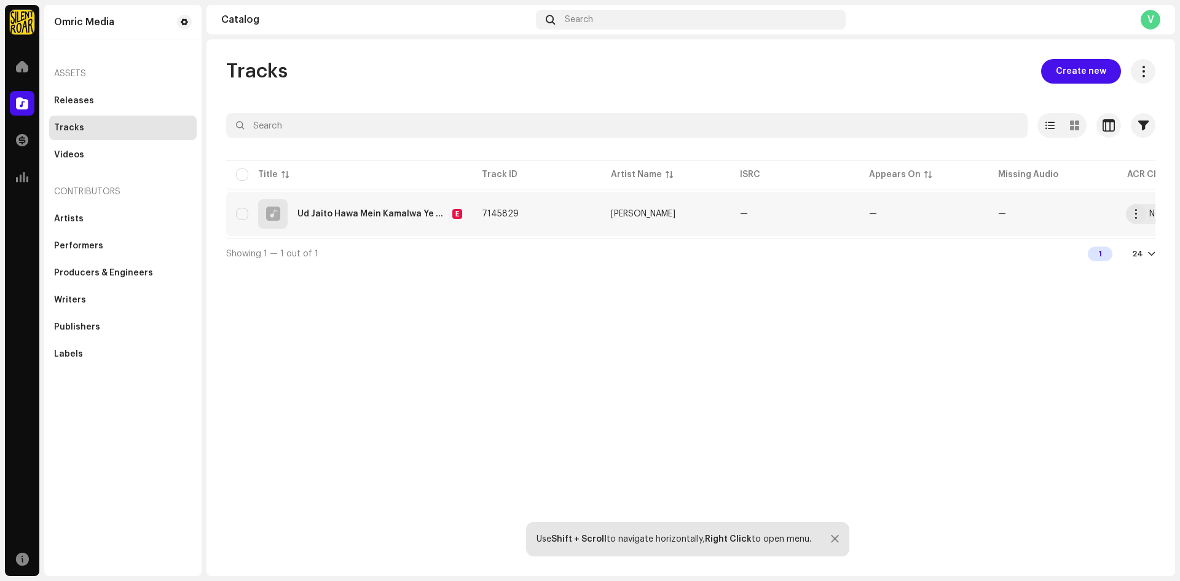
click at [406, 215] on div "Ud Jaito Hawa Mein Kamalwa Ye Modi Ji" at bounding box center [373, 214] width 150 height 9
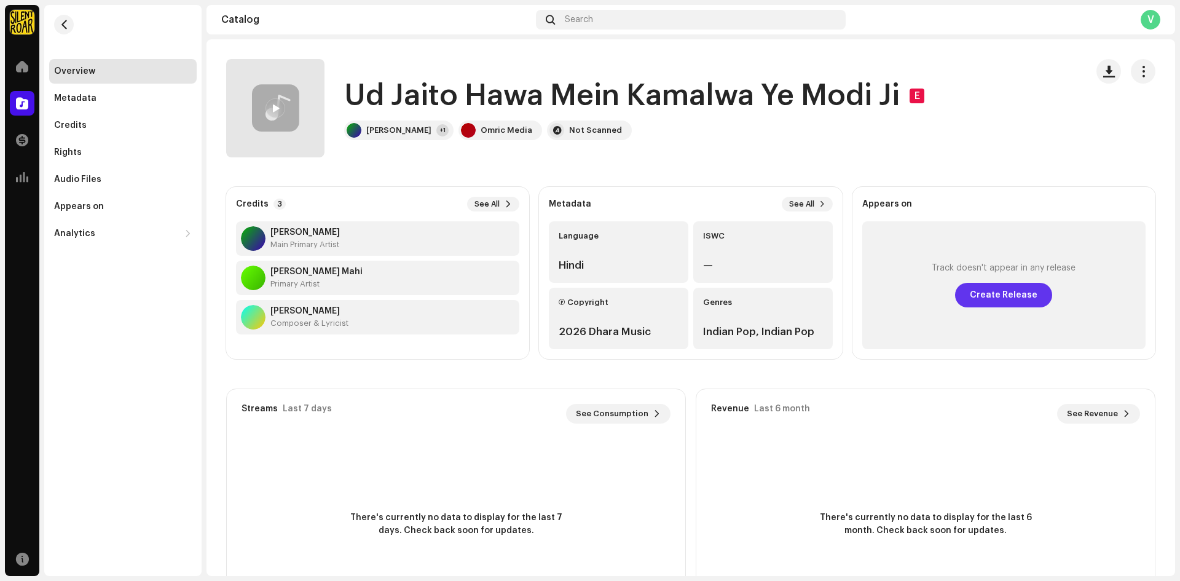
click at [986, 298] on span "Create Release" at bounding box center [1004, 295] width 68 height 25
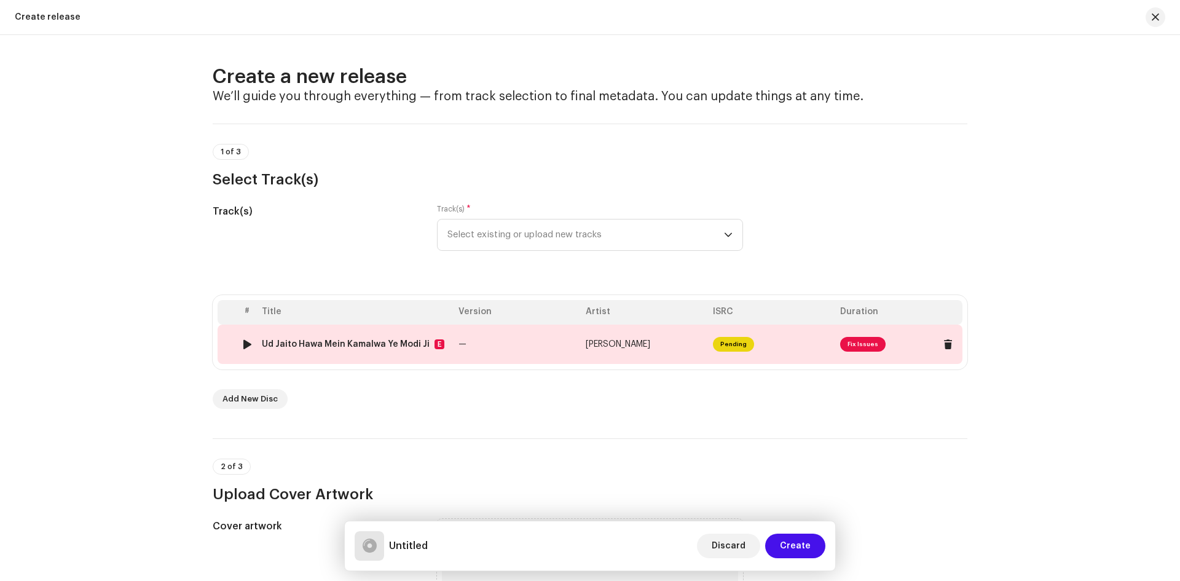
click at [863, 342] on span "Fix Issues" at bounding box center [862, 344] width 45 height 15
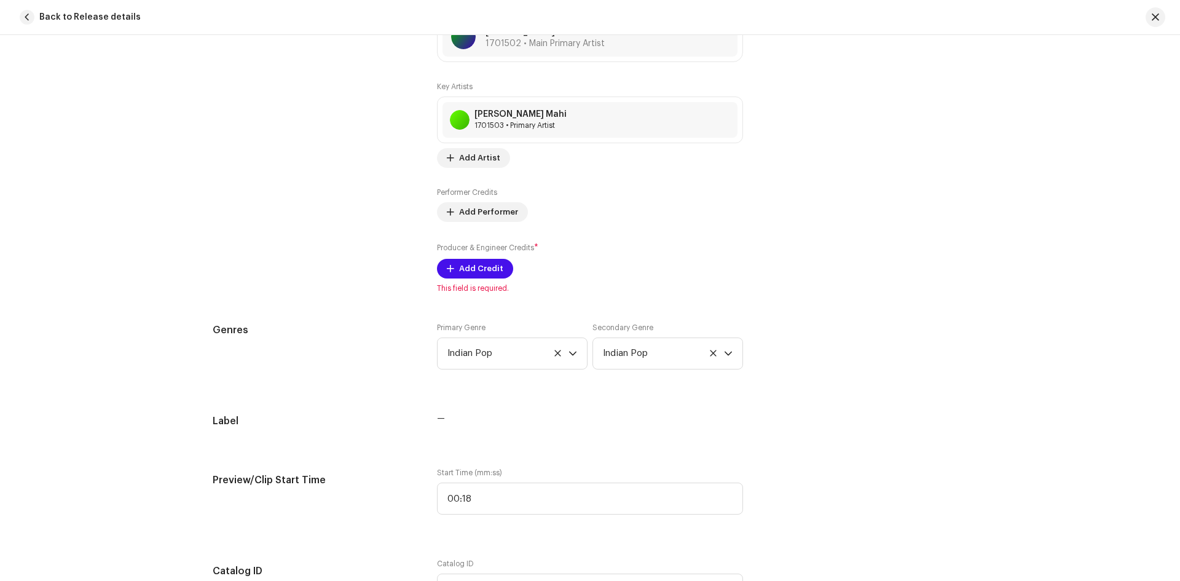
scroll to position [922, 0]
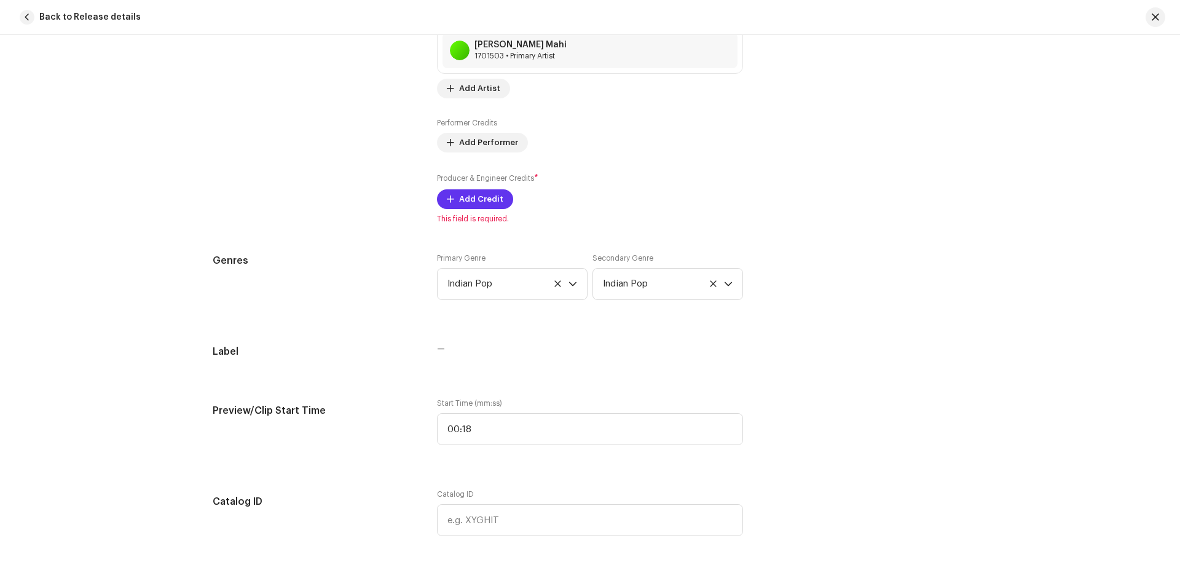
click at [465, 201] on span "Add Credit" at bounding box center [481, 199] width 44 height 25
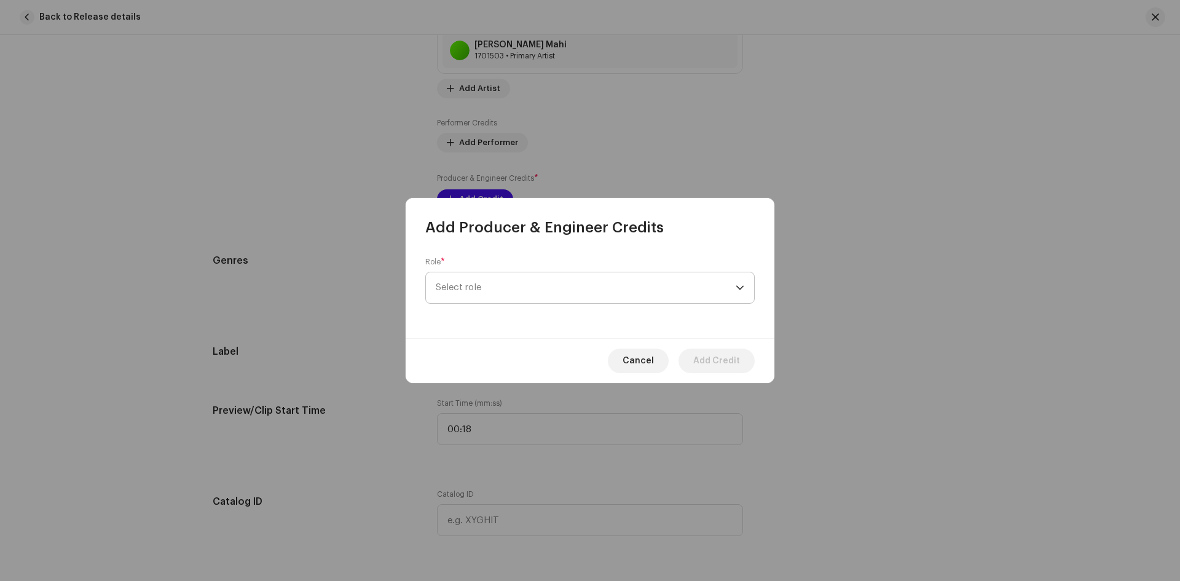
click at [515, 277] on span "Select role" at bounding box center [586, 287] width 300 height 31
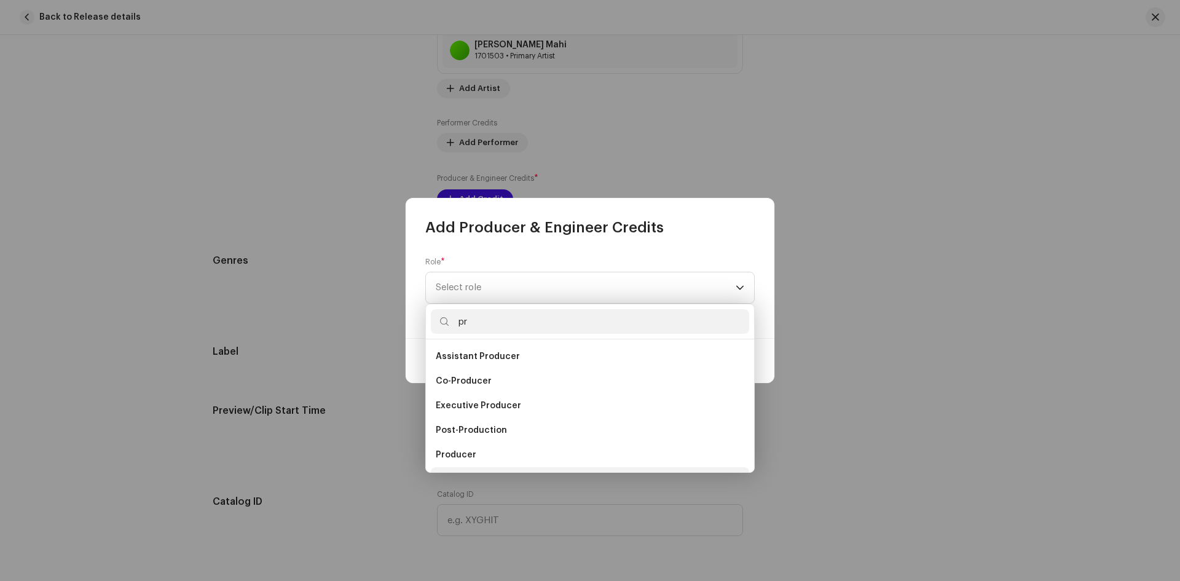
scroll to position [20, 0]
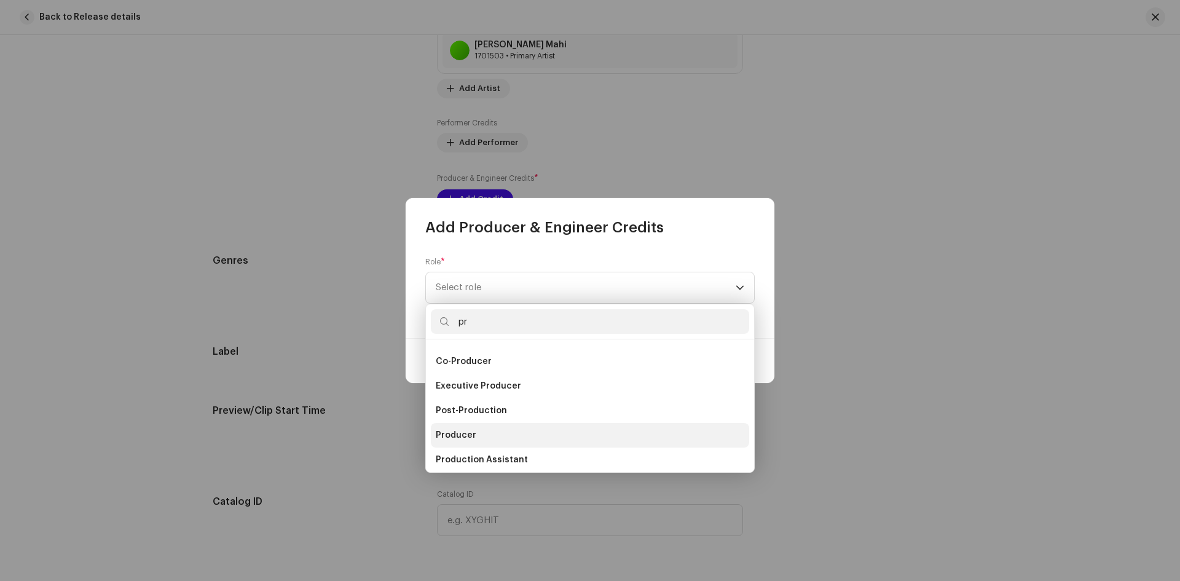
type input "pr"
click at [483, 432] on li "Producer" at bounding box center [590, 435] width 318 height 25
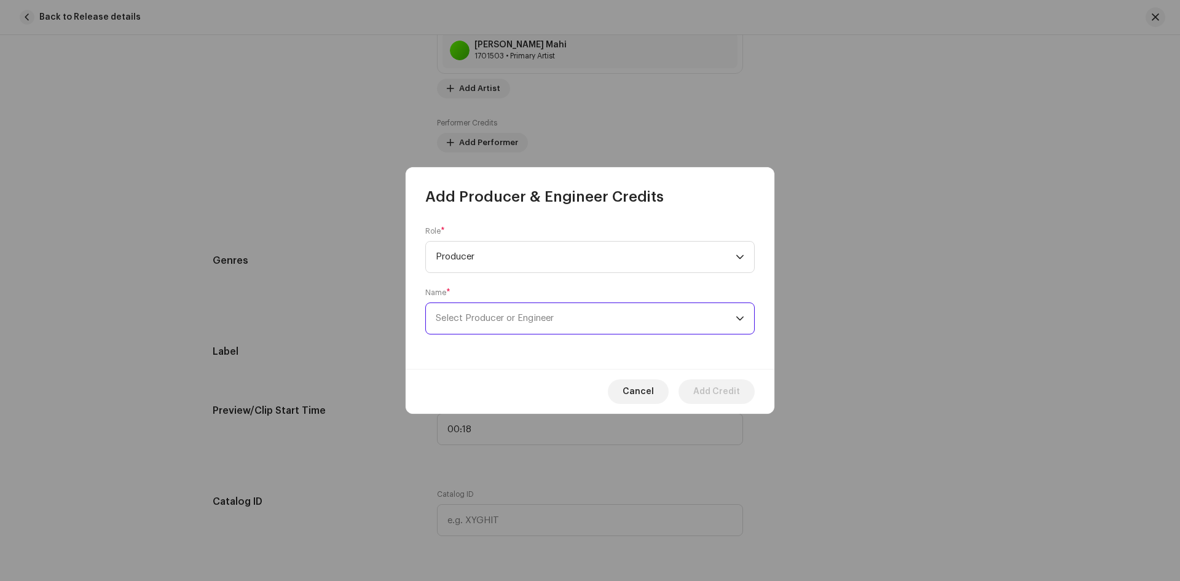
click at [539, 331] on span "Select Producer or Engineer" at bounding box center [586, 318] width 300 height 31
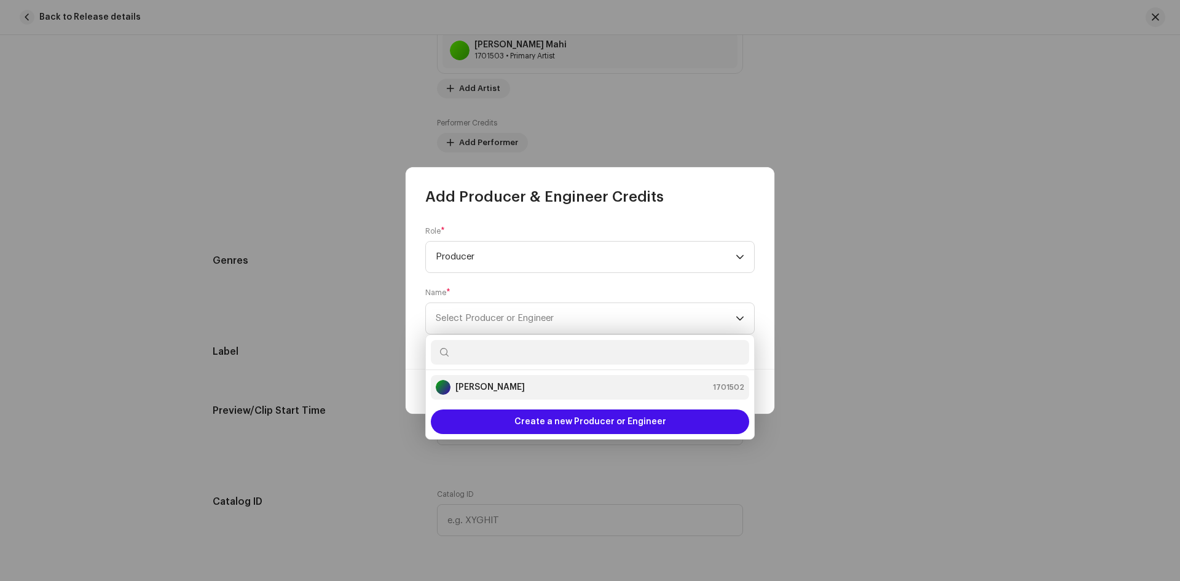
click at [503, 381] on div "[PERSON_NAME]" at bounding box center [480, 387] width 89 height 15
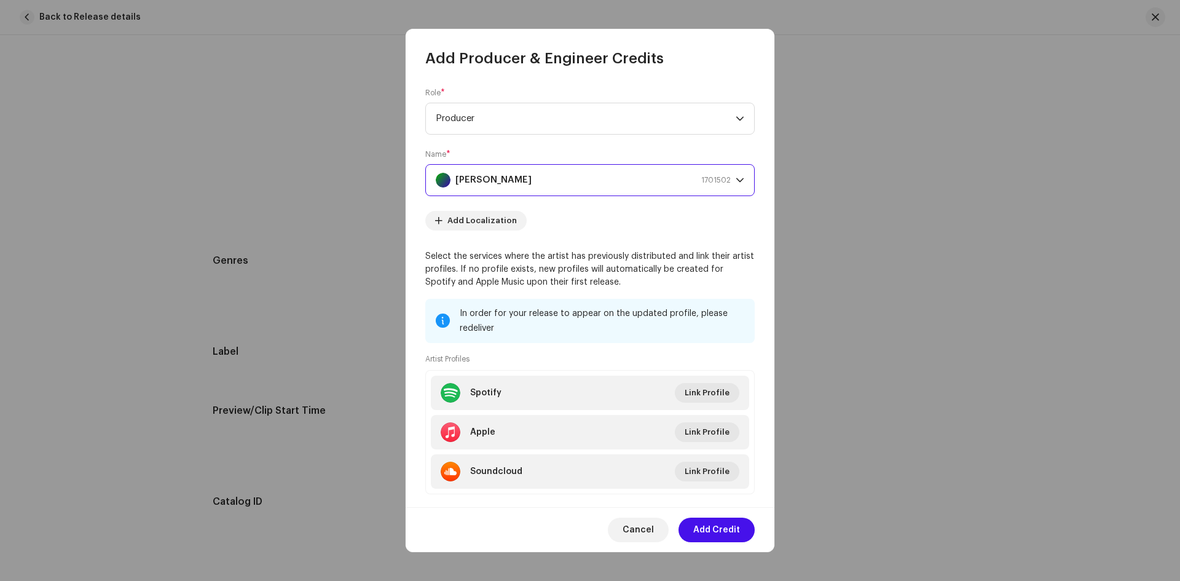
click at [521, 187] on div "Rajesh Rasila 1701502" at bounding box center [583, 180] width 295 height 31
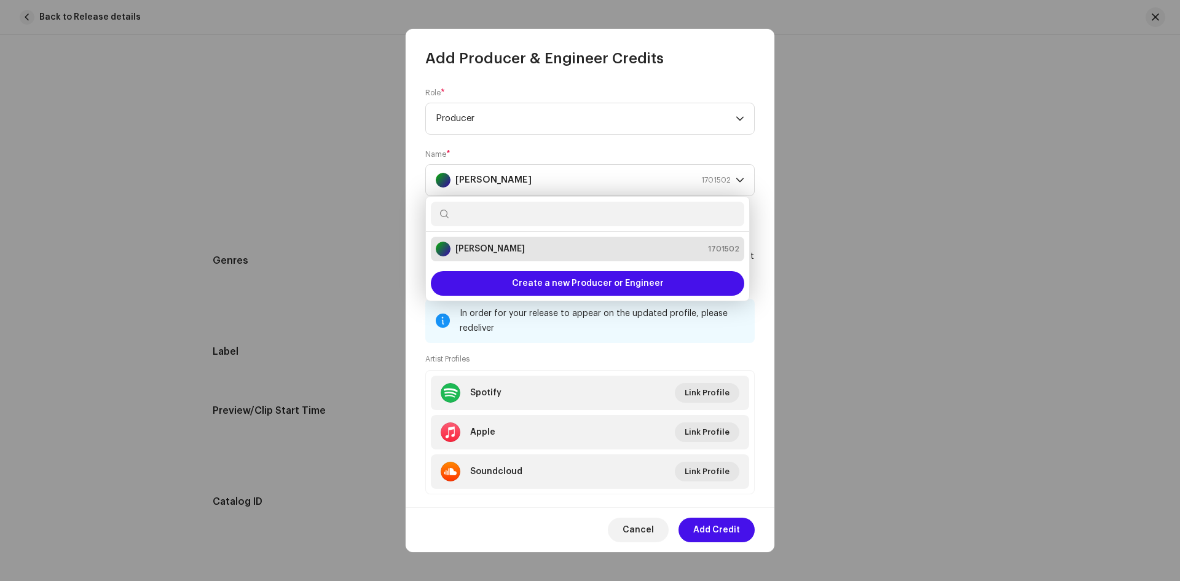
click at [534, 215] on input "text" at bounding box center [588, 214] width 314 height 25
type input "Vikash"
click at [503, 251] on strong "[PERSON_NAME]" at bounding box center [490, 249] width 69 height 12
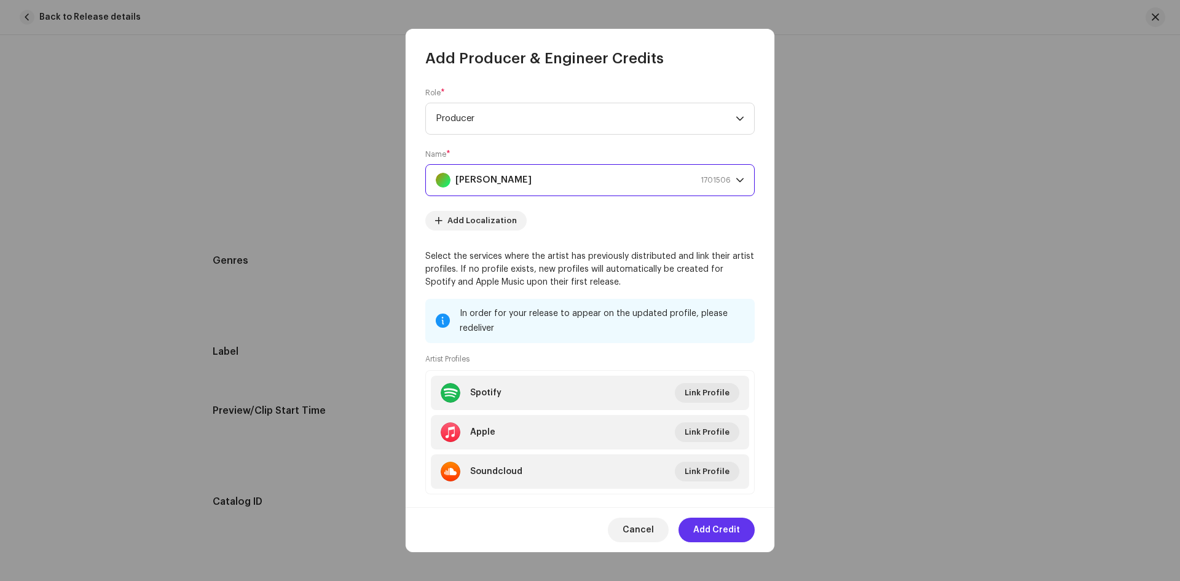
click at [706, 528] on span "Add Credit" at bounding box center [716, 530] width 47 height 25
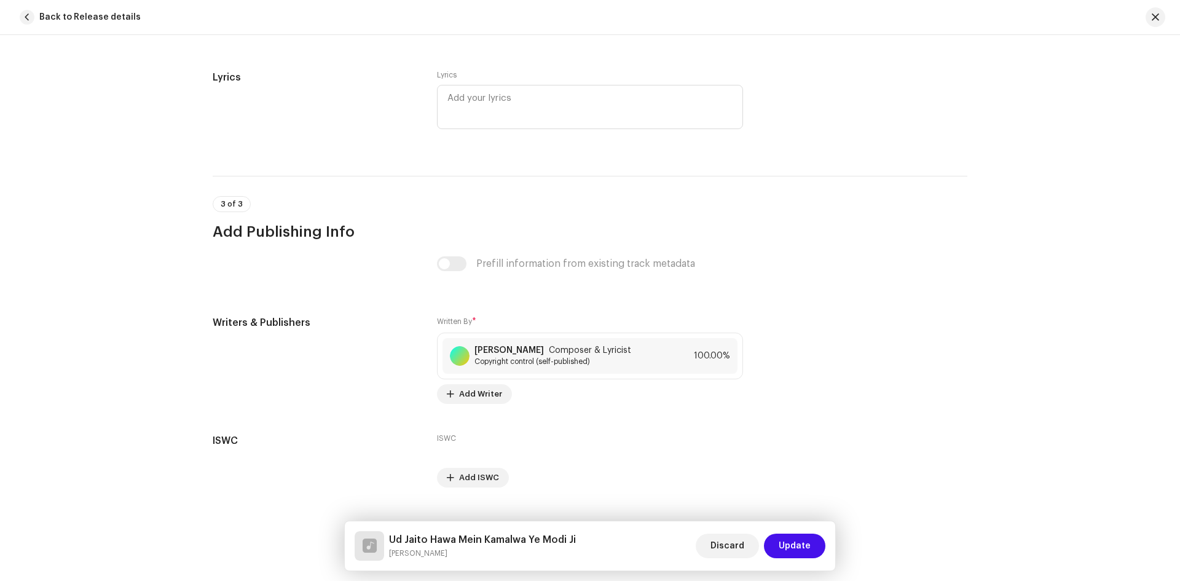
scroll to position [2299, 0]
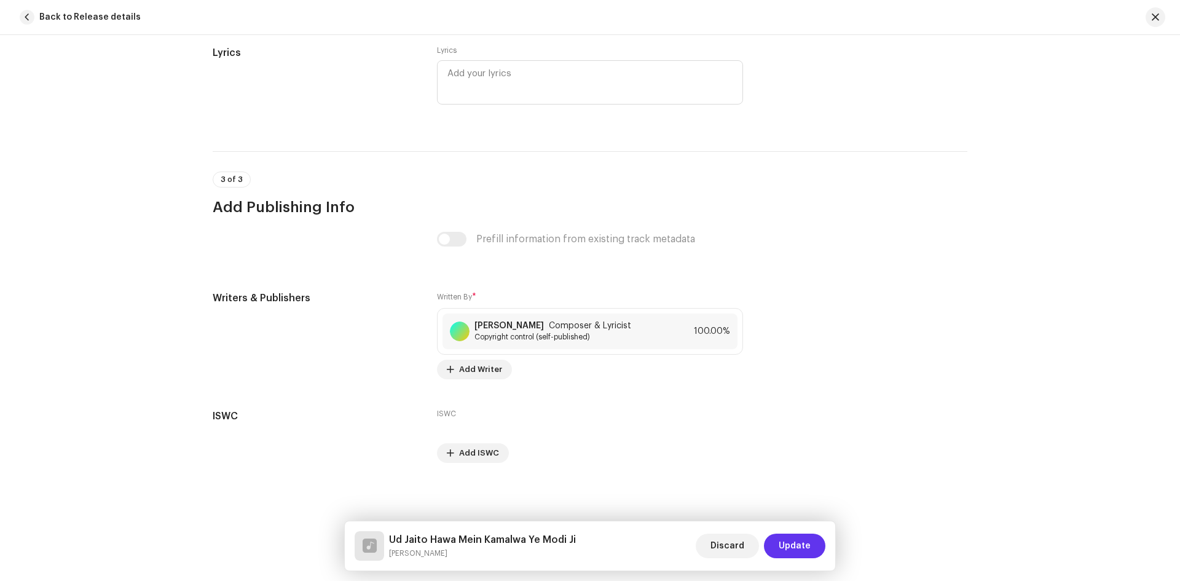
click at [786, 536] on span "Update" at bounding box center [795, 546] width 32 height 25
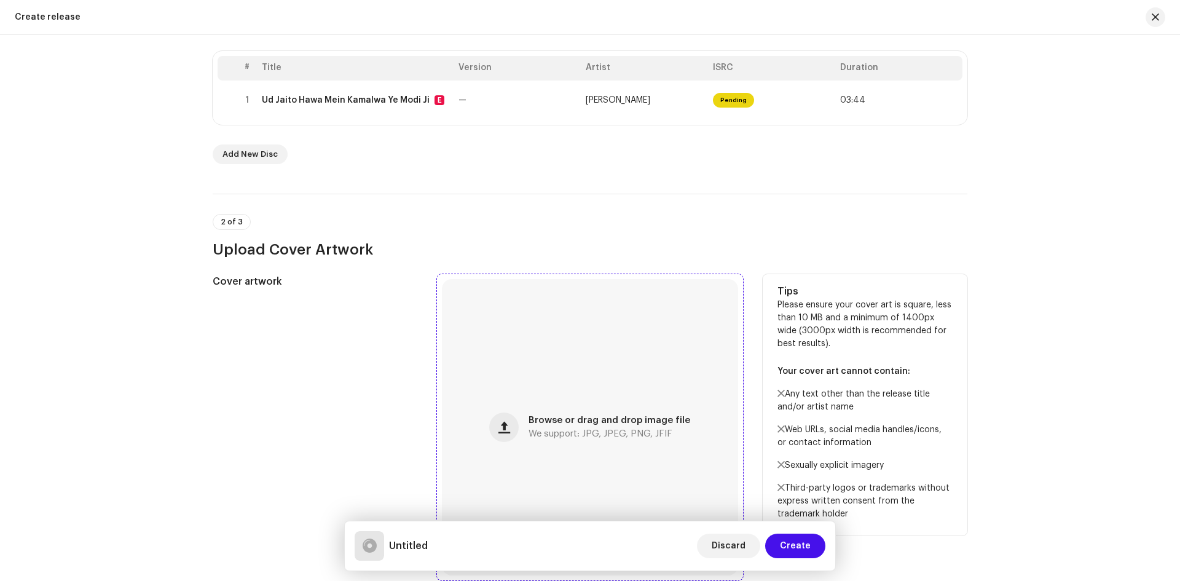
scroll to position [0, 0]
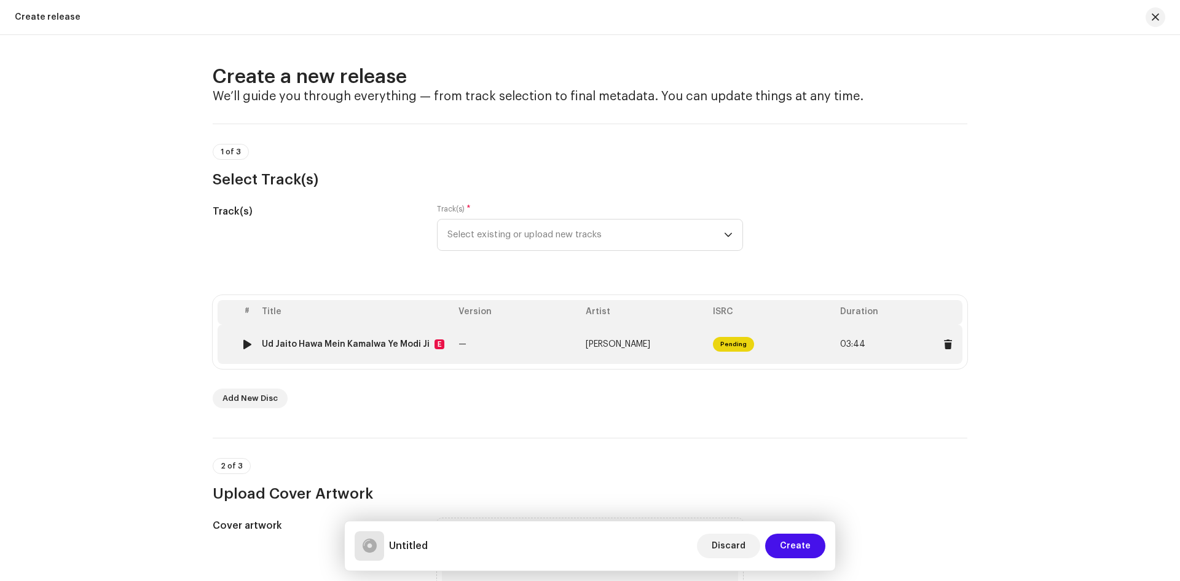
click at [393, 334] on td "Ud Jaito Hawa Mein Kamalwa Ye Modi Ji E" at bounding box center [355, 344] width 197 height 39
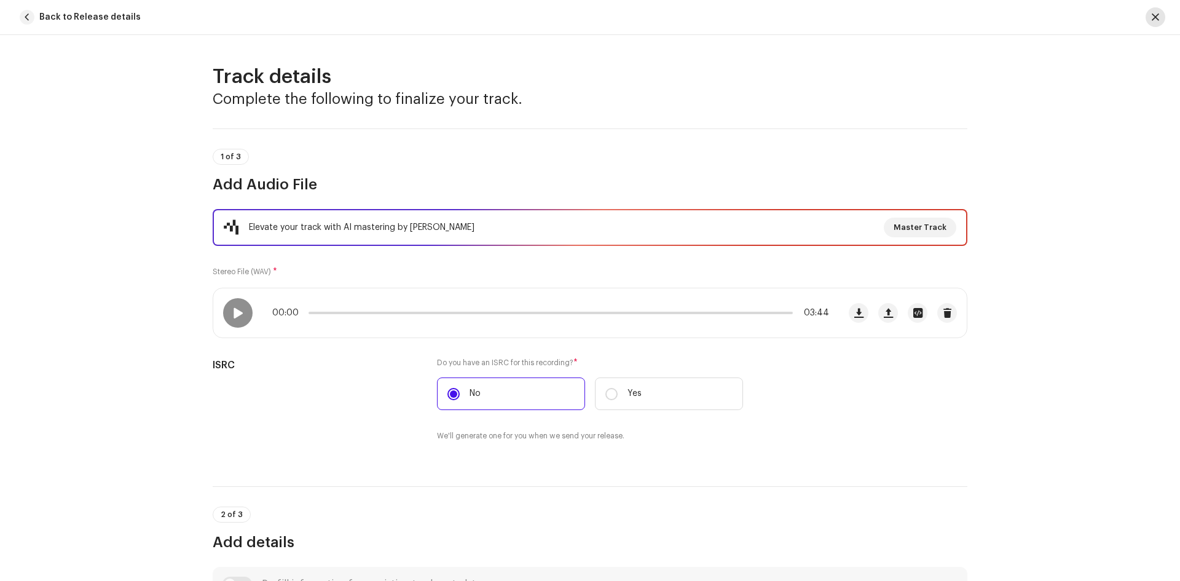
click at [1152, 12] on button "button" at bounding box center [1156, 17] width 20 height 20
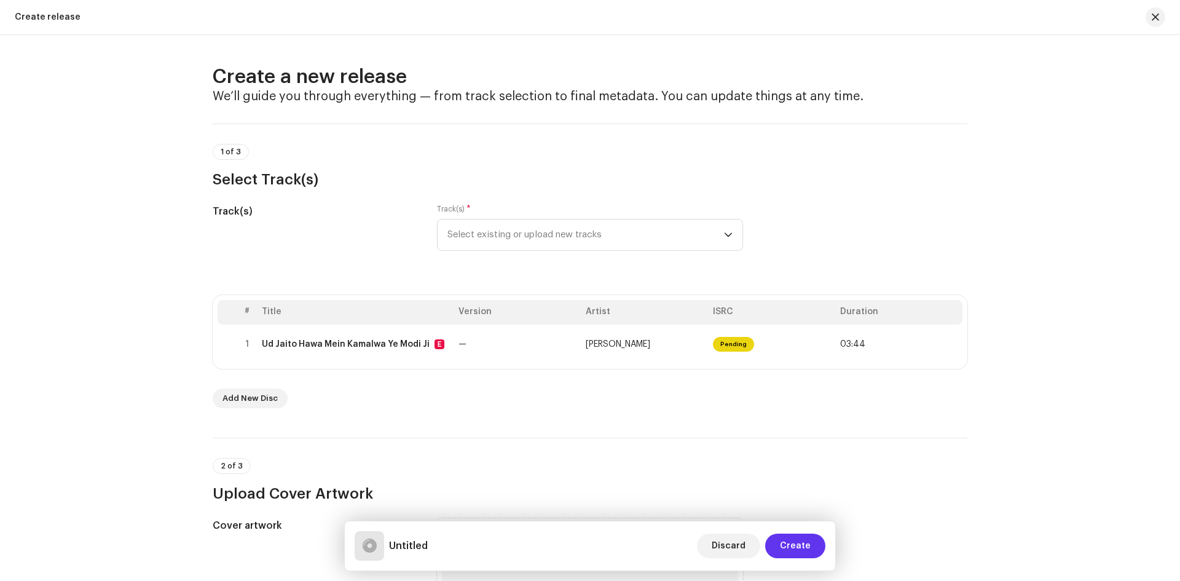
click at [795, 547] on span "Create" at bounding box center [795, 546] width 31 height 25
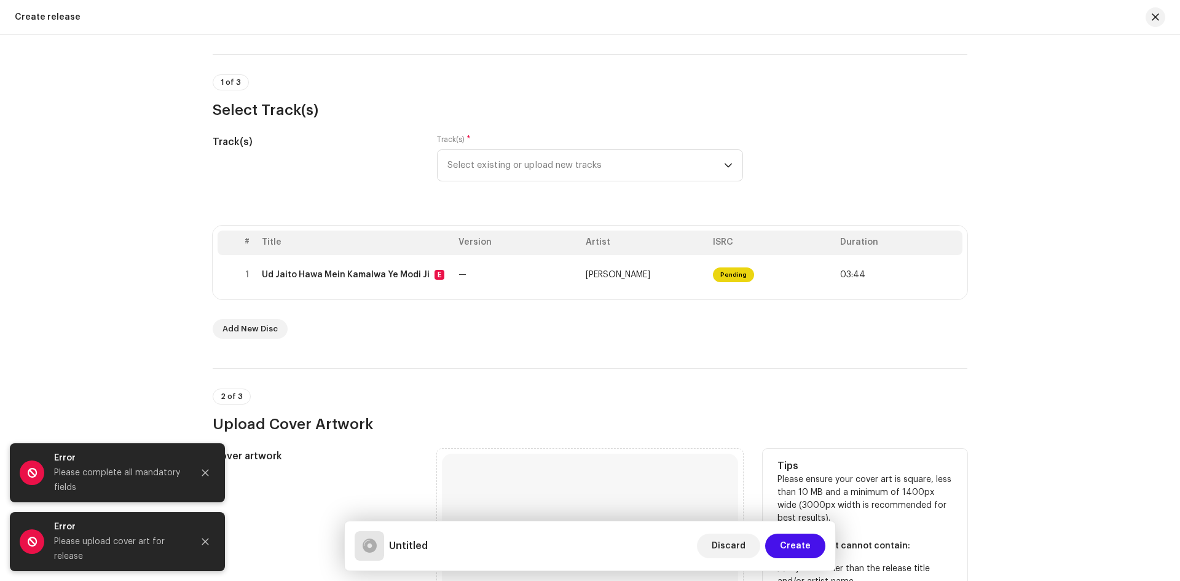
scroll to position [61, 0]
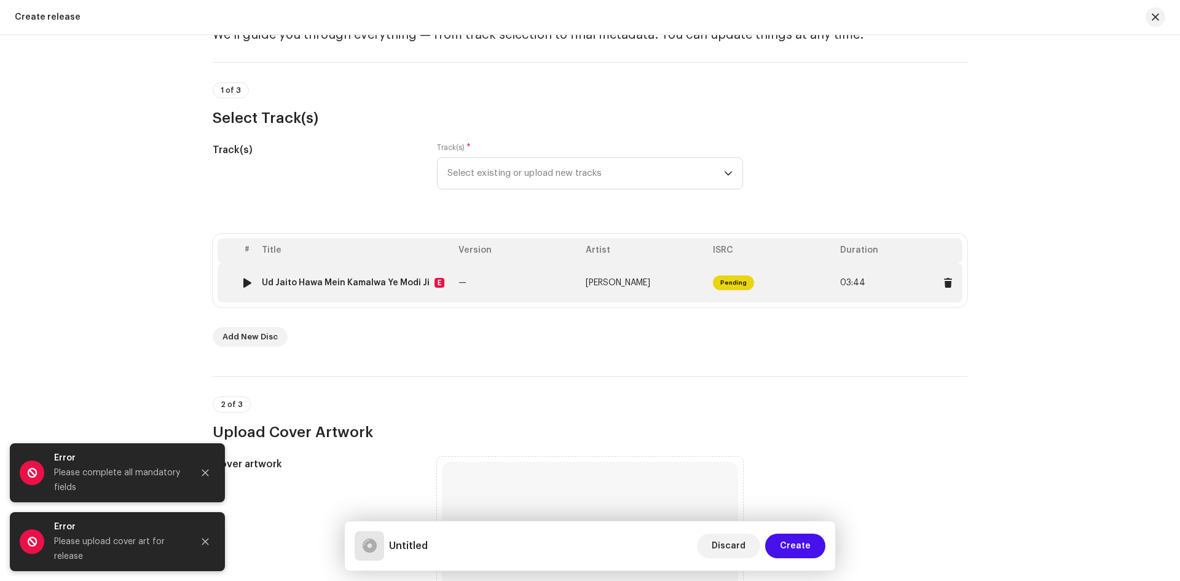
click at [725, 278] on span "Pending" at bounding box center [733, 282] width 41 height 15
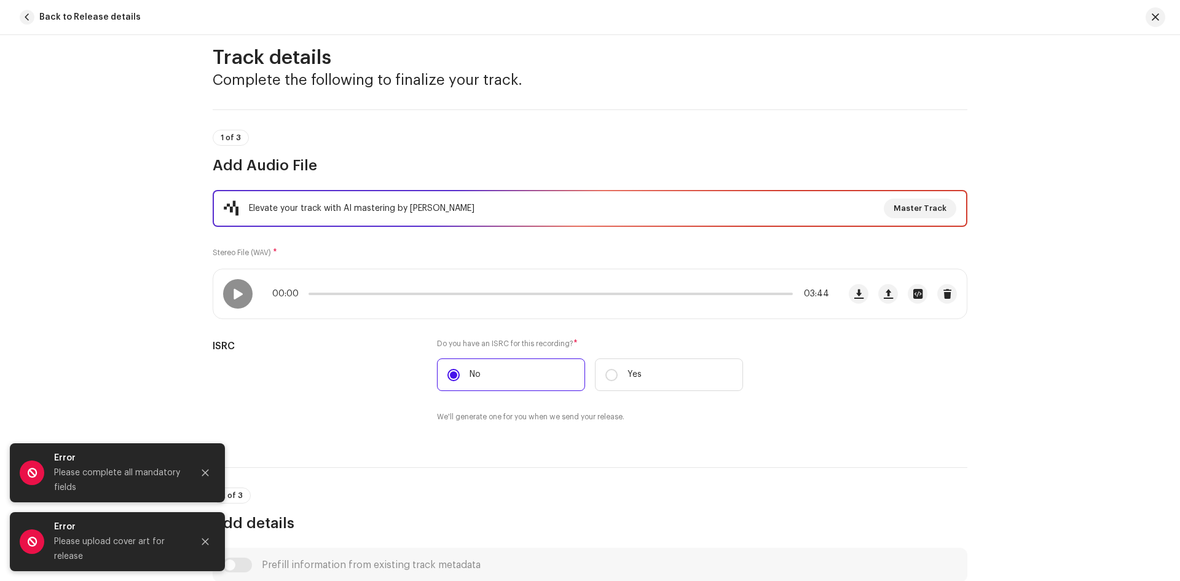
scroll to position [0, 0]
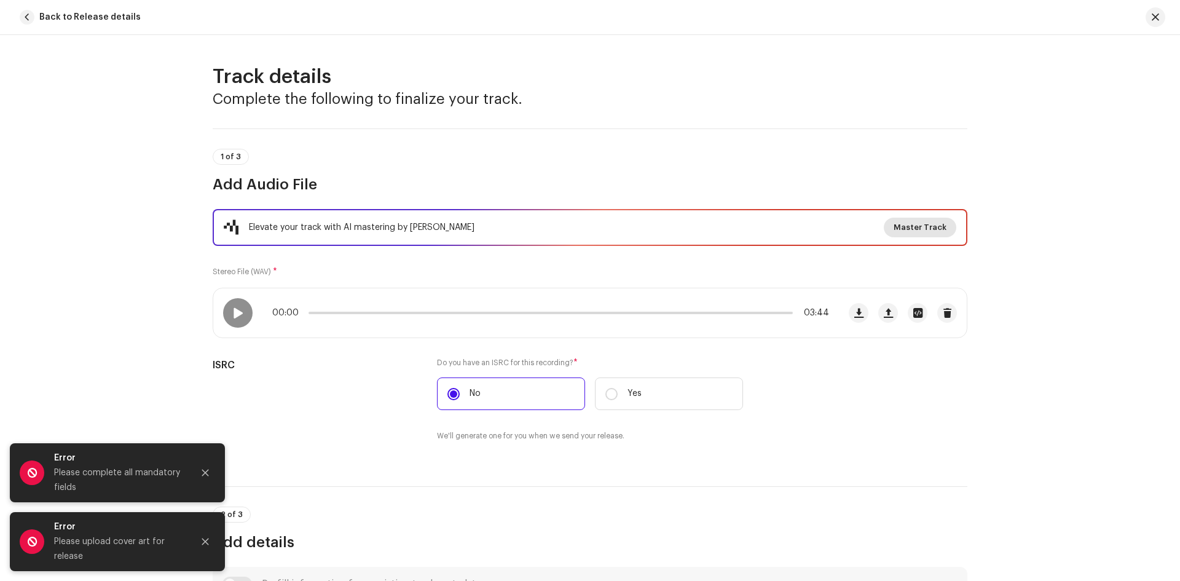
click at [934, 223] on span "Master Track" at bounding box center [920, 227] width 53 height 25
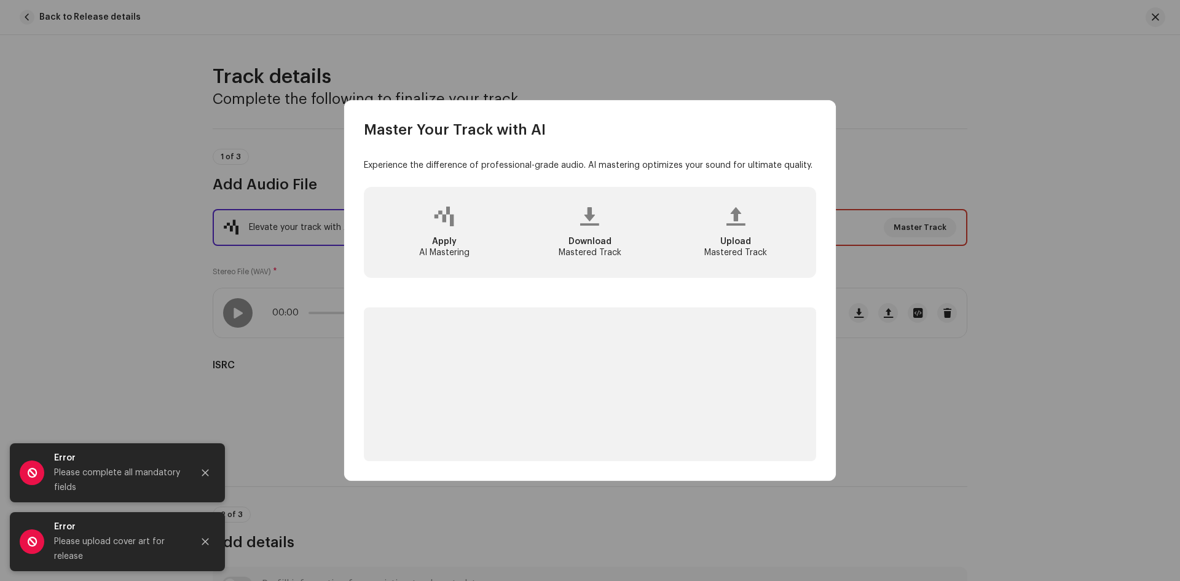
click at [436, 221] on div at bounding box center [444, 216] width 20 height 10
click at [741, 237] on span "Upload" at bounding box center [735, 241] width 31 height 9
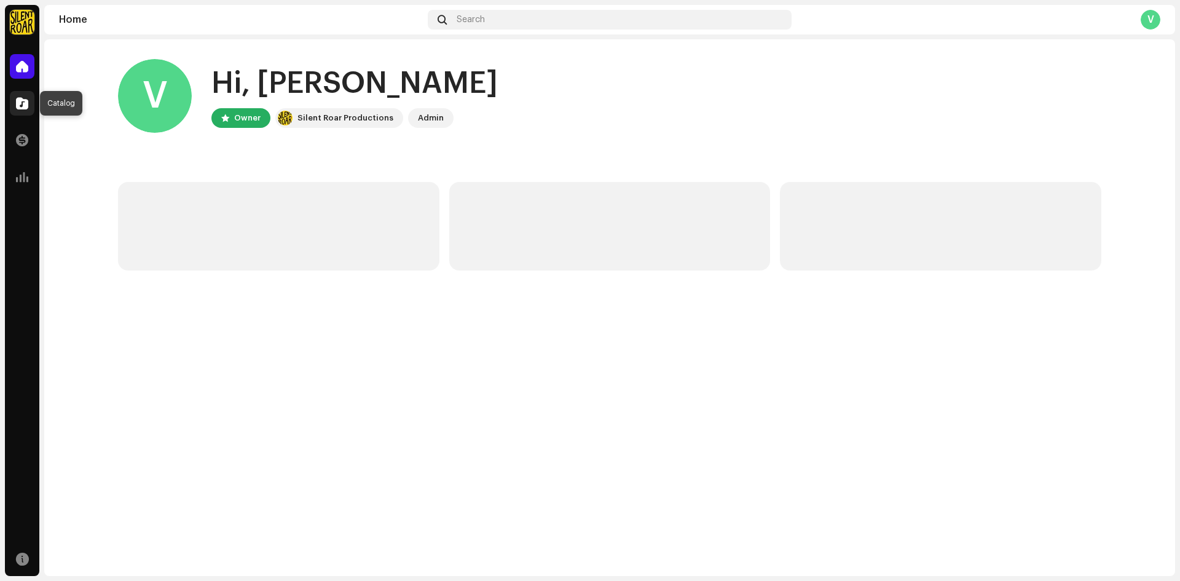
click at [22, 100] on span at bounding box center [22, 103] width 12 height 10
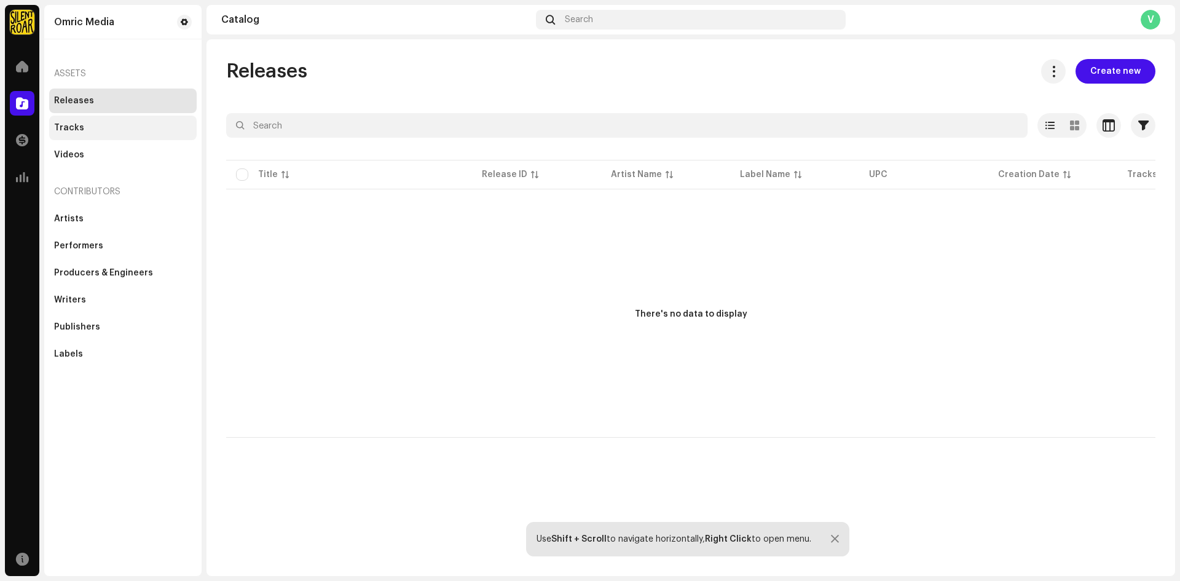
click at [52, 126] on div "Tracks" at bounding box center [123, 128] width 148 height 25
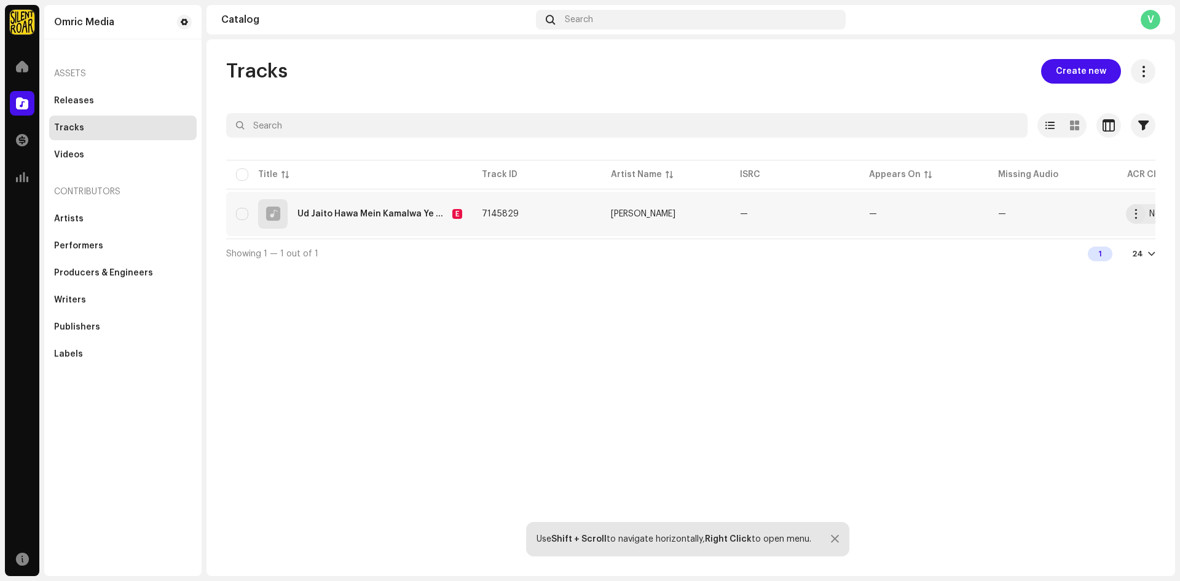
click at [422, 209] on div "Ud Jaito Hawa Mein Kamalwa Ye Modi Ji E" at bounding box center [380, 214] width 165 height 10
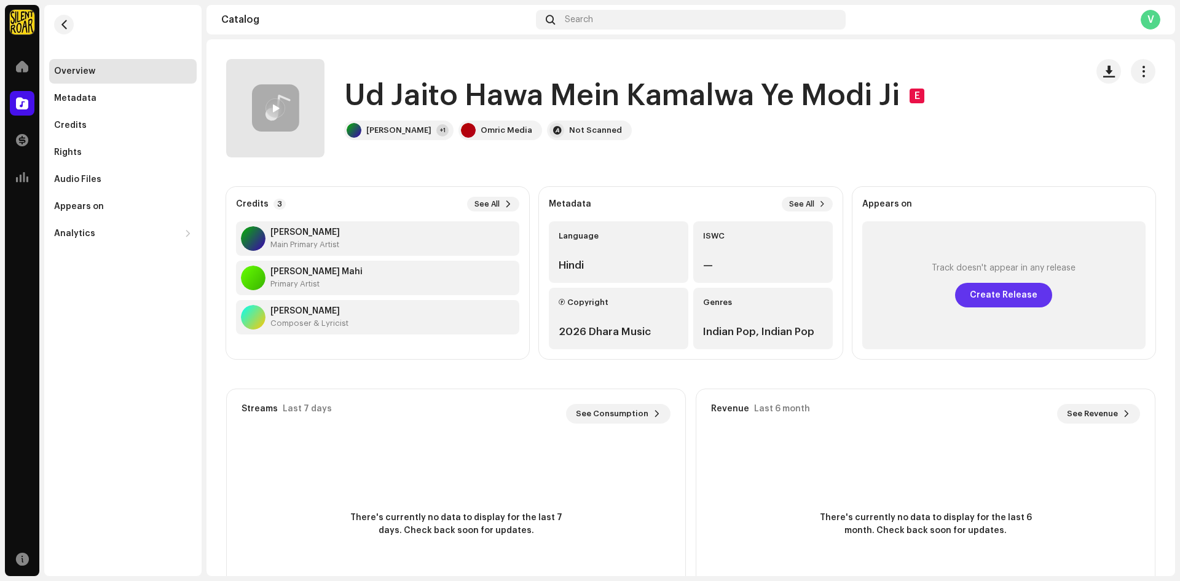
click at [992, 301] on span "Create Release" at bounding box center [1004, 295] width 68 height 25
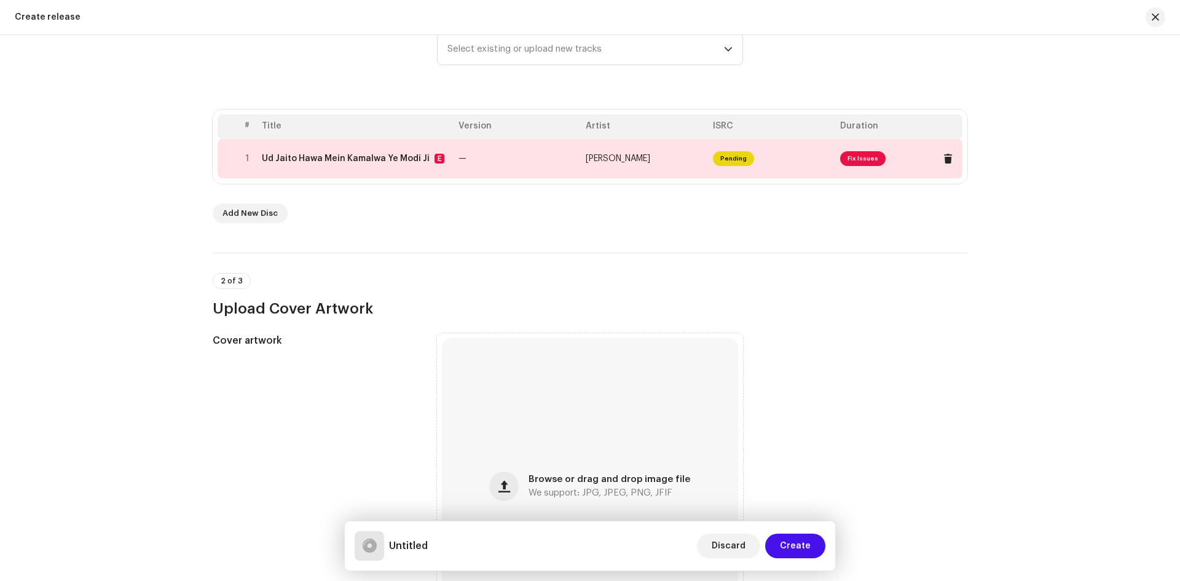
scroll to position [184, 0]
click at [846, 162] on span "Fix Issues" at bounding box center [862, 159] width 45 height 15
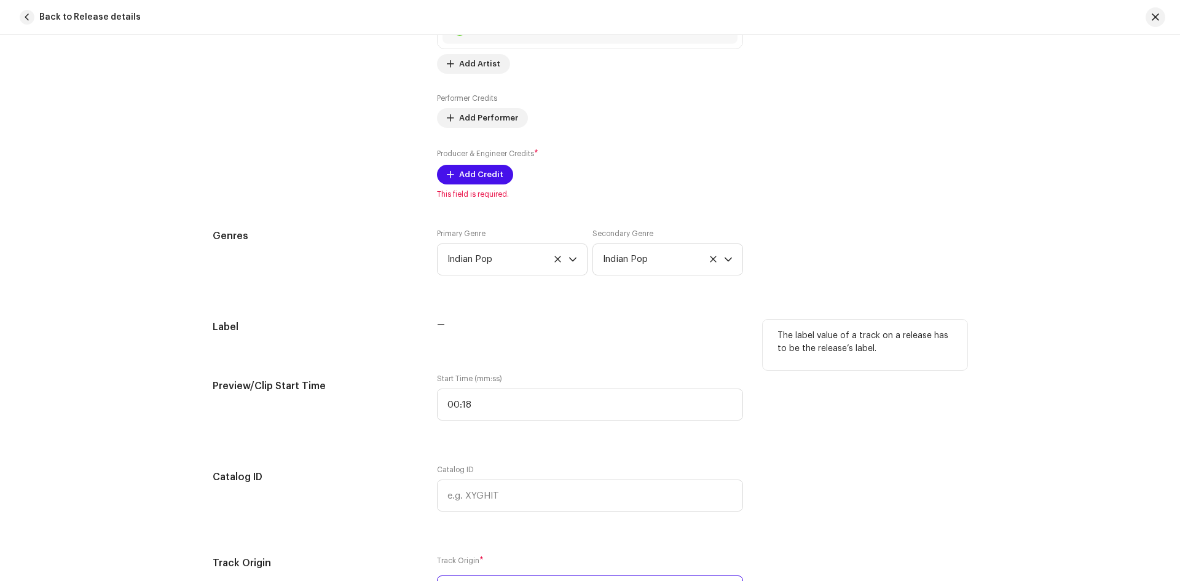
scroll to position [947, 0]
click at [486, 172] on span "Add Credit" at bounding box center [481, 174] width 44 height 25
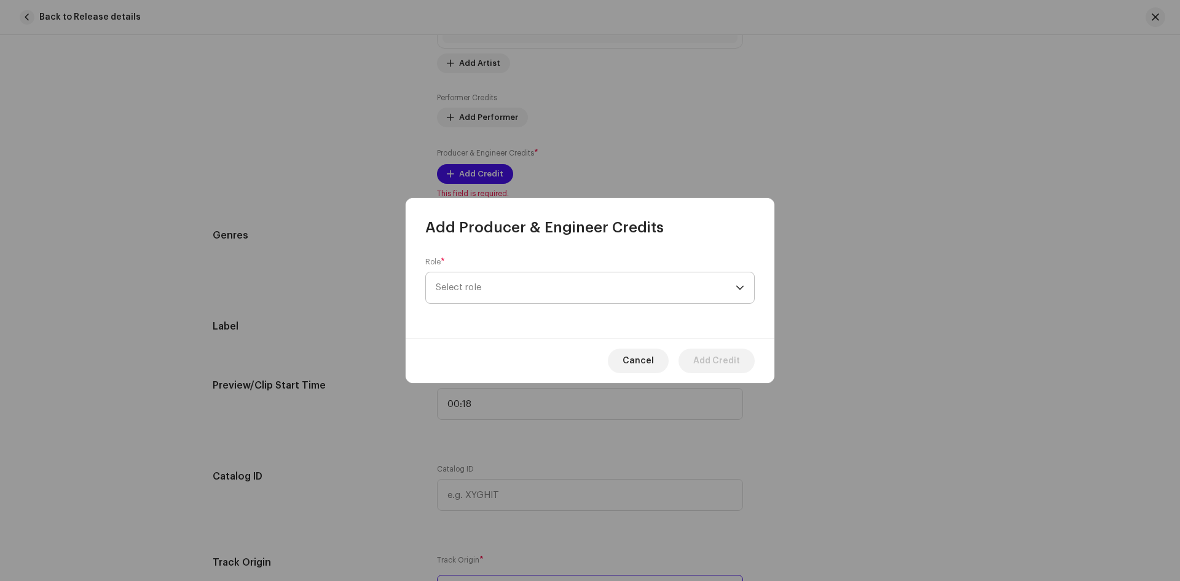
click at [515, 283] on span "Select role" at bounding box center [586, 287] width 300 height 31
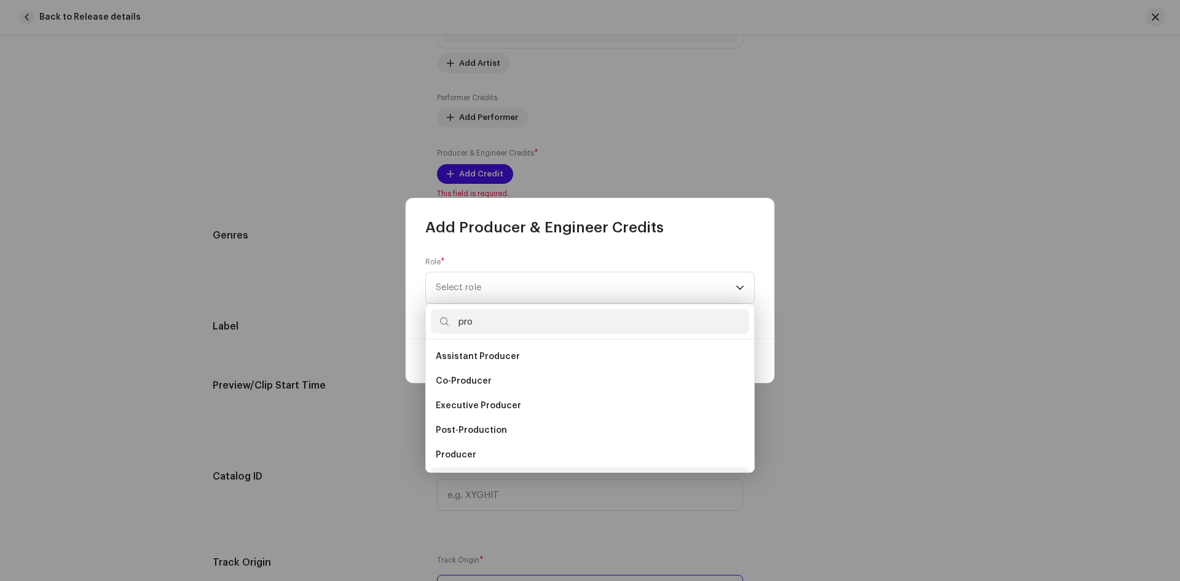
scroll to position [20, 0]
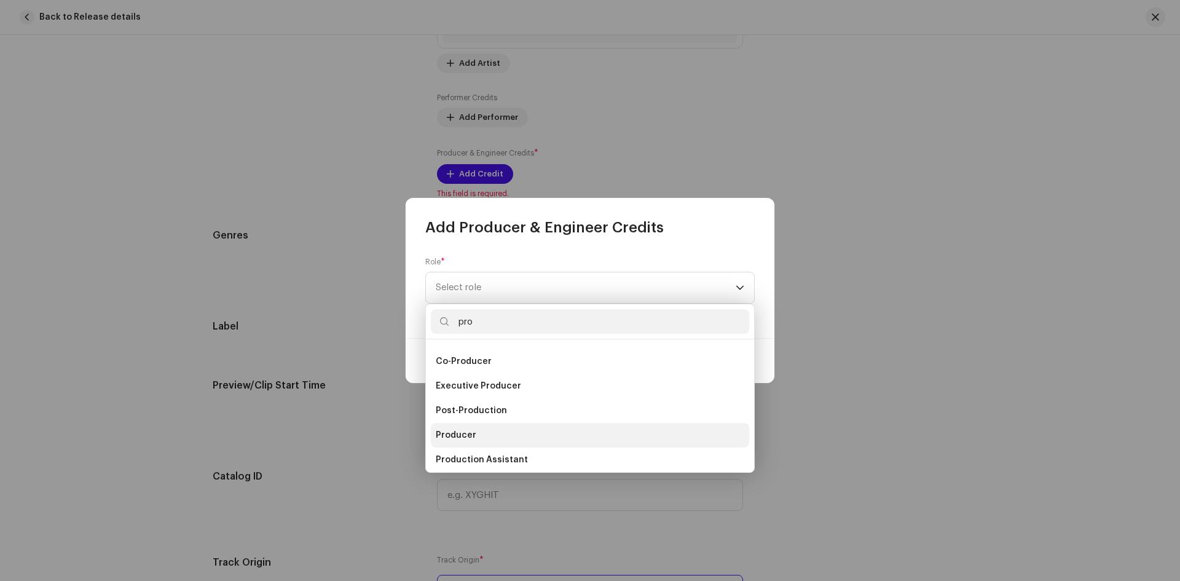
type input "pro"
click at [480, 426] on li "Producer" at bounding box center [590, 435] width 318 height 25
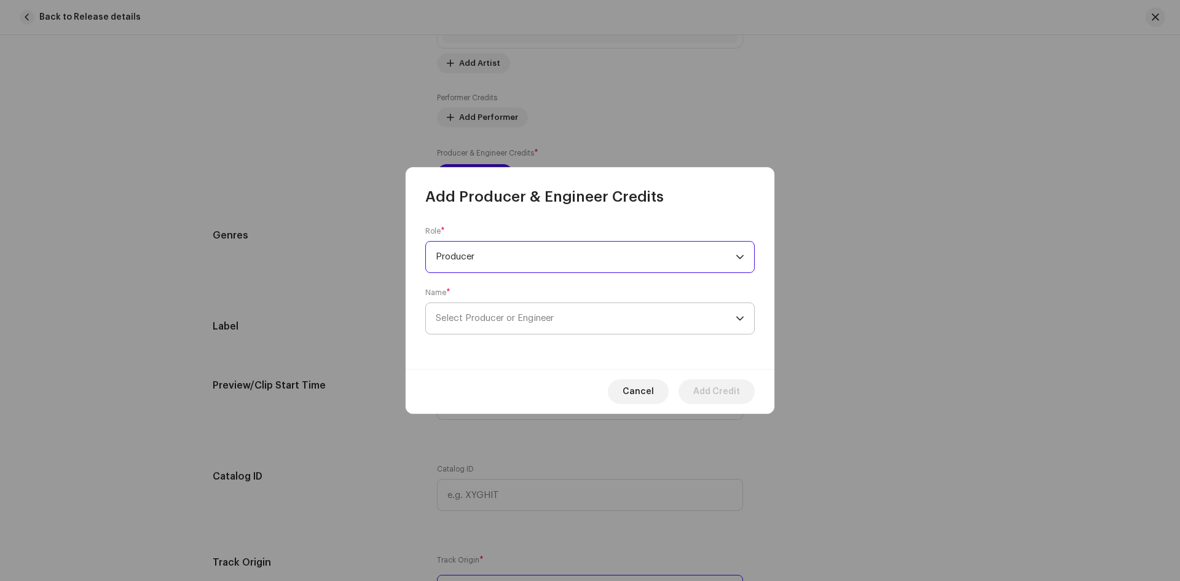
click at [507, 313] on span "Select Producer or Engineer" at bounding box center [586, 318] width 300 height 31
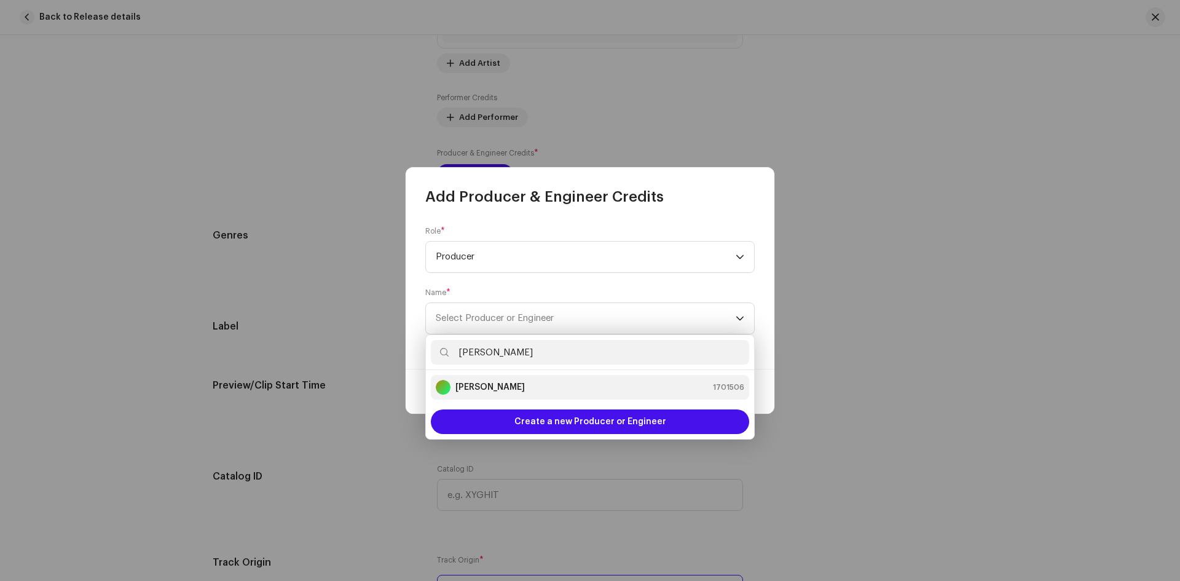
type input "[PERSON_NAME]"
click at [544, 390] on div "Vikash Yadav 1701506" at bounding box center [590, 387] width 309 height 15
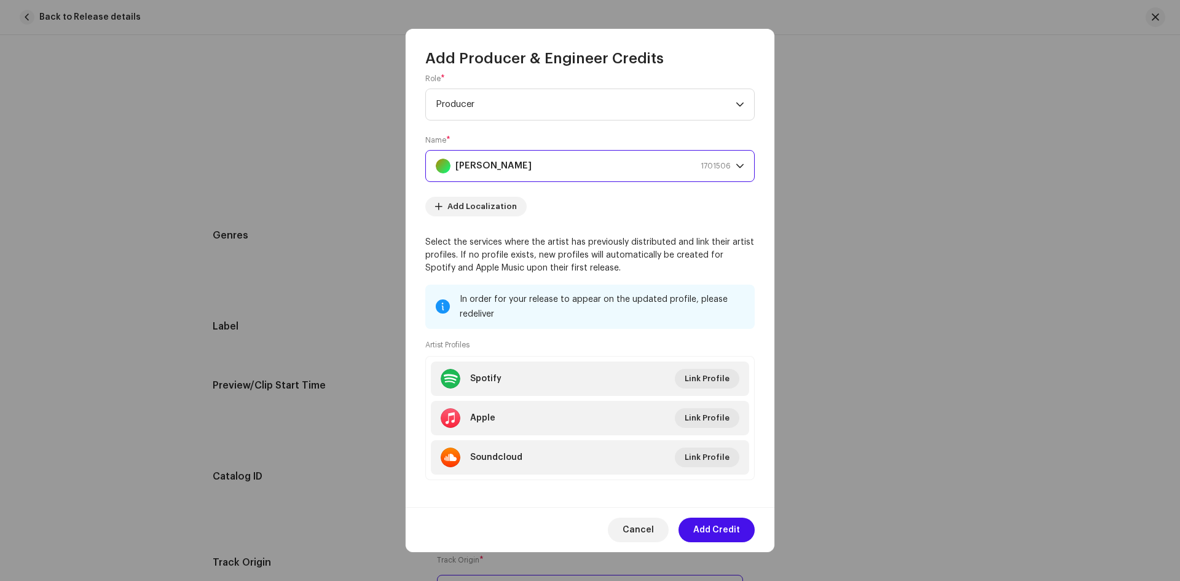
scroll to position [22, 0]
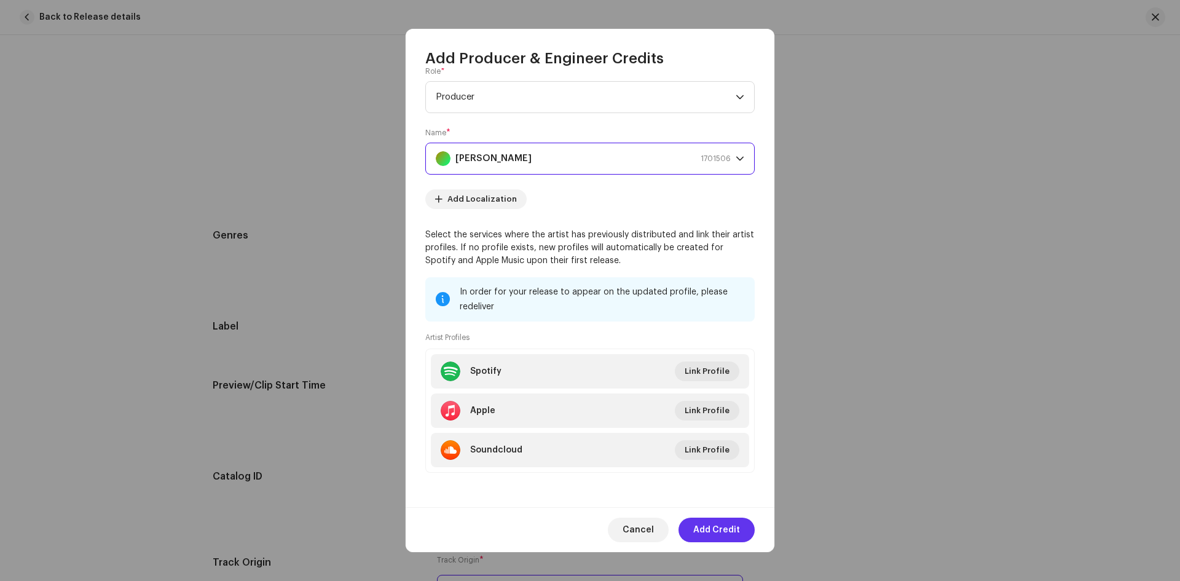
click at [717, 532] on span "Add Credit" at bounding box center [716, 530] width 47 height 25
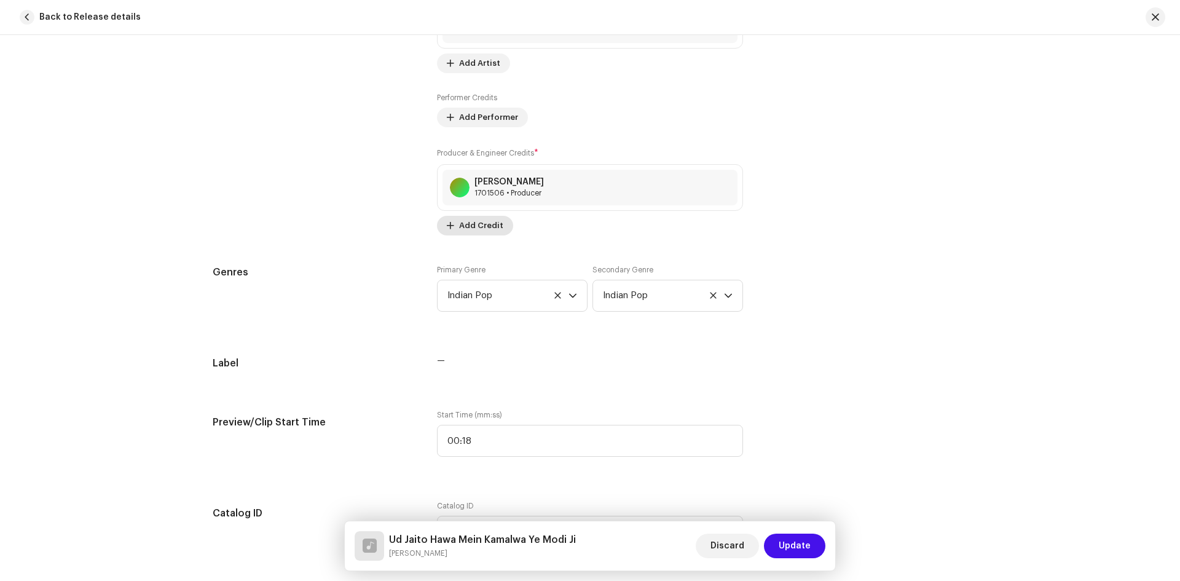
click at [479, 231] on span "Add Credit" at bounding box center [481, 225] width 44 height 25
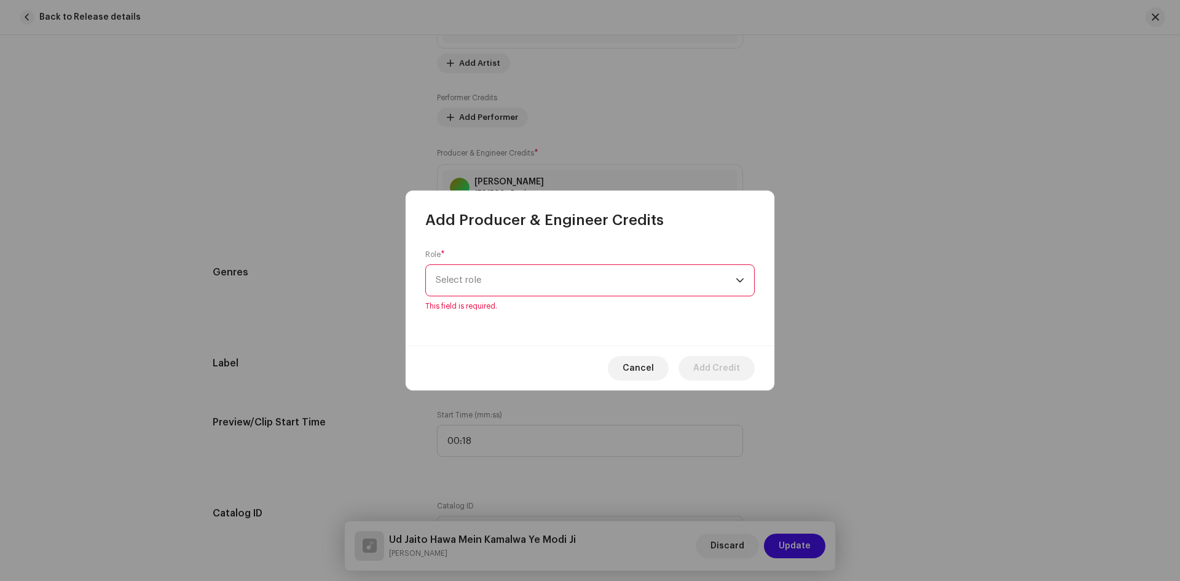
click at [516, 277] on span "Select role" at bounding box center [586, 280] width 300 height 31
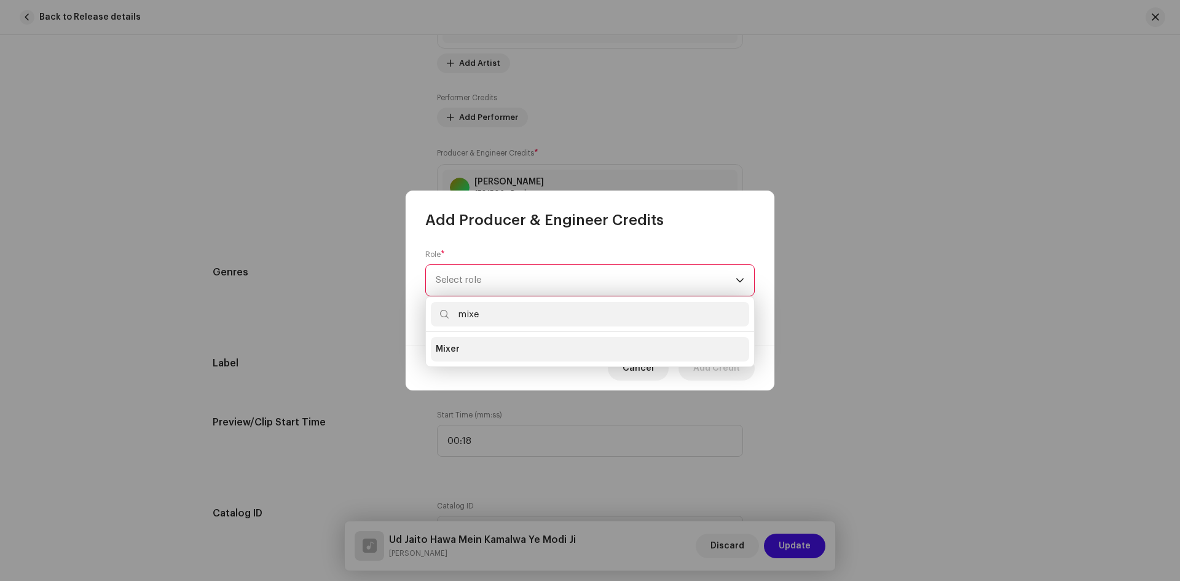
type input "mixe"
click at [471, 352] on li "Mixer" at bounding box center [590, 349] width 318 height 25
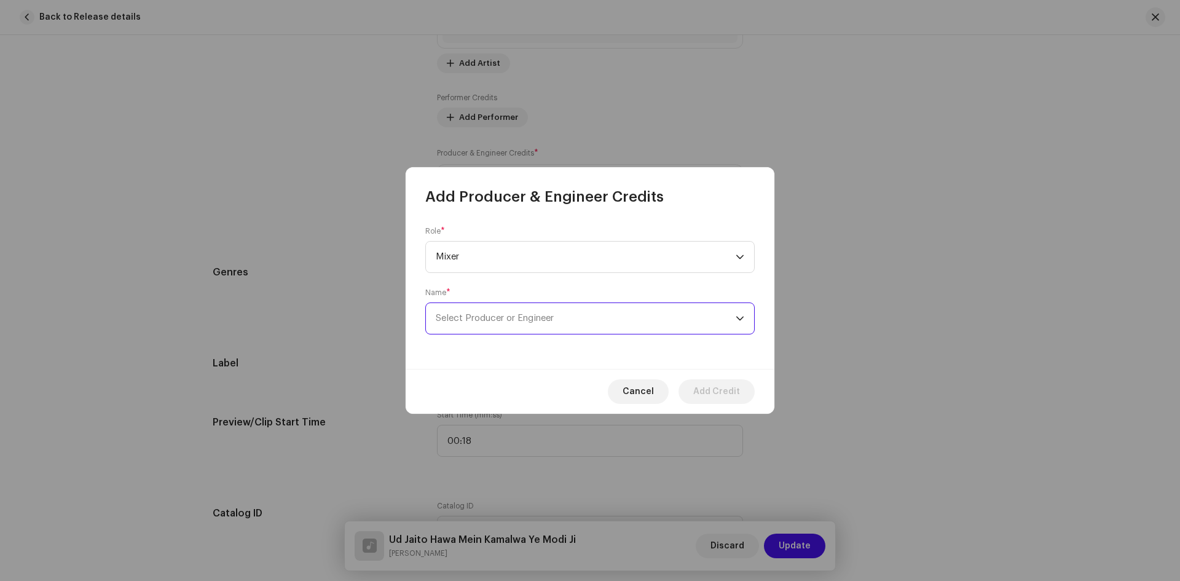
click at [507, 317] on span "Select Producer or Engineer" at bounding box center [495, 318] width 118 height 9
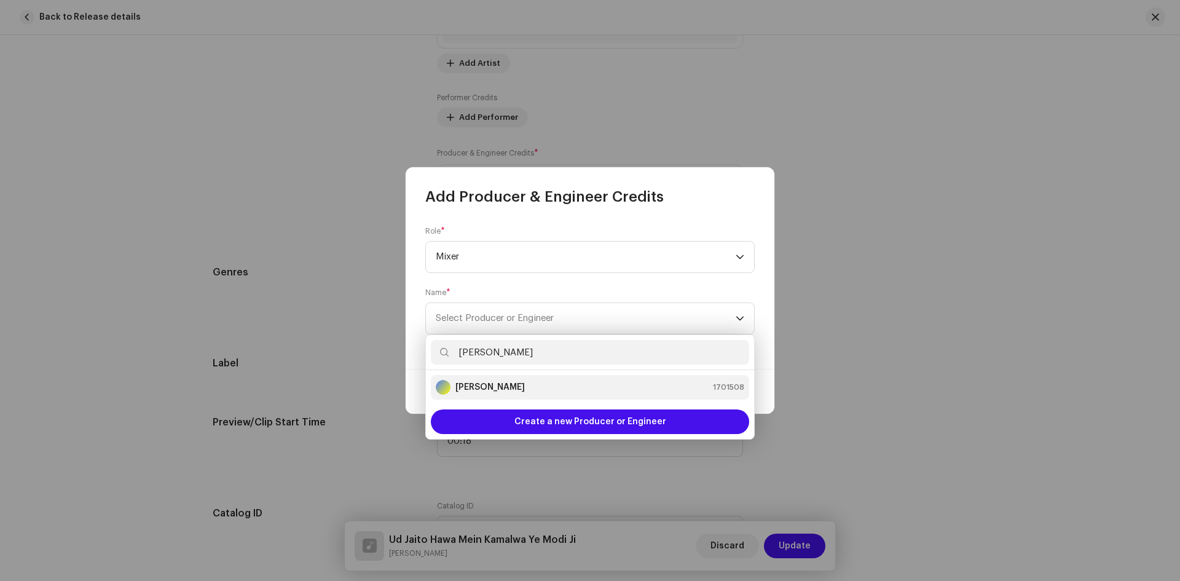
type input "[PERSON_NAME]"
click at [540, 389] on div "Pankaj Lahari 1701508" at bounding box center [590, 387] width 309 height 15
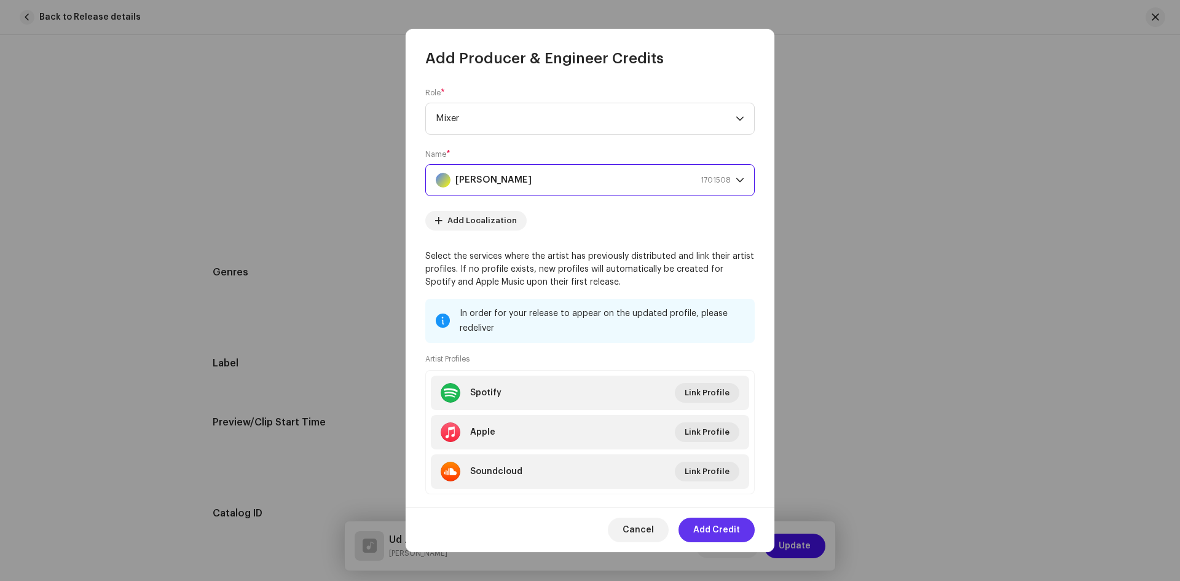
click at [724, 526] on span "Add Credit" at bounding box center [716, 530] width 47 height 25
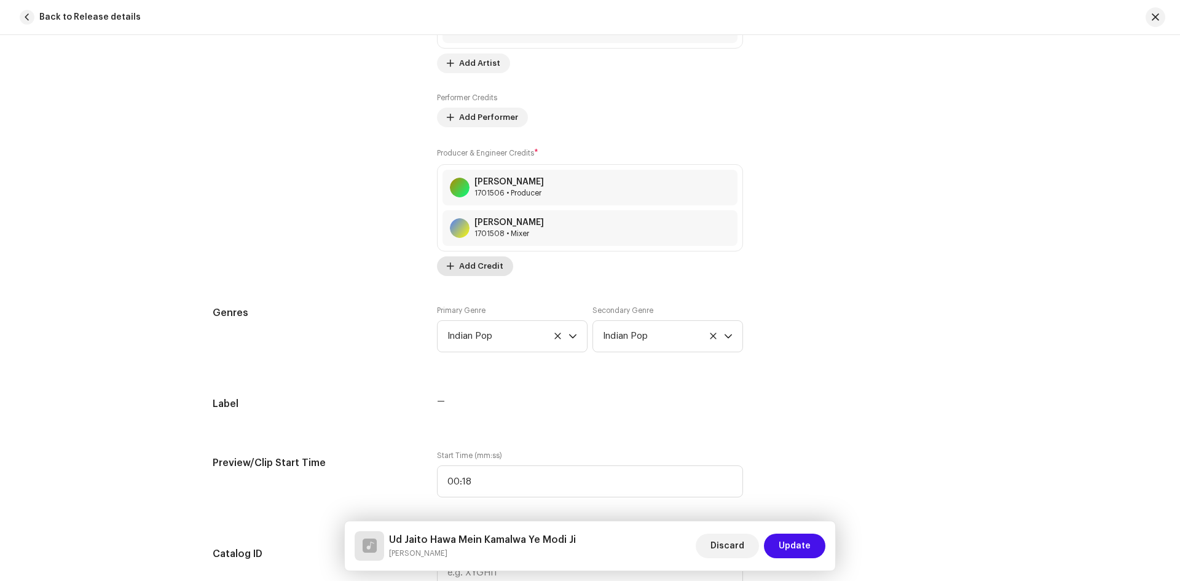
click at [486, 267] on span "Add Credit" at bounding box center [481, 266] width 44 height 25
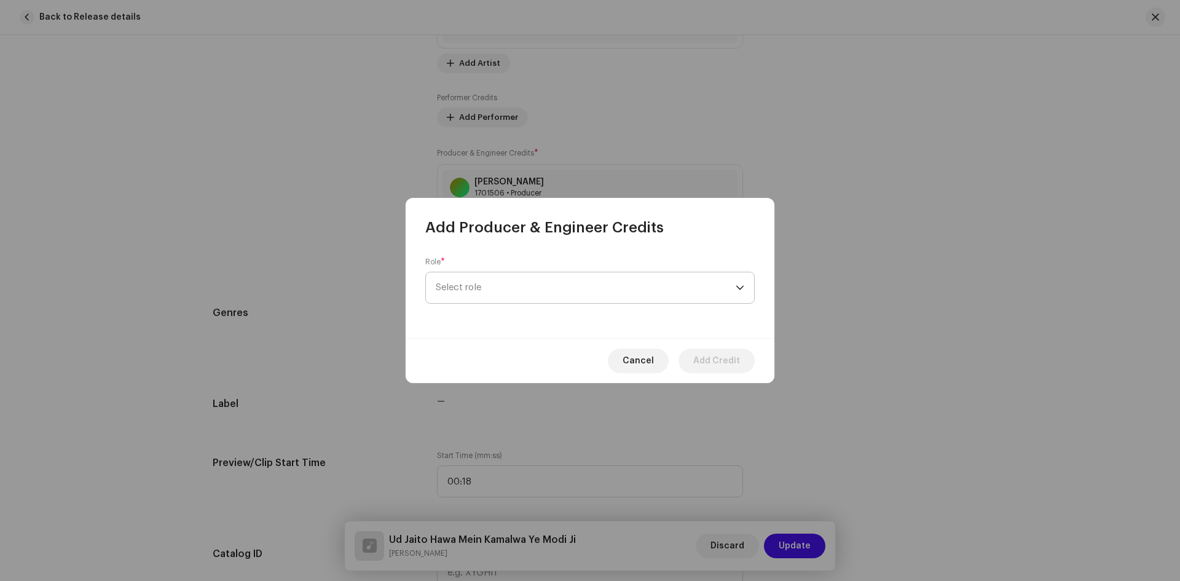
click at [501, 274] on span "Select role" at bounding box center [586, 287] width 300 height 31
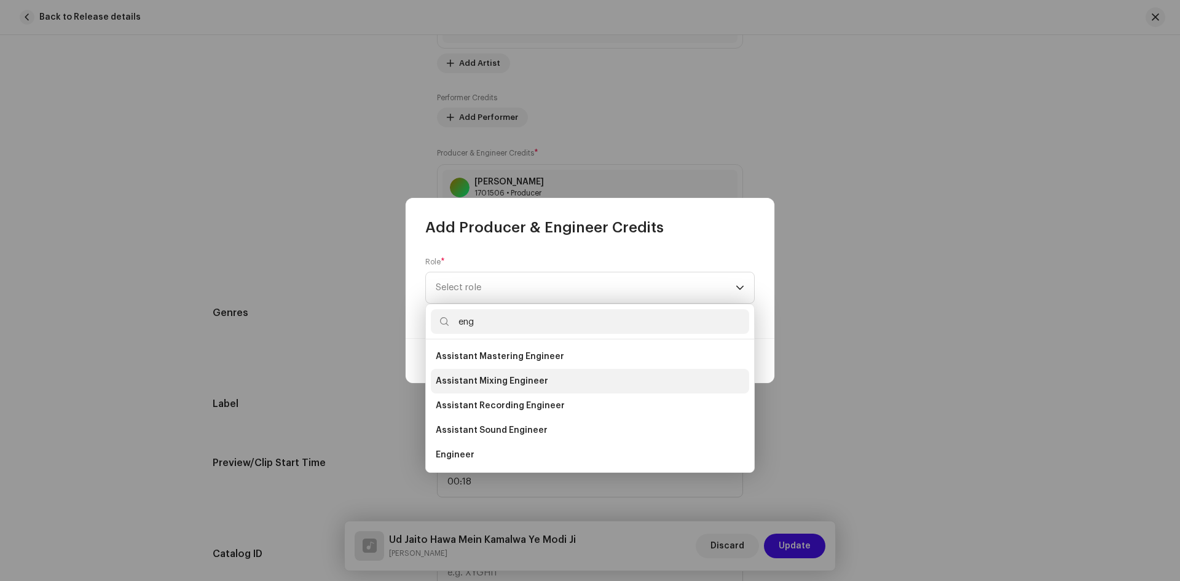
type input "eng"
click at [508, 384] on span "Assistant Mixing Engineer" at bounding box center [492, 381] width 112 height 12
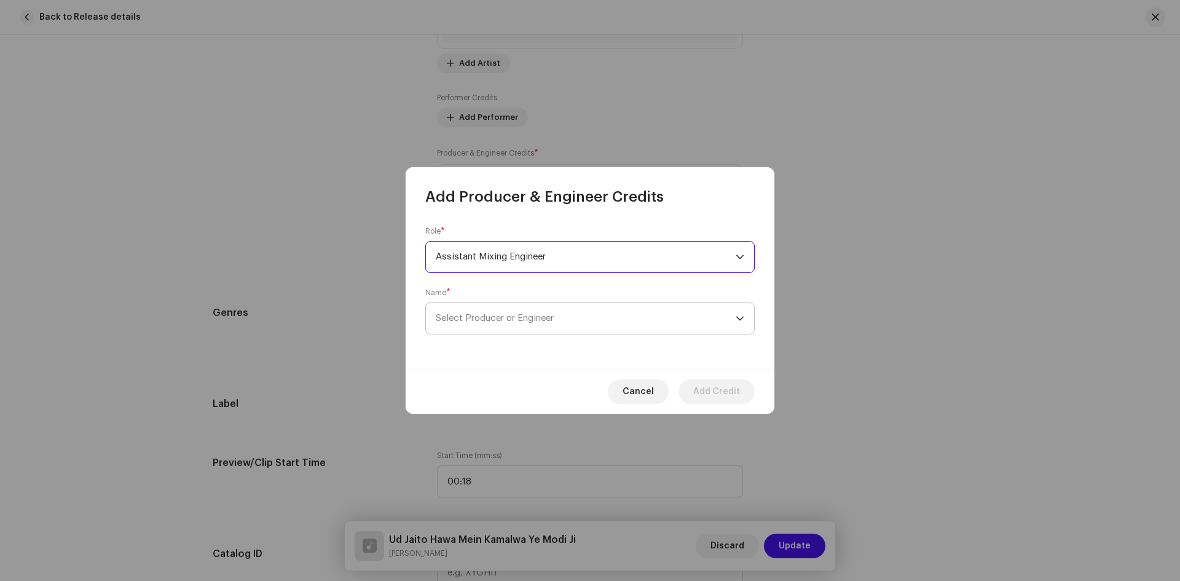
click at [515, 320] on span "Select Producer or Engineer" at bounding box center [495, 318] width 118 height 9
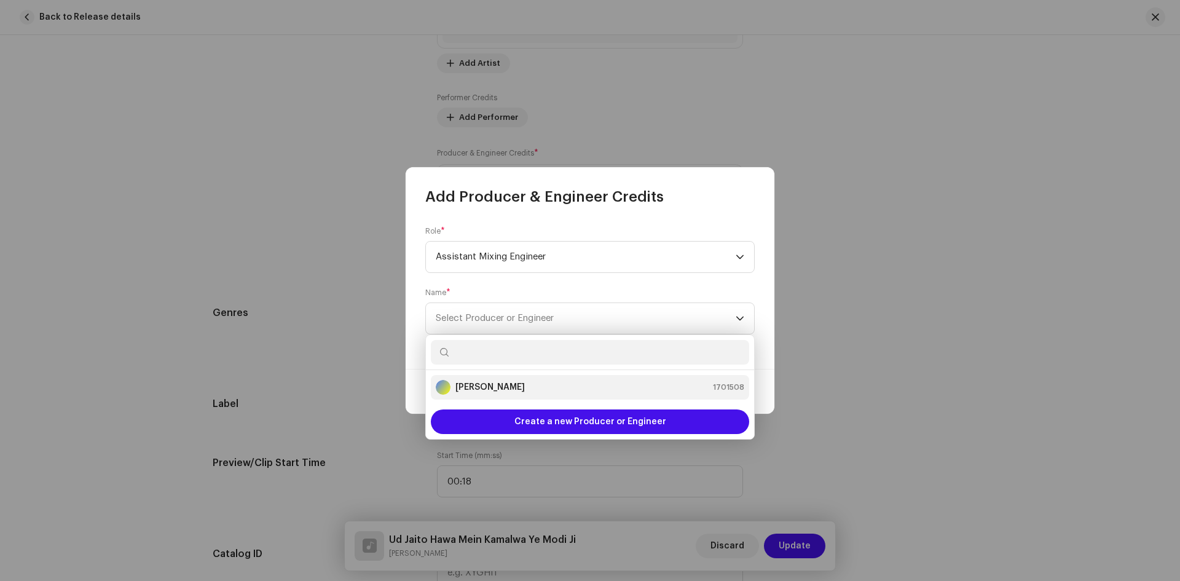
click at [498, 385] on strong "[PERSON_NAME]" at bounding box center [490, 387] width 69 height 12
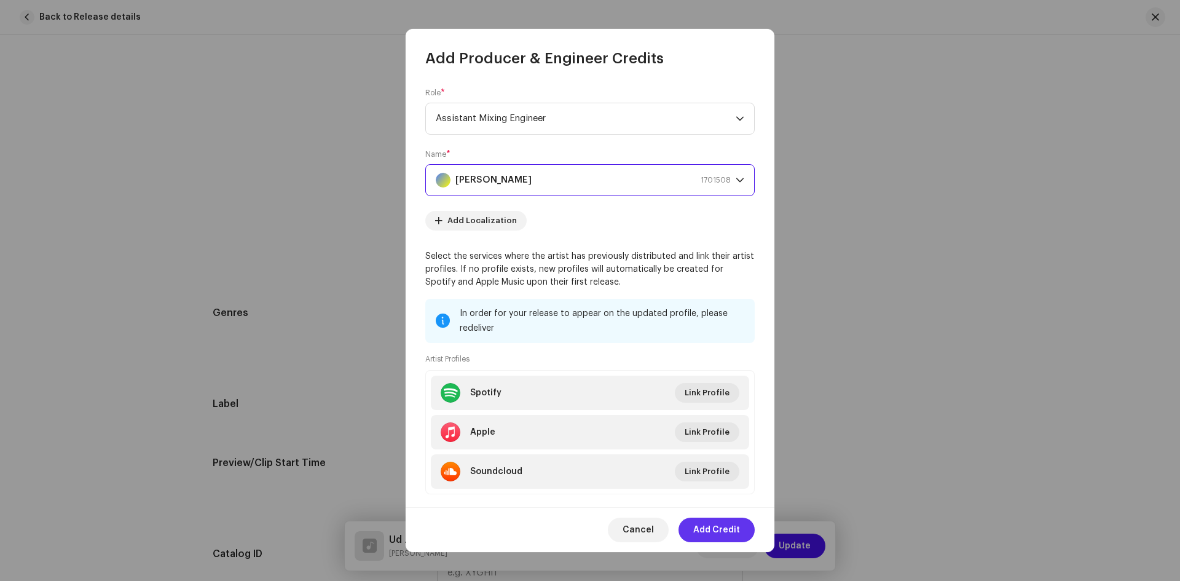
click at [722, 529] on span "Add Credit" at bounding box center [716, 530] width 47 height 25
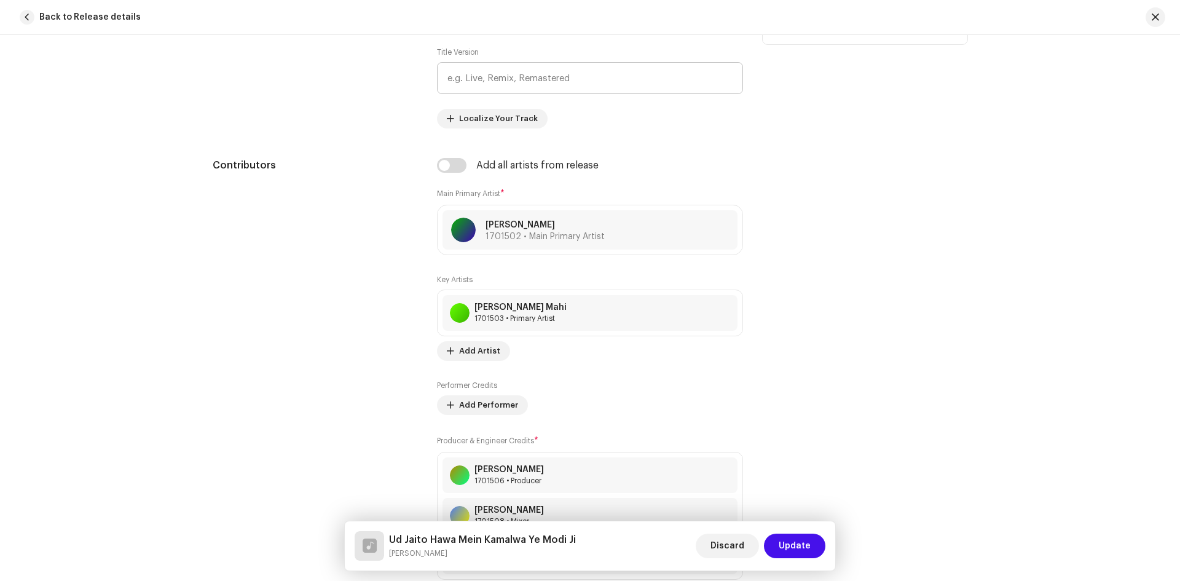
scroll to position [640, 0]
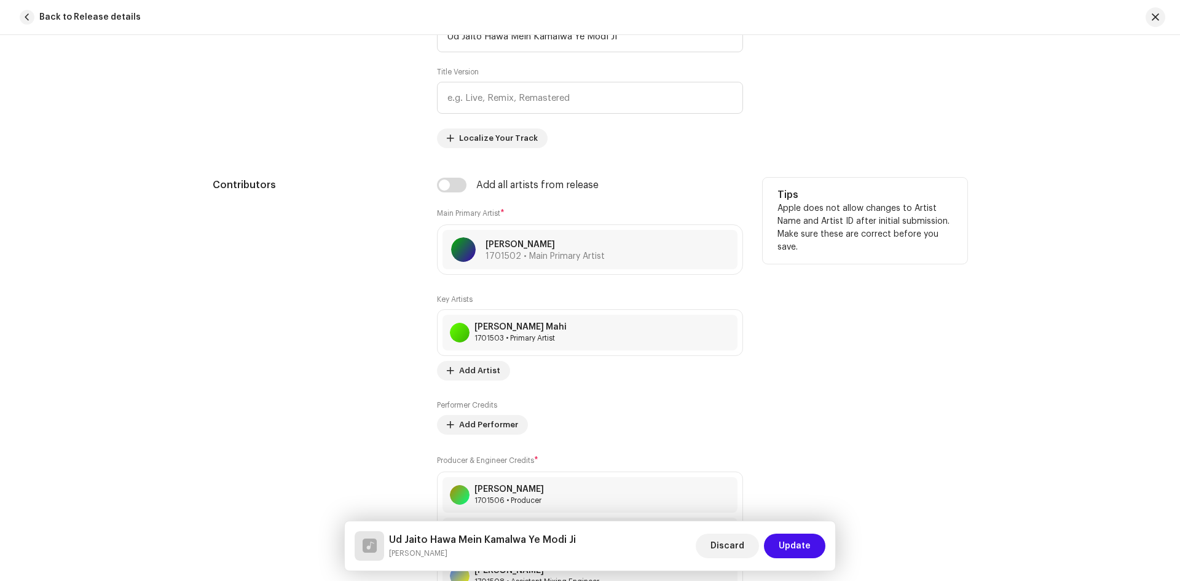
click at [738, 329] on button at bounding box center [745, 332] width 15 height 15
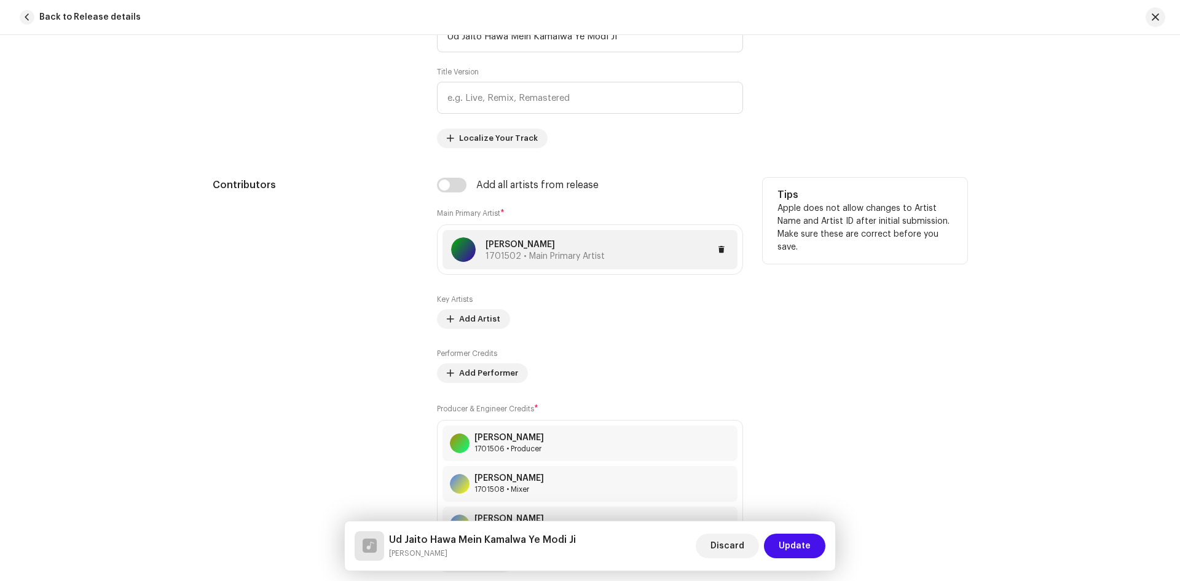
click at [530, 248] on p "[PERSON_NAME]" at bounding box center [545, 245] width 119 height 13
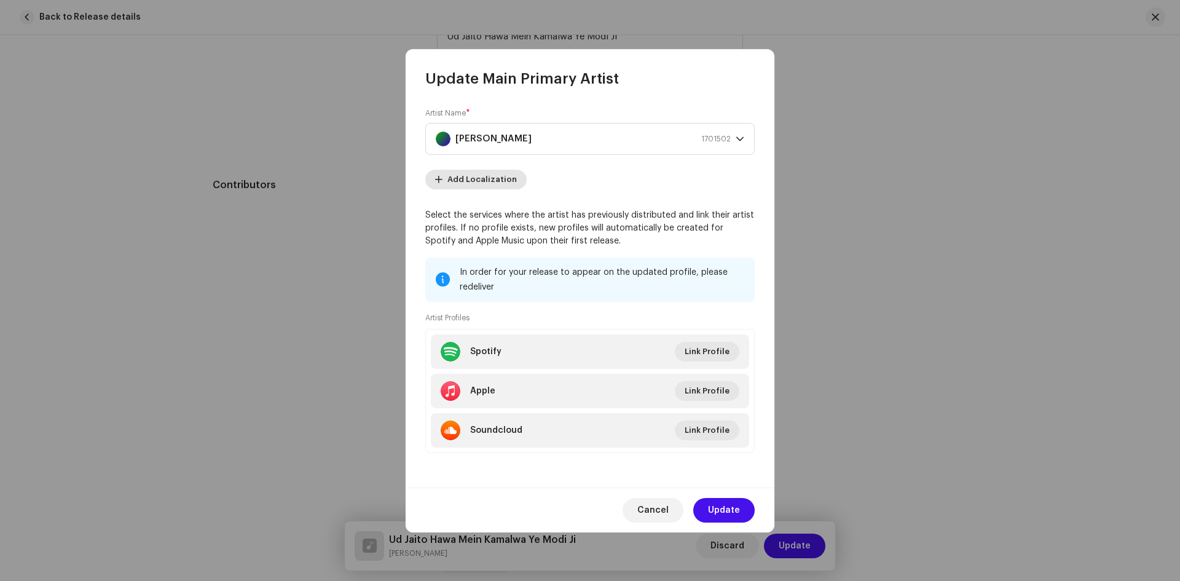
click at [494, 176] on span "Add Localization" at bounding box center [482, 179] width 69 height 25
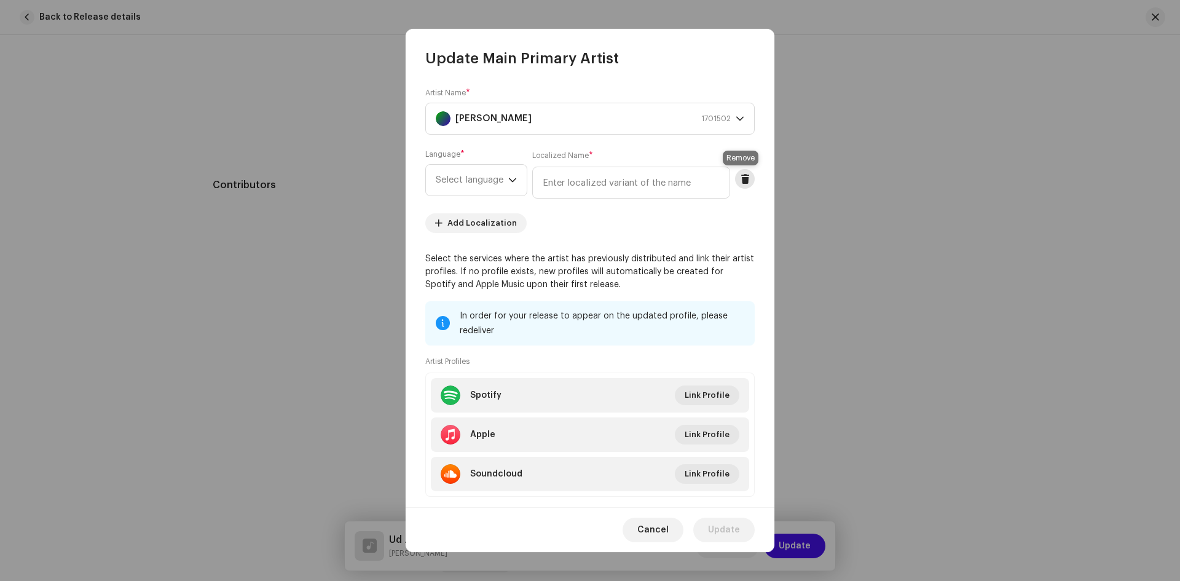
drag, startPoint x: 743, startPoint y: 175, endPoint x: 652, endPoint y: 140, distance: 96.9
click at [742, 175] on span at bounding box center [745, 179] width 9 height 10
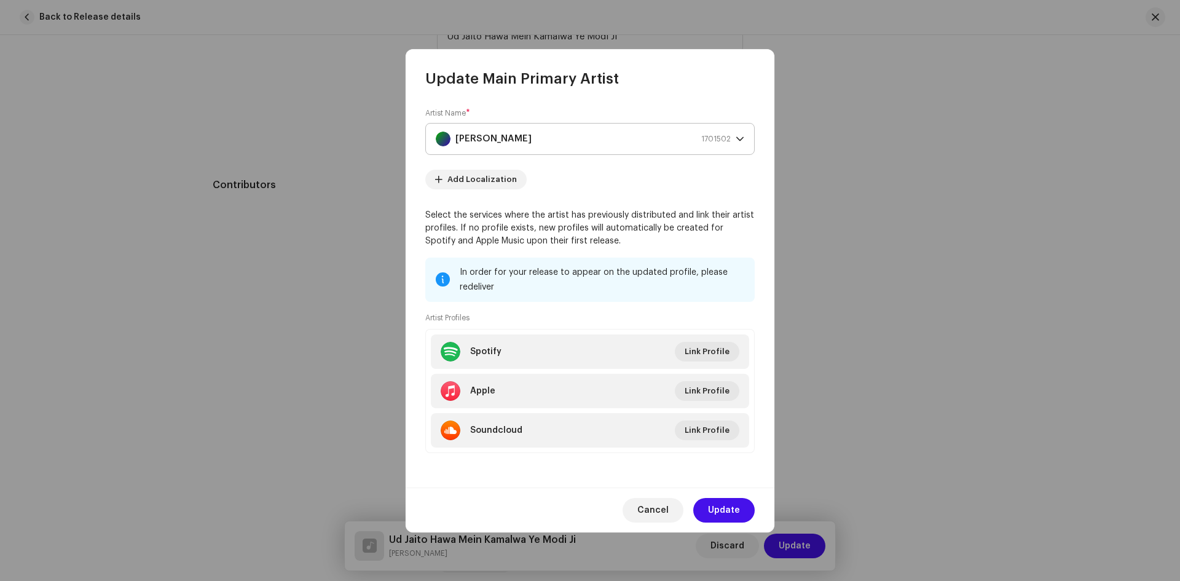
click at [619, 136] on div "Rajesh Rasila 1701502" at bounding box center [583, 139] width 295 height 31
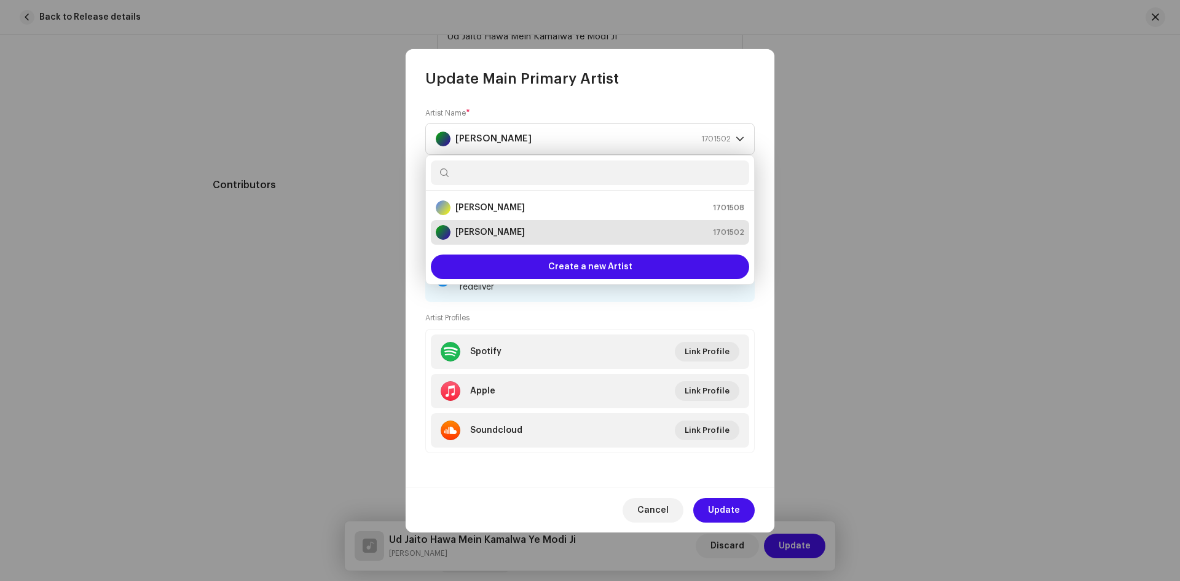
click at [524, 168] on input "text" at bounding box center [590, 172] width 318 height 25
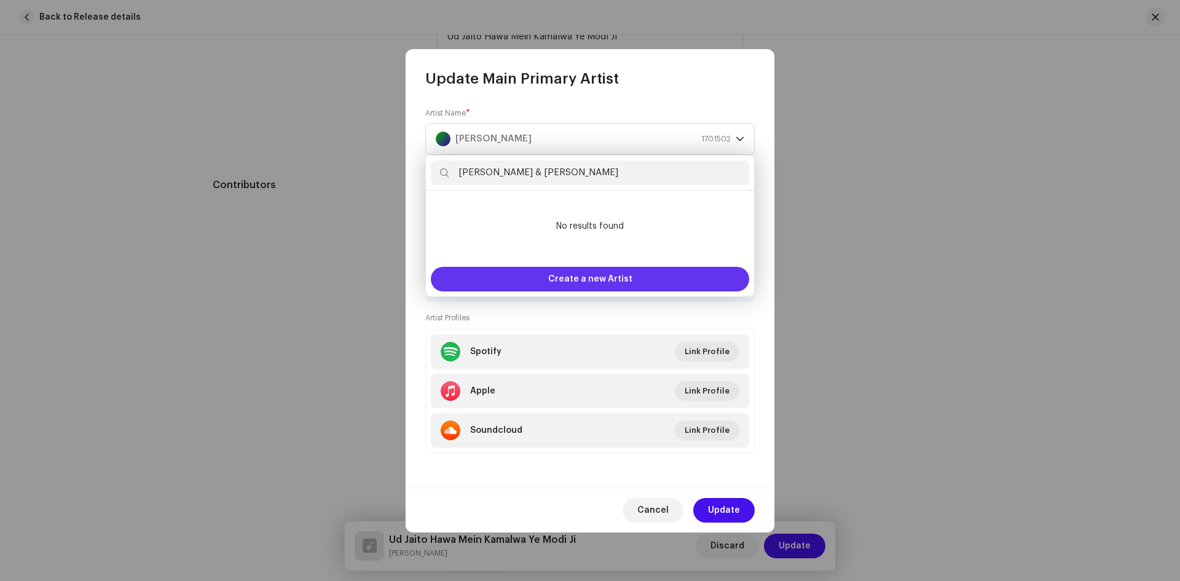
type input "Rajesh Yadav & Parul Mahi"
click at [530, 280] on div "Create a new Artist" at bounding box center [590, 279] width 318 height 25
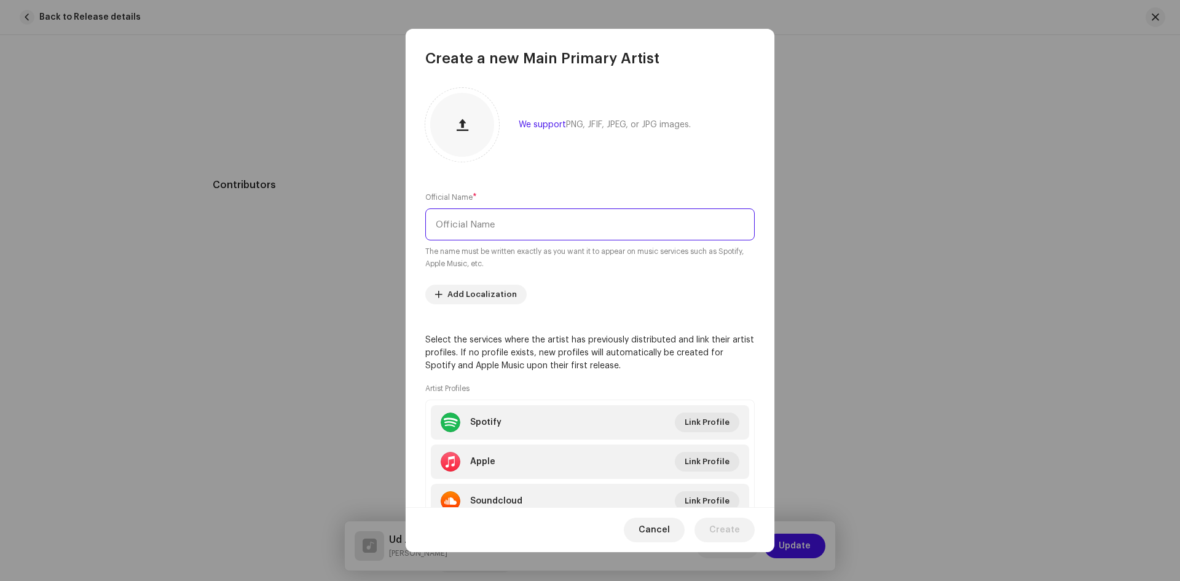
click at [508, 225] on input "text" at bounding box center [589, 224] width 329 height 32
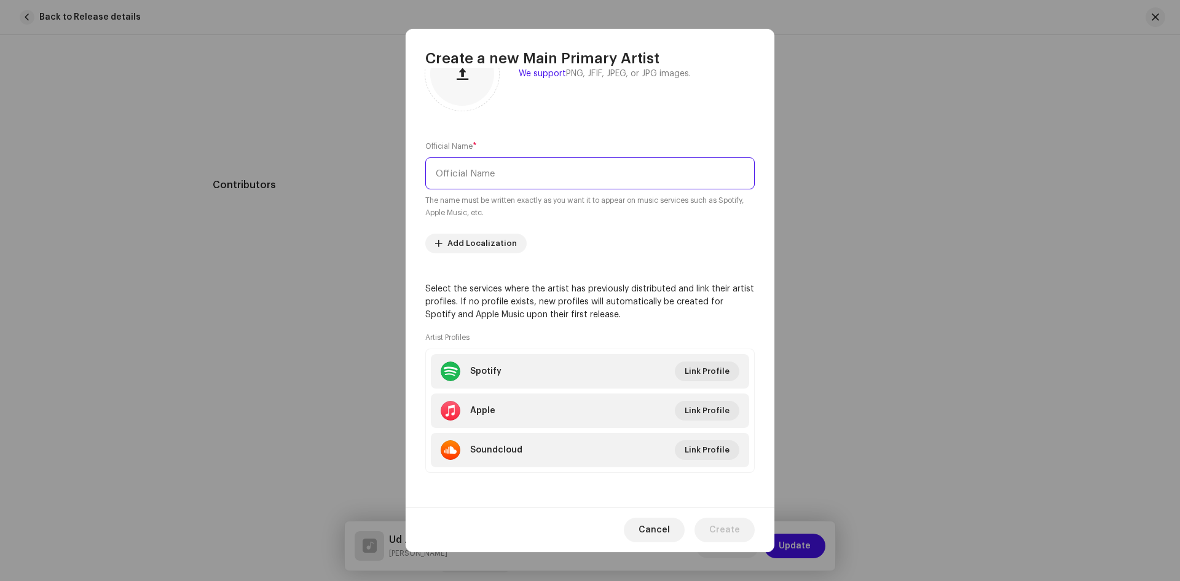
scroll to position [0, 0]
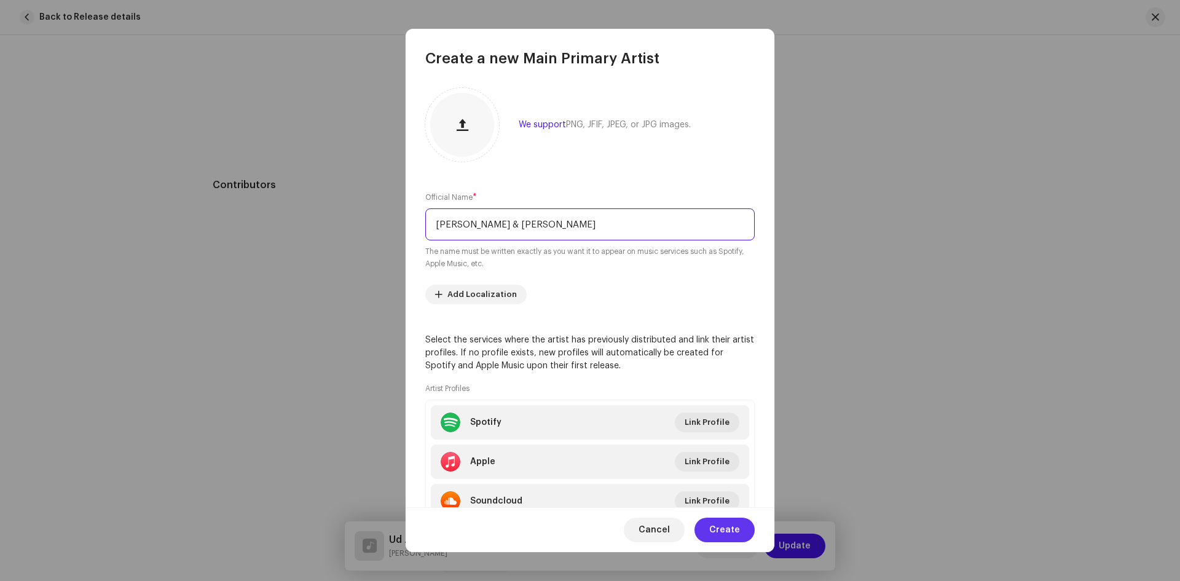
type input "Rajesh Rasila & Parul Mahi"
click at [717, 535] on span "Create" at bounding box center [724, 530] width 31 height 25
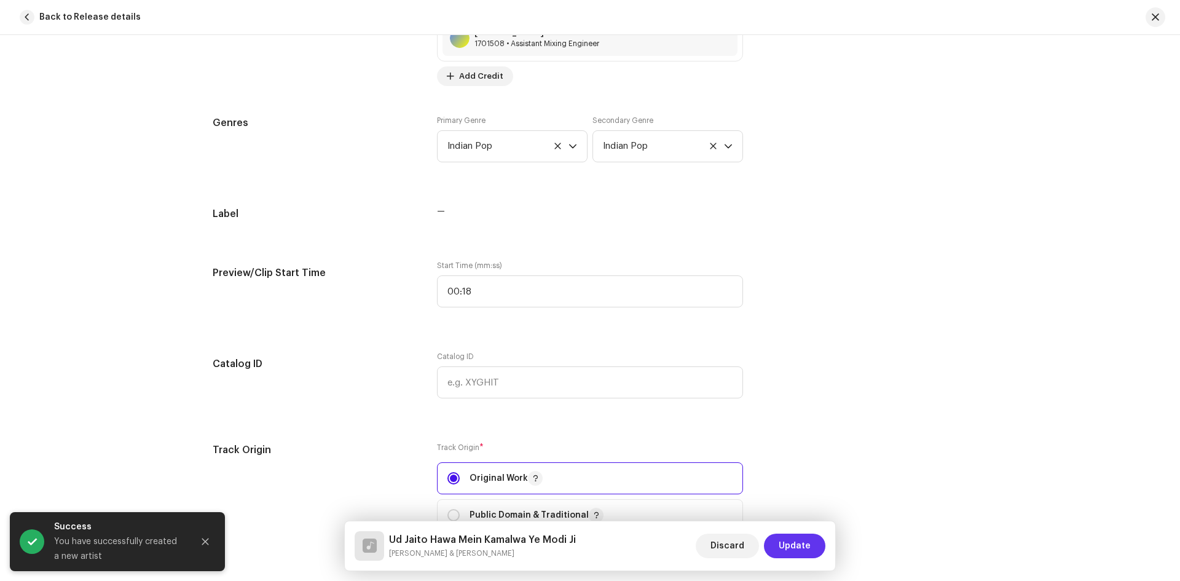
scroll to position [1255, 0]
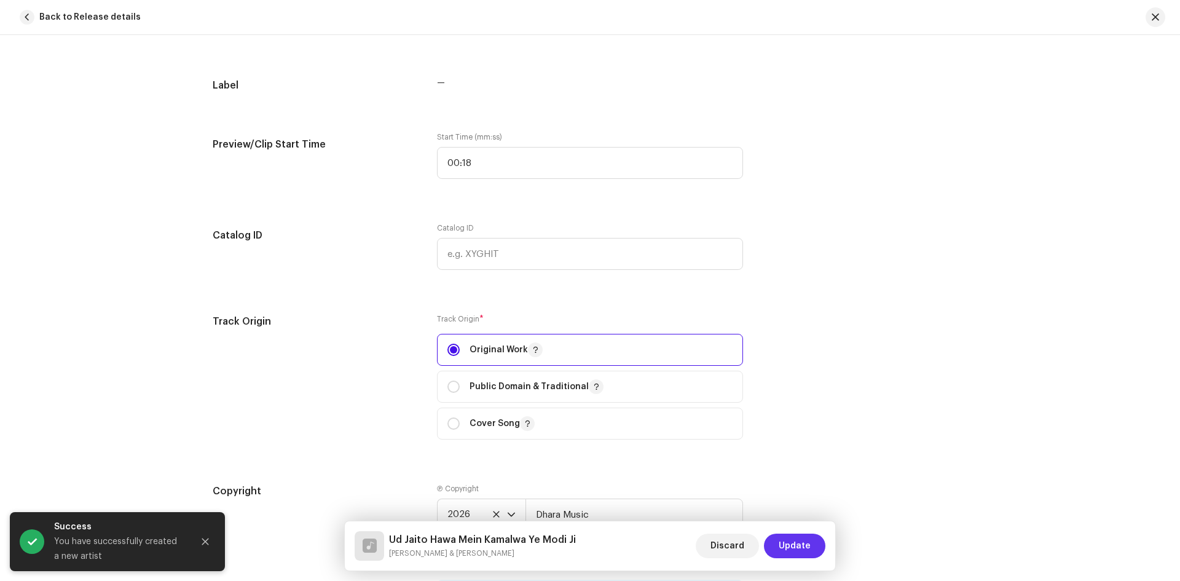
click at [787, 540] on span "Update" at bounding box center [795, 546] width 32 height 25
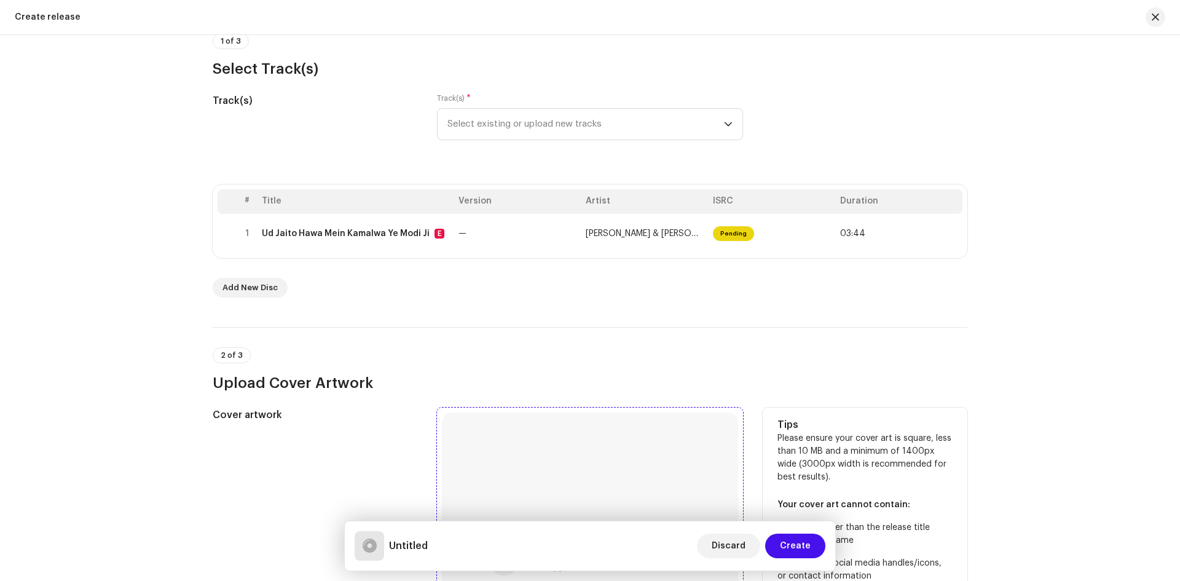
scroll to position [0, 0]
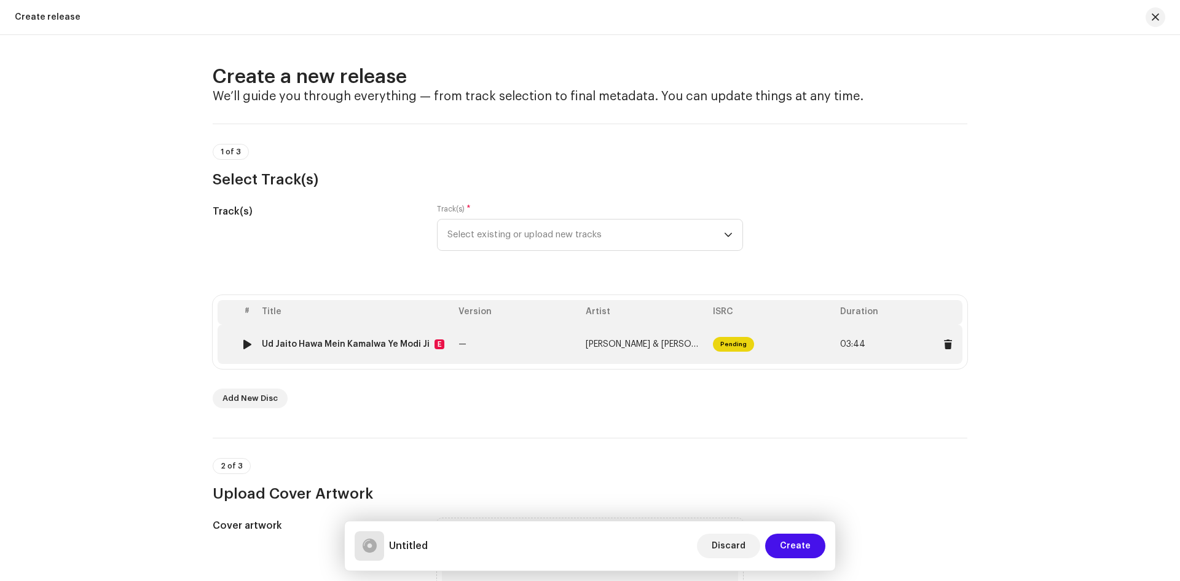
click at [650, 343] on span "Rajesh Rasila & Parul Mahi" at bounding box center [656, 344] width 140 height 9
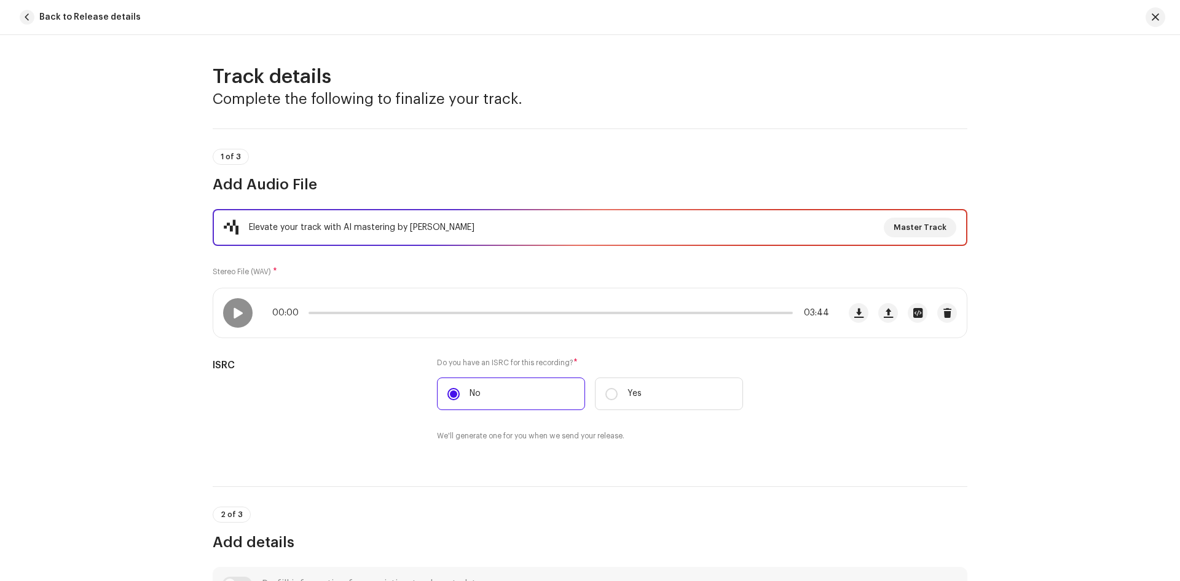
click at [1154, 13] on span "button" at bounding box center [1155, 17] width 7 height 10
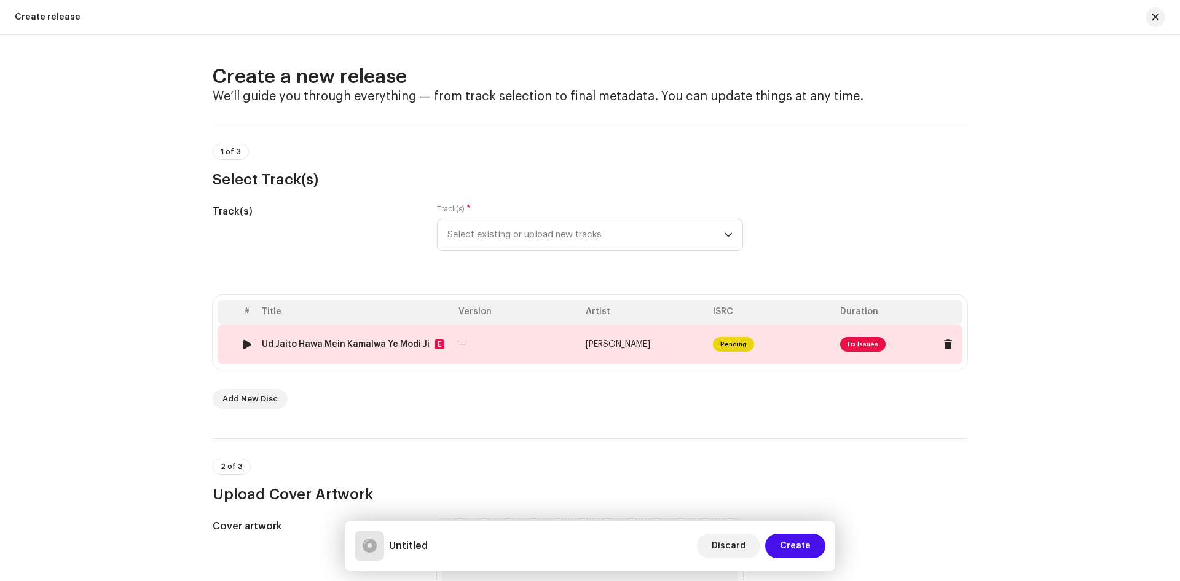
click at [865, 345] on span "Fix Issues" at bounding box center [862, 344] width 45 height 15
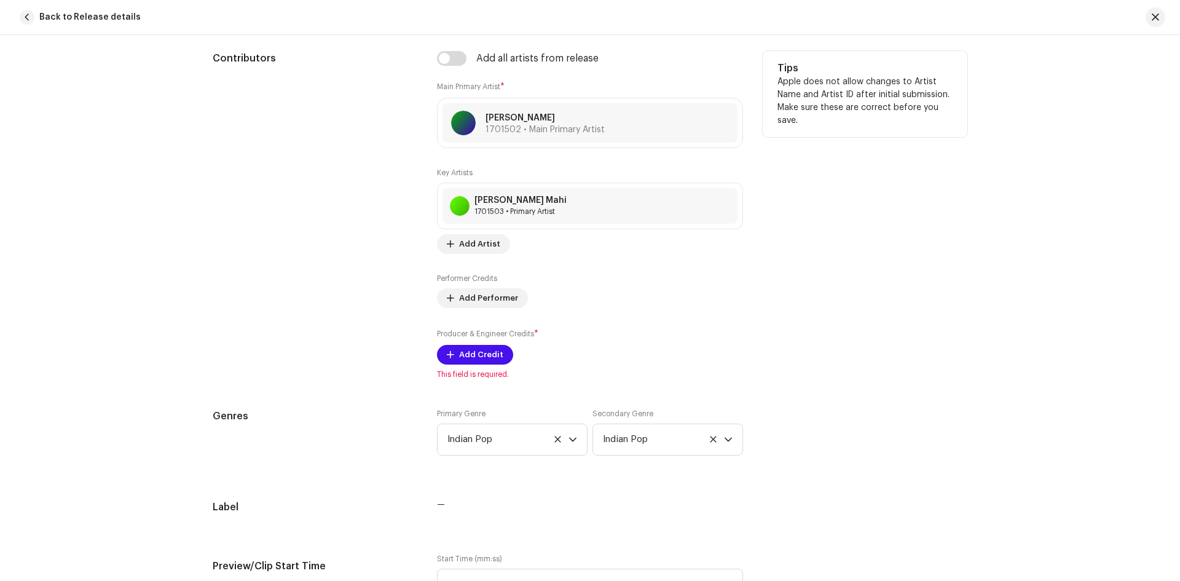
scroll to position [886, 0]
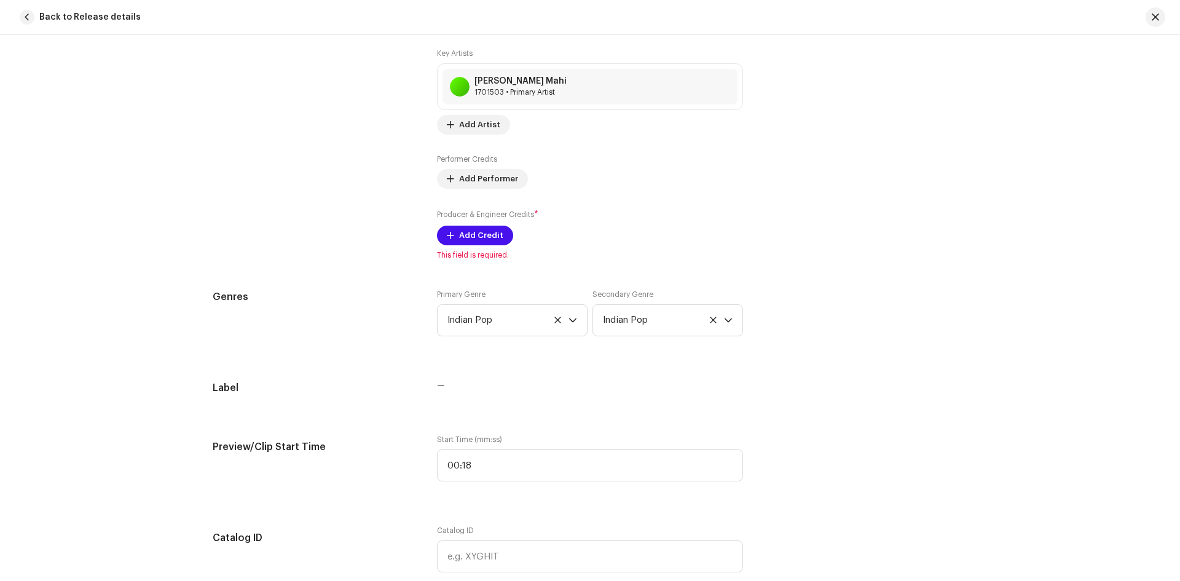
click at [470, 257] on span "This field is required." at bounding box center [590, 255] width 306 height 10
